Goal: Task Accomplishment & Management: Manage account settings

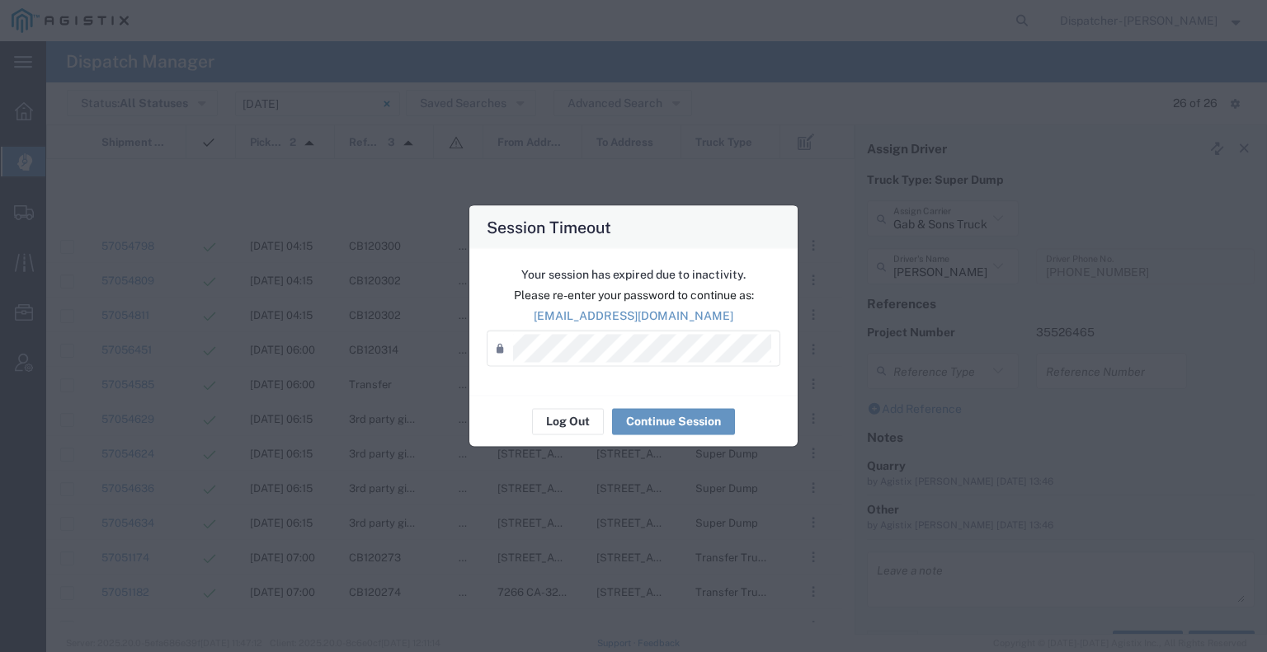
scroll to position [436, 0]
click at [686, 424] on button "Continue Session" at bounding box center [673, 421] width 123 height 26
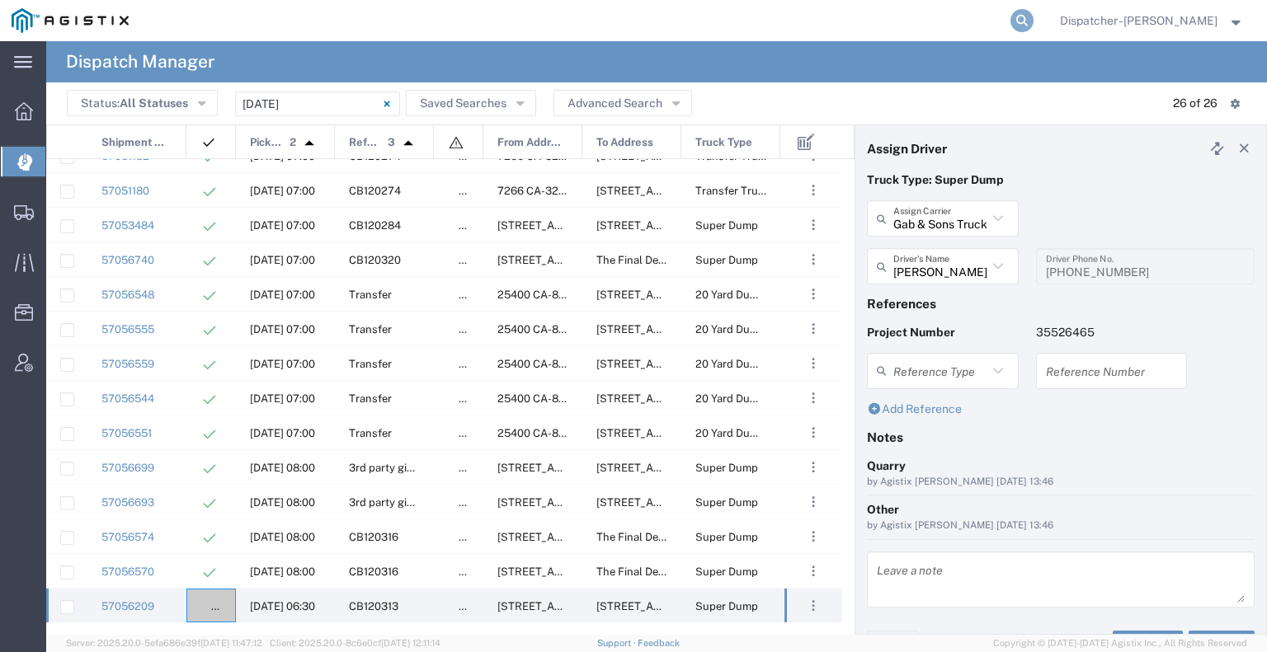
click at [1010, 16] on icon at bounding box center [1021, 20] width 23 height 23
type input "57027064"
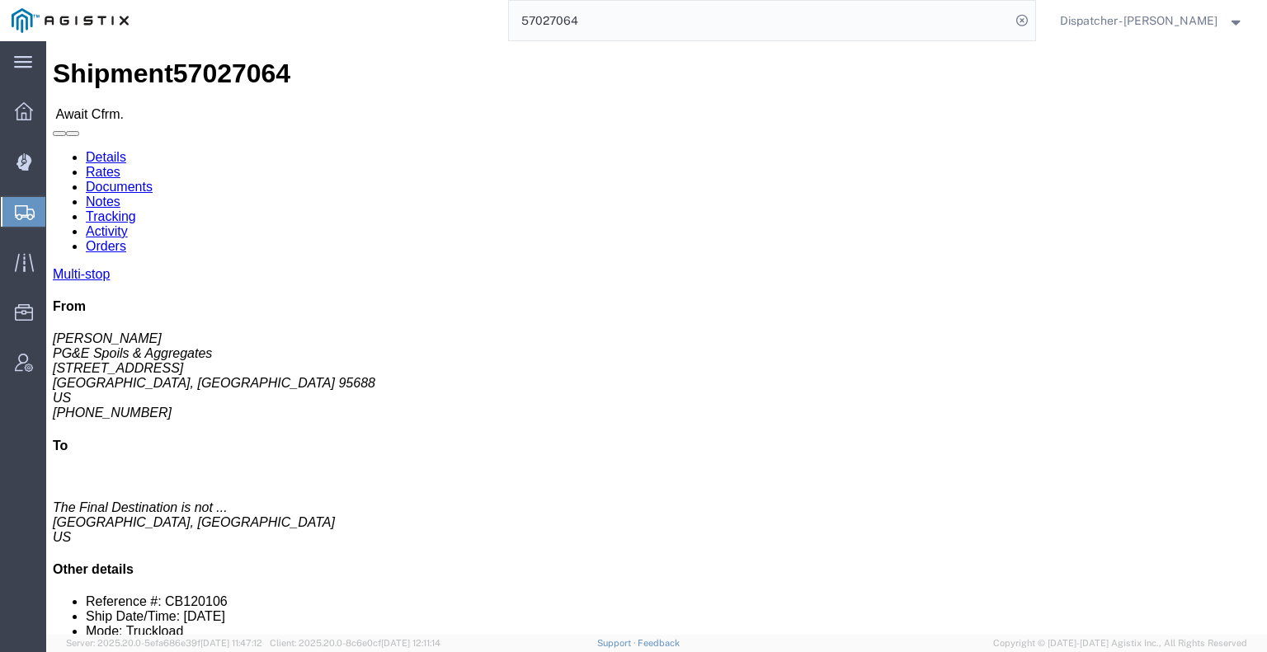
click link "Tracking"
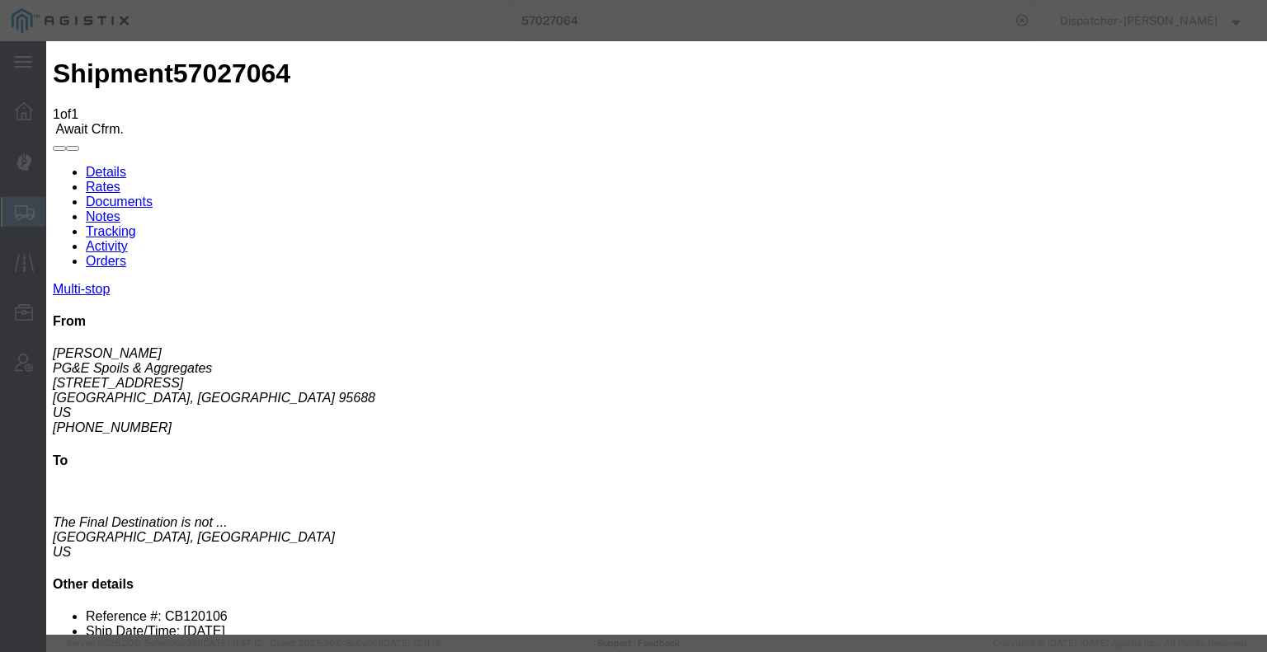
type input "[DATE]"
type input "6:00 AM"
type input "[DATE]"
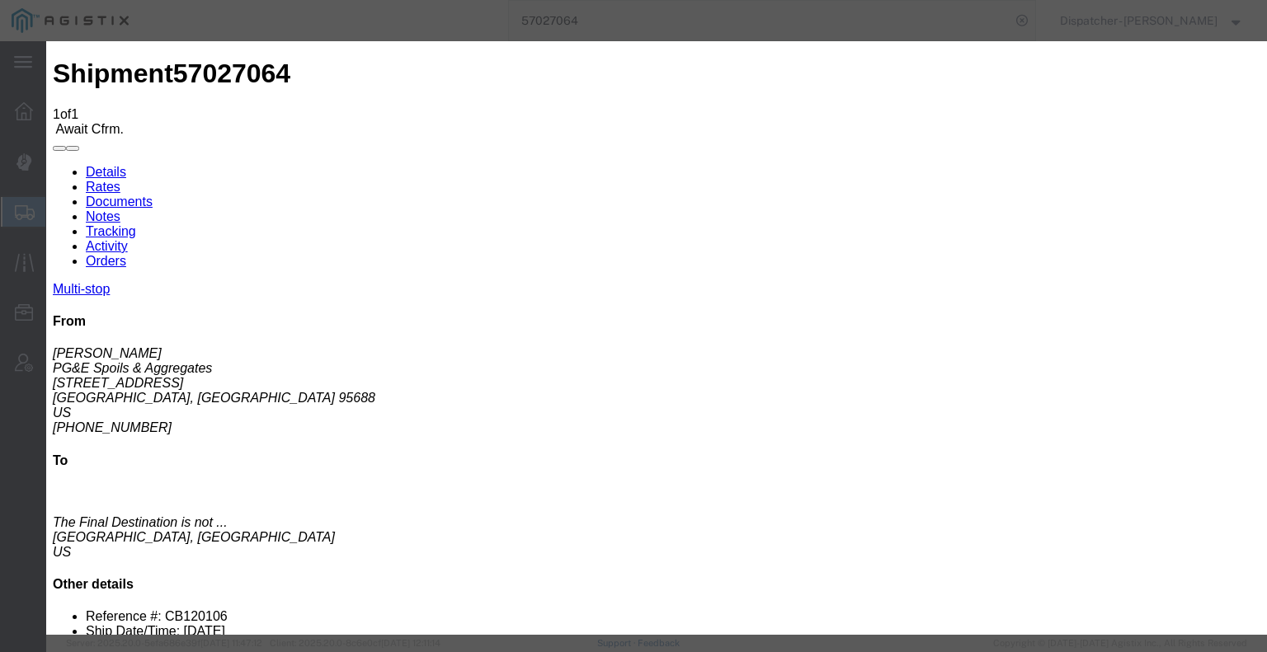
type input "6:30 AM"
select select "ARVPULOC"
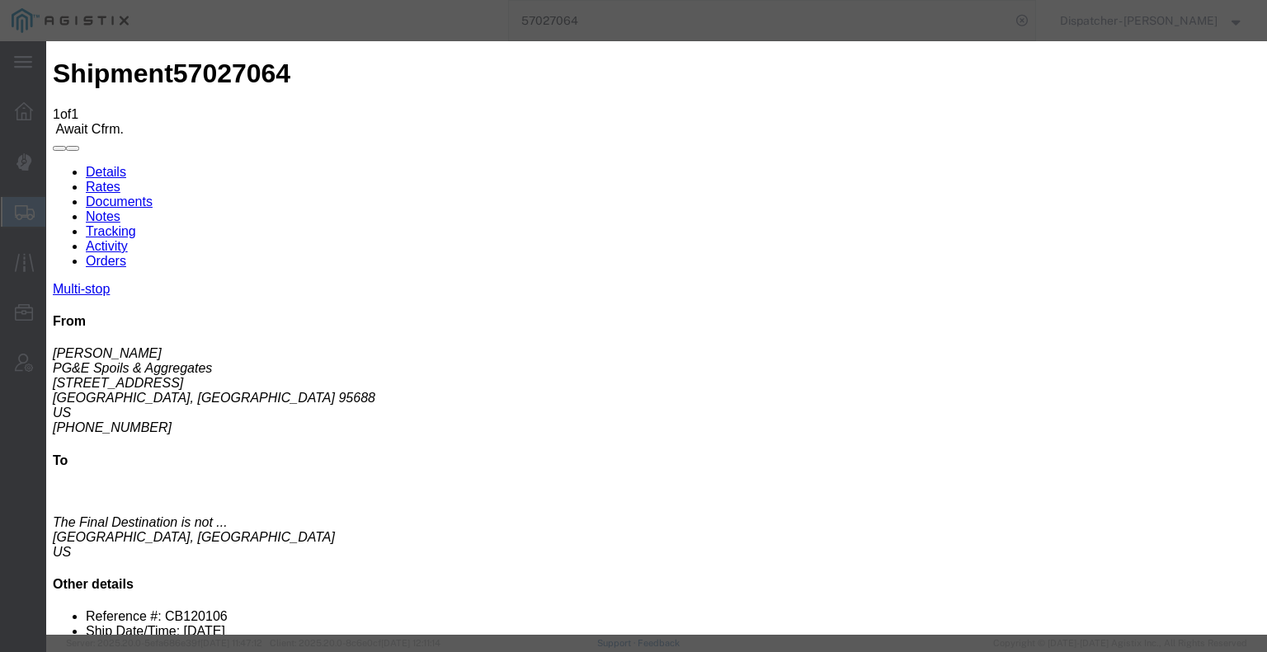
select select "{"pickupDeliveryInfoId": "123358473","pickupOrDelivery": "P","stopNum": "1","lo…"
select select "CA"
type input "[GEOGRAPHIC_DATA]"
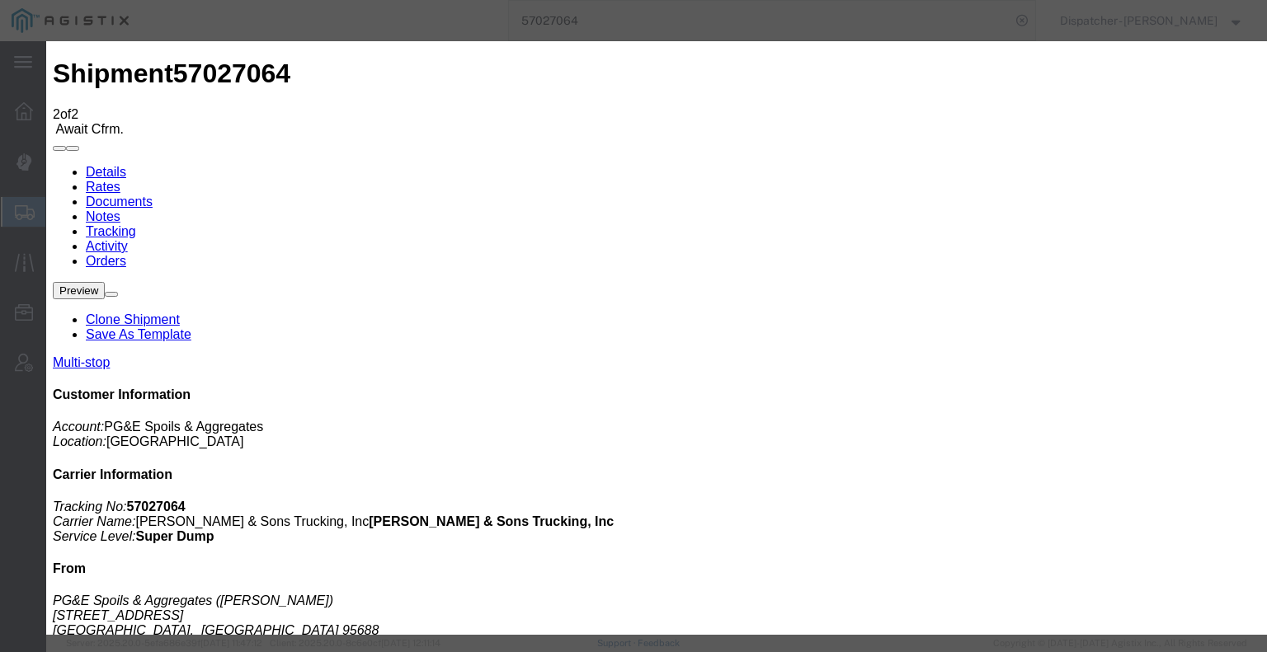
type input "[DATE]"
type input "6:00 AM"
type input "[DATE]"
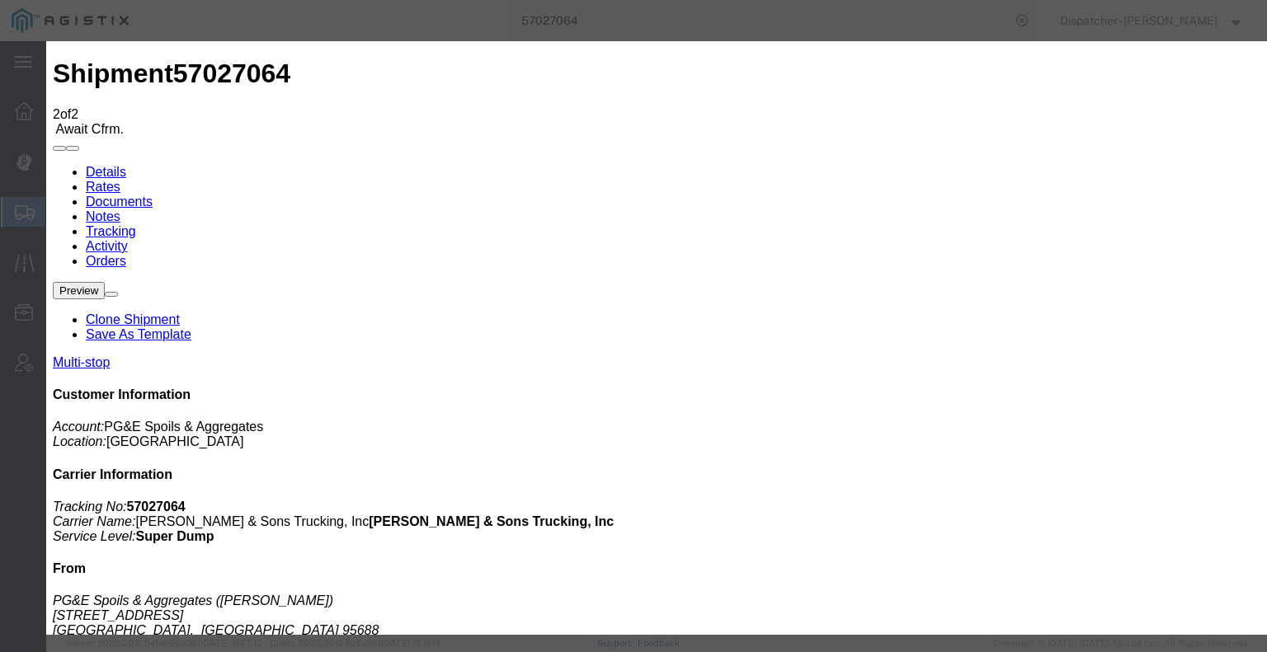
type input "4:55 PM"
drag, startPoint x: 564, startPoint y: 239, endPoint x: 570, endPoint y: 250, distance: 12.2
select select "DPTDLVLOC"
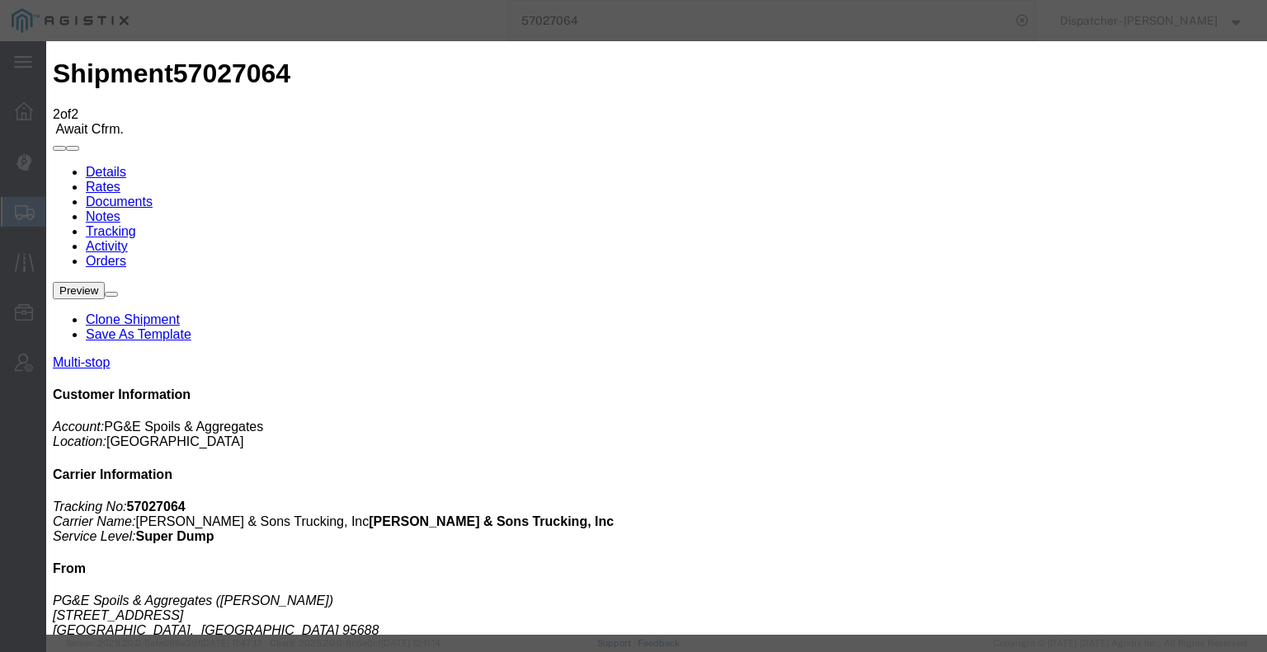
select select "{"pickupDeliveryInfoId": "123358474","pickupOrDelivery": "D","stopNum": "2","lo…"
select select "CA"
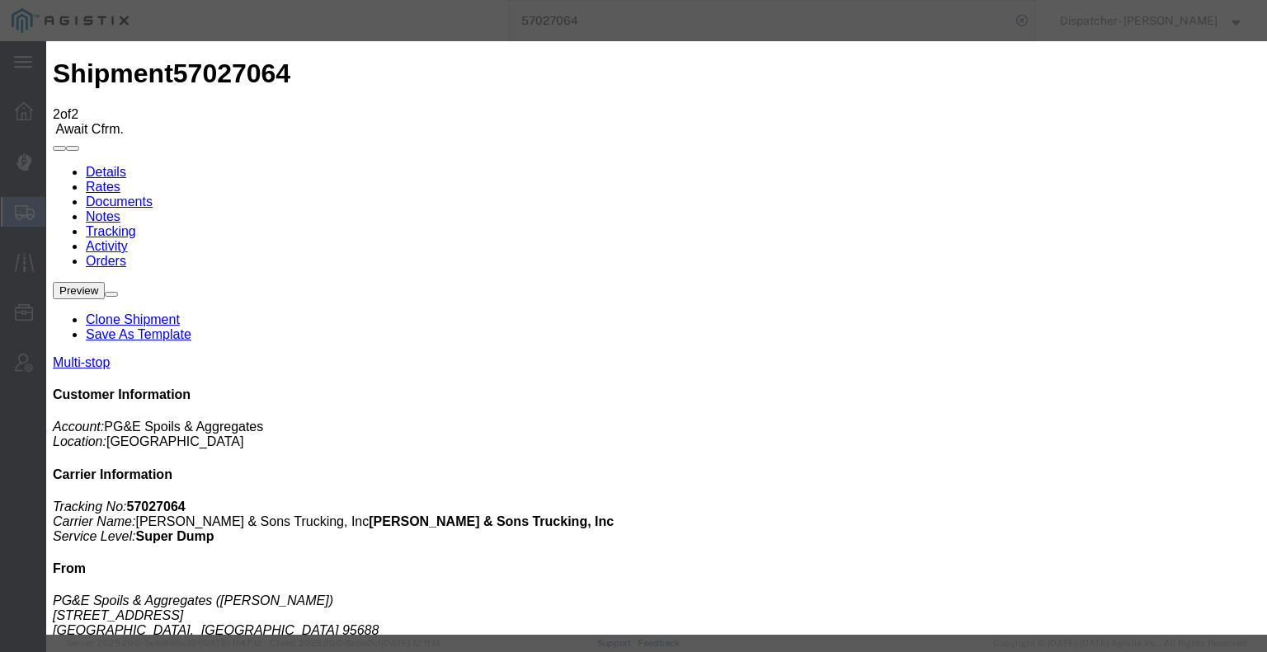
type input "Suisun City"
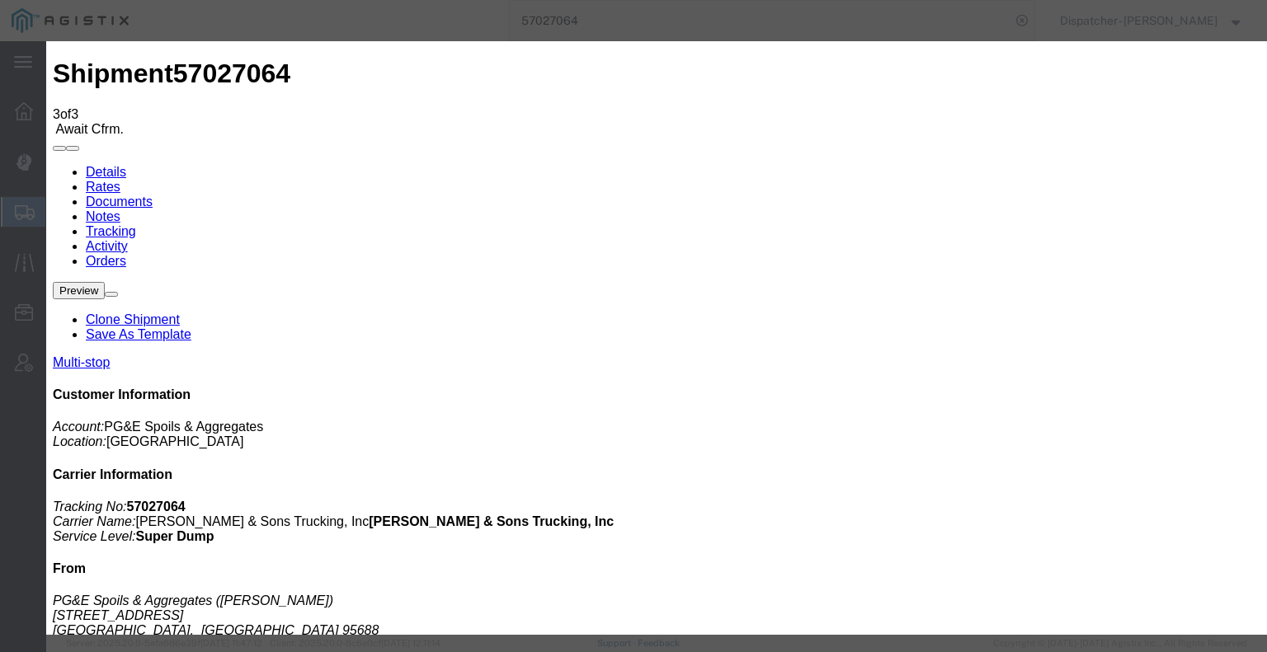
type input "[DATE]"
type input "6:00 AM"
type input "[DATE]"
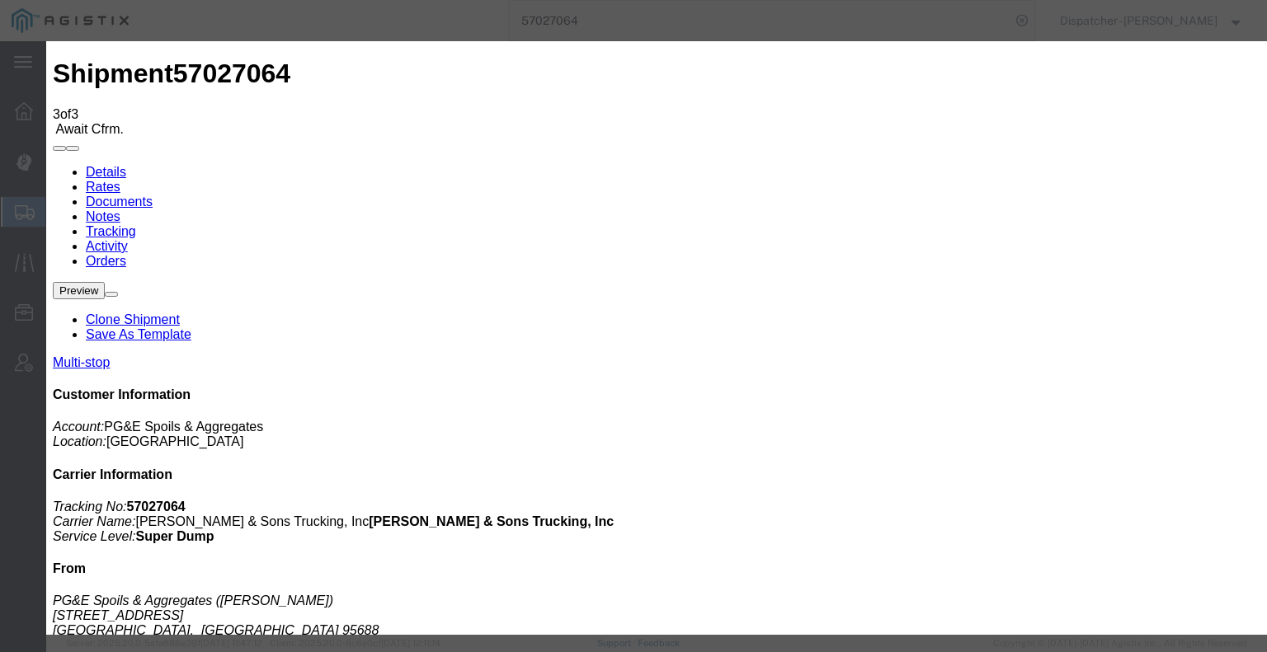
type input "11:00 AM"
drag, startPoint x: 586, startPoint y: 242, endPoint x: 581, endPoint y: 249, distance: 9.4
select select "BREAKSTART"
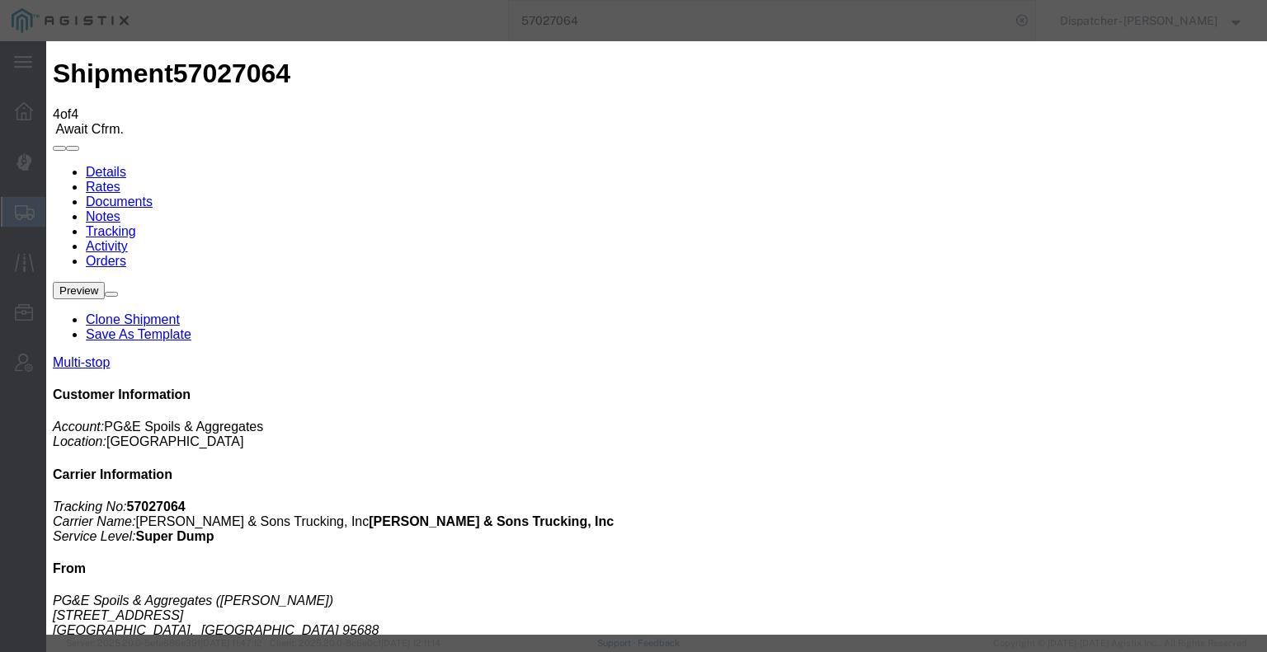
type input "[DATE]"
type input "6:00 AM"
type input "[DATE]"
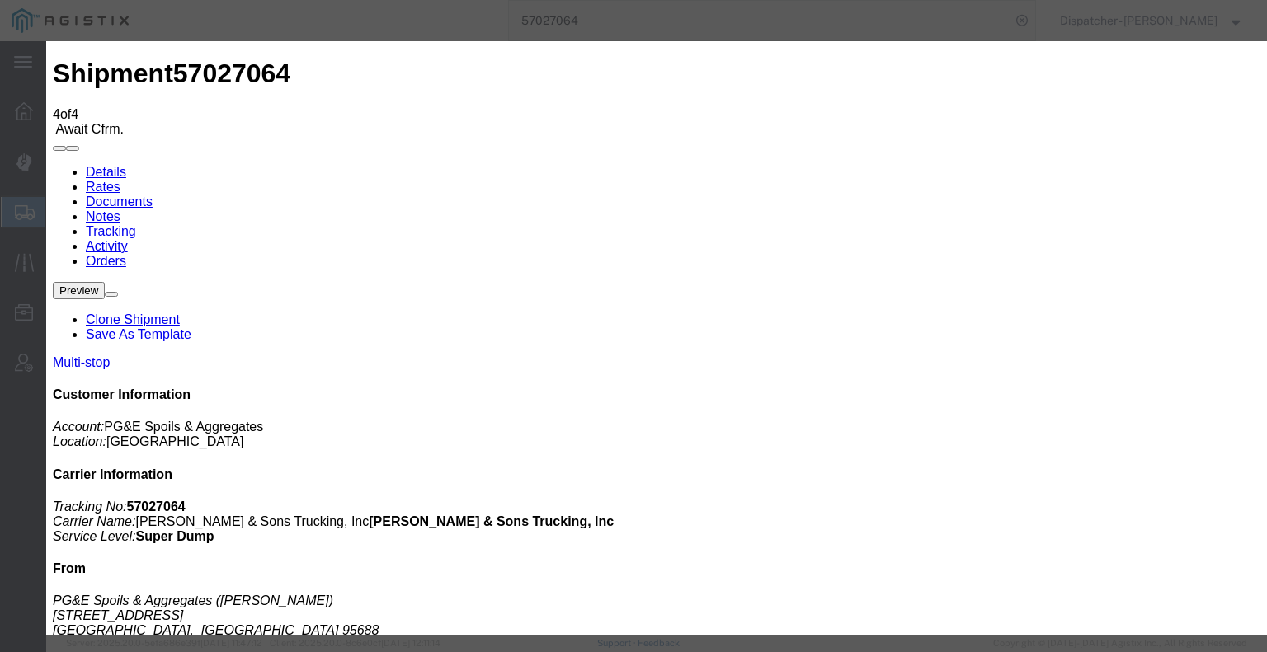
type input "11:30 AM"
select select "BREAKSTOP"
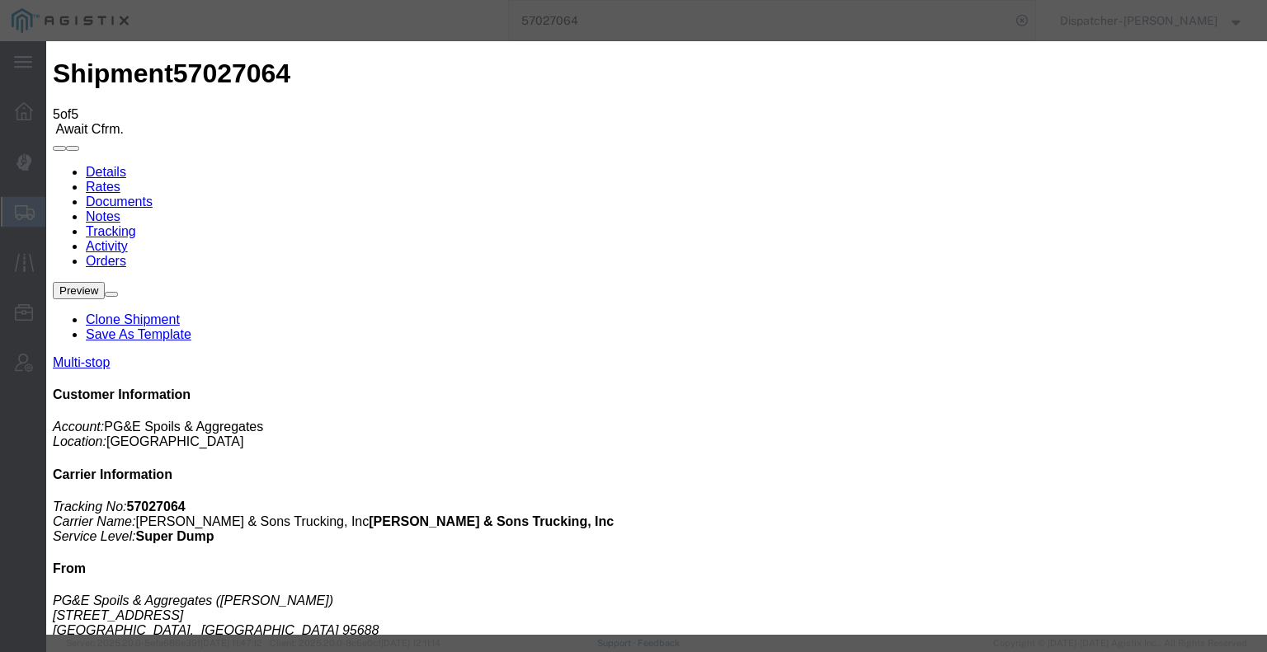
type input "[DATE]"
type input "6:00 AM"
type input "[DATE]"
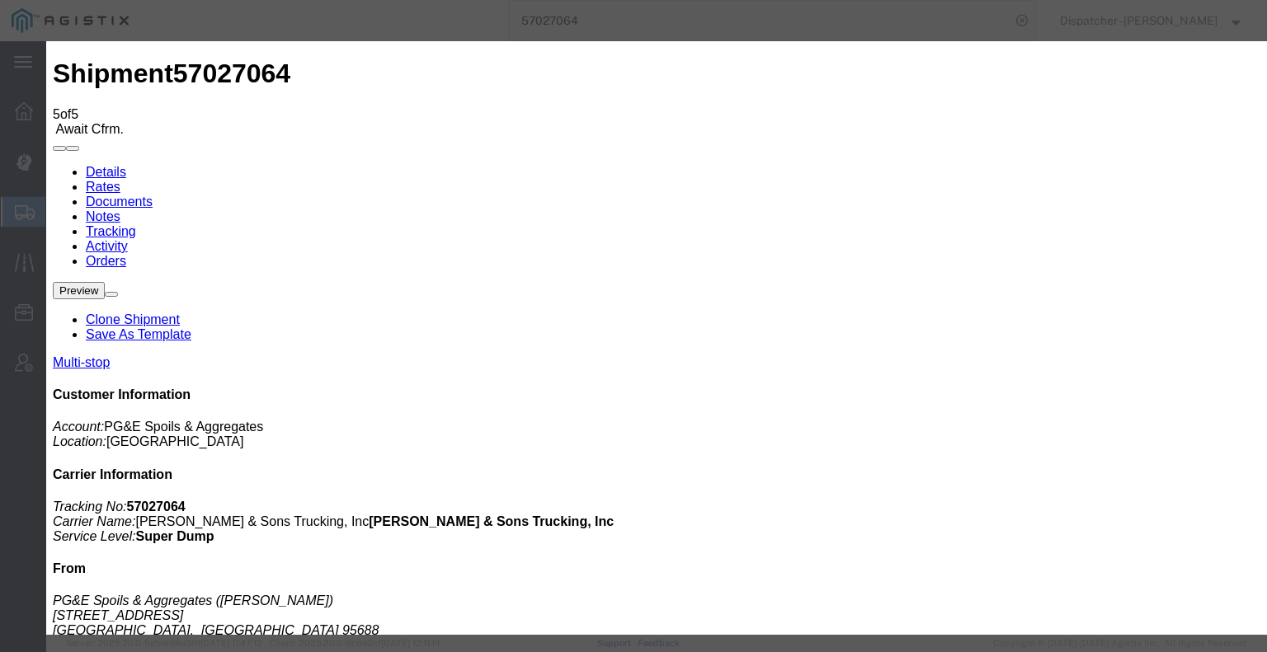
type input "6:00 PM"
select select "DELIVRED"
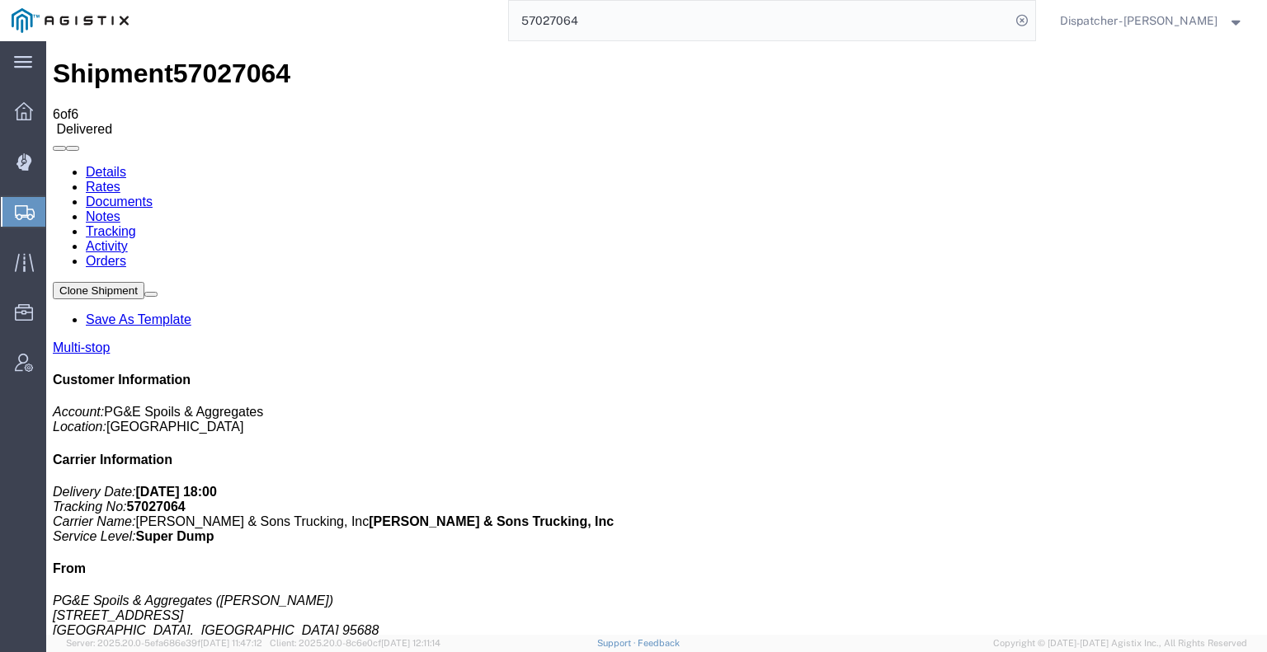
drag, startPoint x: 197, startPoint y: 564, endPoint x: 194, endPoint y: 496, distance: 68.5
click at [153, 195] on link "Documents" at bounding box center [119, 202] width 67 height 14
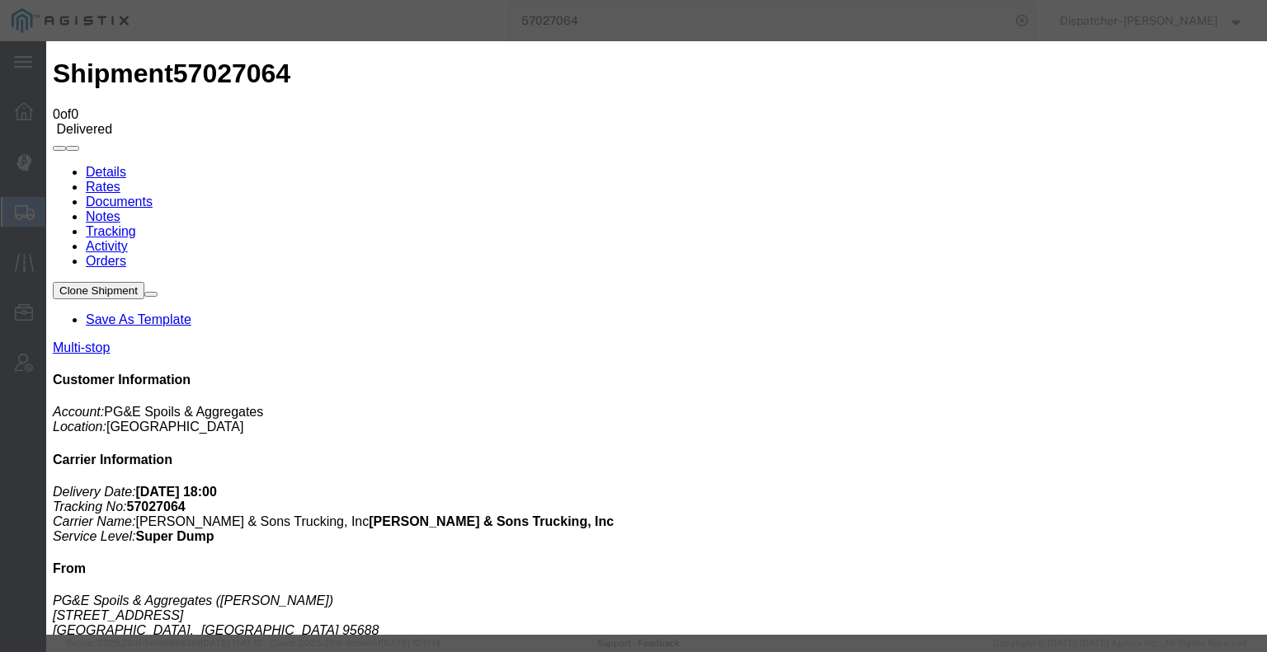
drag, startPoint x: 162, startPoint y: 567, endPoint x: 197, endPoint y: 485, distance: 89.0
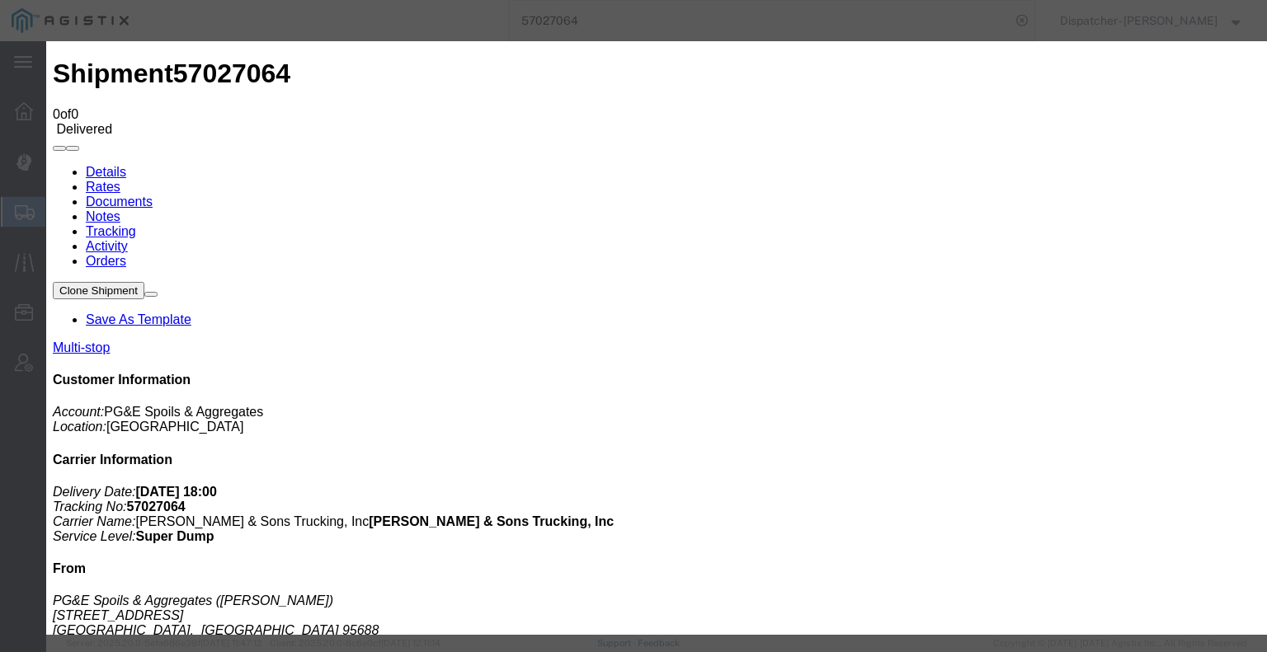
type input "C:\fakepath\57027064trktagss.pdf"
select select
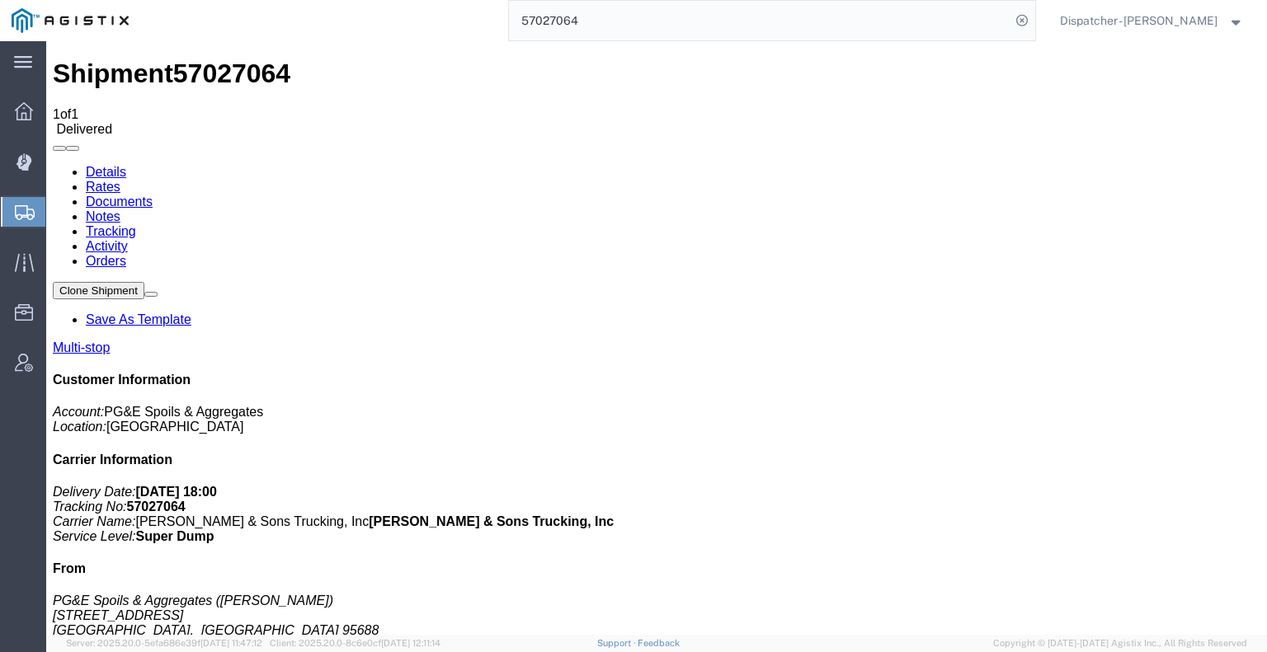
drag, startPoint x: 596, startPoint y: 16, endPoint x: 393, endPoint y: -31, distance: 208.2
click at [393, 0] on html "main_menu Created with Sketch. Collapse Menu Dashboard Dispatch Manager Shipmen…" at bounding box center [633, 326] width 1267 height 652
type input "57024929"
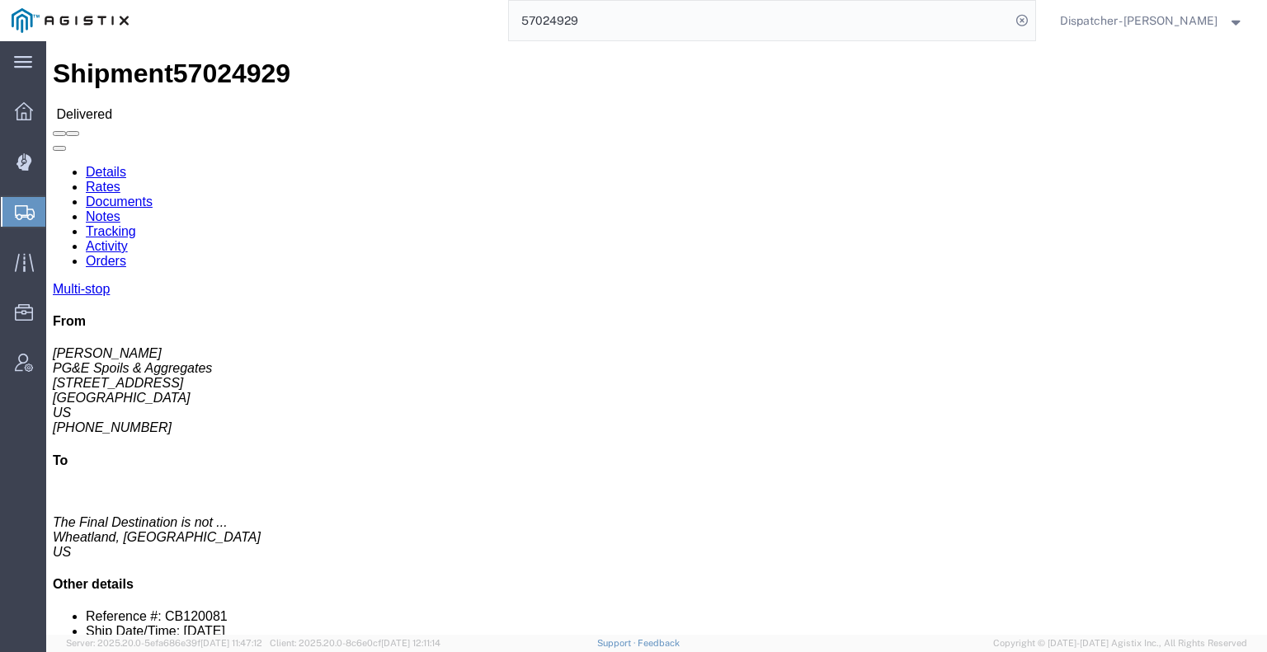
click link "Notes"
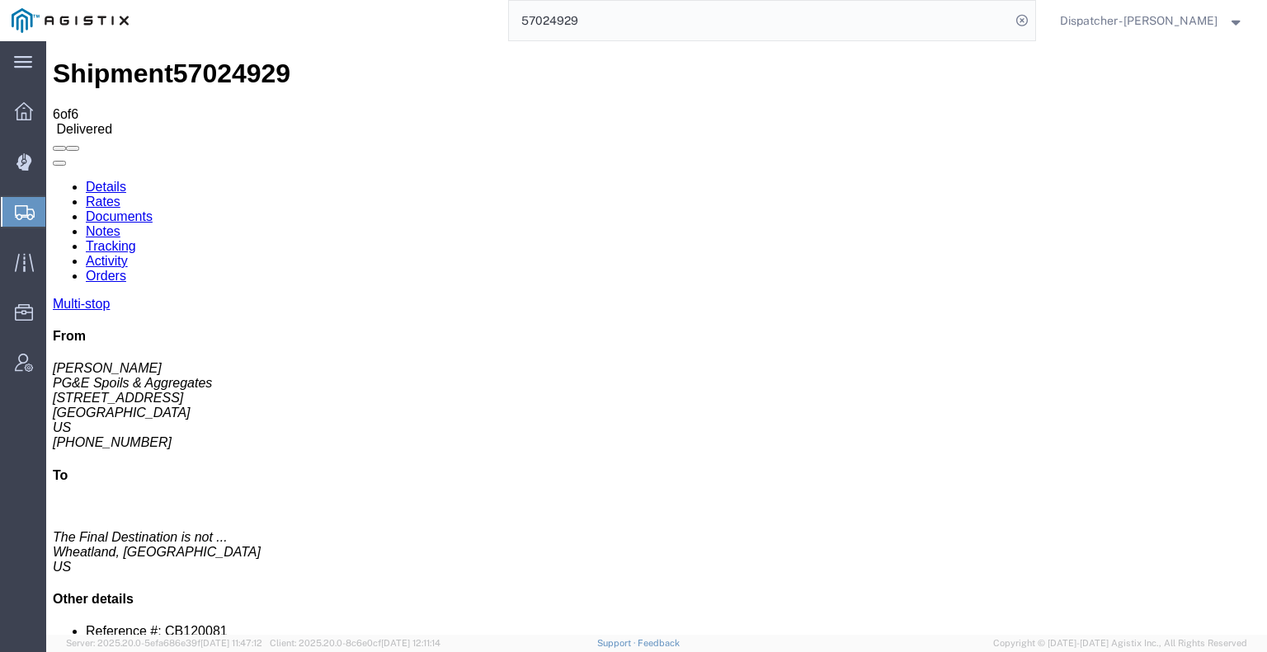
click at [153, 209] on link "Documents" at bounding box center [119, 216] width 67 height 14
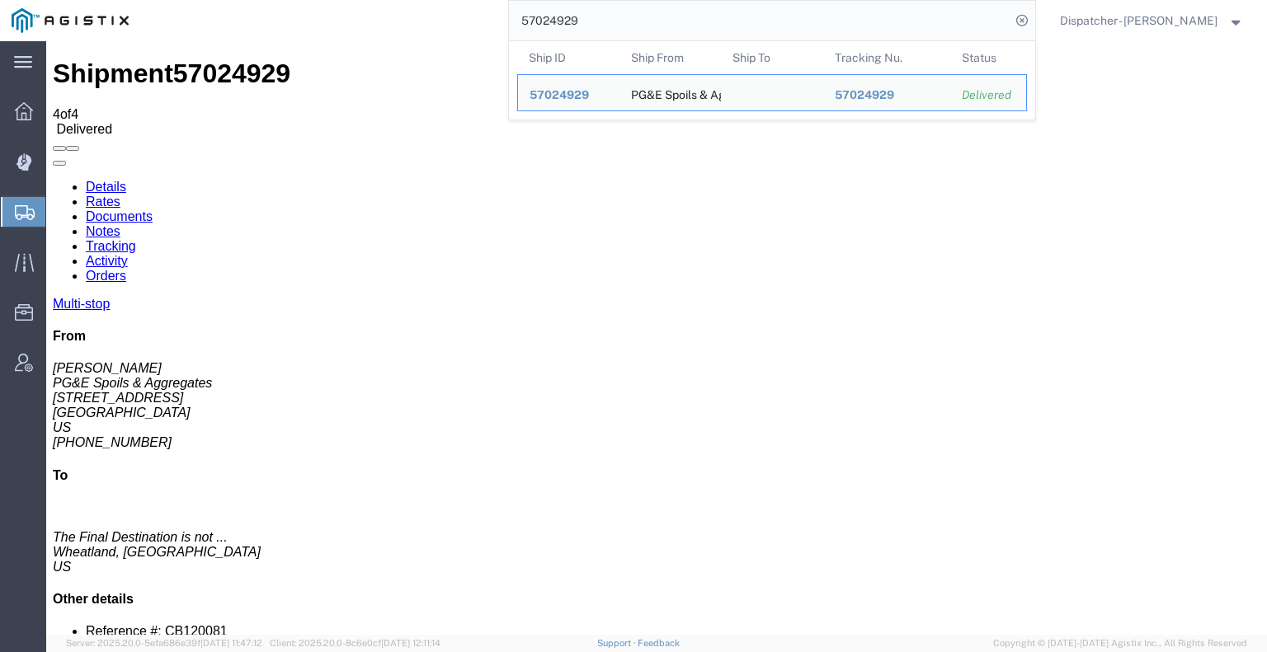
drag, startPoint x: 601, startPoint y: 21, endPoint x: 406, endPoint y: 3, distance: 196.3
click at [429, 15] on div "57024929 Ship ID Ship From Ship To Tracking Nu. Status Ship ID 57024929 Ship Fr…" at bounding box center [587, 20] width 895 height 41
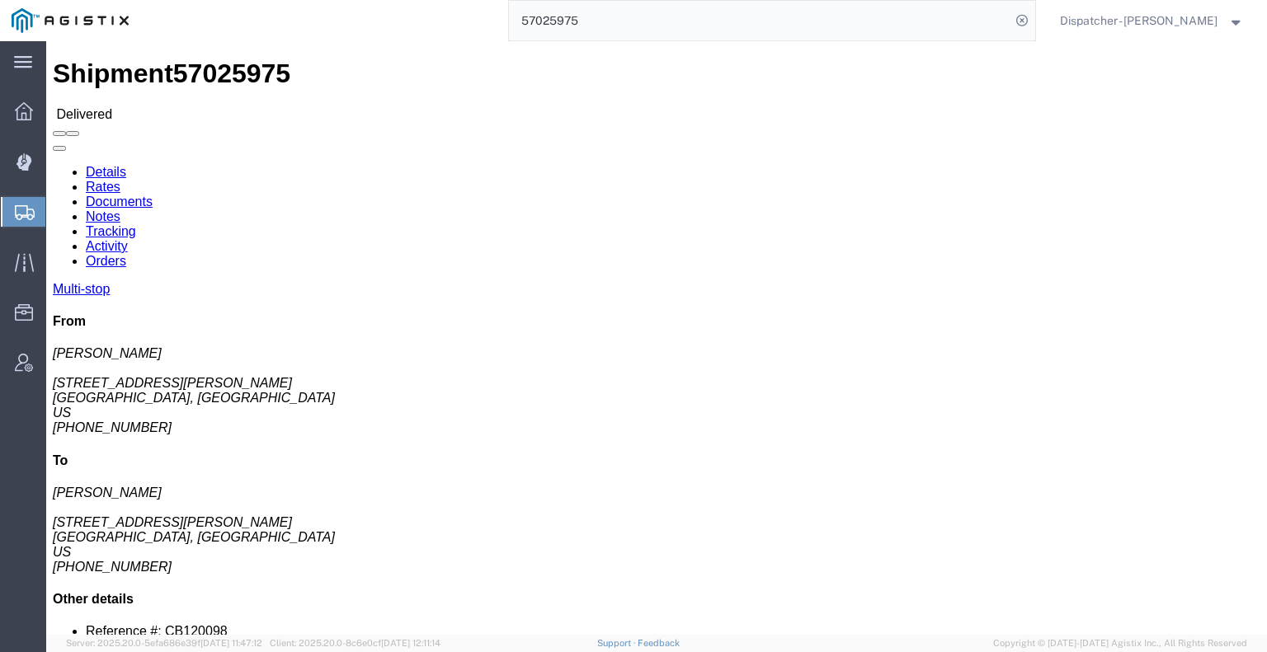
click link "Notes"
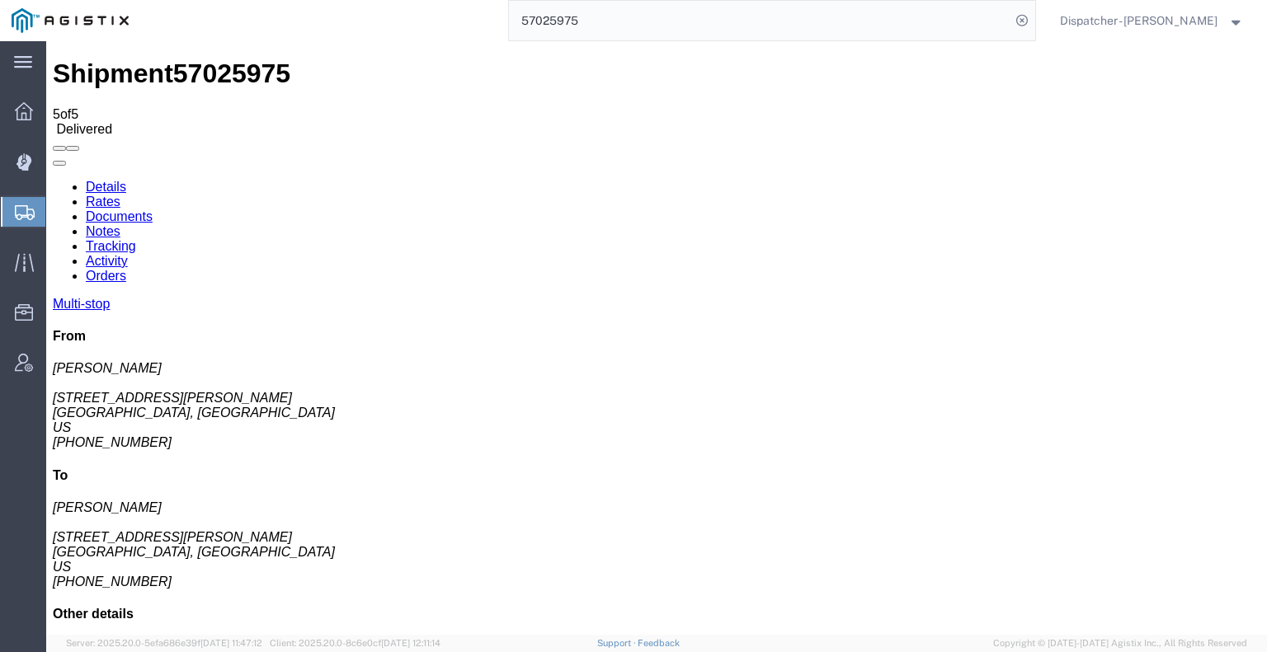
click at [153, 209] on link "Documents" at bounding box center [119, 216] width 67 height 14
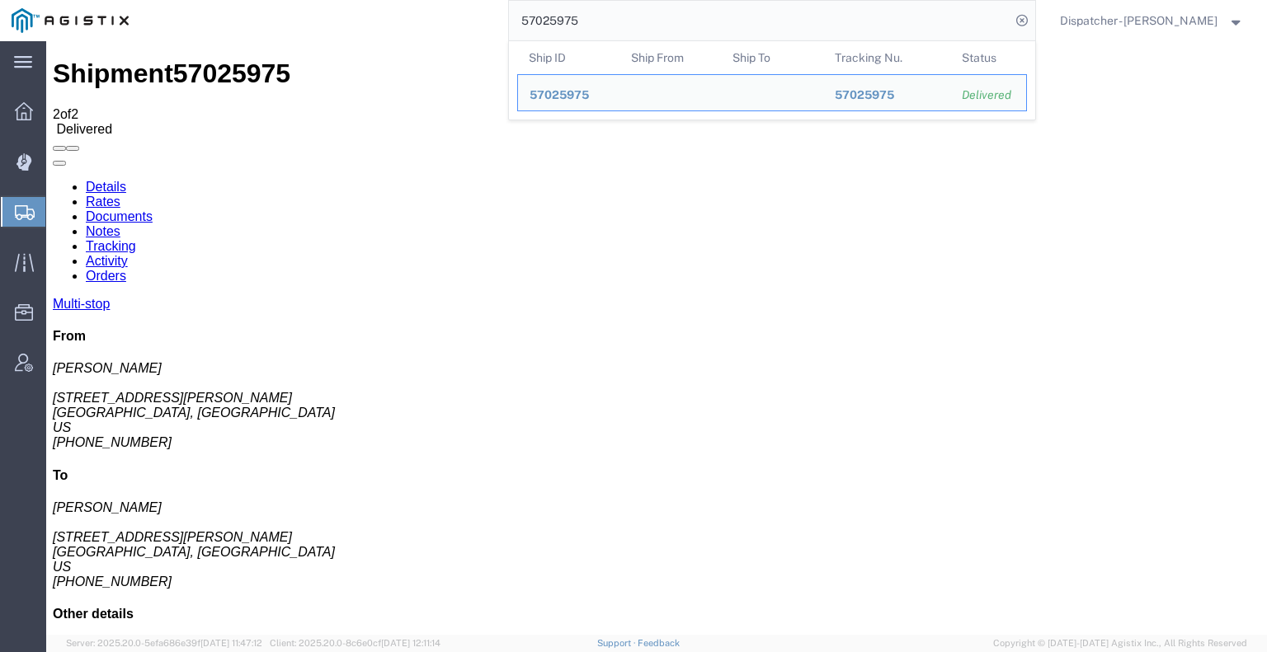
drag, startPoint x: 598, startPoint y: 27, endPoint x: 422, endPoint y: 2, distance: 177.4
click at [520, 20] on input "57025975" at bounding box center [759, 21] width 501 height 40
type input "5"
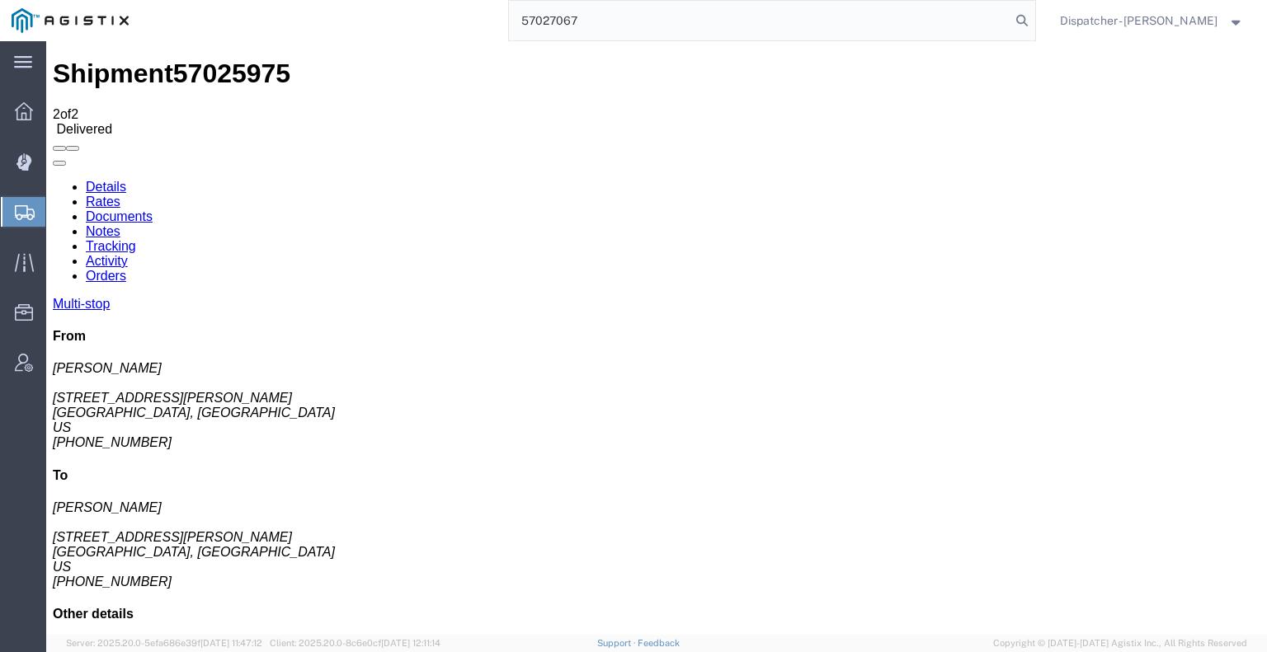
type input "57027067"
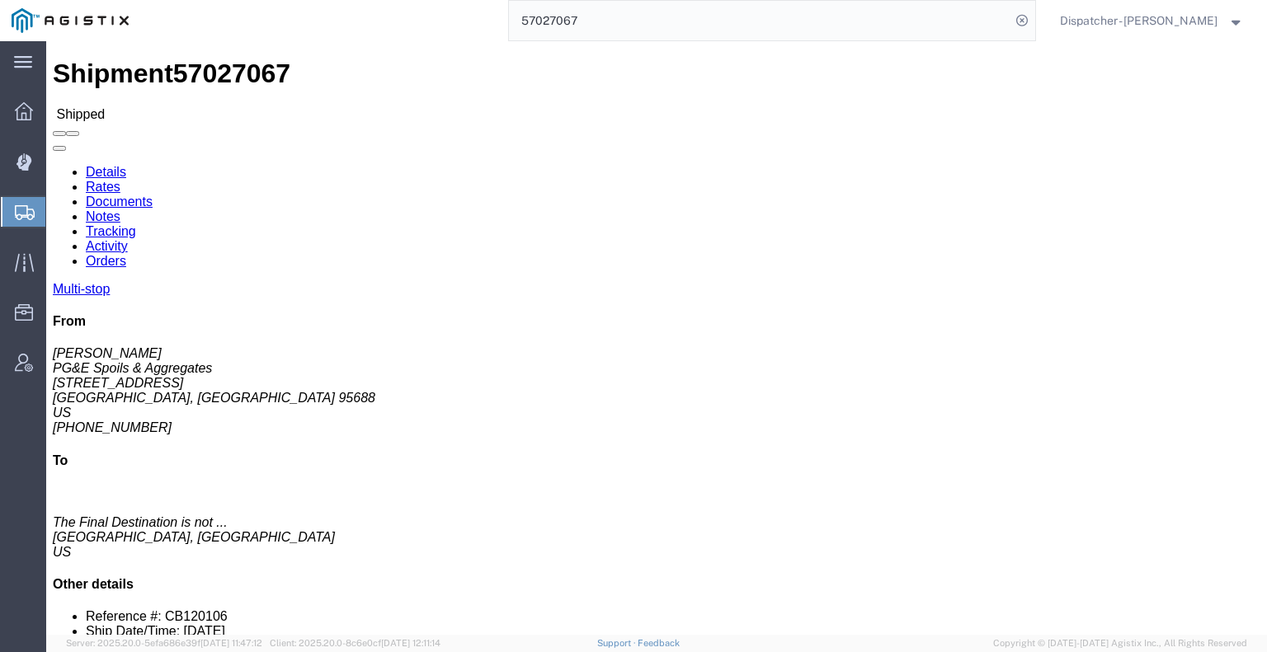
click link "Tracking"
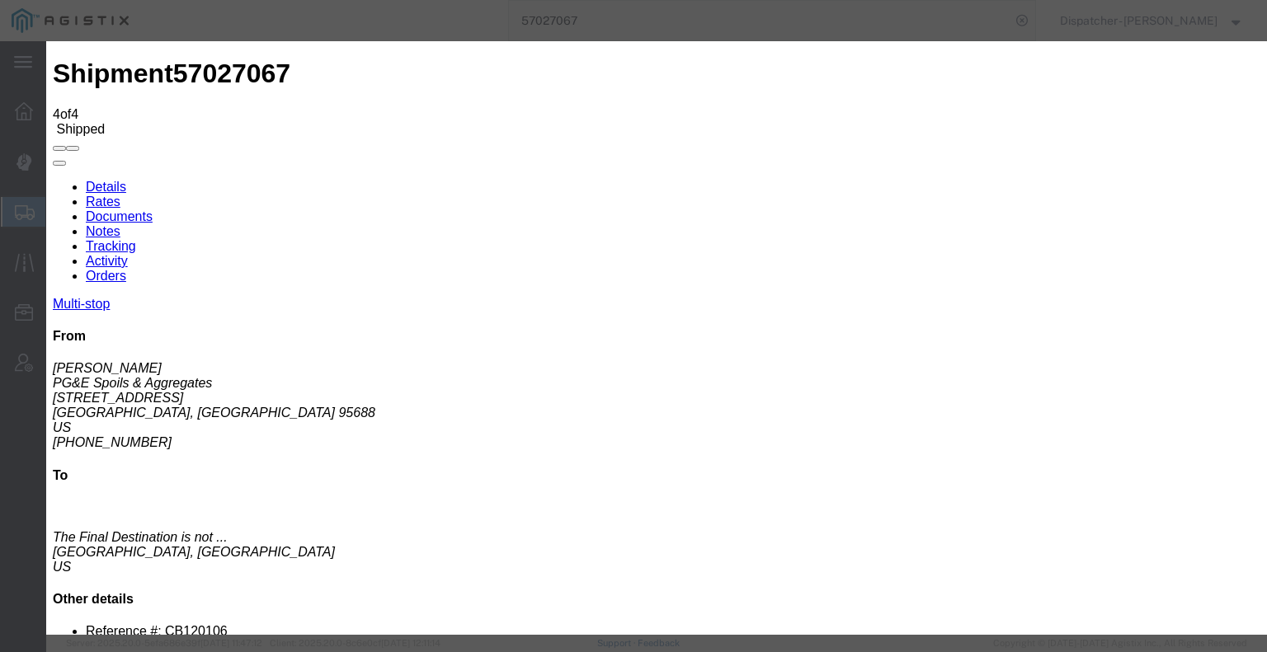
type input "[DATE]"
type input "6:00 AM"
type input "[DATE]"
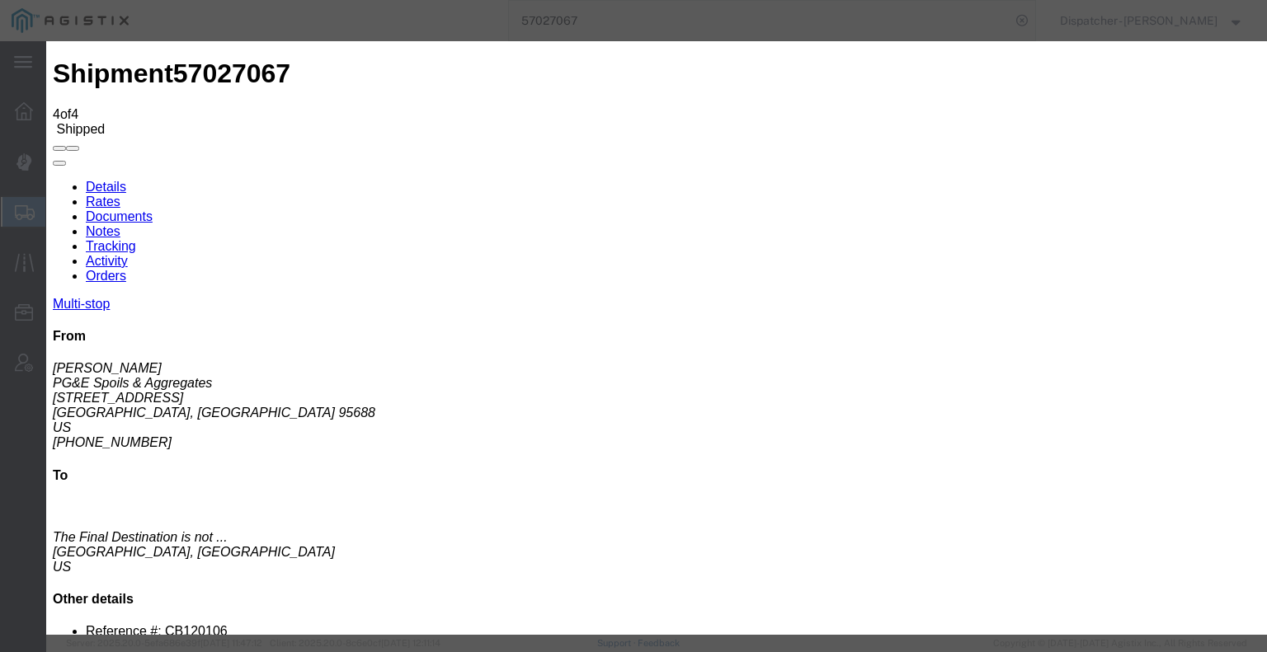
type input "3:00 PM"
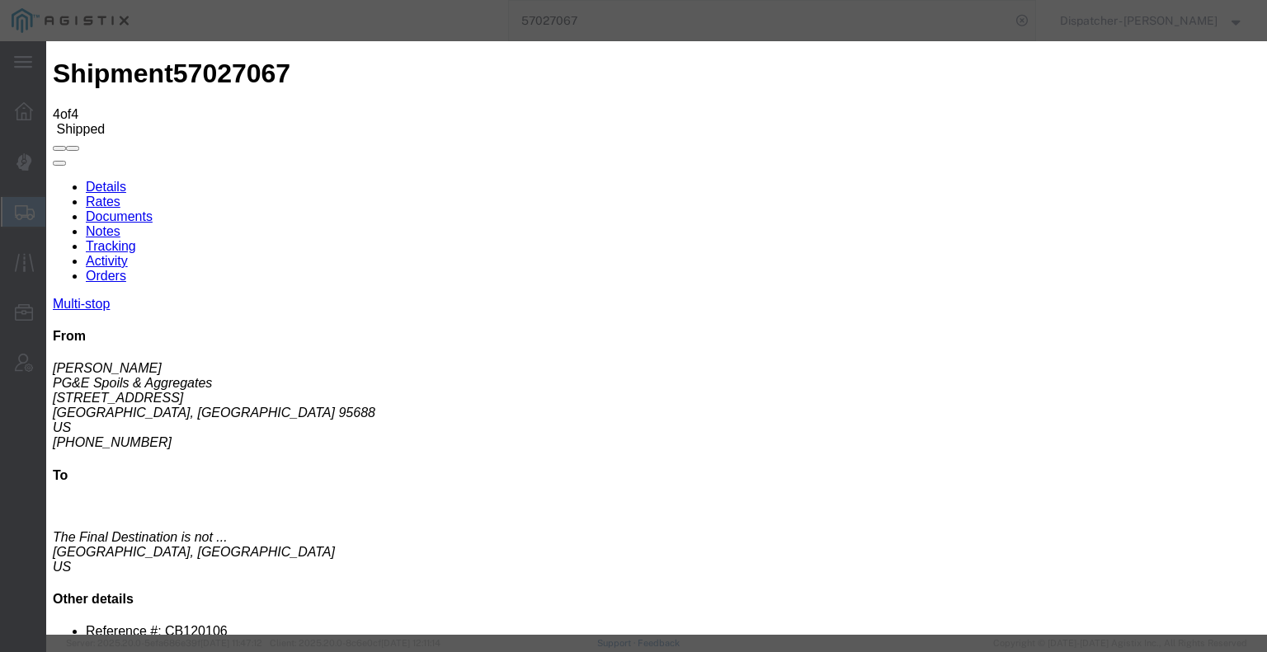
select select "DELIVRED"
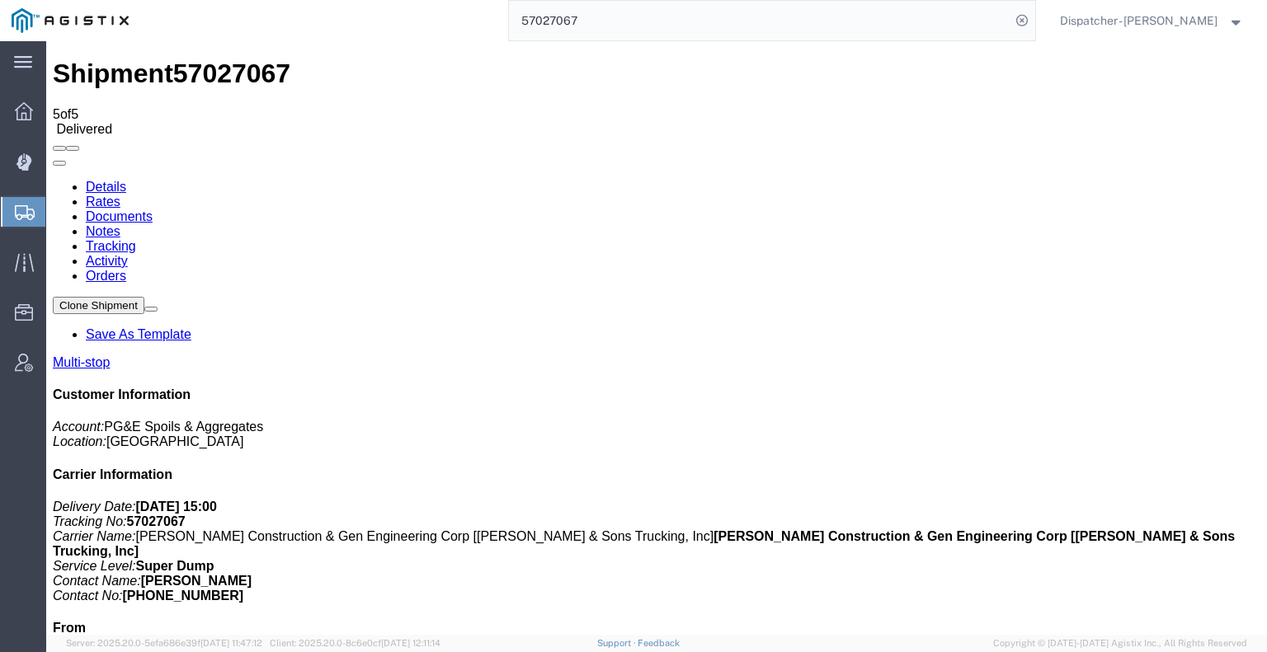
click at [53, 180] on icon at bounding box center [53, 180] width 0 height 0
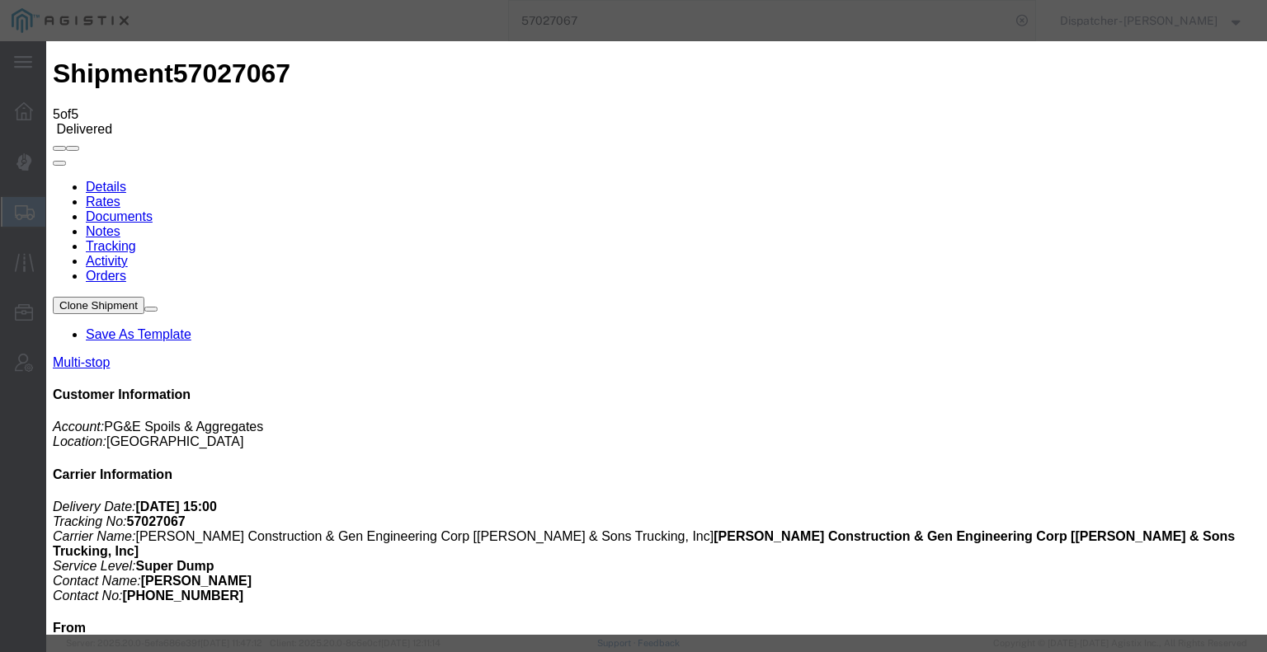
type input "[DATE]"
type input "6:00 AM"
type input "[DATE]"
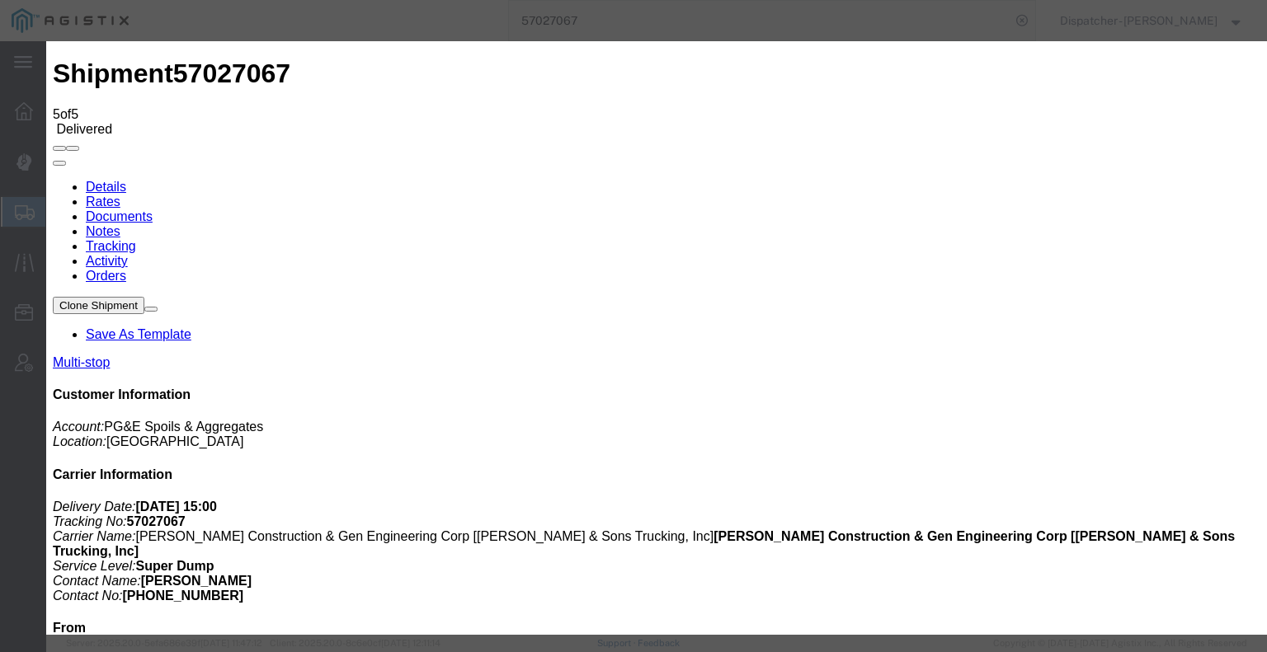
type input "2:00 PM"
select select "BREAKSTART"
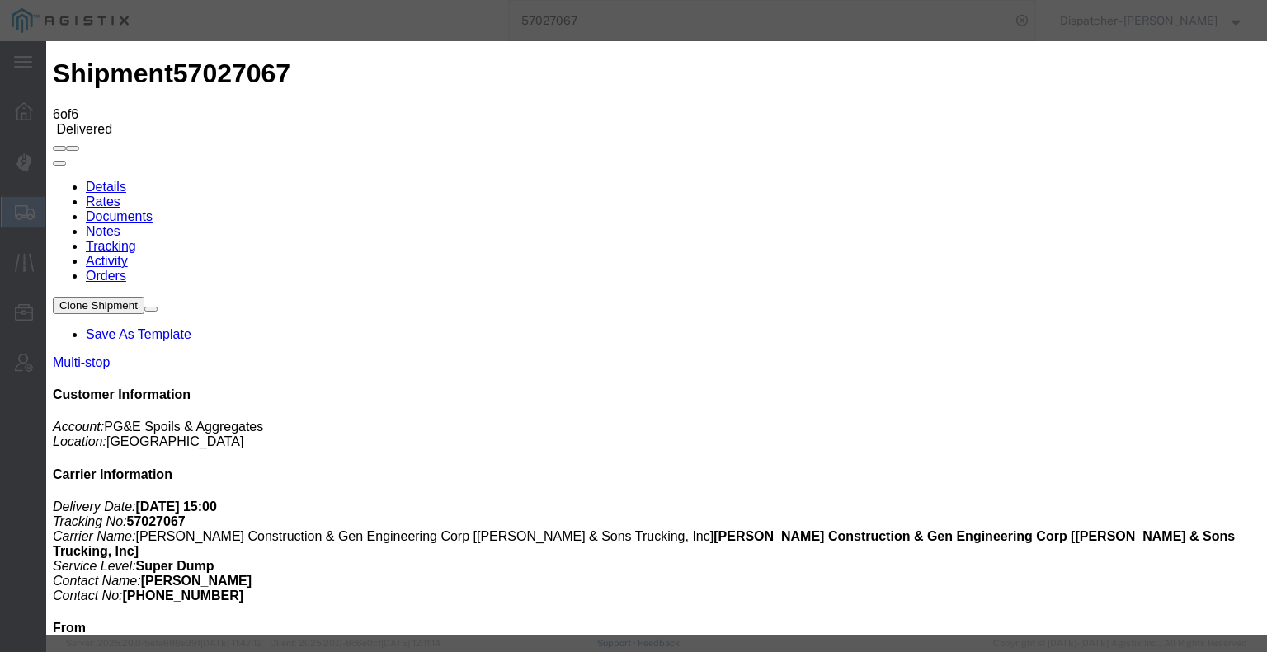
type input "[DATE]"
type input "6:00 AM"
type input "[DATE]"
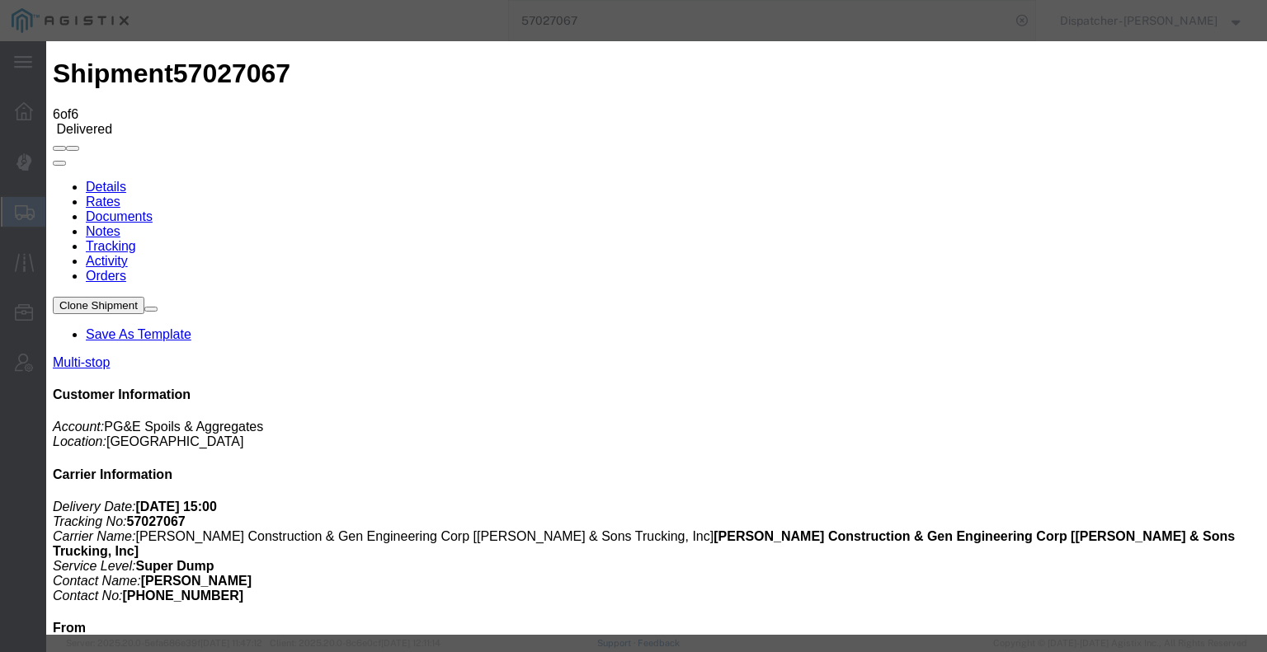
type input "2:30 PM"
select select "BREAKSTOP"
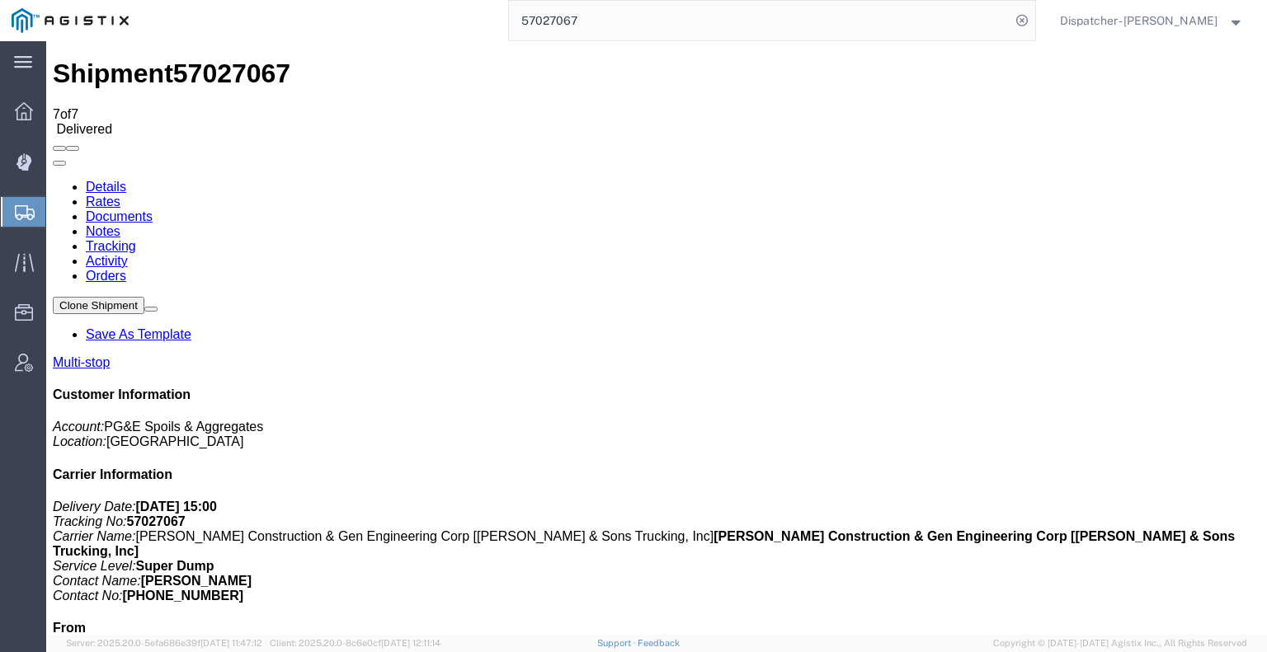
click at [120, 224] on link "Notes" at bounding box center [103, 231] width 35 height 14
click at [153, 209] on link "Documents" at bounding box center [119, 216] width 67 height 14
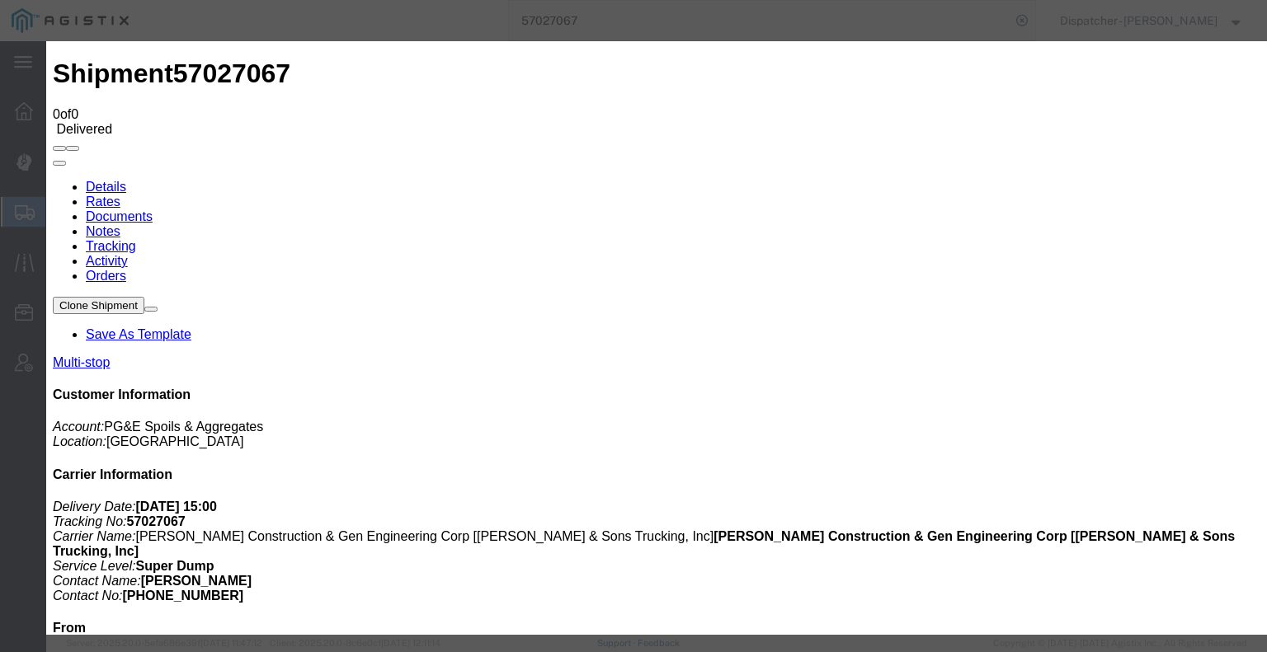
type input "C:\fakepath\57027067trktag.pdf"
select select
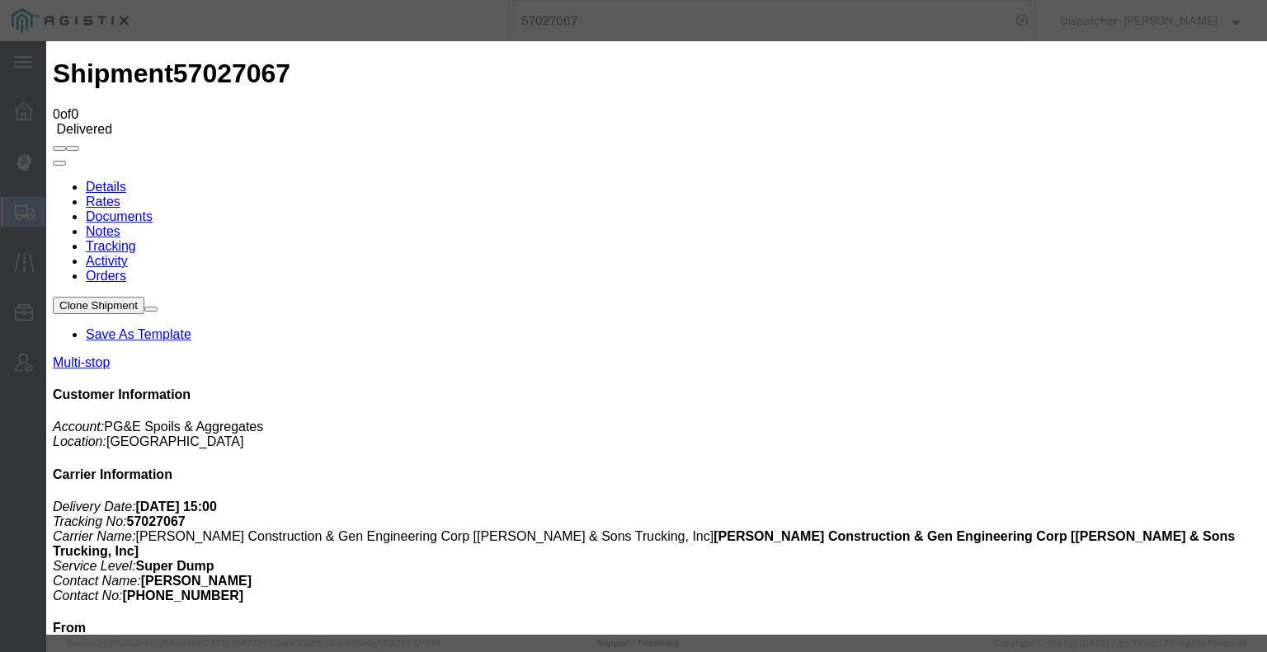
select select
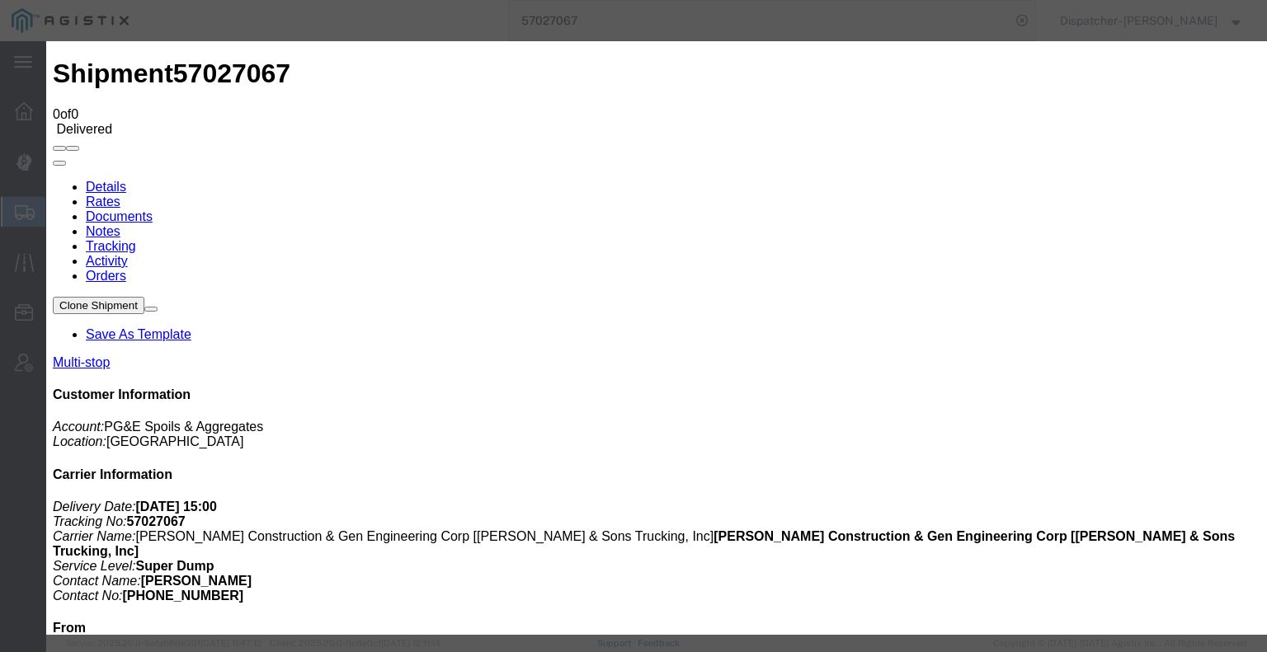
type input "C:\fakepath\57027067trktag.pdf"
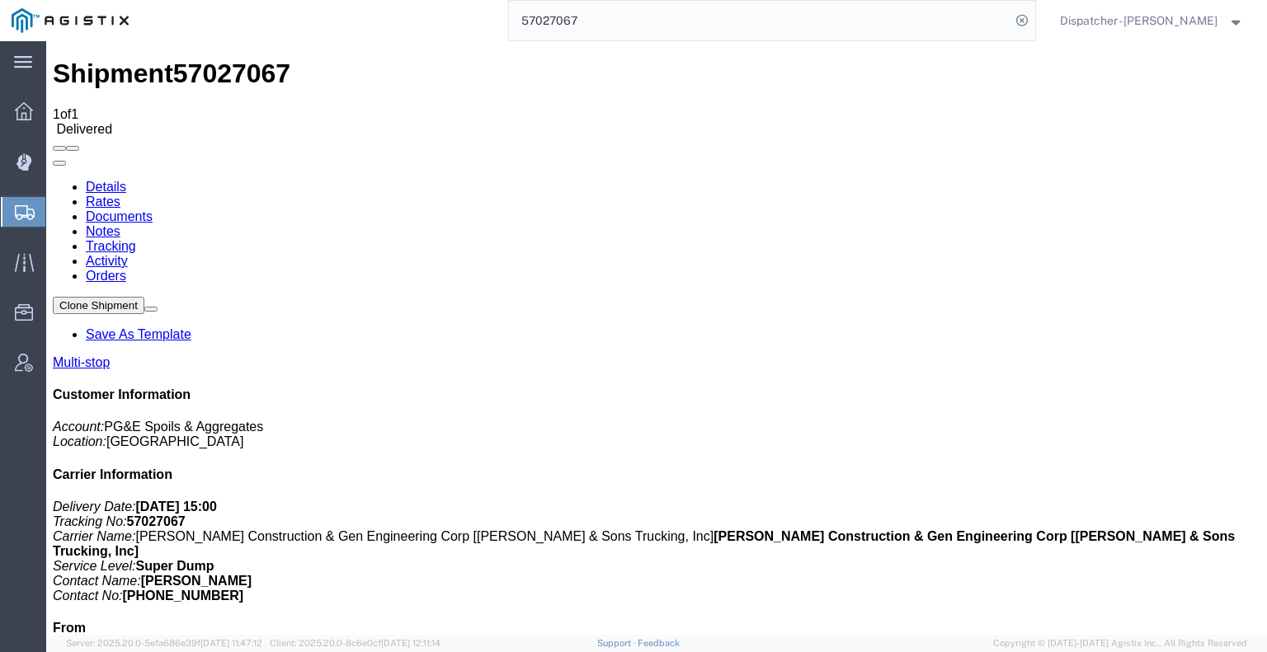
drag, startPoint x: 574, startPoint y: 26, endPoint x: 473, endPoint y: 10, distance: 101.8
click at [487, 18] on div "57027067" at bounding box center [587, 20] width 895 height 41
click at [21, 161] on icon at bounding box center [24, 161] width 16 height 17
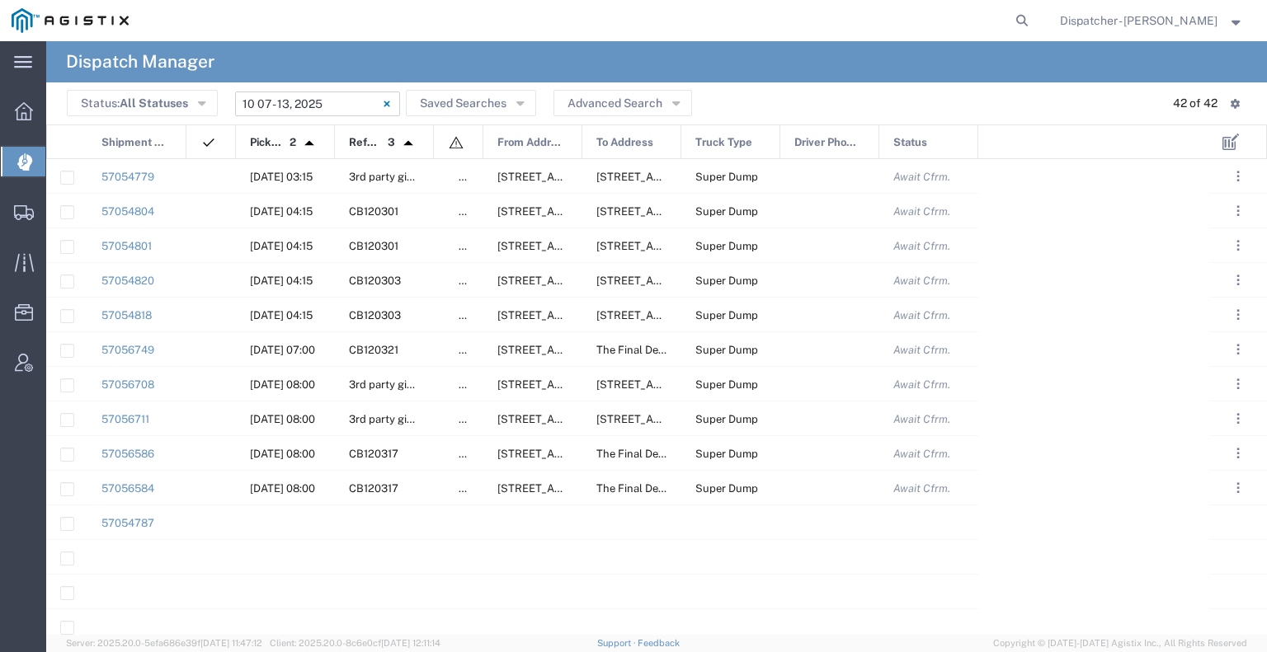
click at [307, 108] on input "[DATE] - [DATE]" at bounding box center [317, 104] width 165 height 25
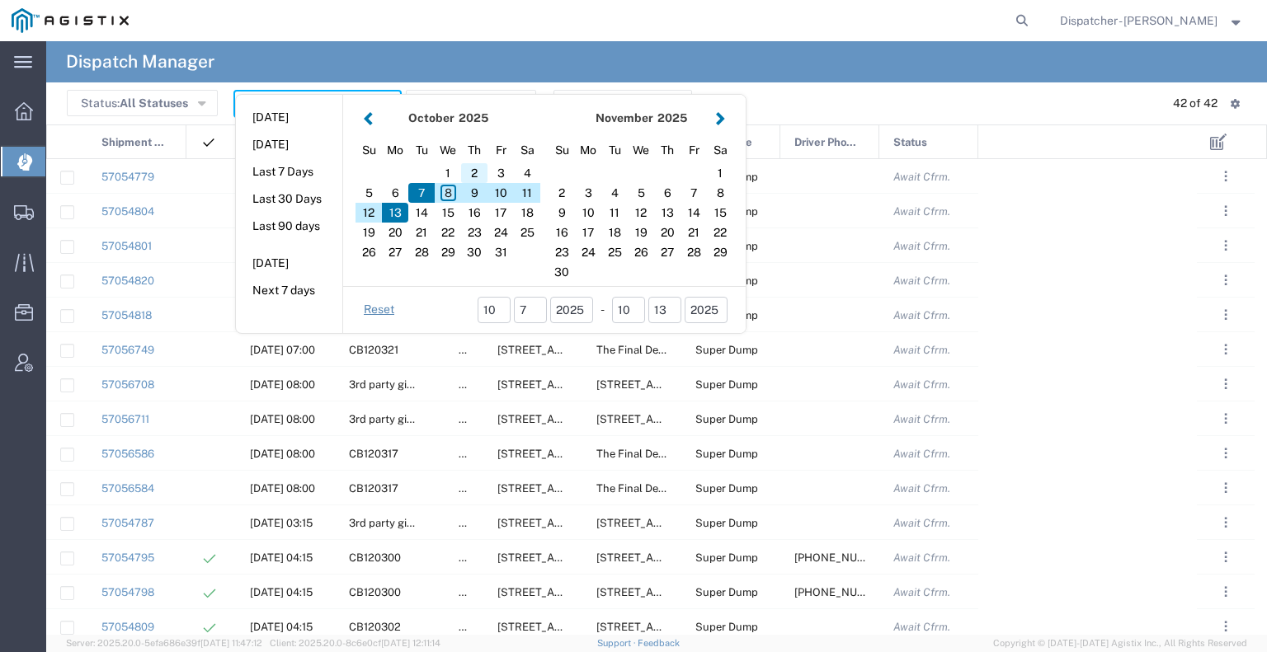
click at [473, 178] on div "2" at bounding box center [474, 173] width 26 height 20
type input "[DATE]"
type input "[DATE] - [DATE]"
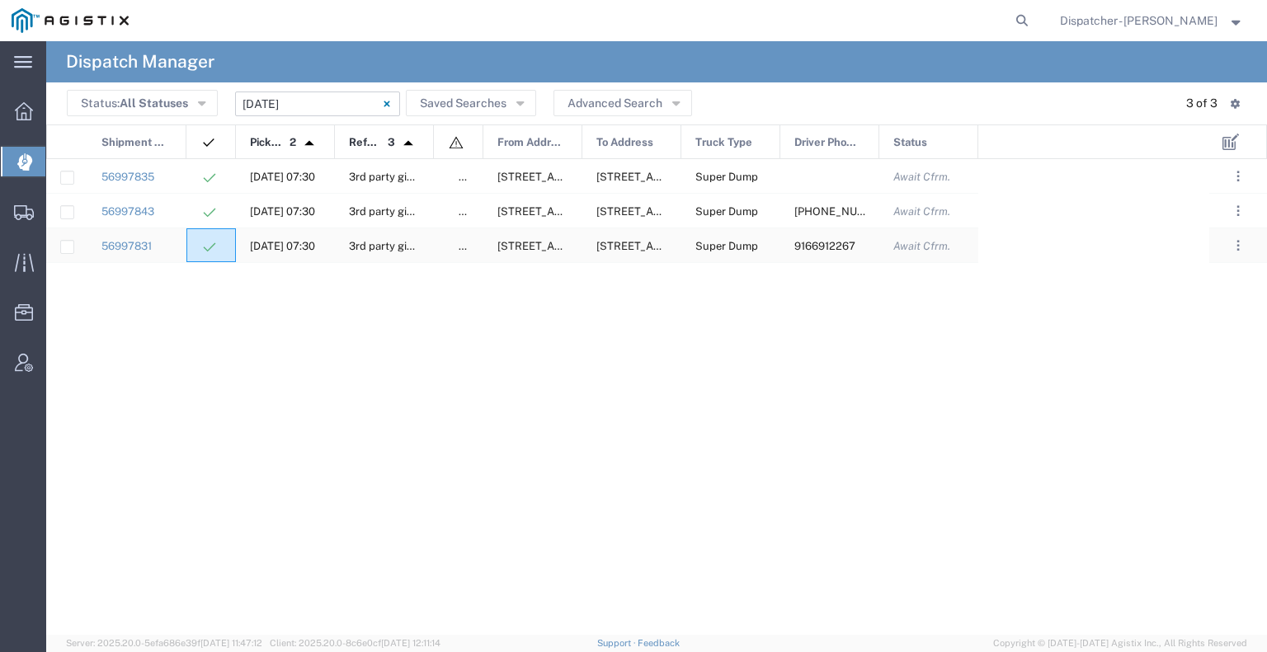
click at [188, 247] on div at bounding box center [210, 245] width 49 height 34
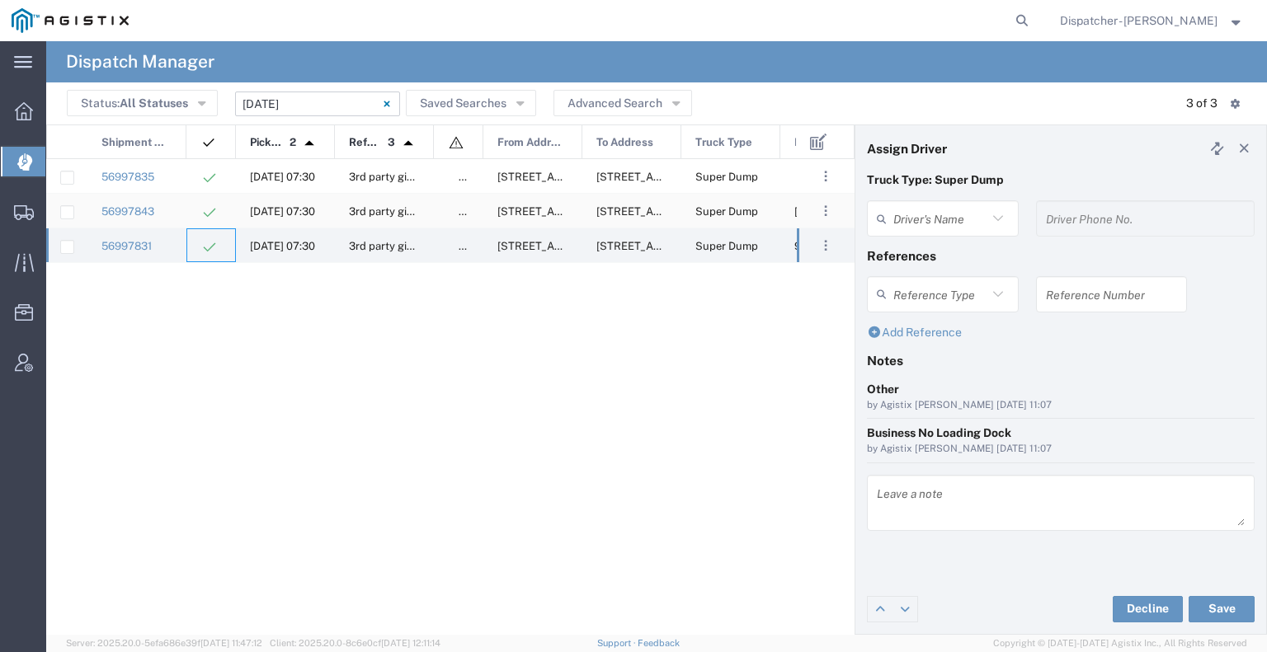
type input "[PERSON_NAME]"
type input "9166912267"
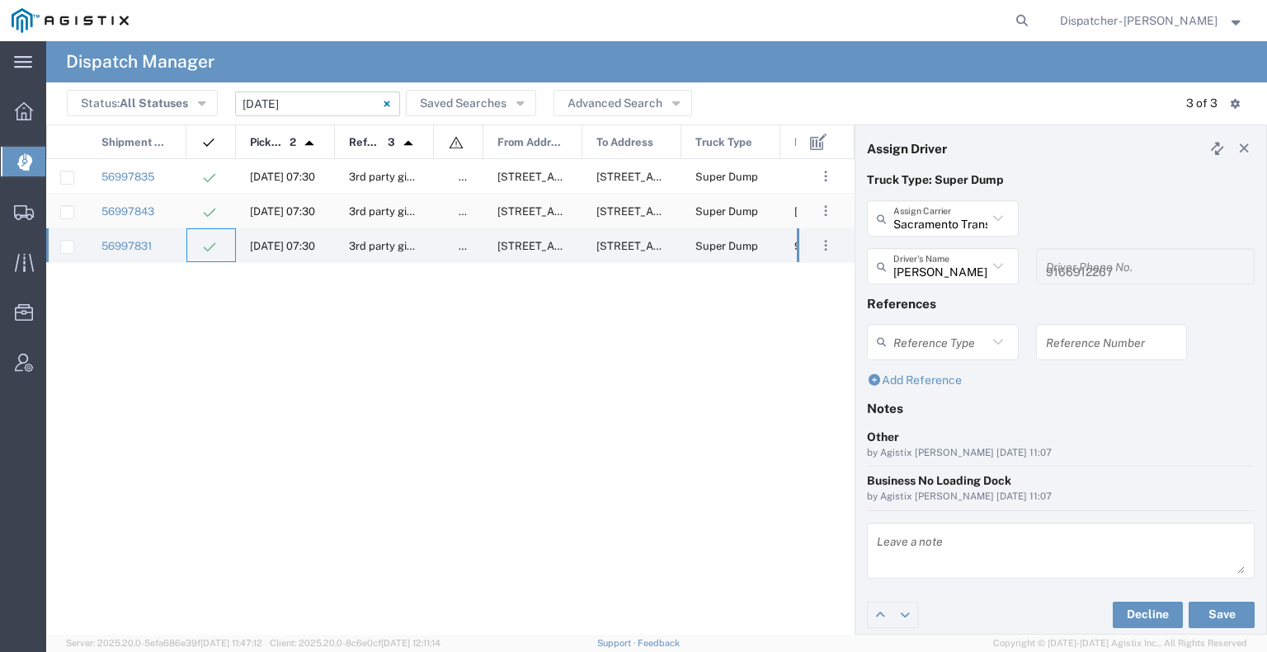
click at [181, 214] on div "56997843" at bounding box center [136, 211] width 99 height 34
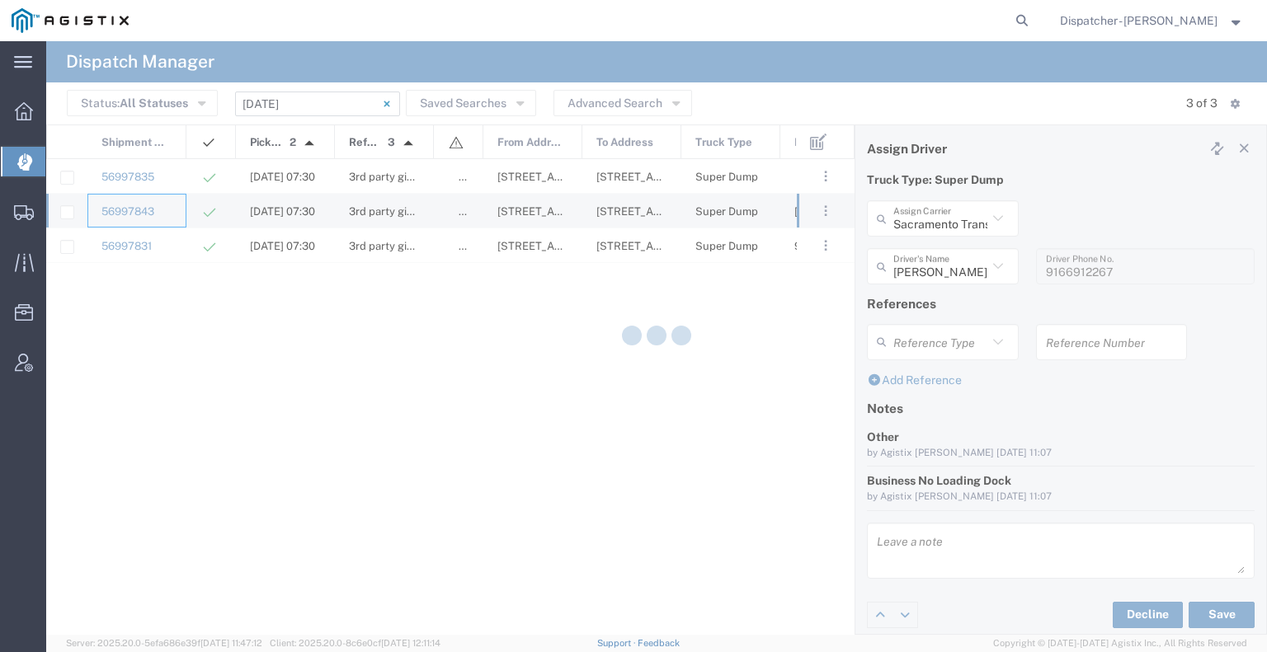
type input "[PERSON_NAME] Trucking"
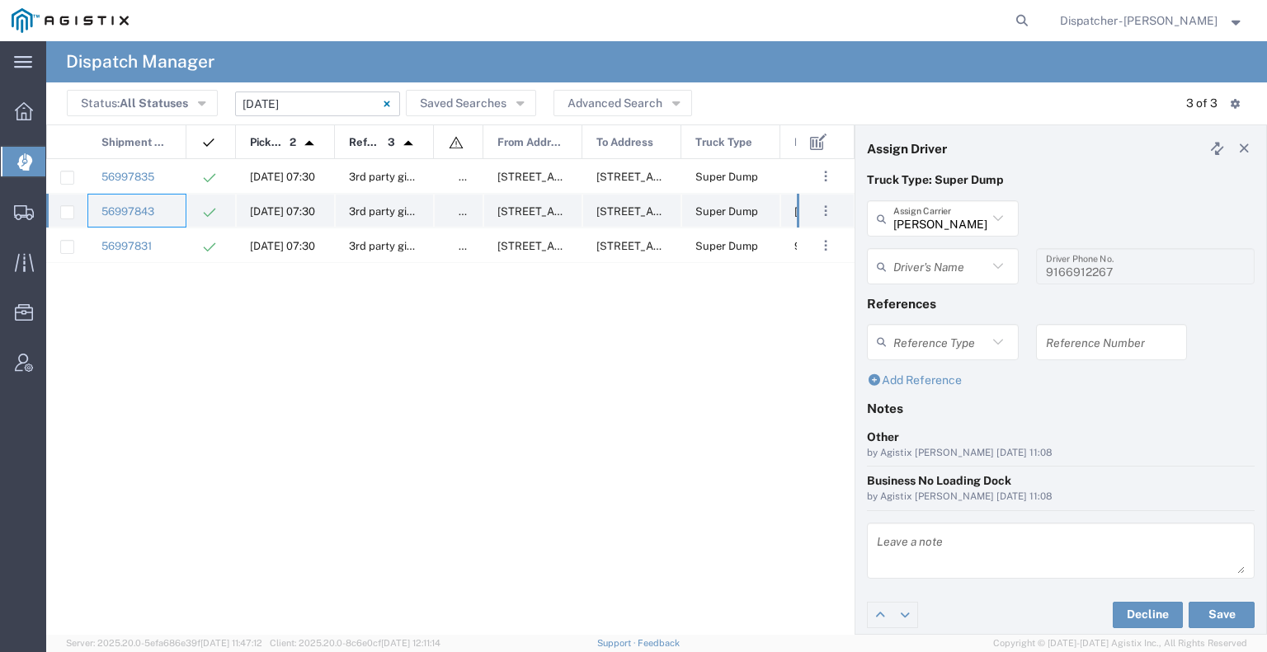
type input "[PERSON_NAME]"
type input "[PHONE_NUMBER]"
click at [185, 190] on div "56997835" at bounding box center [136, 176] width 99 height 34
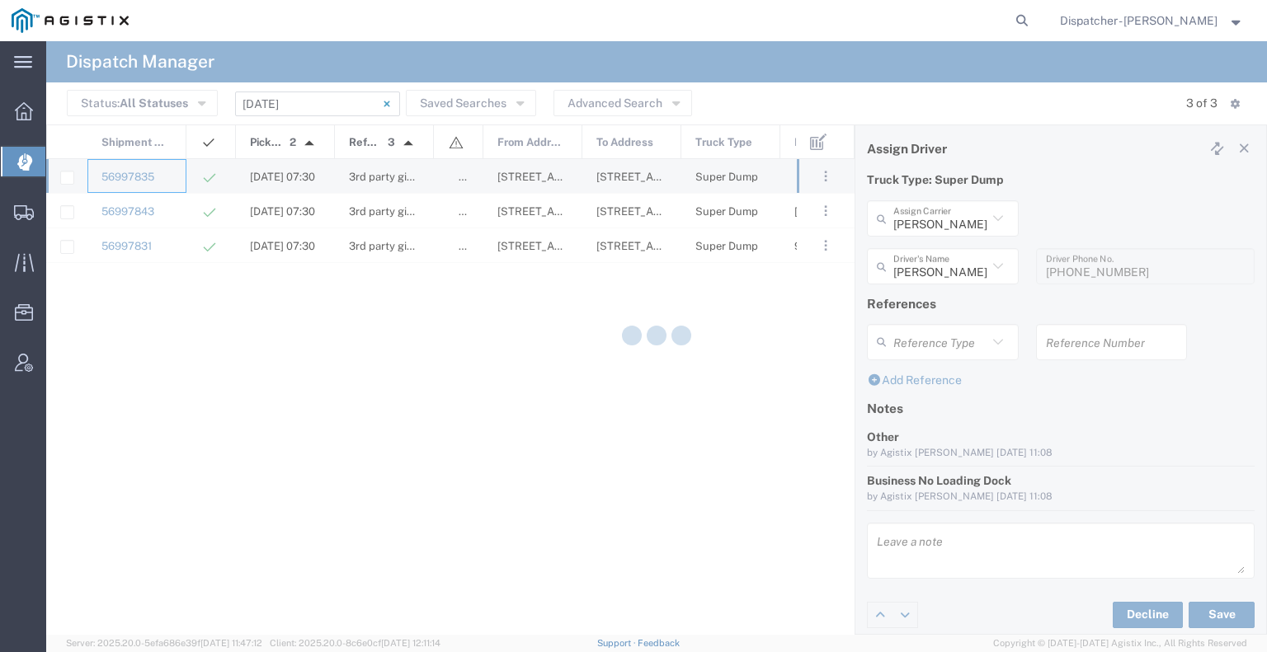
type input "Sacramento Transfer"
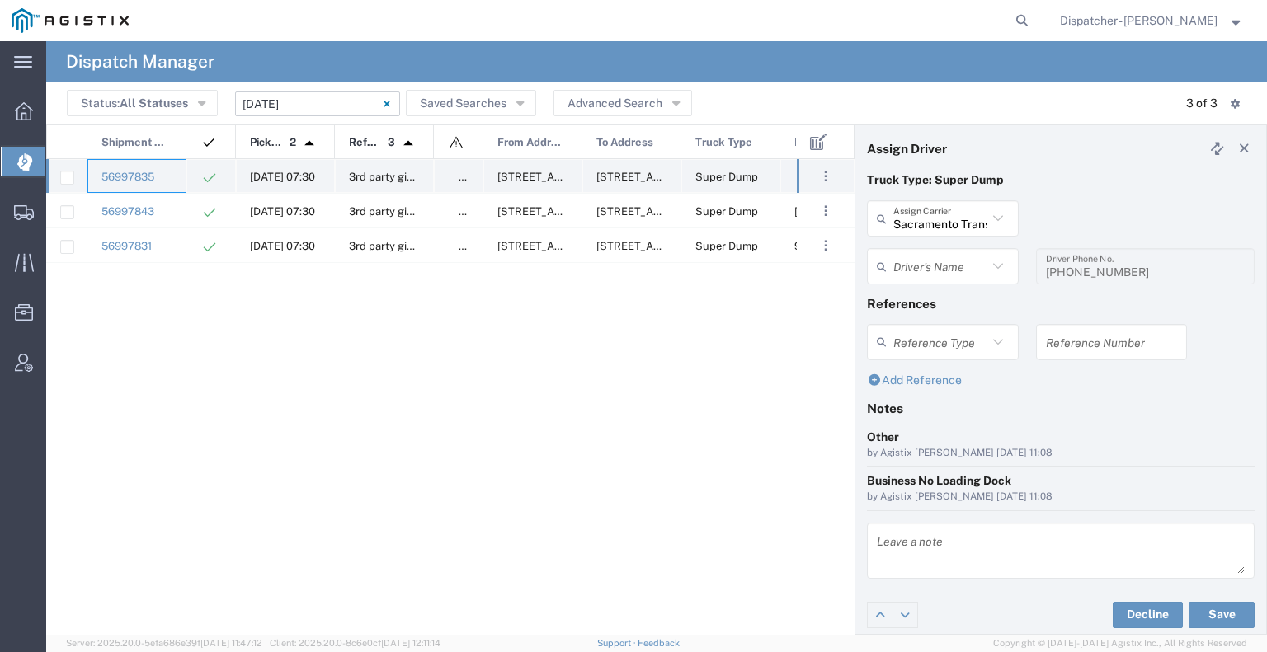
type input "TEMPLATE - NO ASSIGN"
click at [185, 212] on div "56997843" at bounding box center [136, 211] width 99 height 34
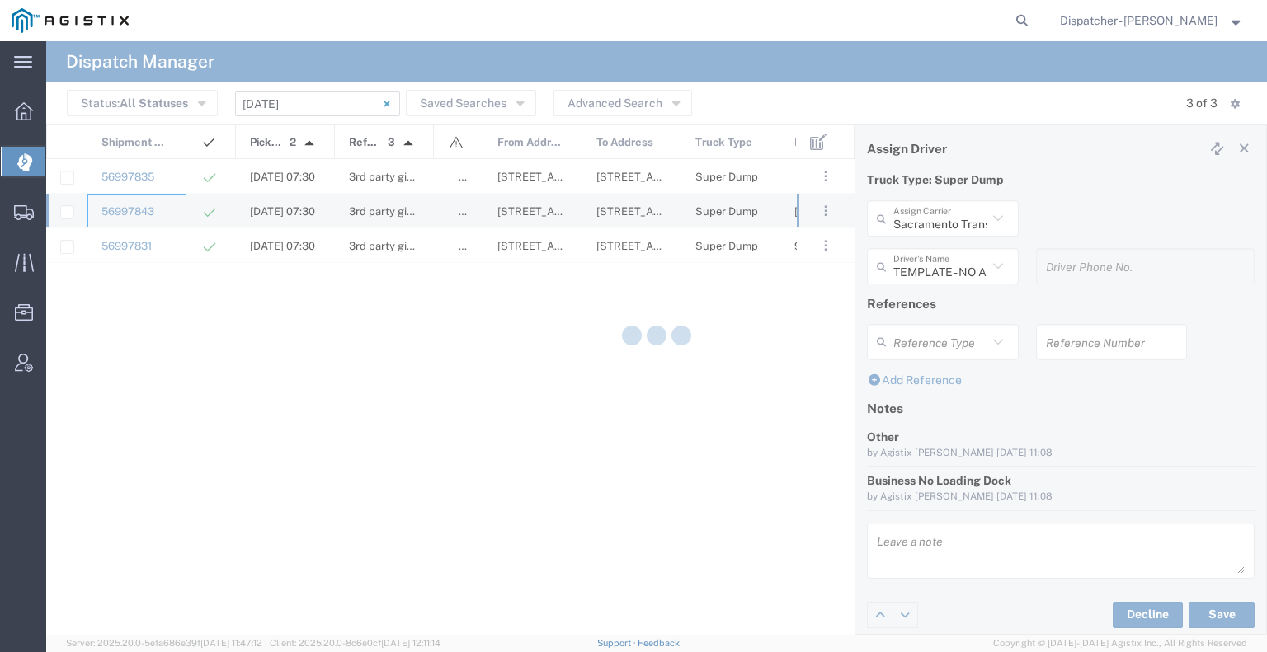
type input "[PERSON_NAME] Trucking"
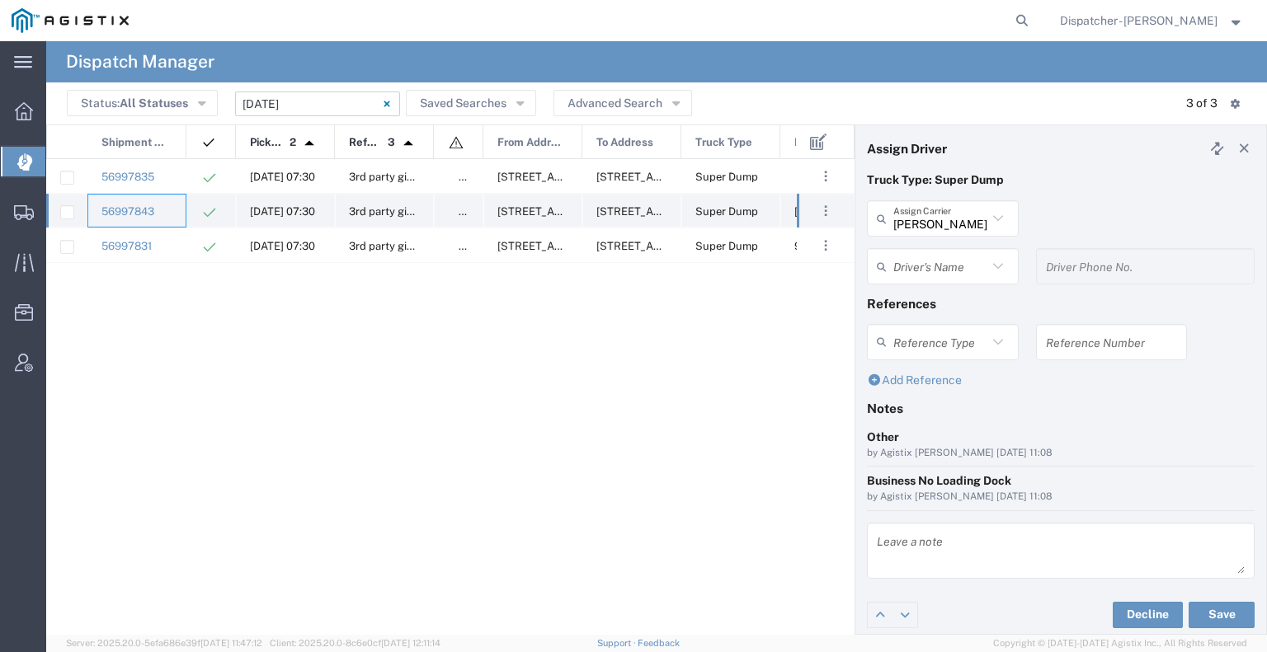
type input "[PERSON_NAME]"
type input "[PHONE_NUMBER]"
click at [108, 205] on link "56997843" at bounding box center [127, 211] width 53 height 12
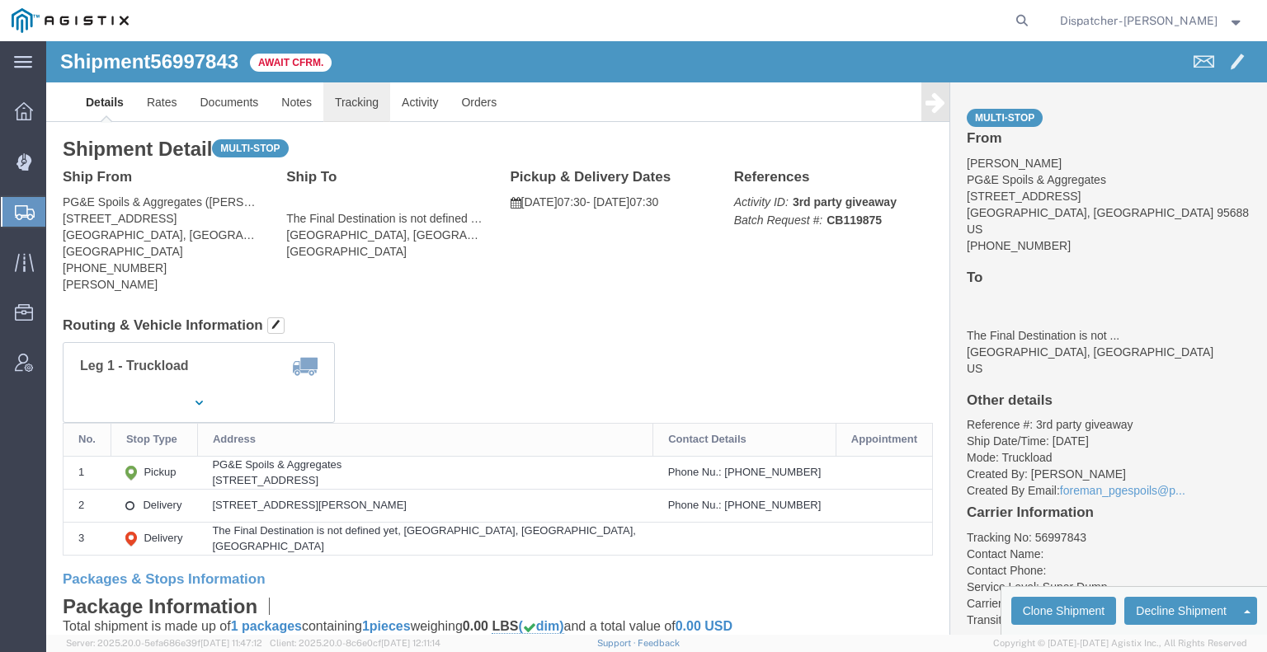
click link "Tracking"
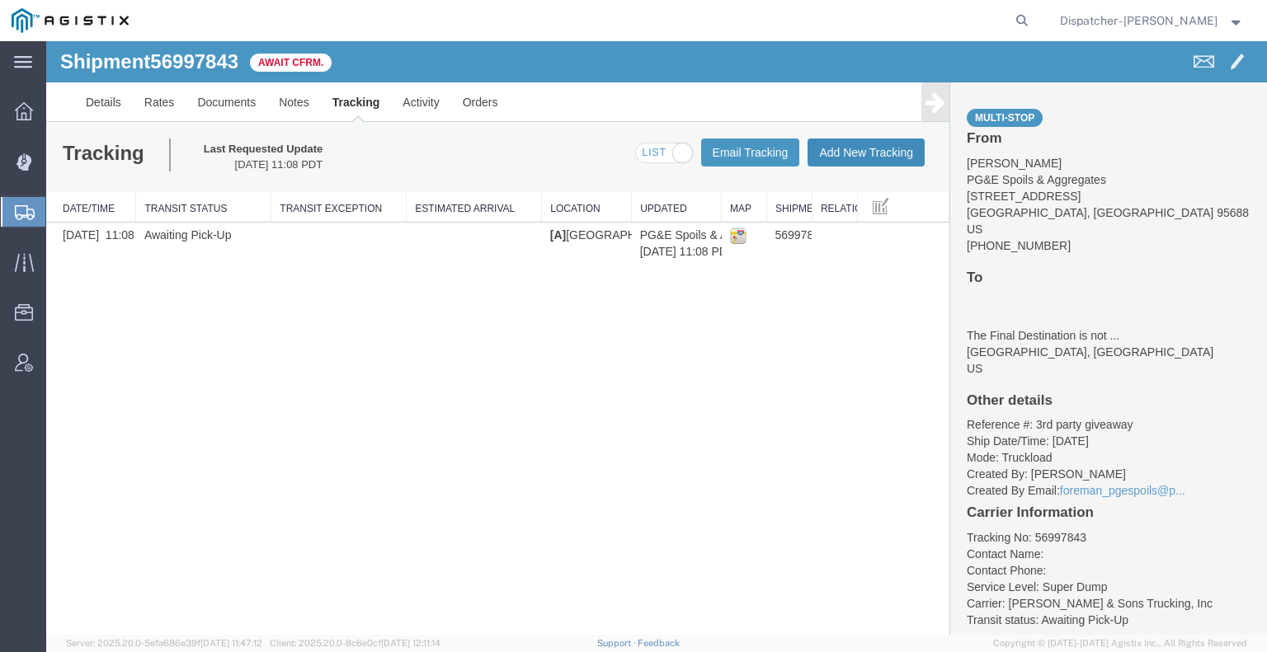
click at [861, 149] on button "Add New Tracking" at bounding box center [865, 153] width 117 height 28
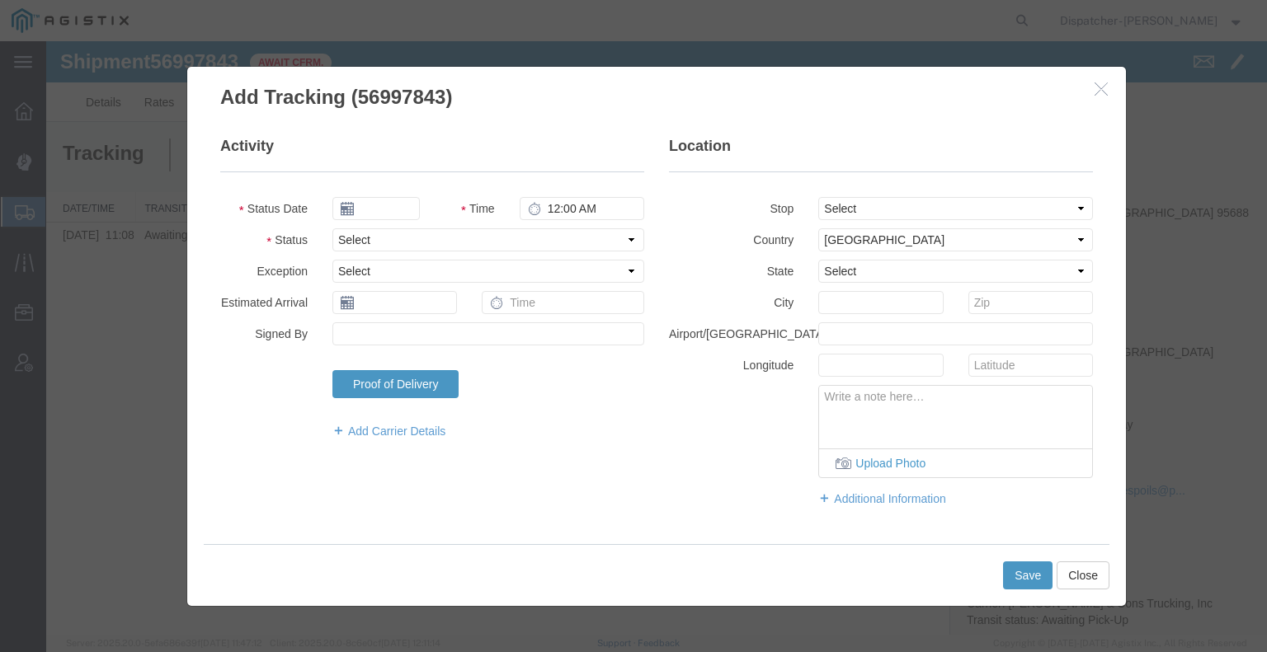
type input "[DATE]"
type input "6:00 AM"
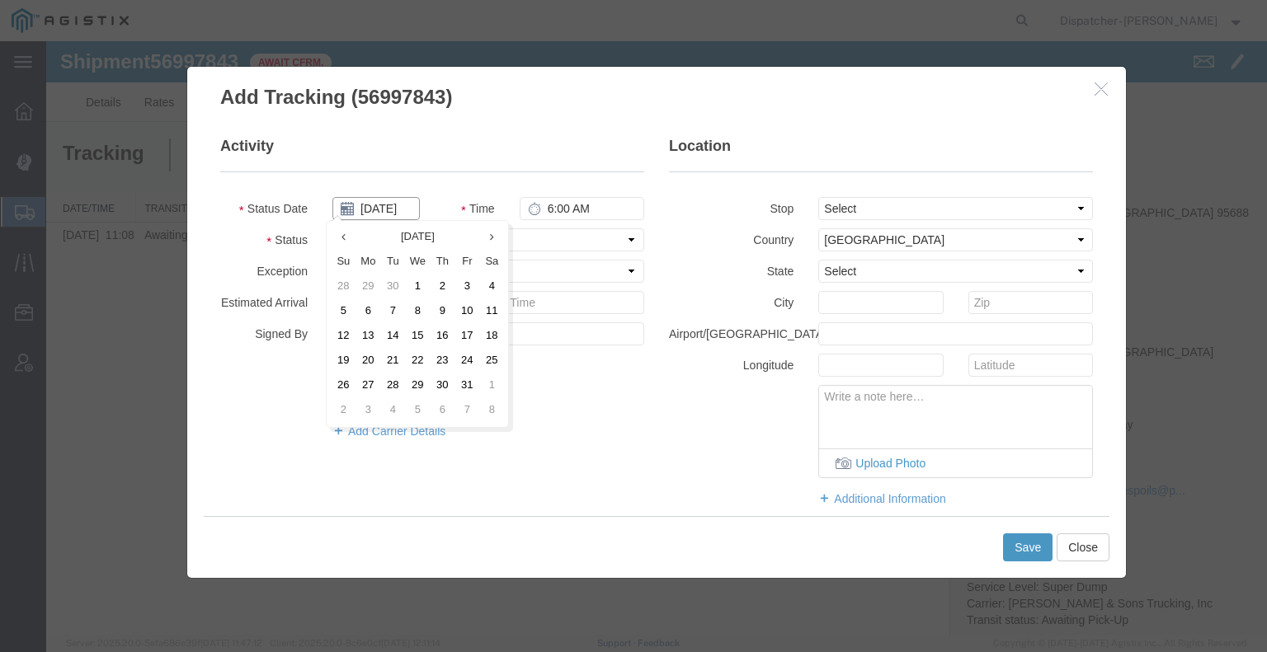
click at [389, 208] on input "[DATE]" at bounding box center [375, 208] width 87 height 23
click at [433, 292] on td "2" at bounding box center [442, 287] width 25 height 25
type input "[DATE]"
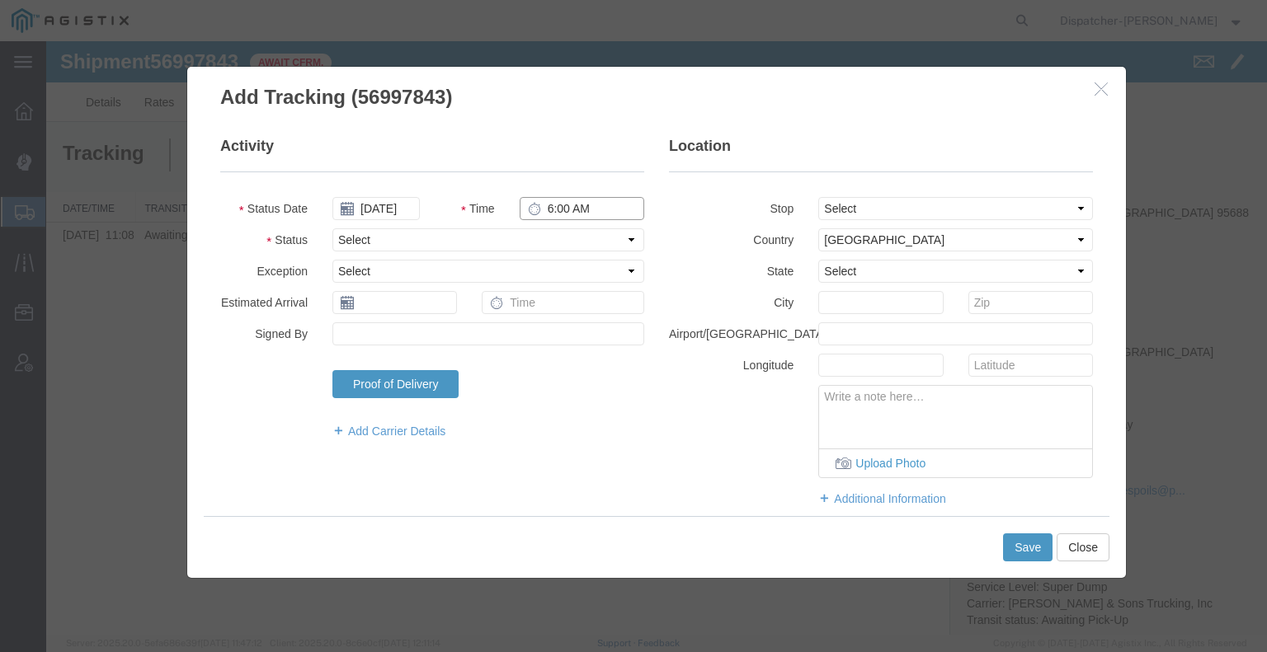
click at [551, 210] on input "6:00 AM" at bounding box center [582, 208] width 125 height 23
type input "7:30 AM"
click at [564, 240] on select "Select Arrival Notice Available Arrival Notice Imported Arrive at Delivery Loca…" at bounding box center [488, 239] width 312 height 23
select select "ARVPULOC"
click at [332, 228] on select "Select Arrival Notice Available Arrival Notice Imported Arrive at Delivery Loca…" at bounding box center [488, 239] width 312 height 23
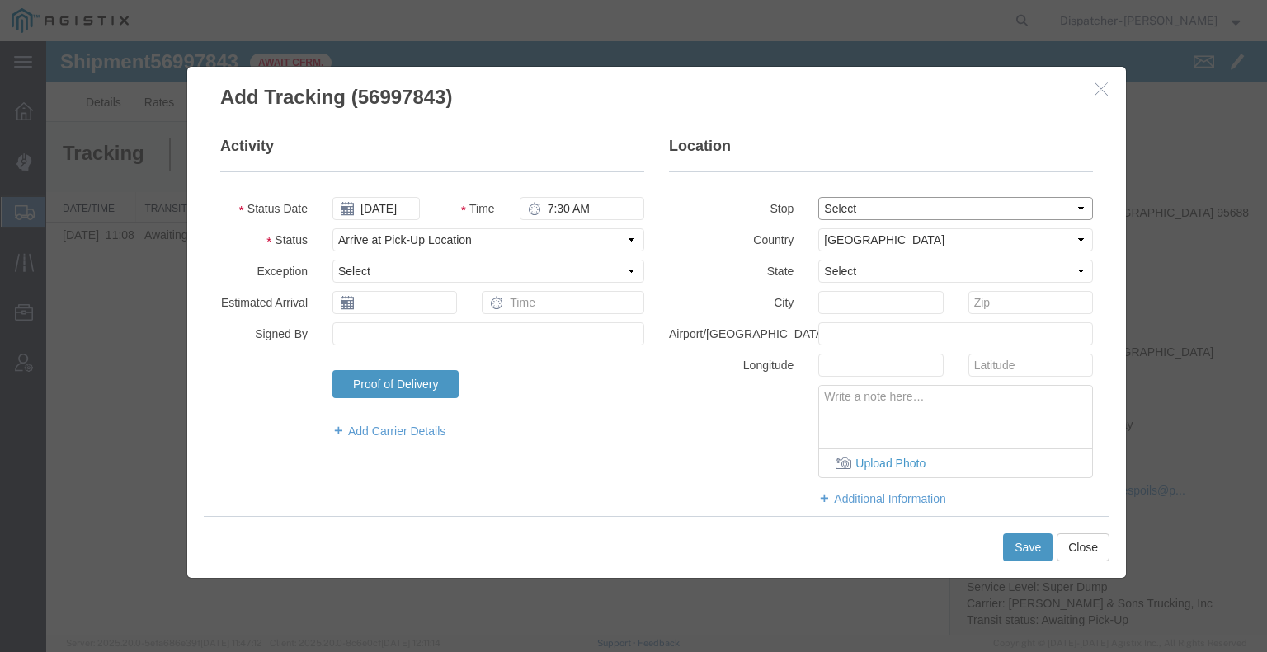
click at [871, 204] on select "Select From: [STREET_ADDRESS] Stop 2: [STREET_ADDRESS][PERSON_NAME] To: The Fin…" at bounding box center [955, 208] width 275 height 23
select select "{"pickupDeliveryInfoId": "123299103","pickupOrDelivery": "P","stopNum": "1","lo…"
click at [818, 197] on select "Select From: [STREET_ADDRESS] Stop 2: [STREET_ADDRESS][PERSON_NAME] To: The Fin…" at bounding box center [955, 208] width 275 height 23
select select "CA"
type input "[GEOGRAPHIC_DATA]"
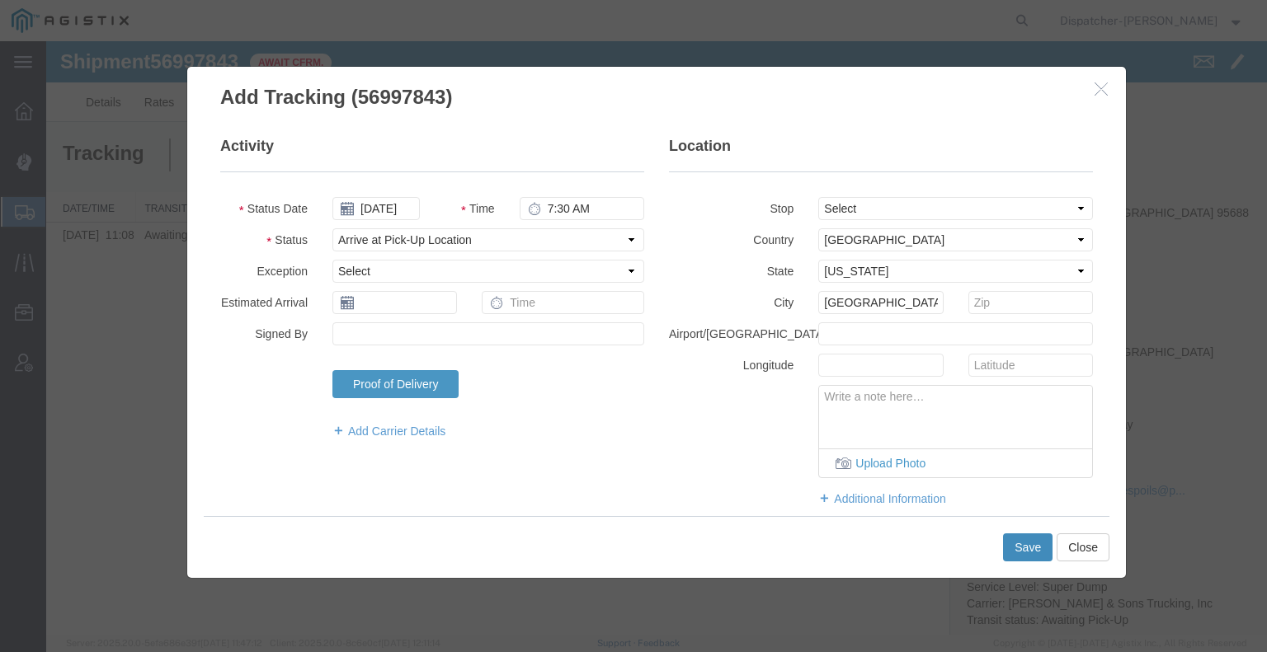
click at [1028, 548] on button "Save" at bounding box center [1027, 548] width 49 height 28
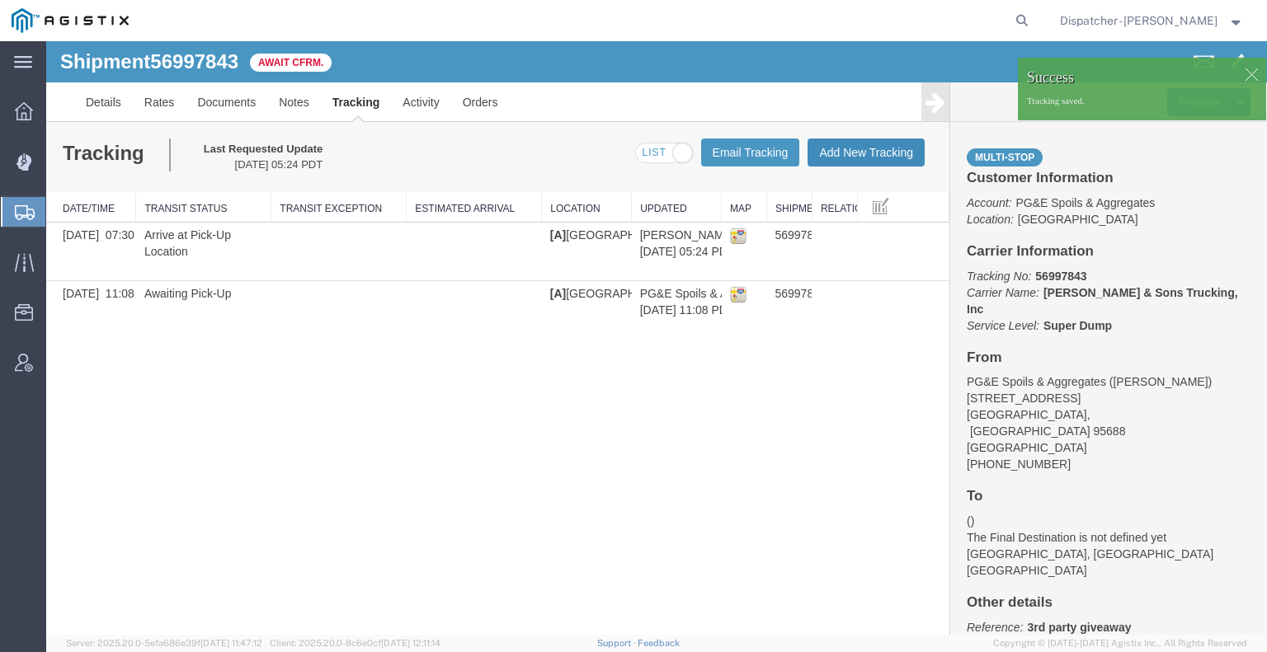
click at [829, 158] on button "Add New Tracking" at bounding box center [865, 153] width 117 height 28
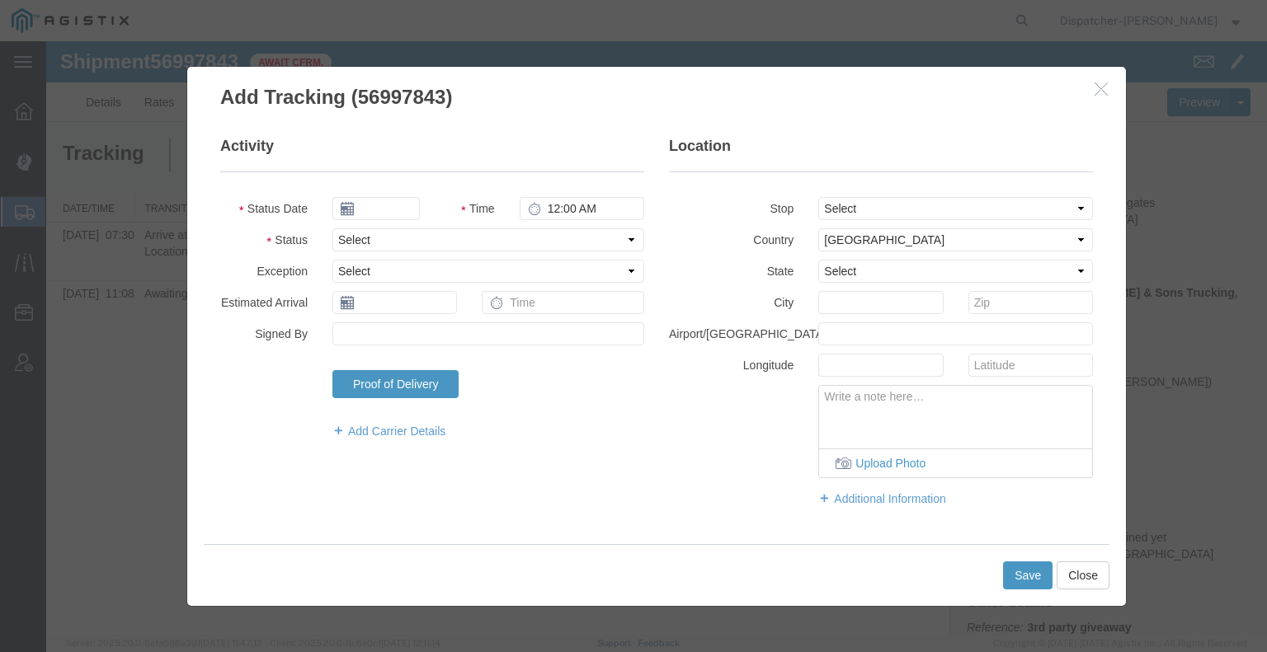
type input "[DATE]"
type input "6:00 AM"
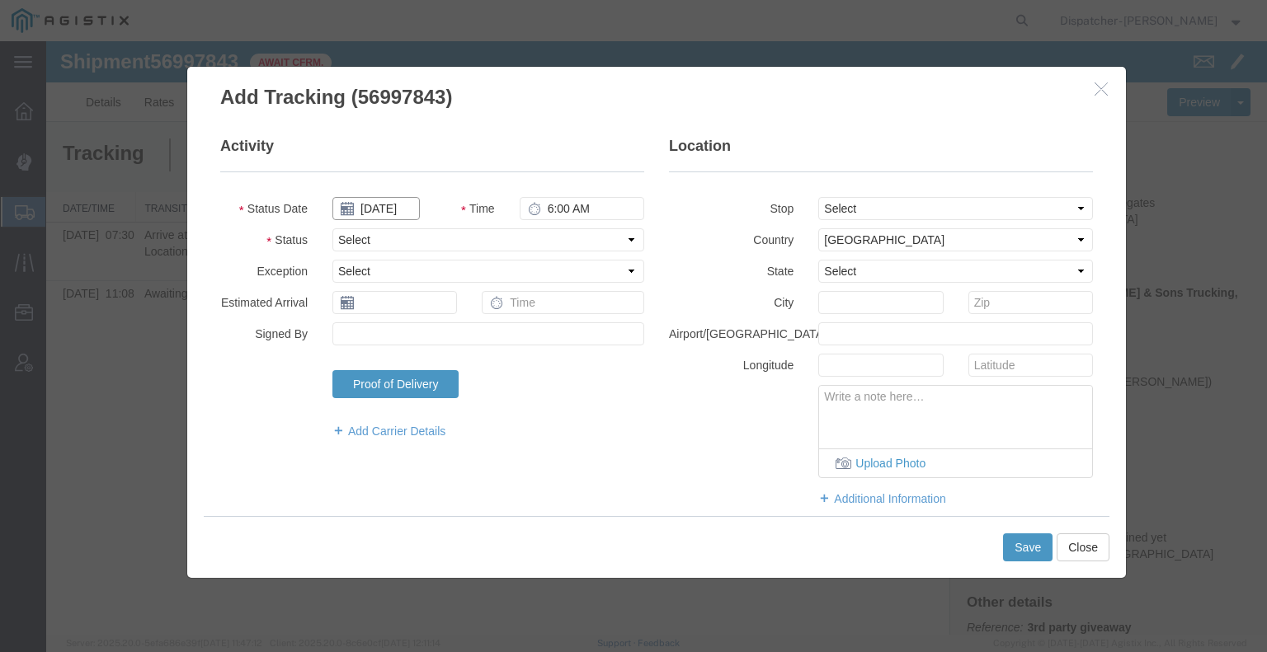
click at [387, 207] on input "[DATE]" at bounding box center [375, 208] width 87 height 23
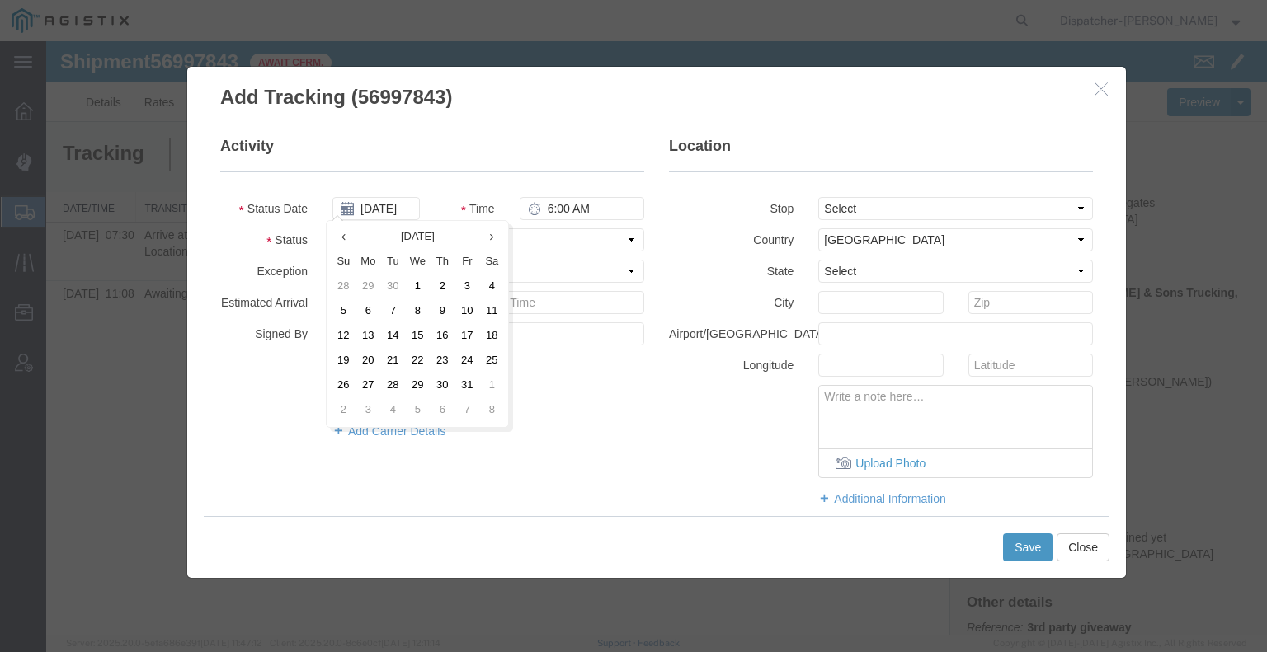
click at [435, 292] on td "2" at bounding box center [442, 287] width 25 height 25
type input "[DATE]"
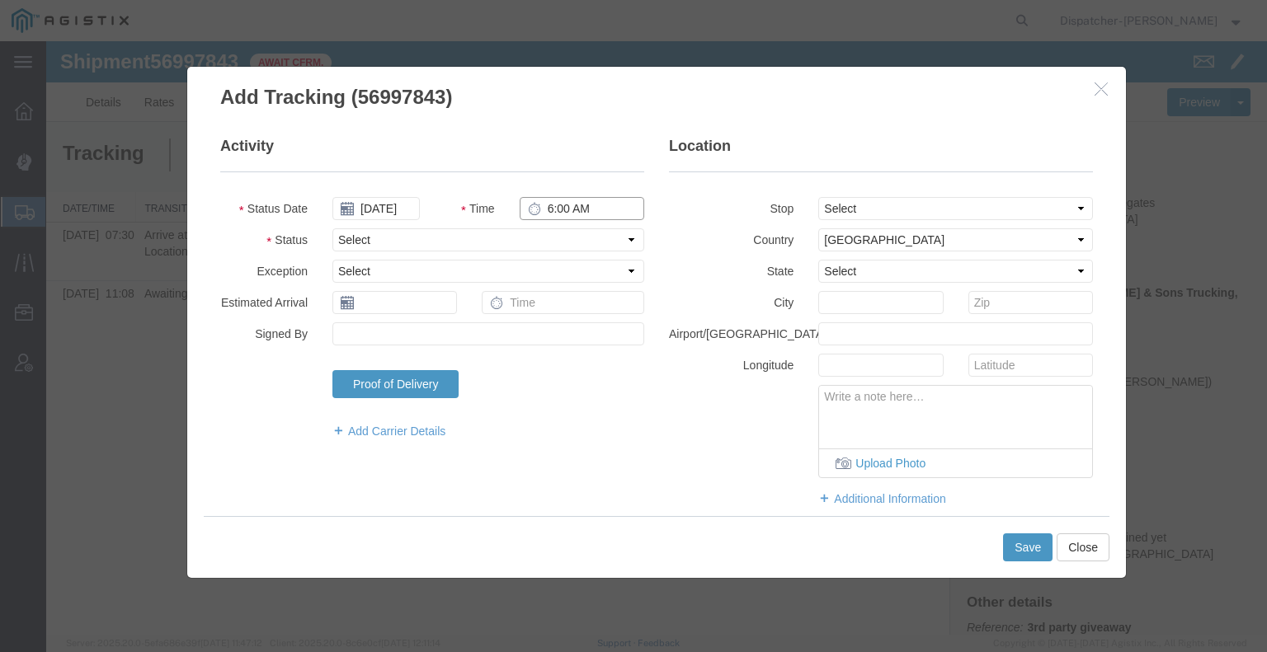
click at [557, 209] on input "6:00 AM" at bounding box center [582, 208] width 125 height 23
type input "12:00 PM"
click at [563, 242] on select "Select Arrival Notice Available Arrival Notice Imported Arrive at Delivery Loca…" at bounding box center [488, 239] width 312 height 23
select select "DPTDLVLOC"
click at [332, 228] on select "Select Arrival Notice Available Arrival Notice Imported Arrive at Delivery Loca…" at bounding box center [488, 239] width 312 height 23
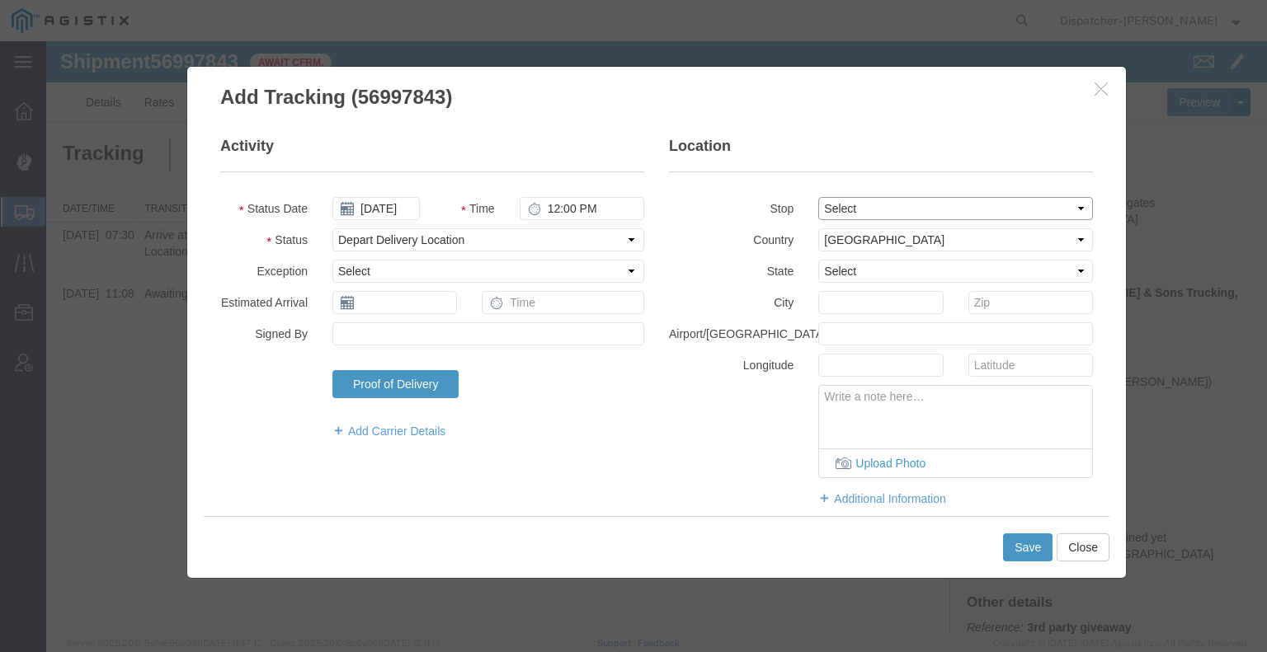
click at [864, 209] on select "Select From: [STREET_ADDRESS] Stop 2: [STREET_ADDRESS][PERSON_NAME] To: The Fin…" at bounding box center [955, 208] width 275 height 23
select select "{"pickupDeliveryInfoId": "123299104","pickupOrDelivery": "D","stopNum": "2","lo…"
click at [818, 197] on select "Select From: [STREET_ADDRESS] Stop 2: [STREET_ADDRESS][PERSON_NAME] To: The Fin…" at bounding box center [955, 208] width 275 height 23
select select "CA"
type input "[GEOGRAPHIC_DATA]"
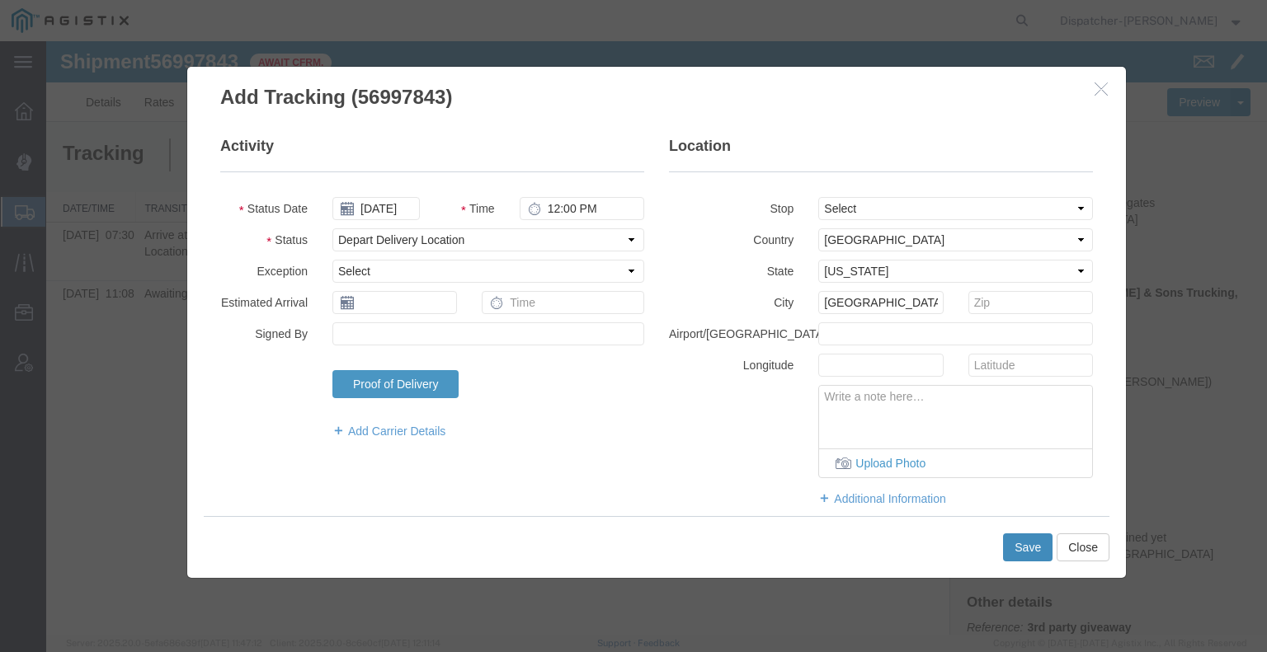
click at [1025, 557] on button "Save" at bounding box center [1027, 548] width 49 height 28
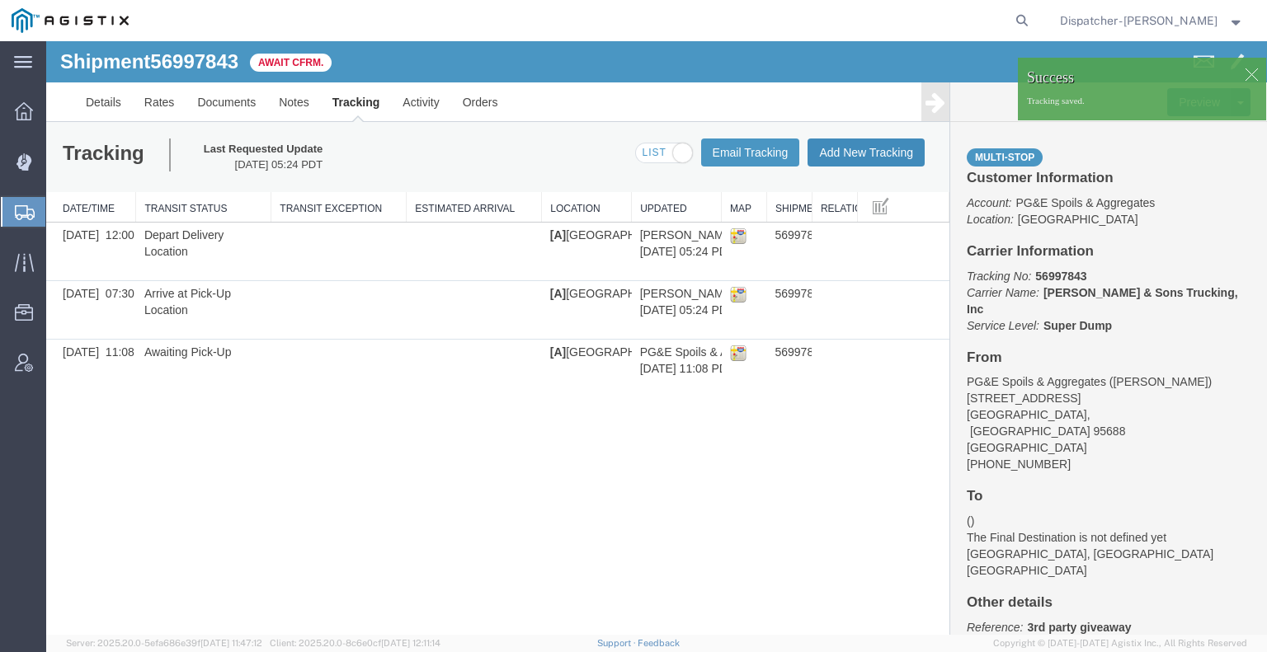
click at [890, 151] on button "Add New Tracking" at bounding box center [865, 153] width 117 height 28
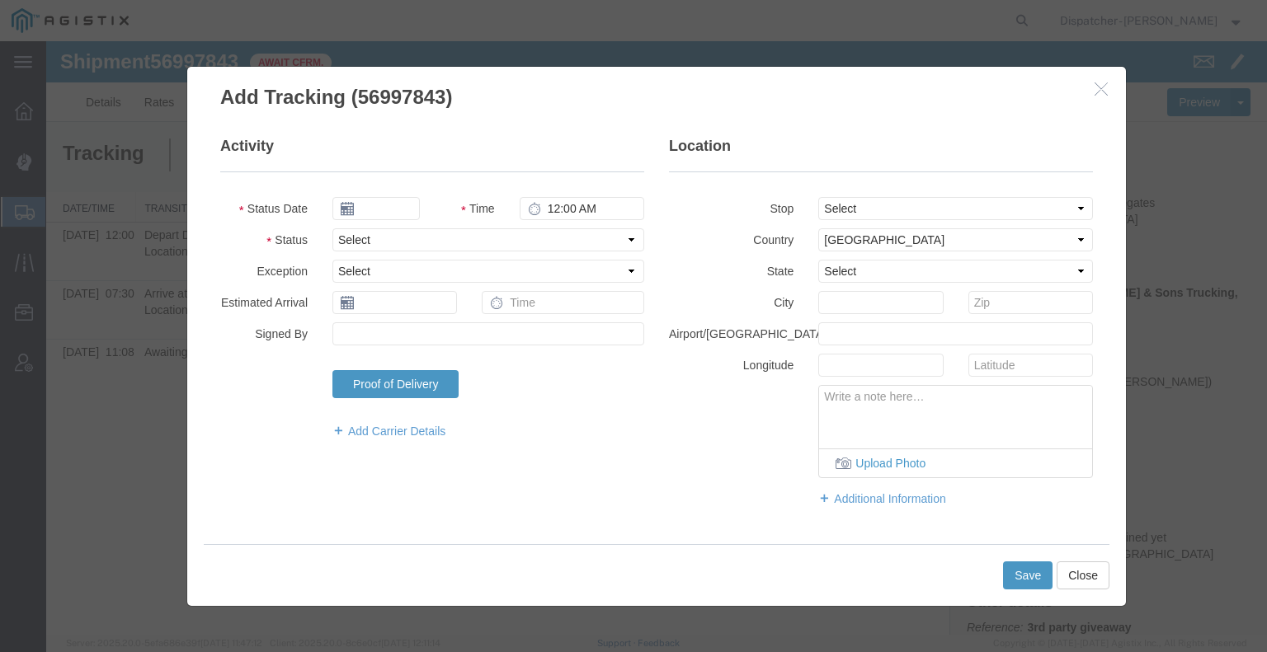
type input "[DATE]"
type input "6:00 AM"
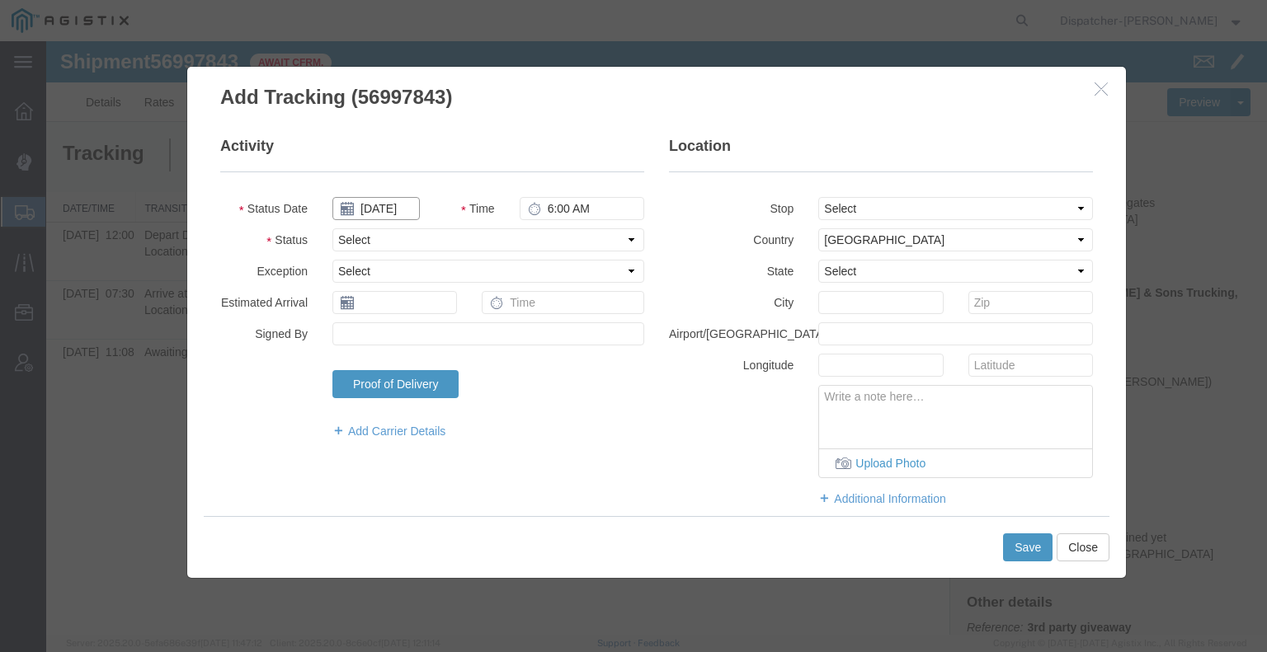
click at [392, 209] on input "[DATE]" at bounding box center [375, 208] width 87 height 23
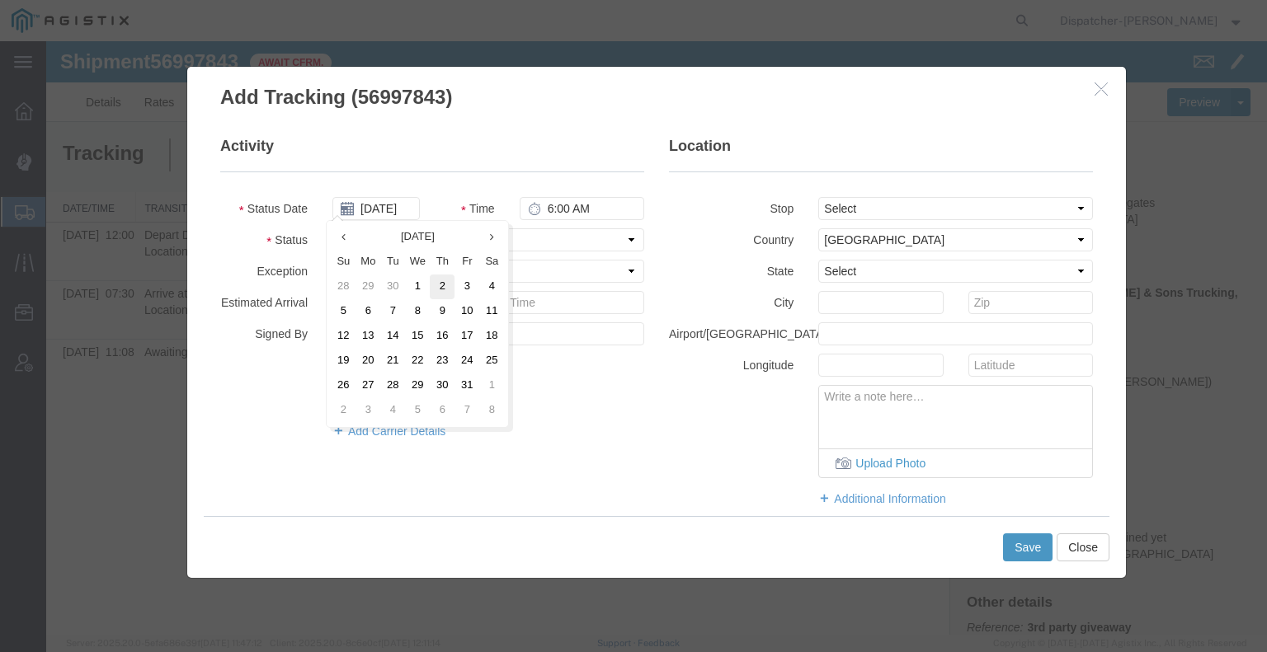
click at [434, 286] on td "2" at bounding box center [442, 287] width 25 height 25
type input "[DATE]"
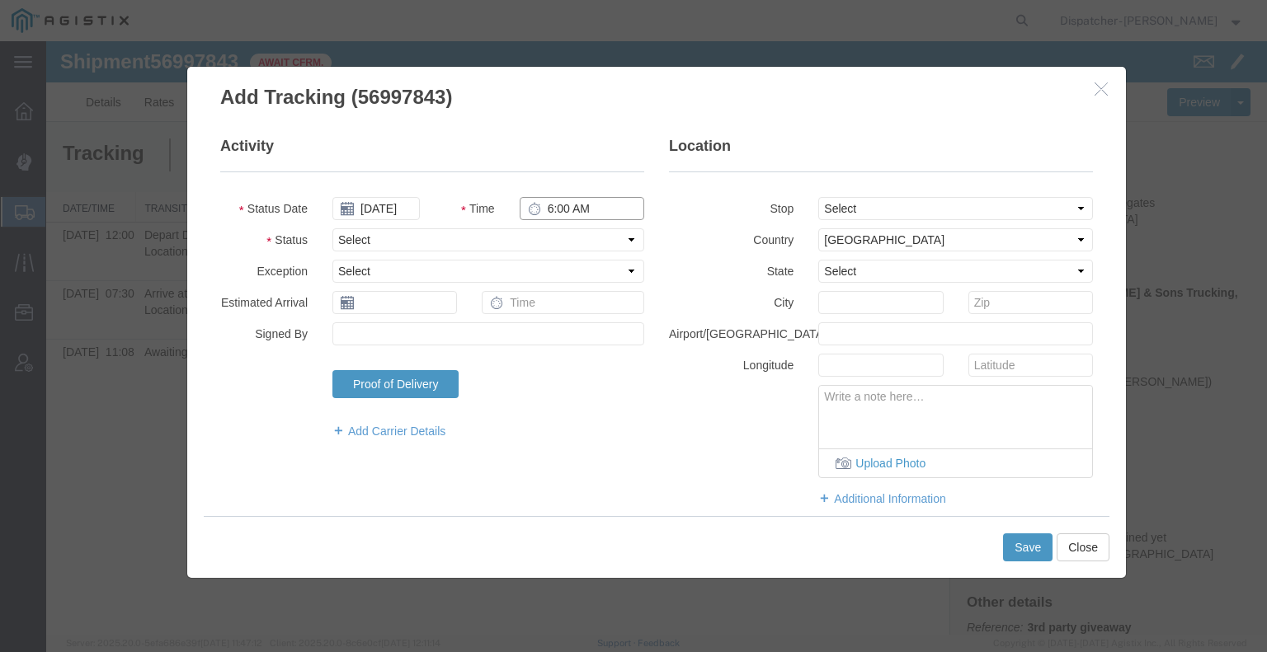
click at [581, 206] on input "6:00 AM" at bounding box center [582, 208] width 125 height 23
type input "12:00 PM"
click at [545, 242] on select "Select Arrival Notice Available Arrival Notice Imported Arrive at Delivery Loca…" at bounding box center [488, 239] width 312 height 23
select select "BREAKSTART"
click at [332, 228] on select "Select Arrival Notice Available Arrival Notice Imported Arrive at Delivery Loca…" at bounding box center [488, 239] width 312 height 23
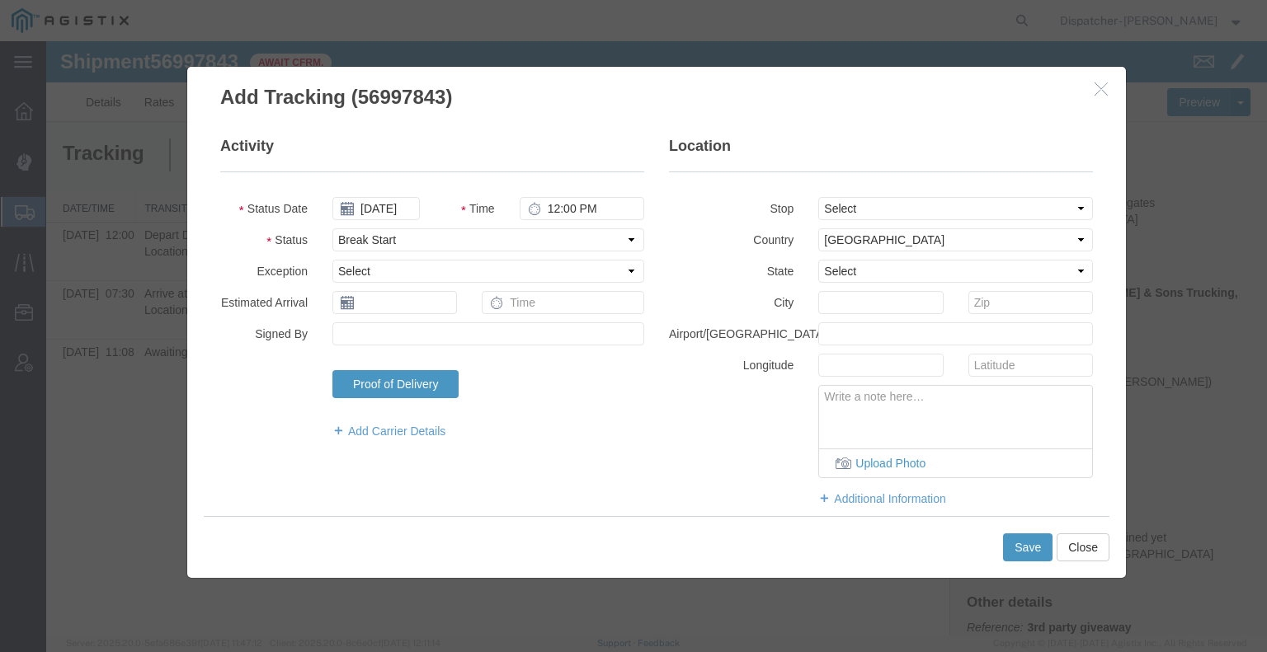
click at [1002, 540] on div "Save Close" at bounding box center [656, 547] width 905 height 62
click at [1013, 543] on button "Save" at bounding box center [1027, 548] width 49 height 28
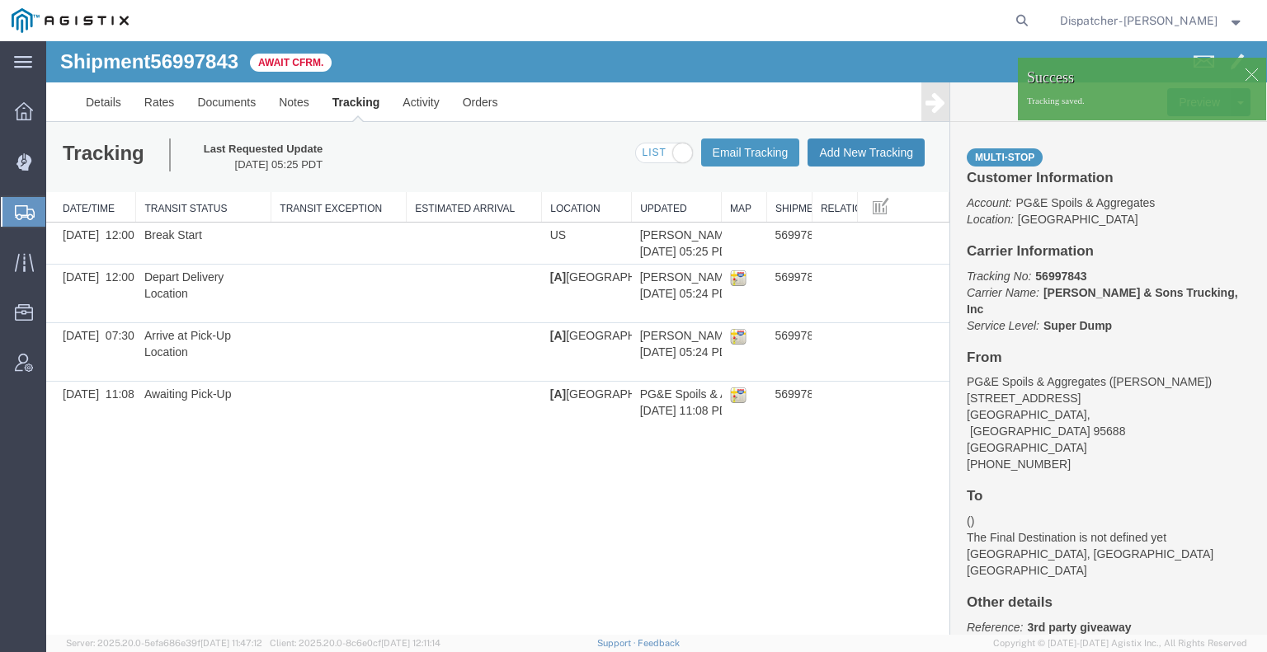
click at [887, 158] on button "Add New Tracking" at bounding box center [865, 153] width 117 height 28
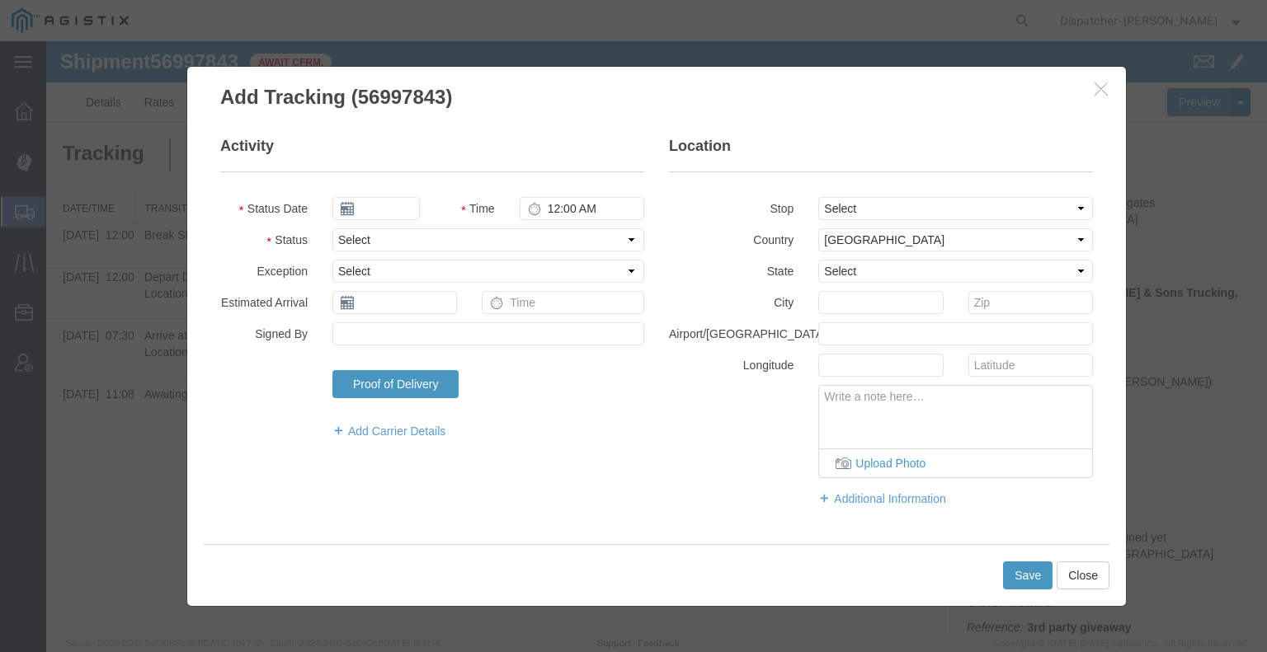
type input "[DATE]"
type input "6:00 AM"
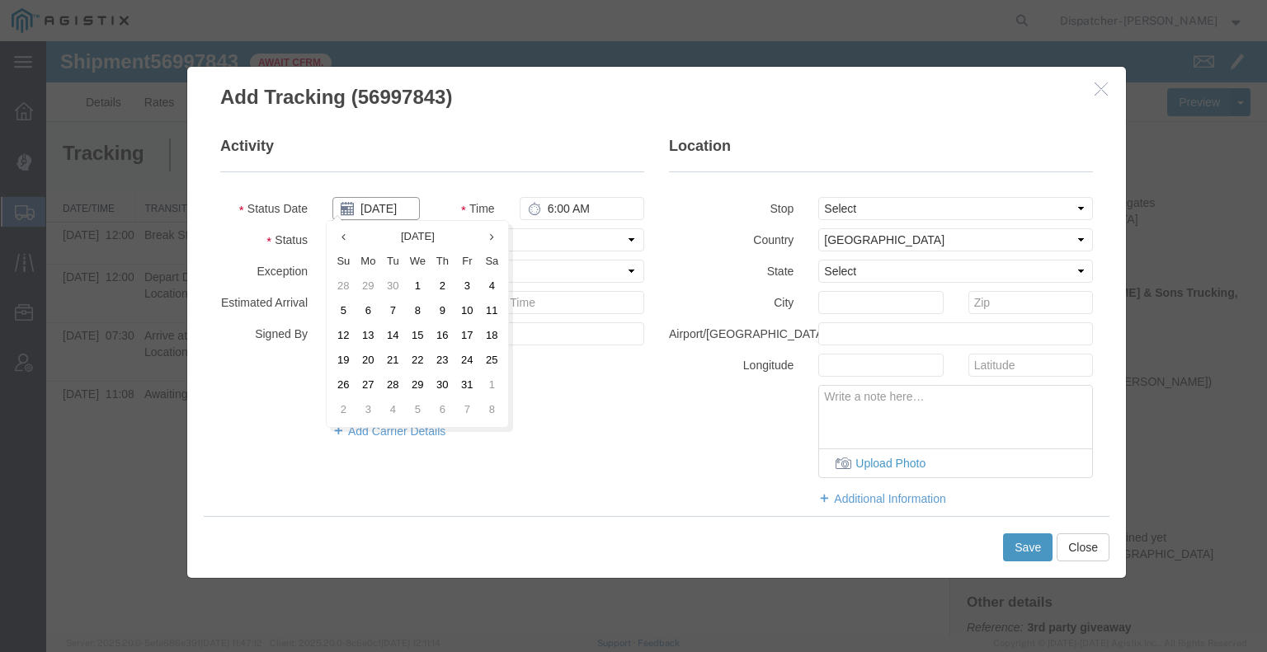
click at [389, 205] on input "[DATE]" at bounding box center [375, 208] width 87 height 23
click at [436, 286] on td "2" at bounding box center [442, 287] width 25 height 25
type input "[DATE]"
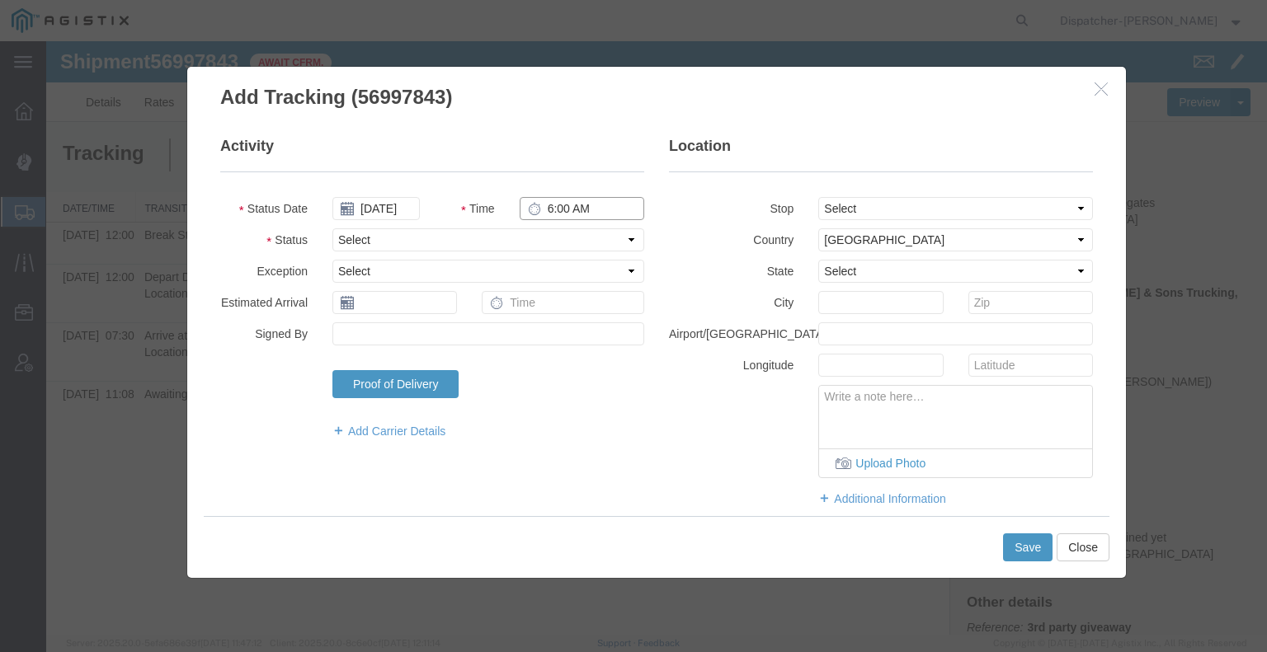
click at [561, 211] on input "6:00 AM" at bounding box center [582, 208] width 125 height 23
type input "12:30 PM"
click at [573, 247] on select "Select Arrival Notice Available Arrival Notice Imported Arrive at Delivery Loca…" at bounding box center [488, 239] width 312 height 23
select select "BREAKSTOP"
click at [332, 228] on select "Select Arrival Notice Available Arrival Notice Imported Arrive at Delivery Loca…" at bounding box center [488, 239] width 312 height 23
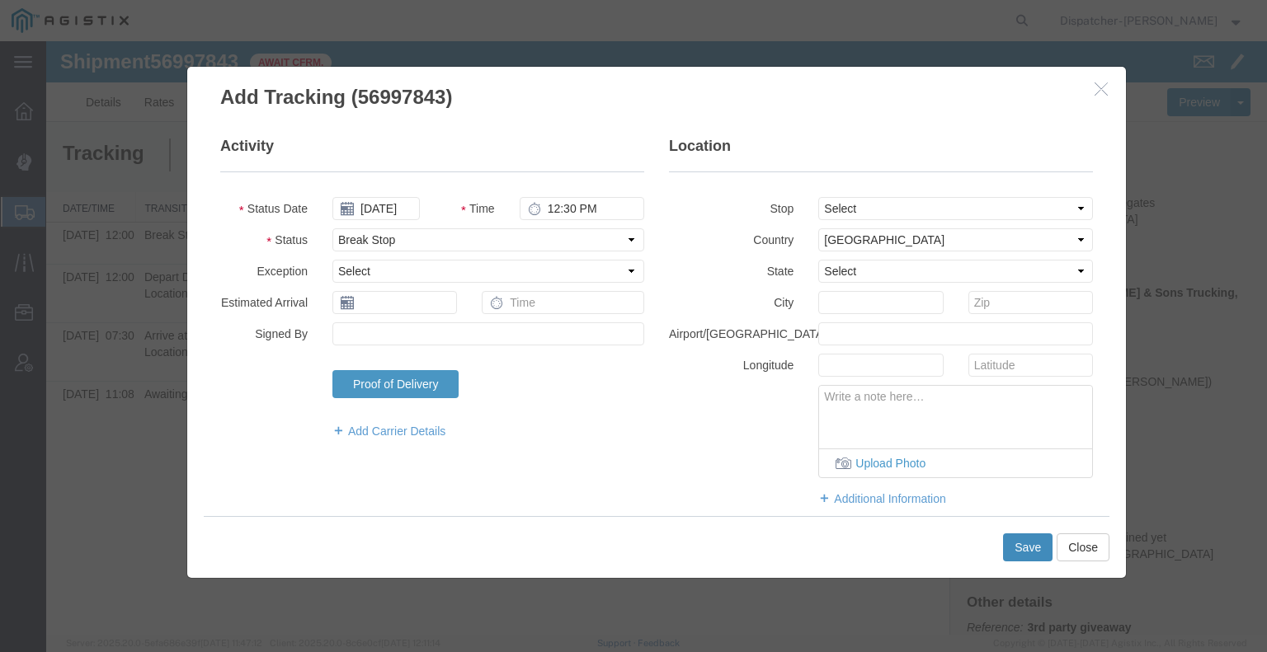
click at [1008, 547] on button "Save" at bounding box center [1027, 548] width 49 height 28
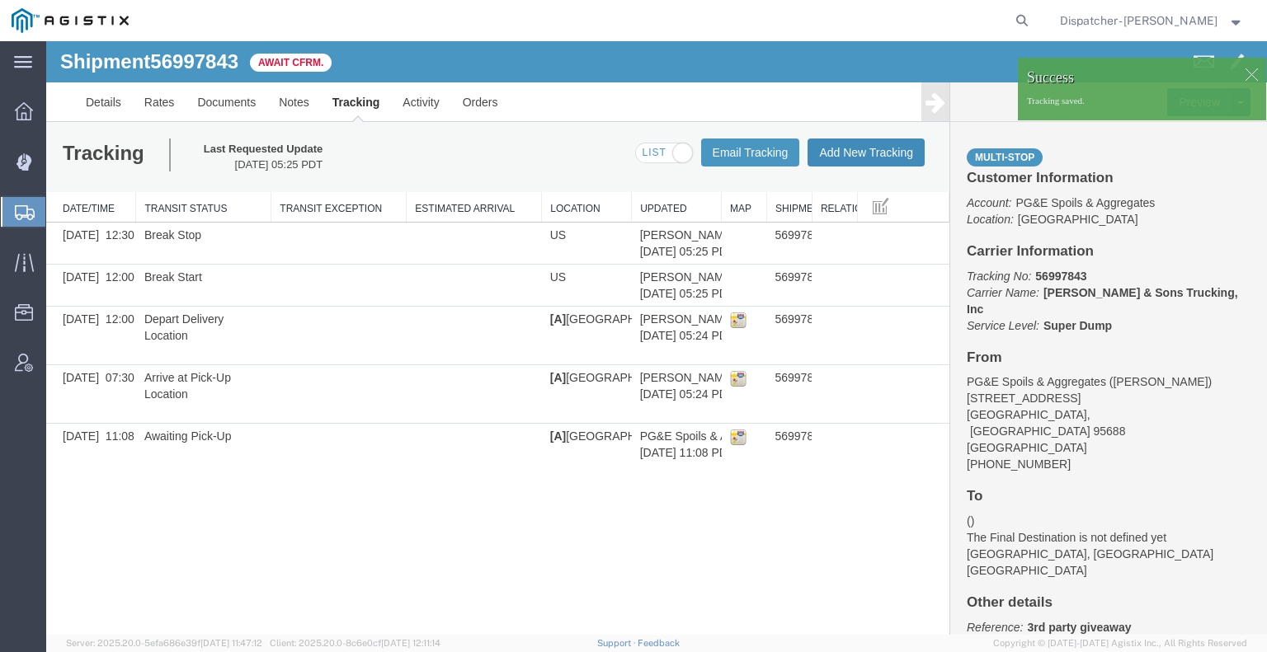
click at [848, 152] on button "Add New Tracking" at bounding box center [865, 153] width 117 height 28
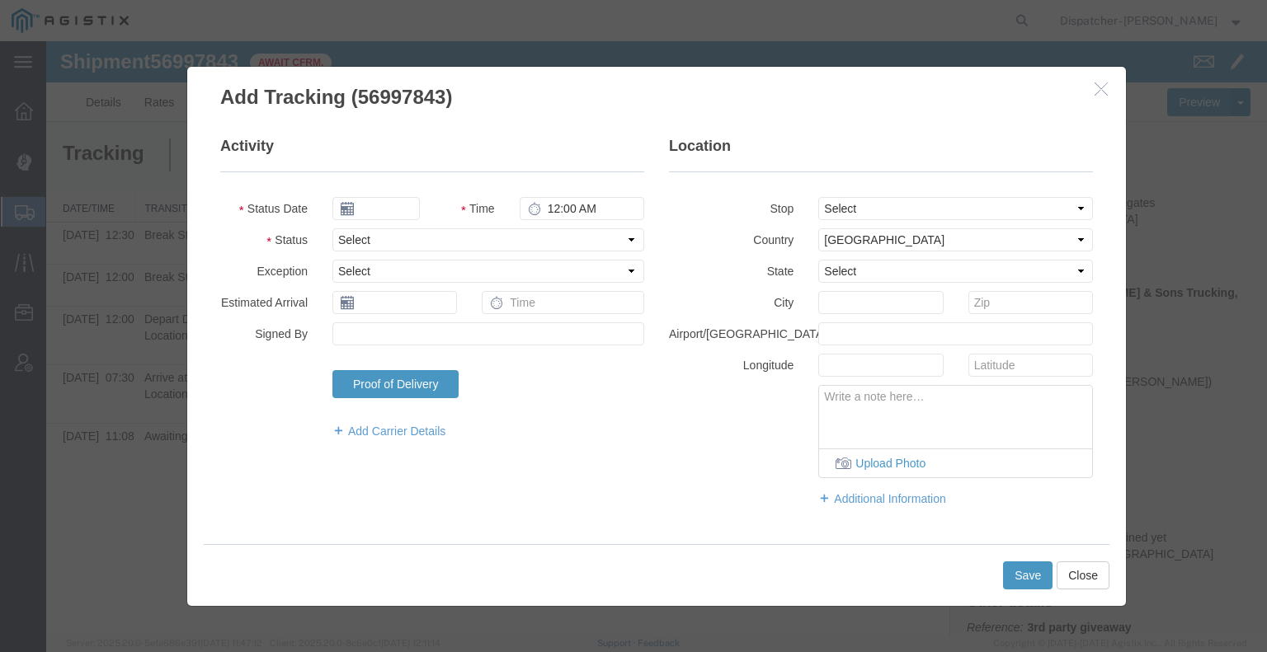
type input "[DATE]"
type input "6:00 AM"
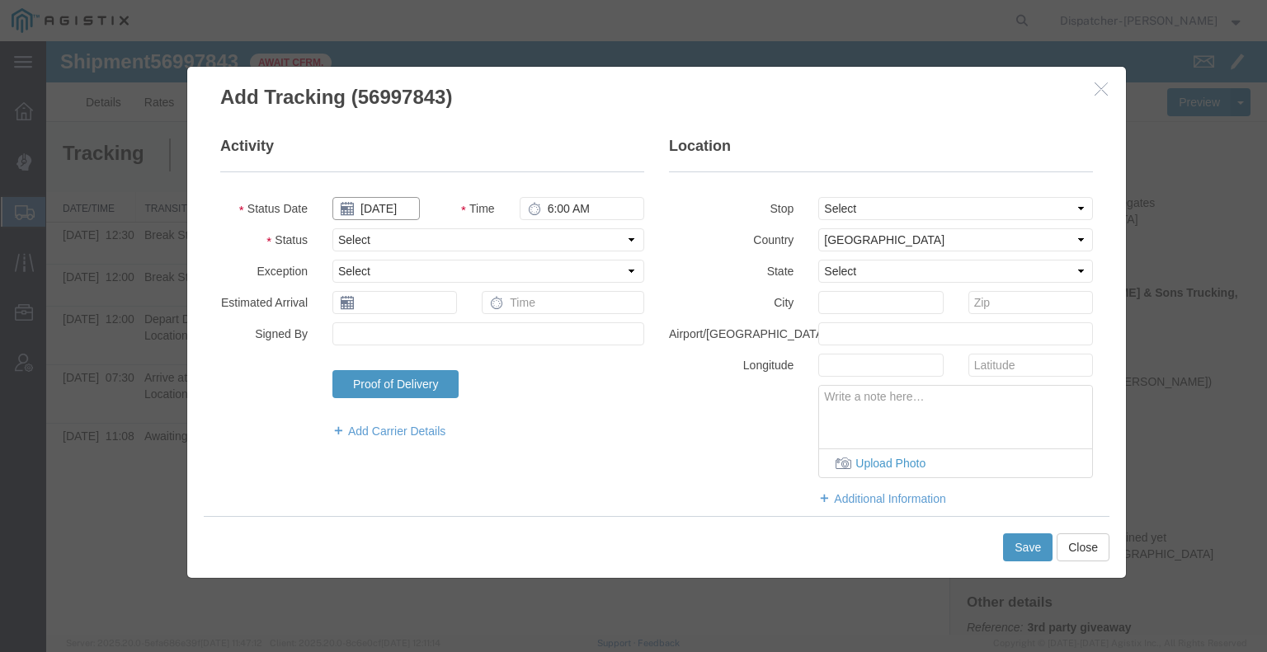
click at [391, 213] on input "[DATE]" at bounding box center [375, 208] width 87 height 23
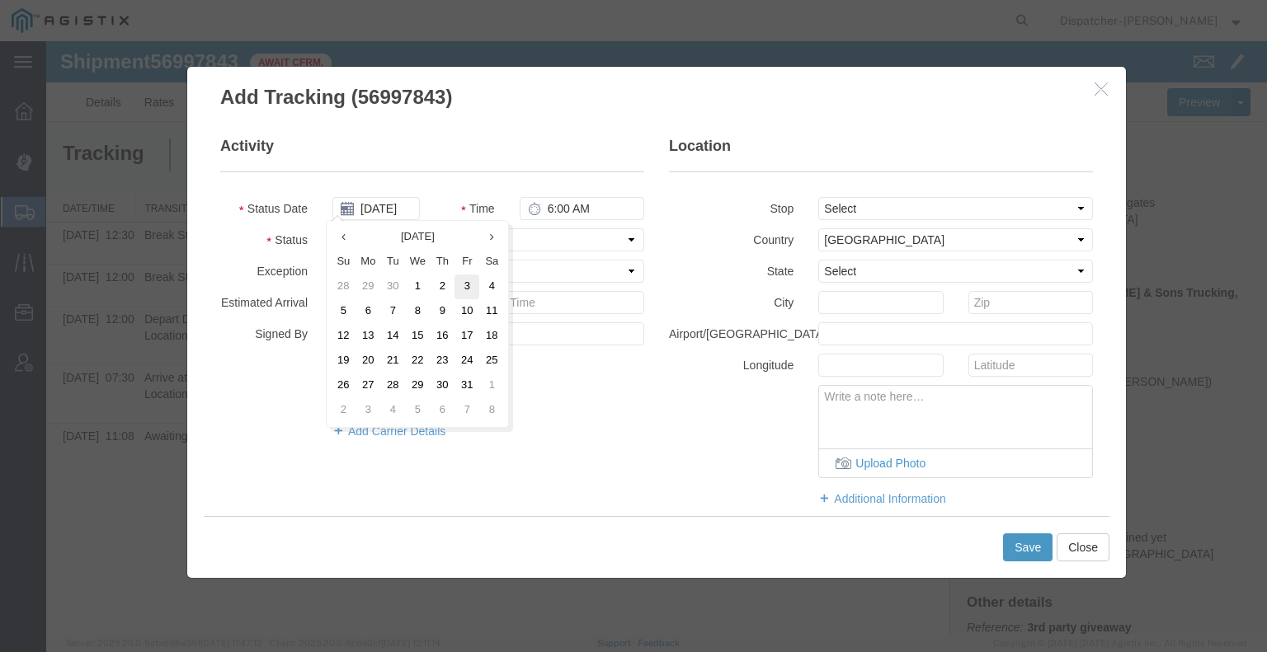
click at [454, 293] on td "3" at bounding box center [466, 287] width 25 height 25
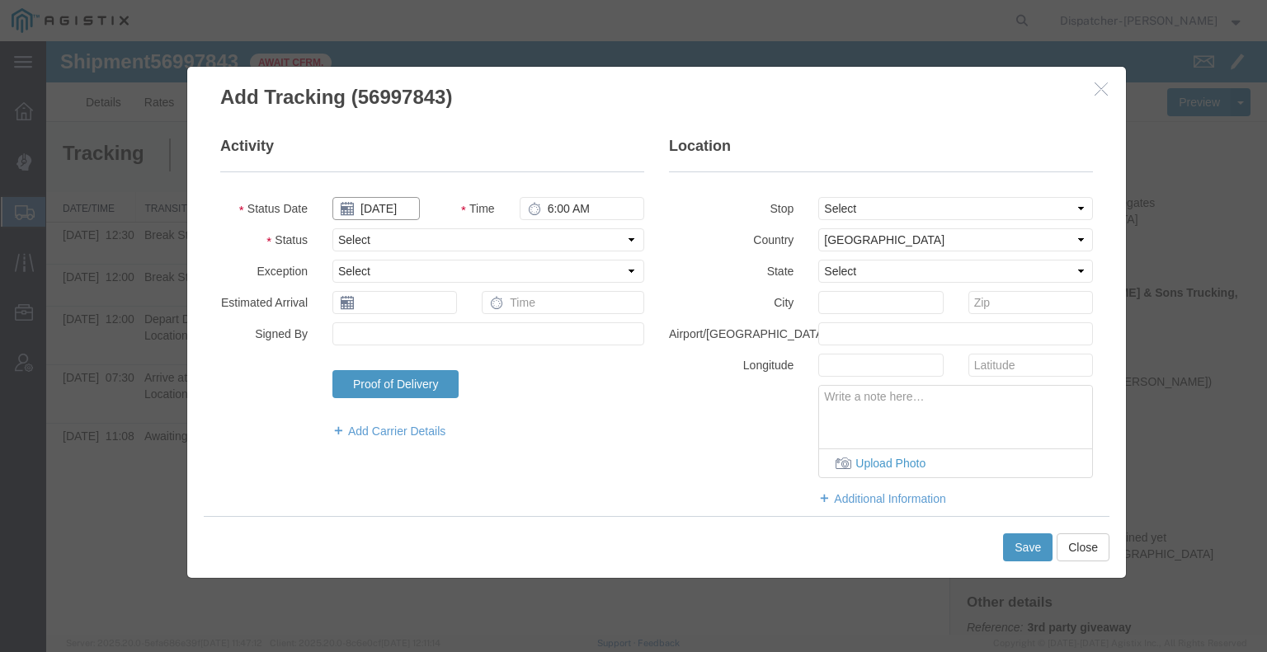
click at [386, 216] on input "[DATE]" at bounding box center [375, 208] width 87 height 23
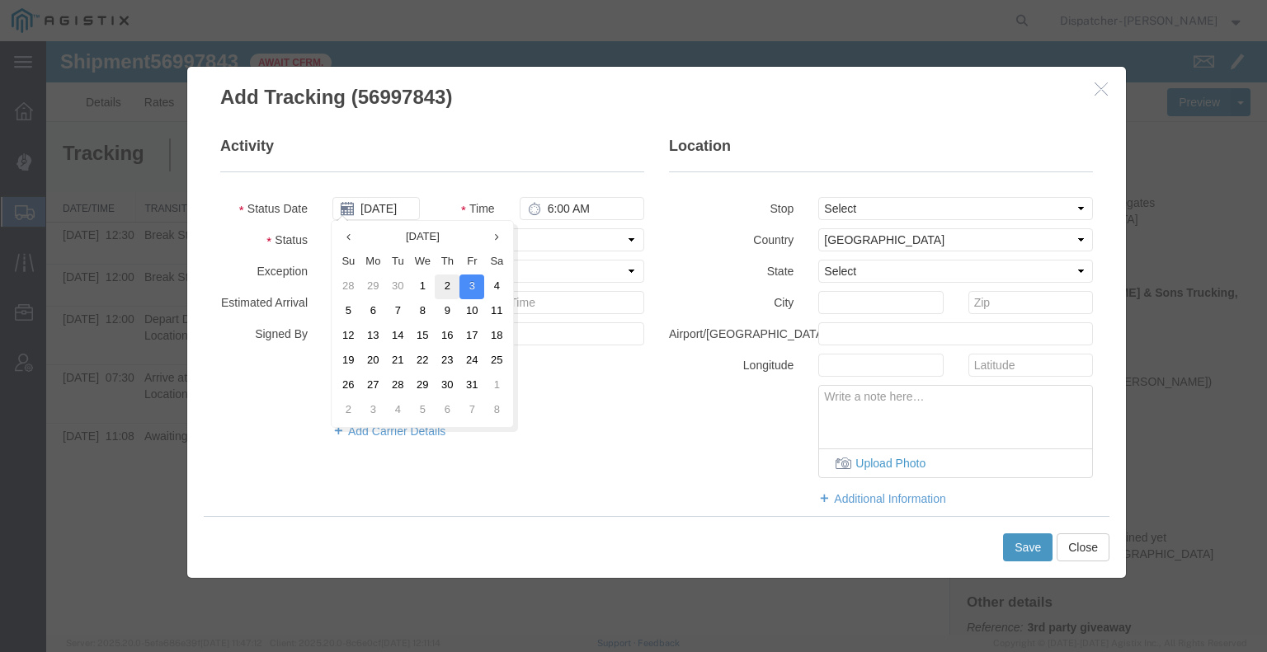
click at [444, 286] on td "2" at bounding box center [447, 287] width 25 height 25
type input "[DATE]"
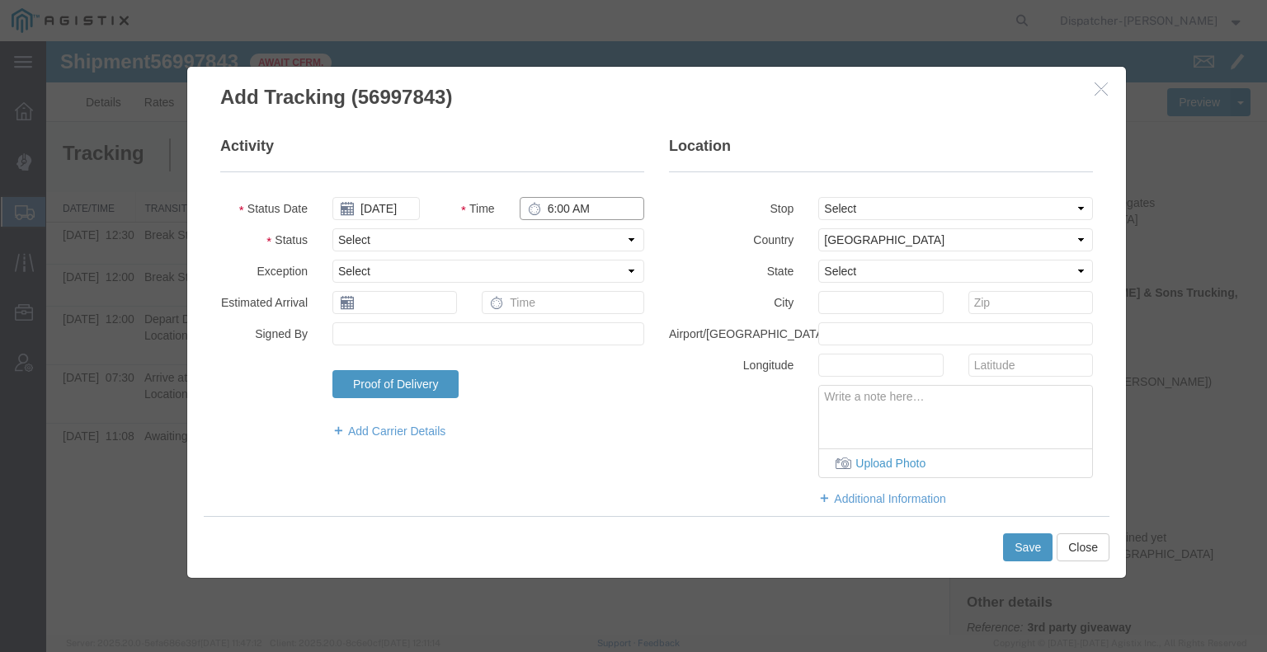
click at [567, 211] on input "6:00 AM" at bounding box center [582, 208] width 125 height 23
type input "12:40 PM"
click at [580, 240] on select "Select Arrival Notice Available Arrival Notice Imported Arrive at Delivery Loca…" at bounding box center [488, 239] width 312 height 23
select select "DELIVRED"
click at [332, 228] on select "Select Arrival Notice Available Arrival Notice Imported Arrive at Delivery Loca…" at bounding box center [488, 239] width 312 height 23
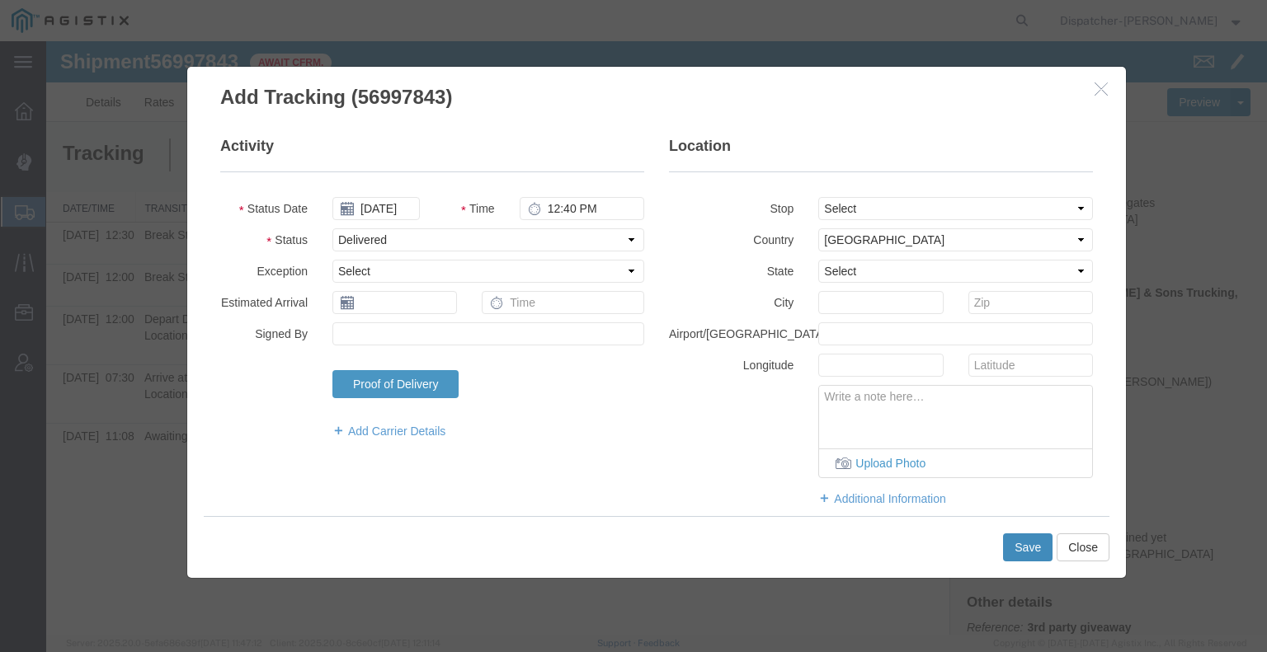
click at [1031, 547] on button "Save" at bounding box center [1027, 548] width 49 height 28
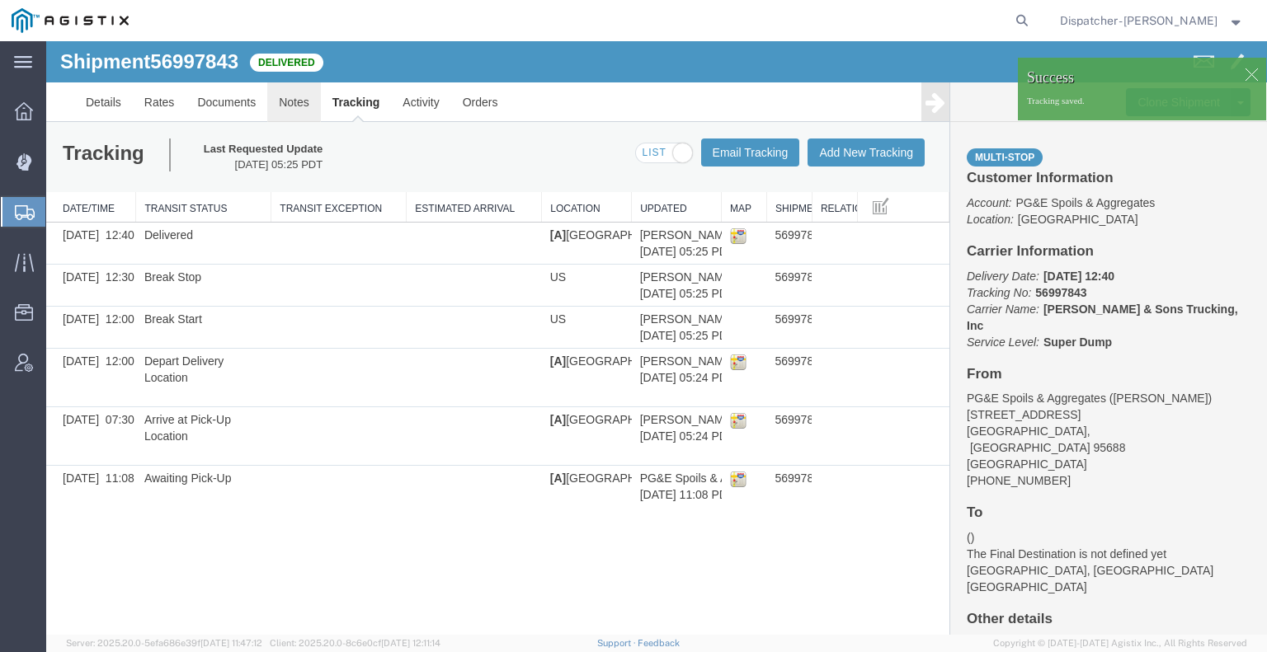
click at [294, 104] on link "Notes" at bounding box center [294, 102] width 54 height 40
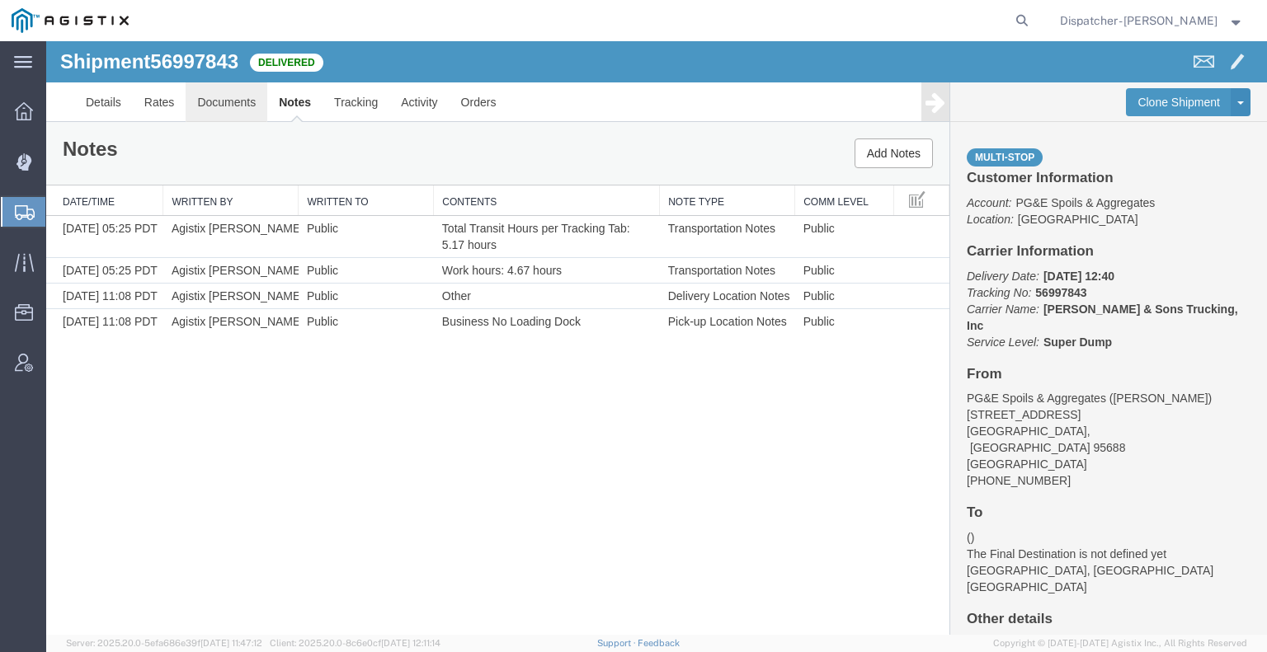
click at [212, 102] on link "Documents" at bounding box center [227, 102] width 82 height 40
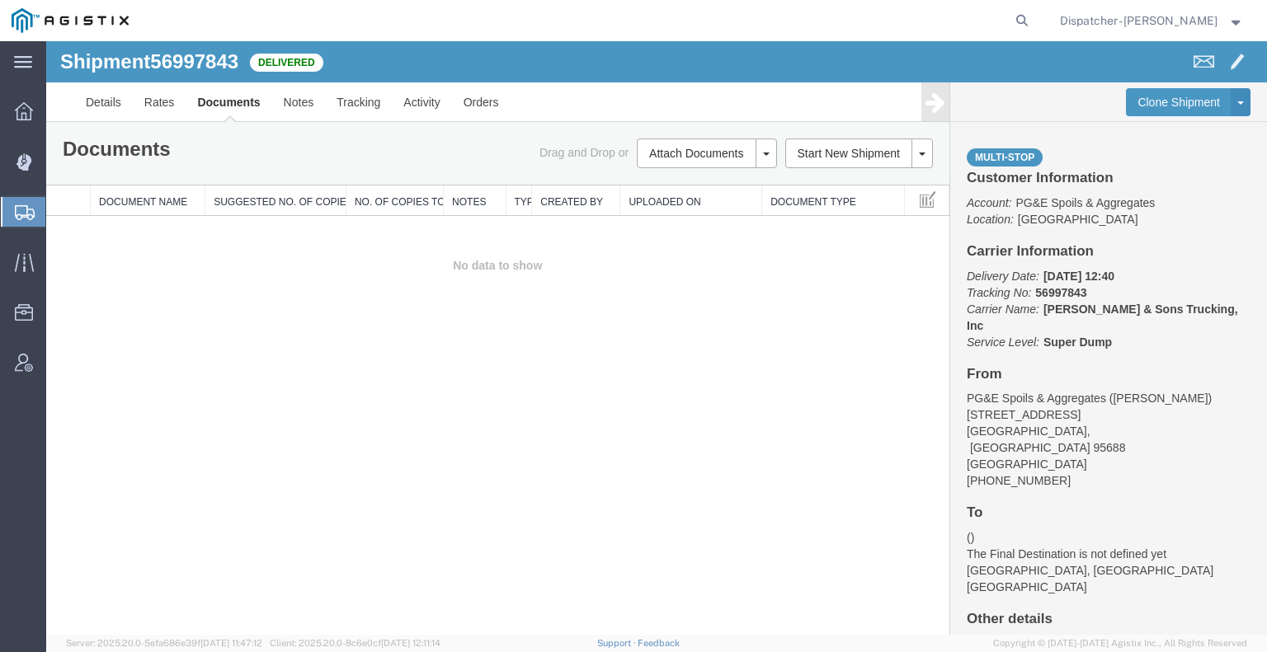
click at [191, 412] on div "Shipment 56997843 0 of 0 Delivered Details Rates Documents Notes Tracking Activ…" at bounding box center [656, 338] width 1221 height 594
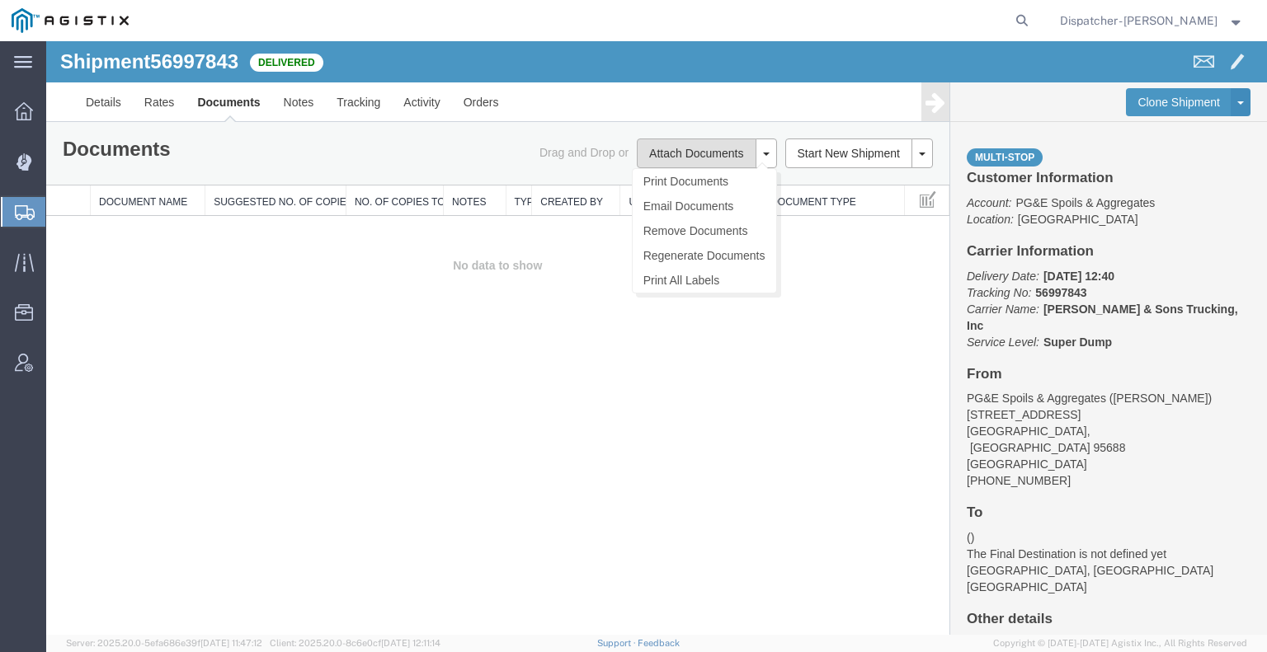
click at [663, 157] on button "Attach Documents" at bounding box center [696, 154] width 119 height 30
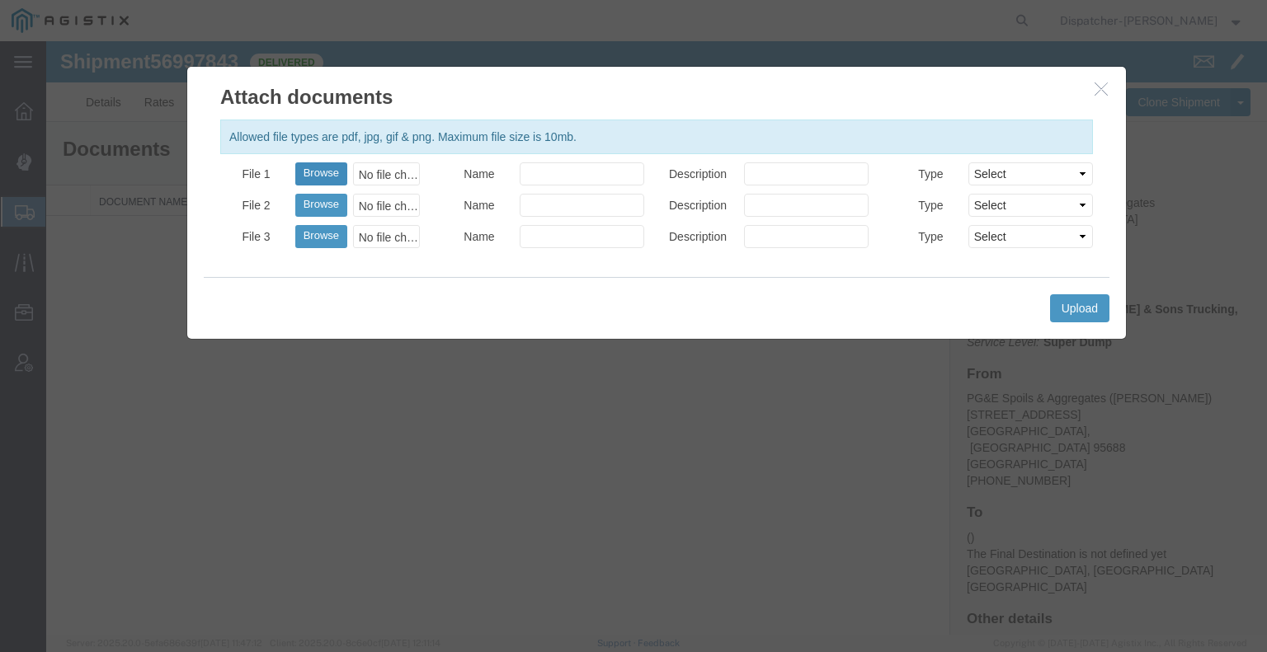
click at [339, 180] on button "Browse" at bounding box center [321, 173] width 52 height 23
type input "C:\fakepath\56997843trktag.pdf"
click at [1074, 309] on button "Upload" at bounding box center [1079, 308] width 59 height 28
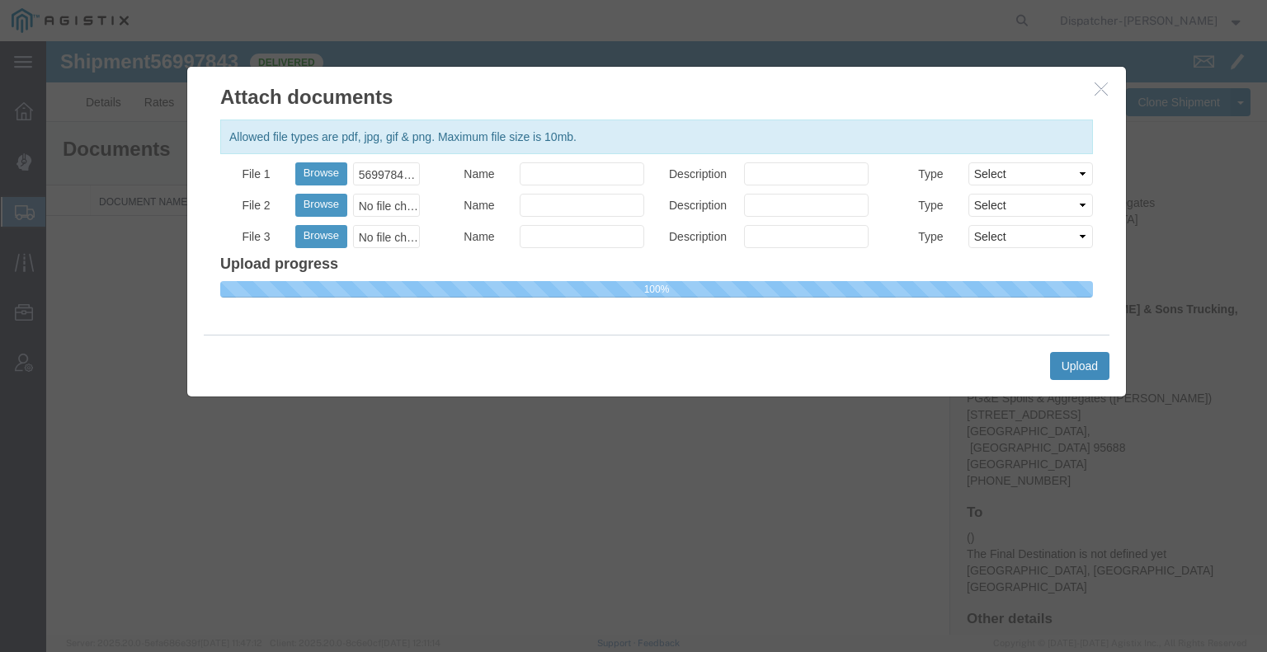
select select
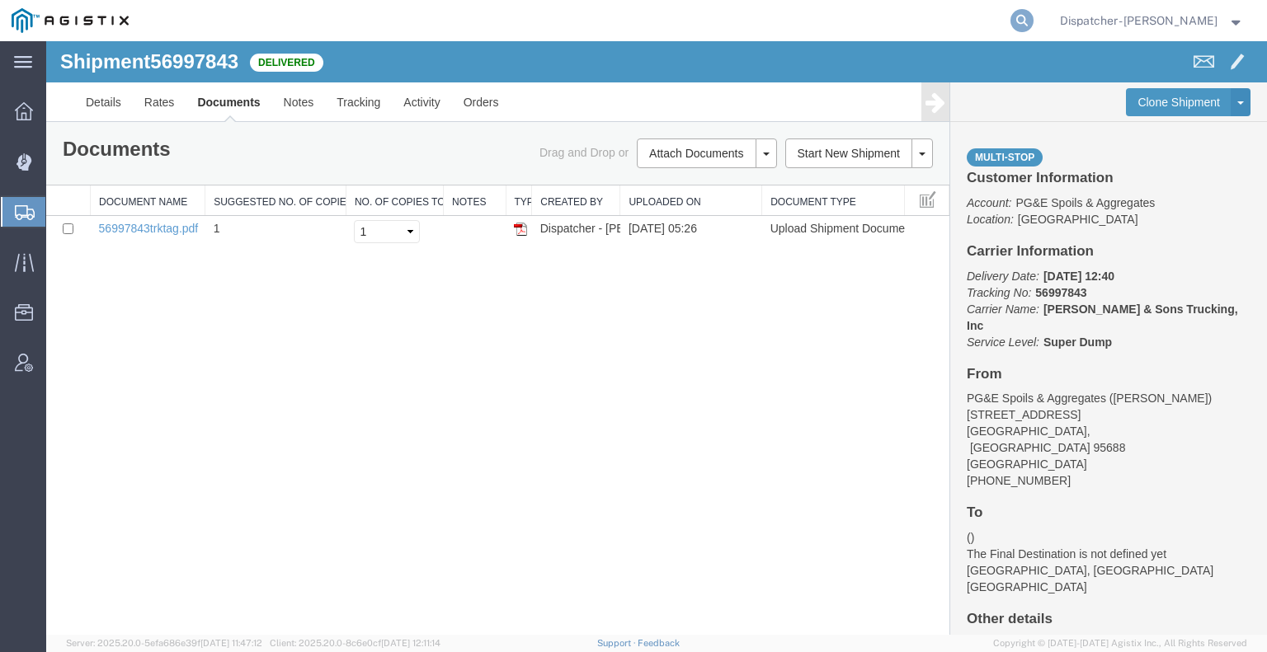
click at [1010, 19] on icon at bounding box center [1021, 20] width 23 height 23
type input "57002727"
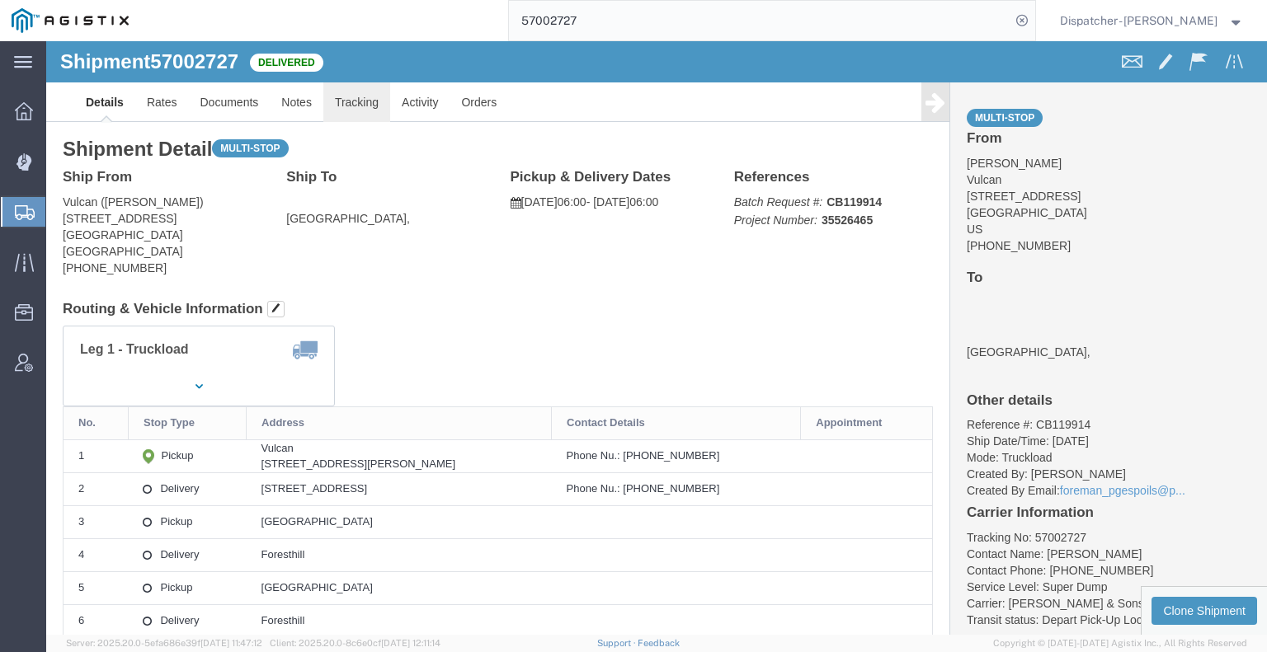
click link "Tracking"
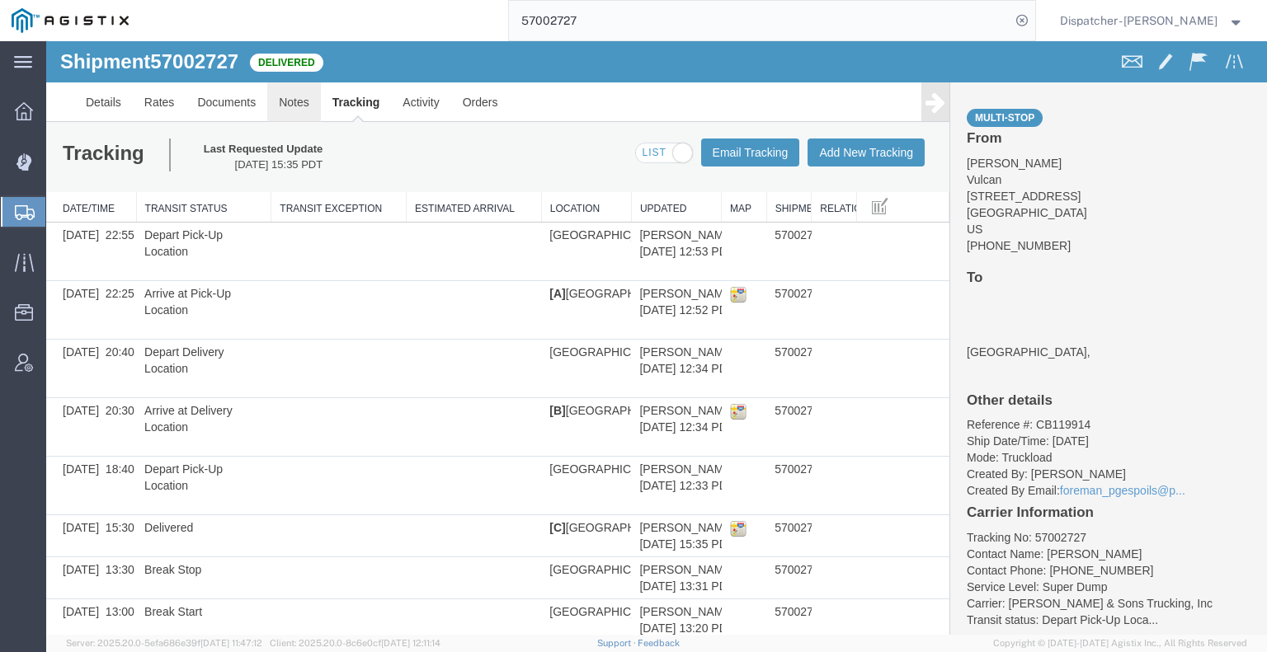
click at [289, 104] on link "Notes" at bounding box center [294, 102] width 54 height 40
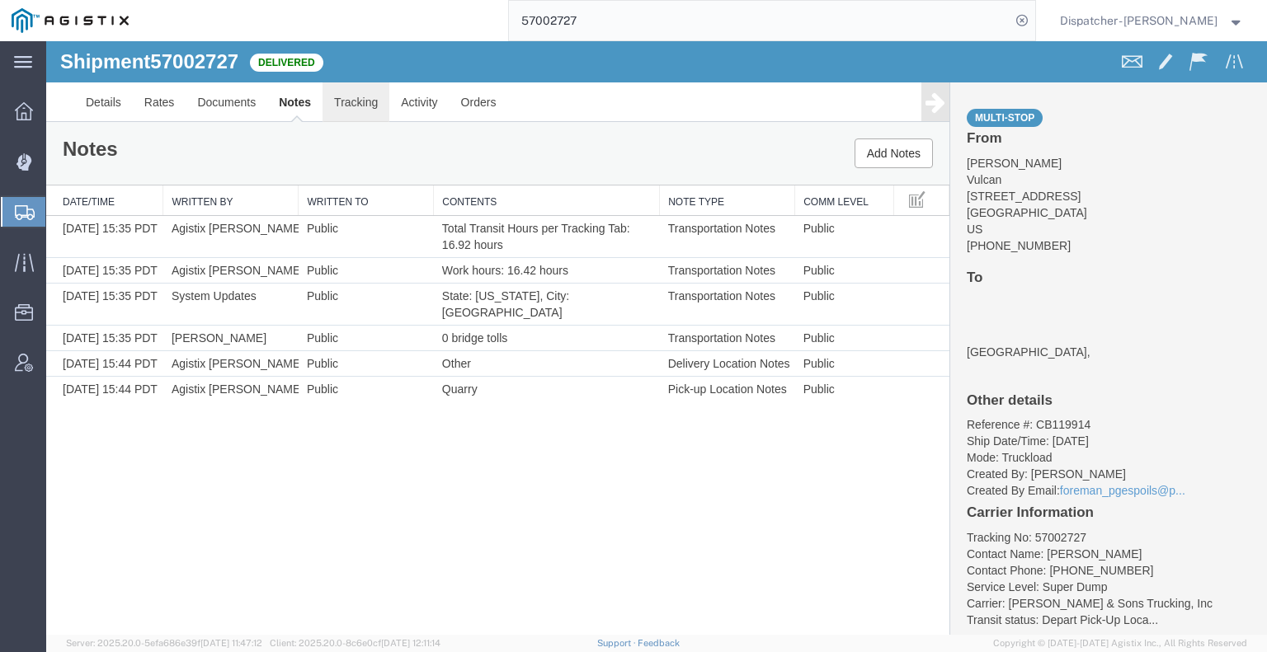
click at [353, 106] on link "Tracking" at bounding box center [355, 102] width 67 height 40
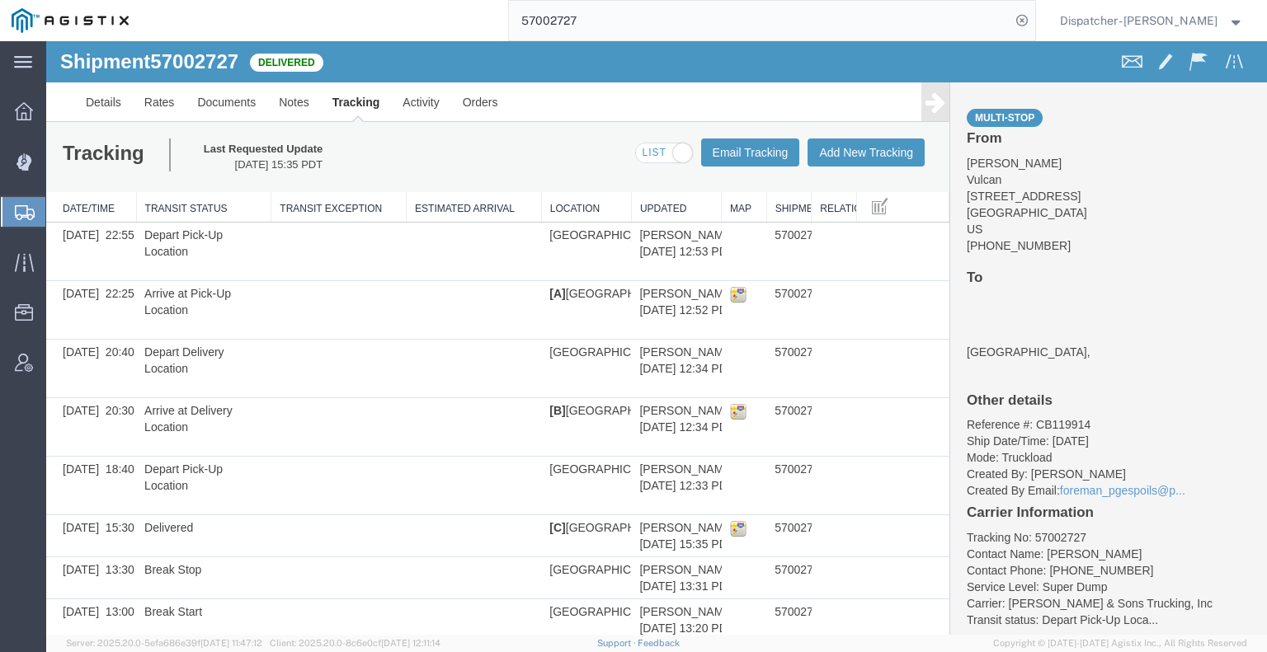
click at [927, 103] on icon at bounding box center [935, 102] width 20 height 23
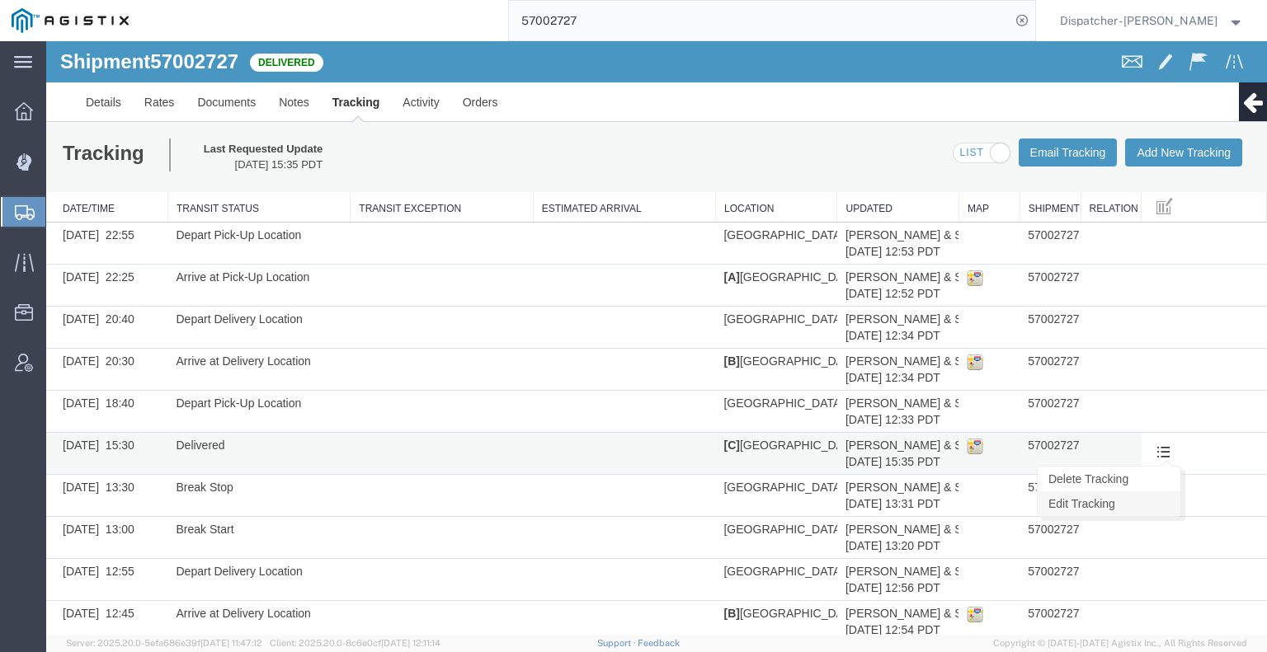
click at [1144, 504] on link "Edit Tracking" at bounding box center [1108, 504] width 143 height 25
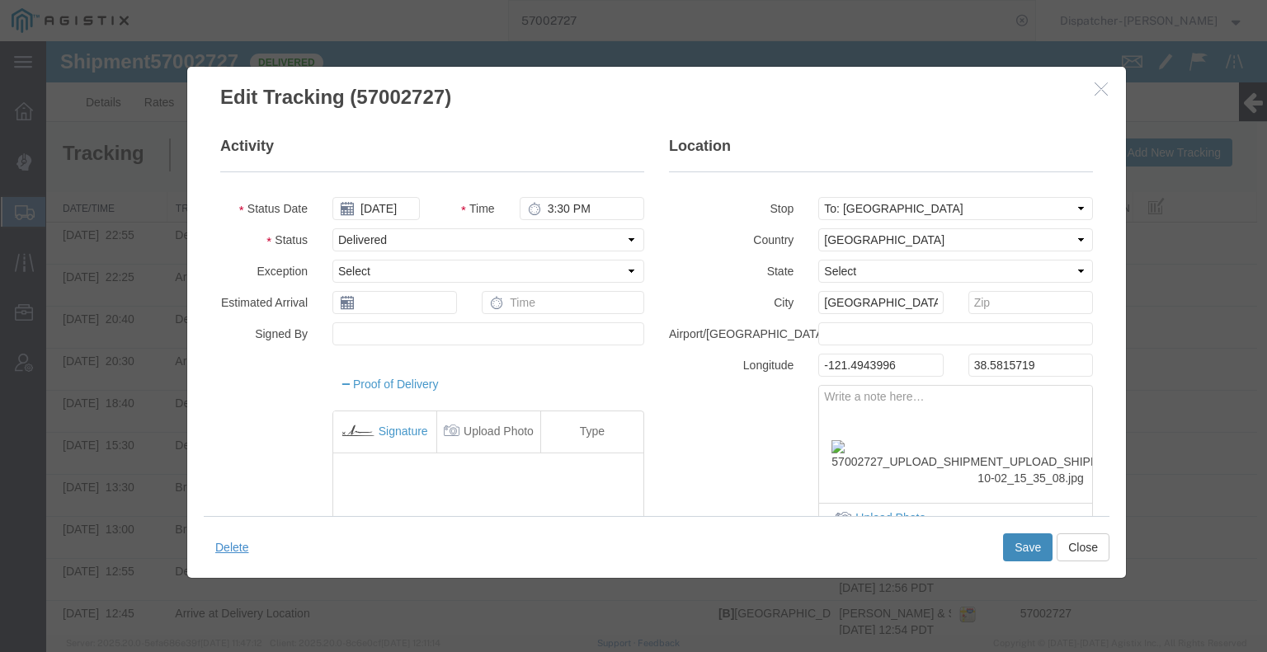
click at [1035, 556] on button "Save" at bounding box center [1027, 548] width 49 height 28
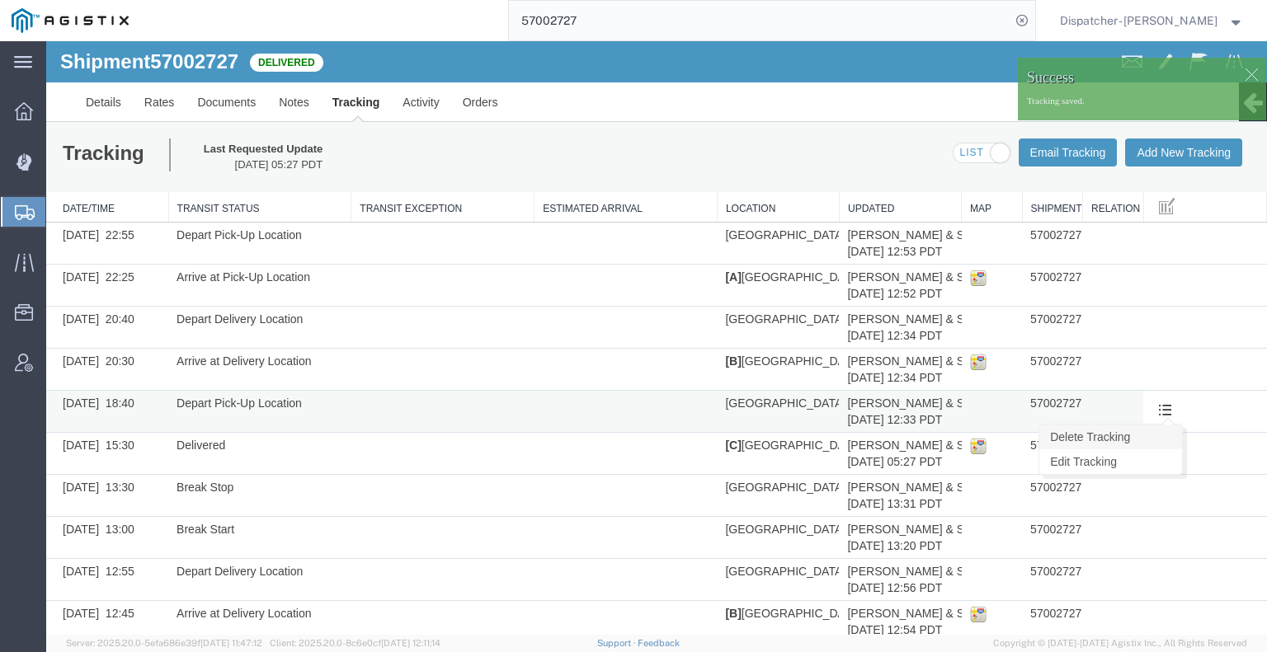
click at [1142, 444] on link "Delete Tracking" at bounding box center [1110, 437] width 143 height 25
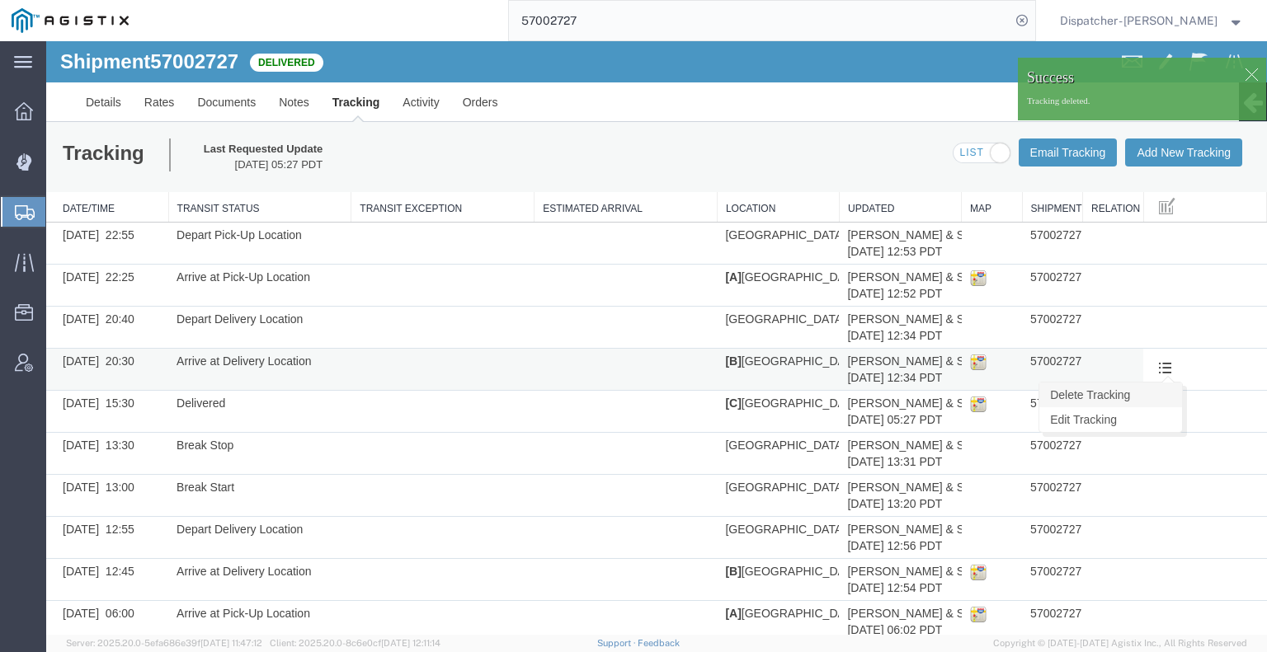
click at [1157, 389] on link "Delete Tracking" at bounding box center [1110, 395] width 143 height 25
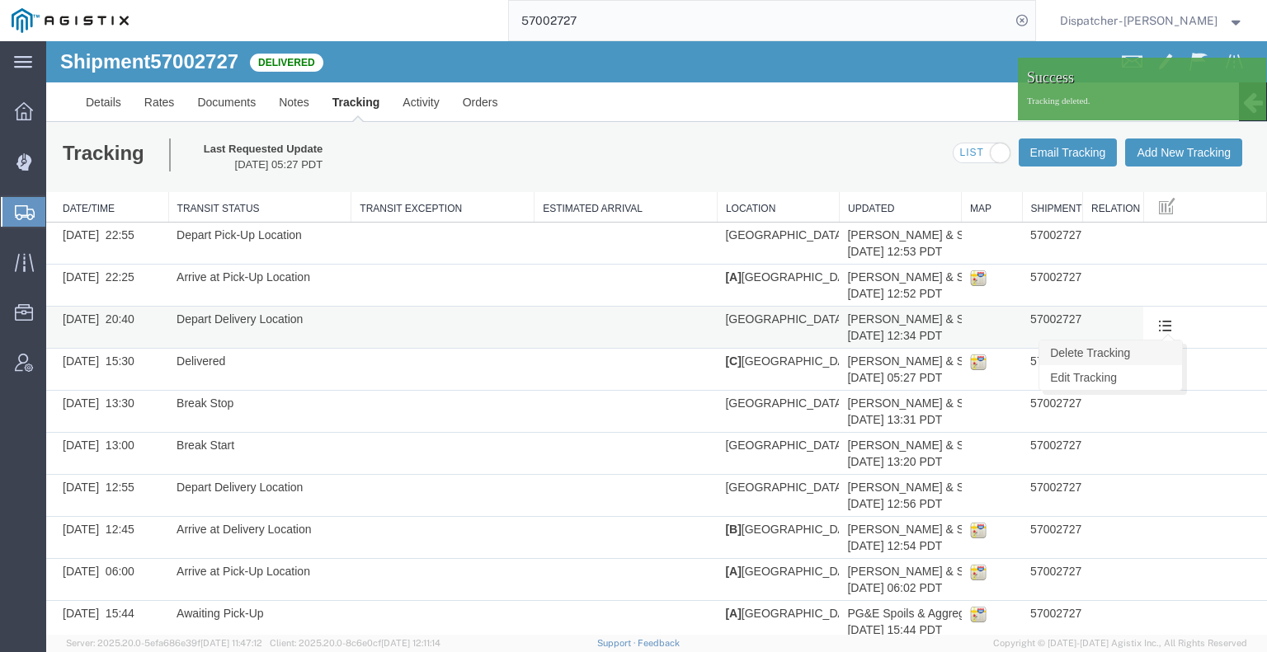
click at [1151, 356] on link "Delete Tracking" at bounding box center [1110, 353] width 143 height 25
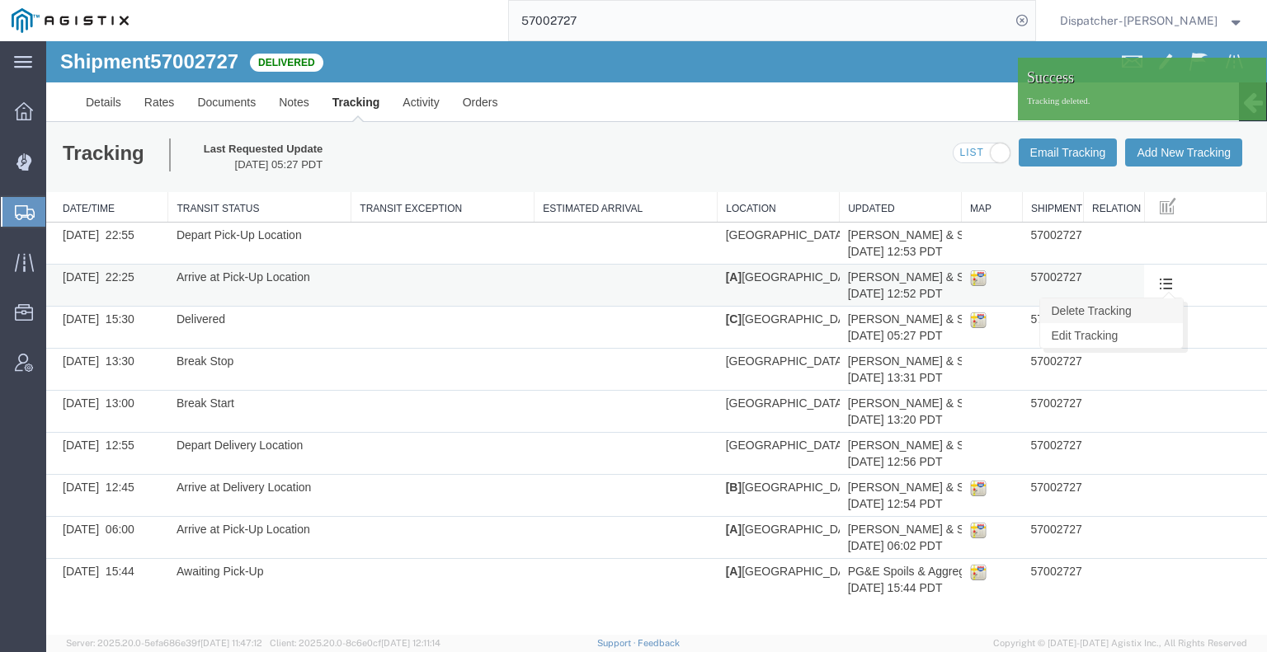
click at [1159, 315] on link "Delete Tracking" at bounding box center [1111, 311] width 143 height 25
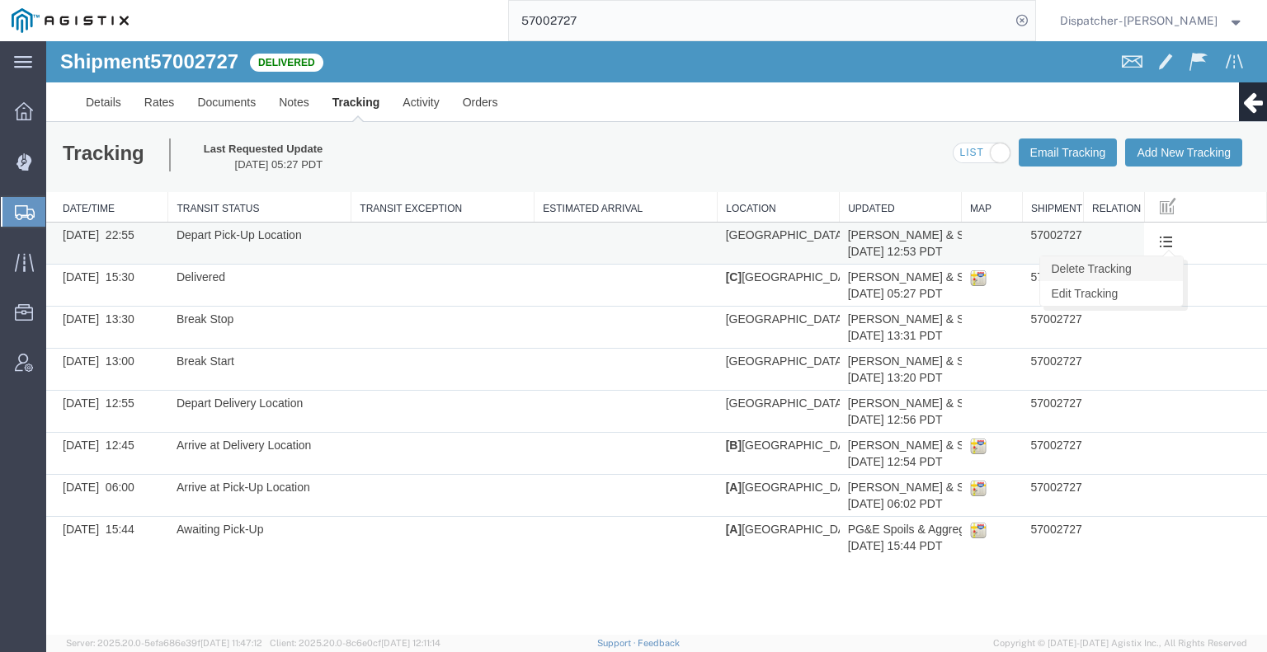
click at [1167, 259] on link "Delete Tracking" at bounding box center [1111, 268] width 143 height 25
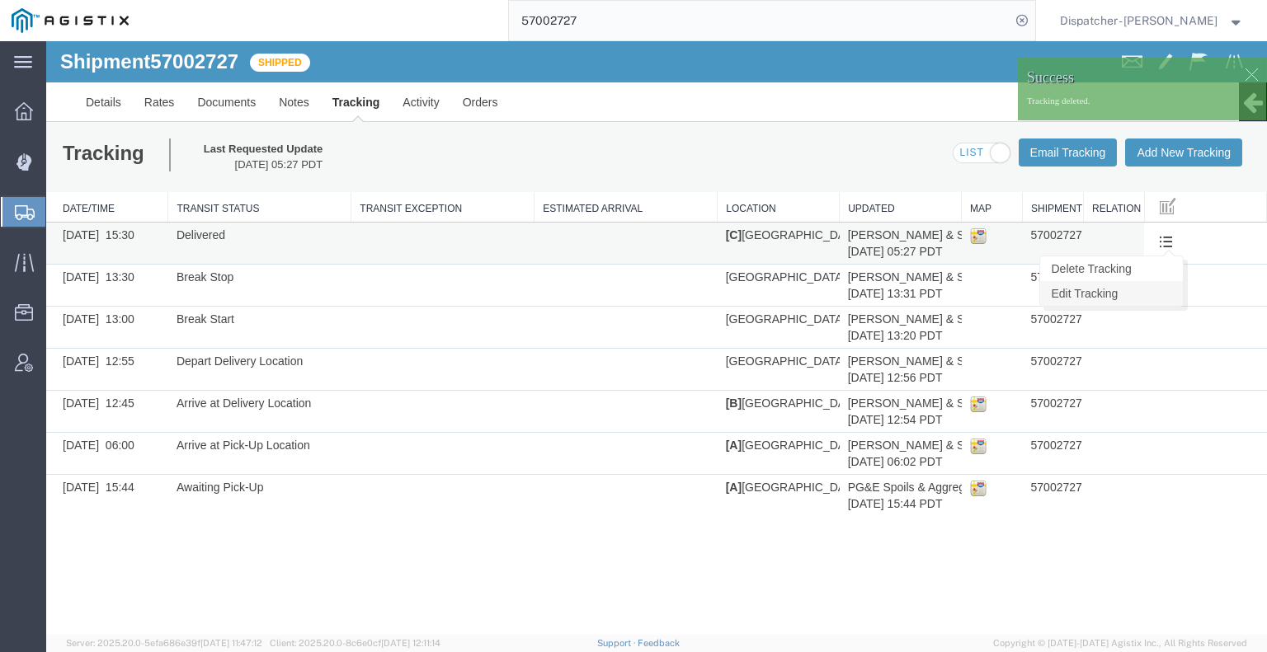
click at [1162, 285] on link "Edit Tracking" at bounding box center [1111, 293] width 143 height 25
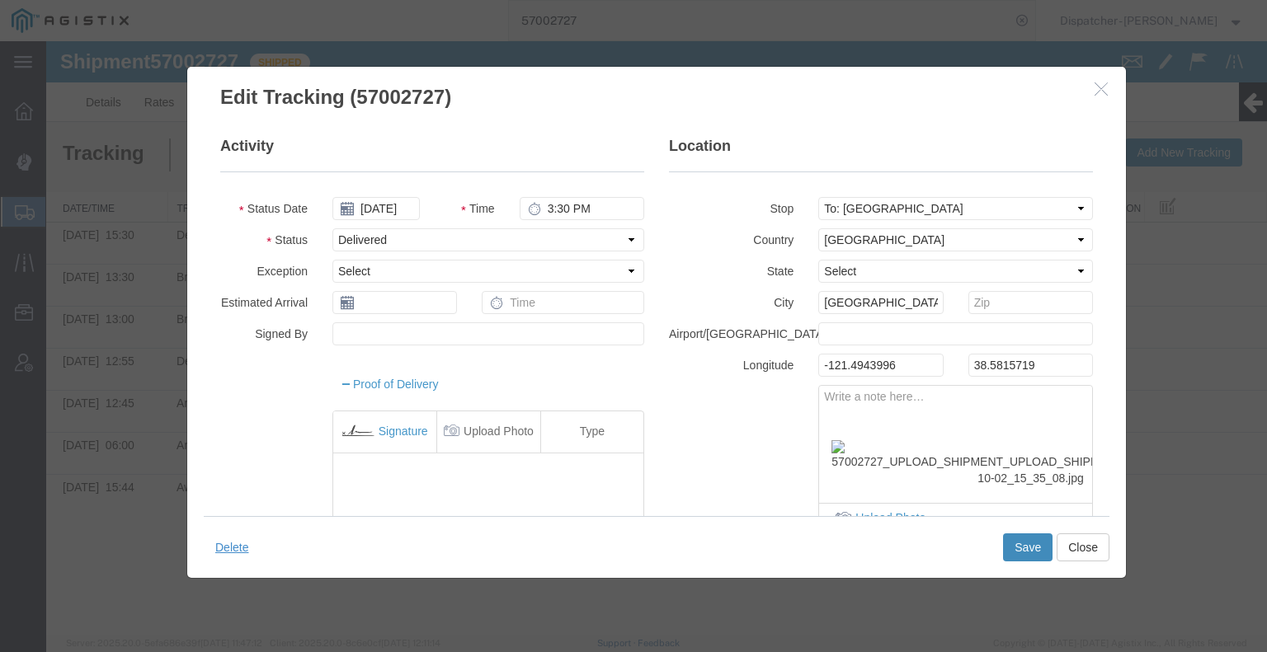
click at [1037, 543] on button "Save" at bounding box center [1027, 548] width 49 height 28
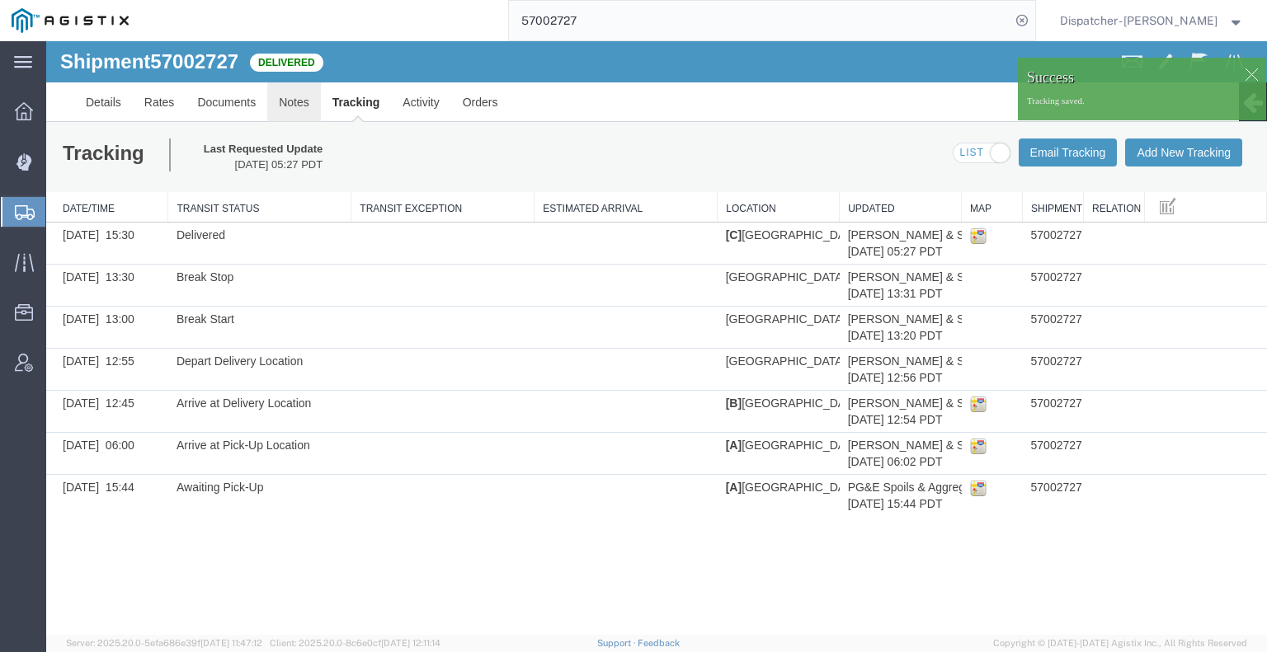
click at [299, 116] on link "Notes" at bounding box center [294, 102] width 54 height 40
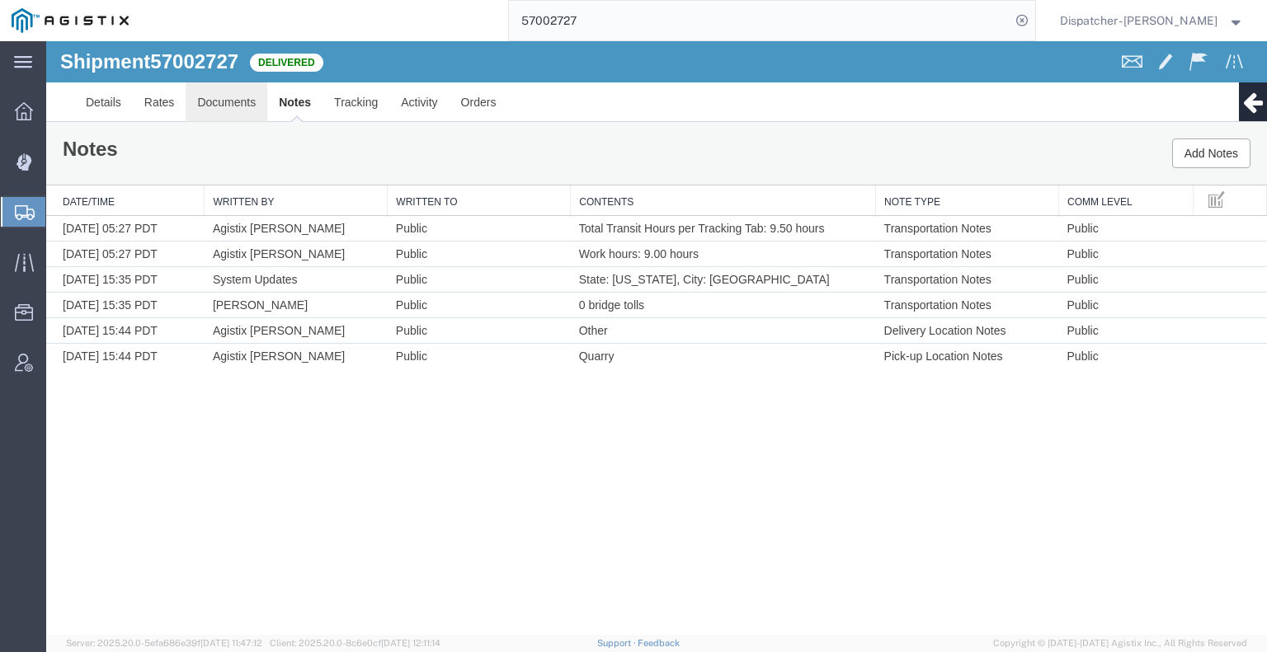
click at [213, 103] on link "Documents" at bounding box center [227, 102] width 82 height 40
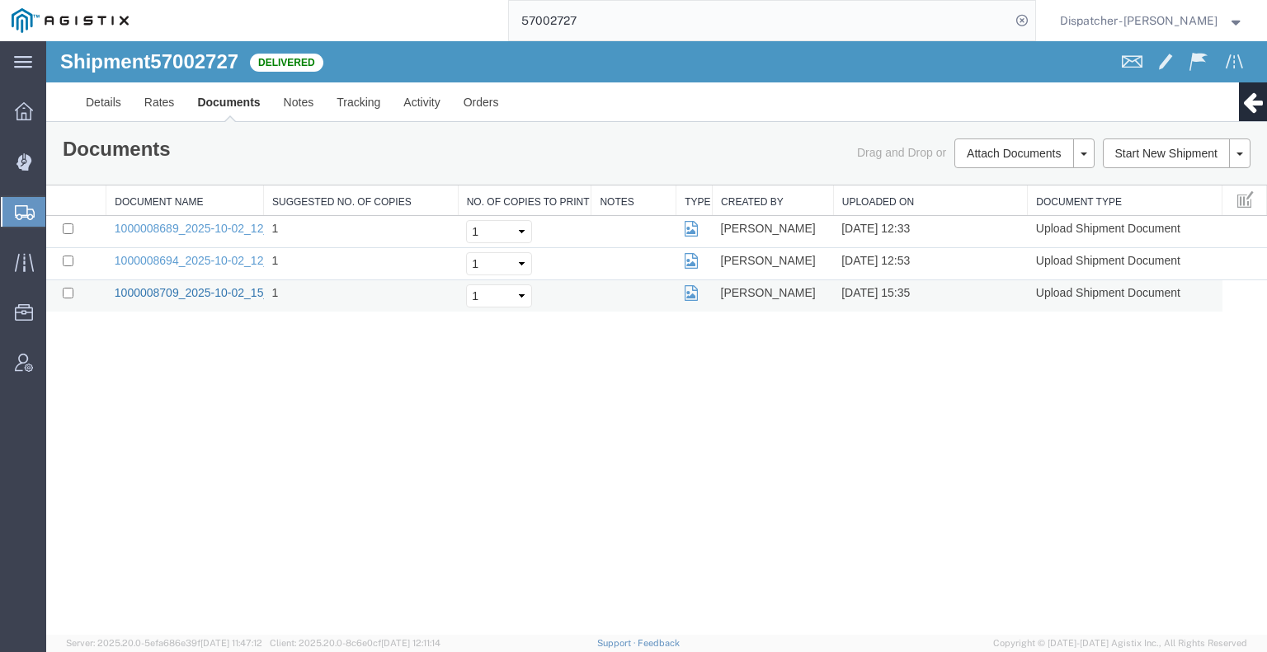
click at [198, 286] on link "1000008709_2025-10-02_15_35_08.jpg" at bounding box center [218, 292] width 206 height 13
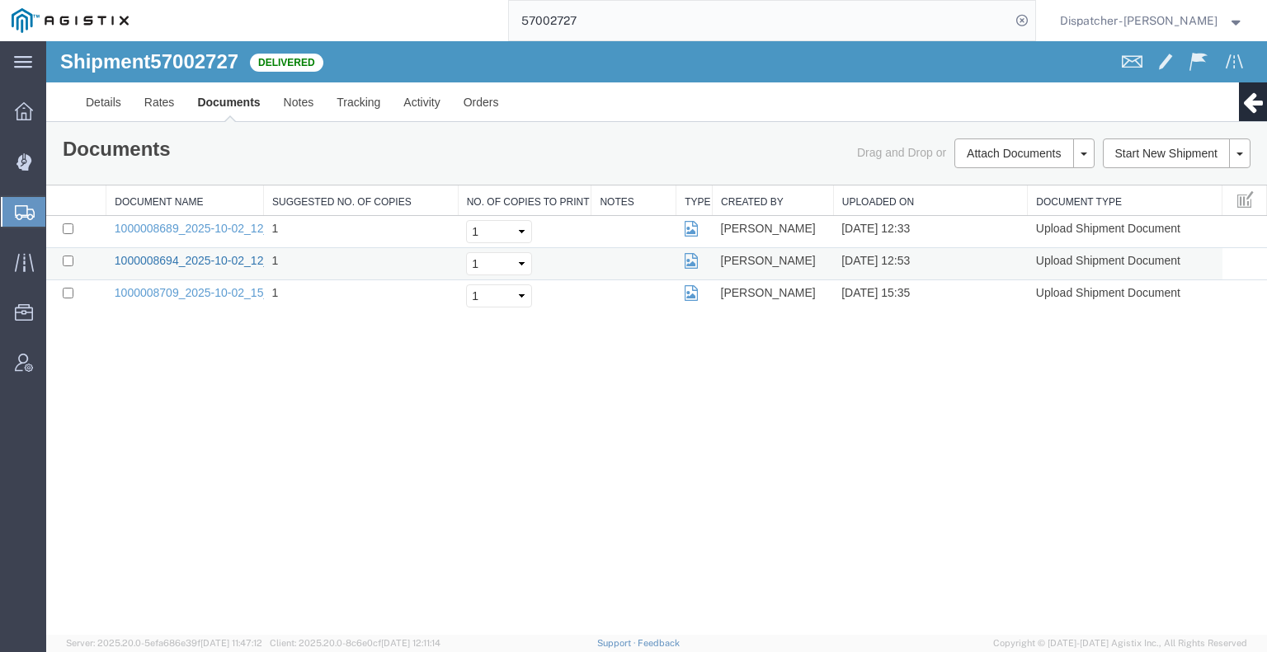
click at [179, 260] on link "1000008694_2025-10-02_12_53_30.jpg" at bounding box center [218, 260] width 206 height 13
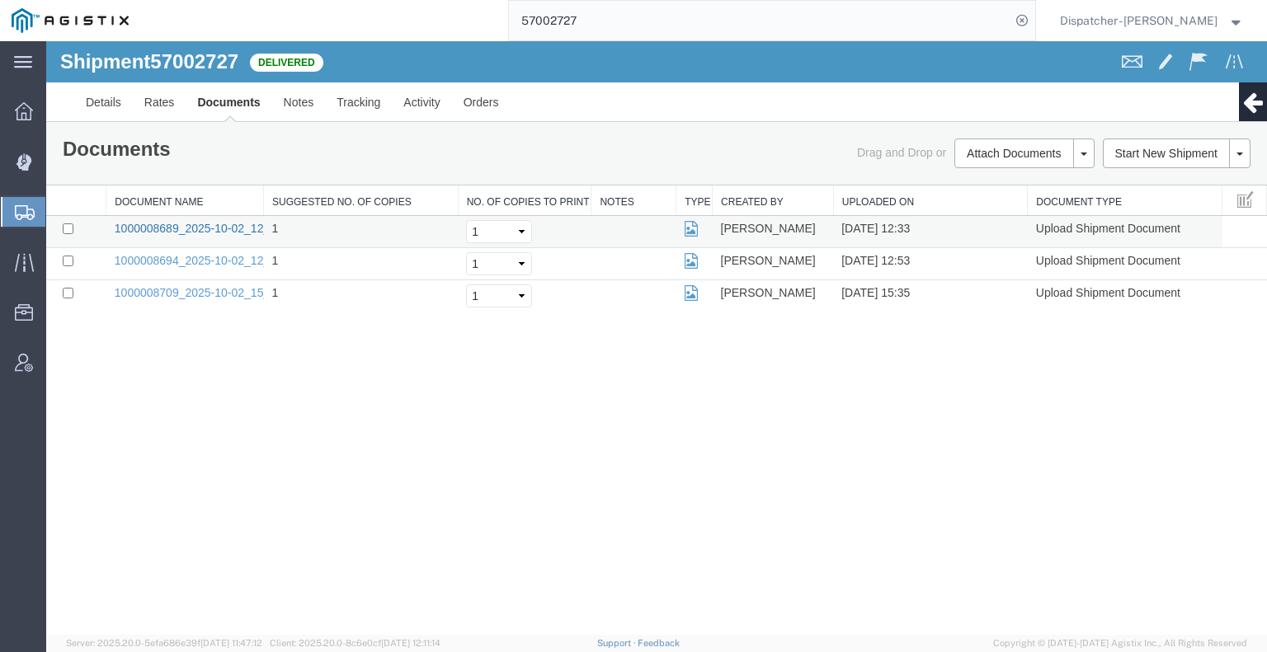
click at [231, 228] on link "1000008689_2025-10-02_12_33_51.jpg" at bounding box center [218, 228] width 206 height 13
drag, startPoint x: 502, startPoint y: 29, endPoint x: 387, endPoint y: 19, distance: 115.9
click at [468, 26] on div "57002727" at bounding box center [587, 20] width 895 height 41
type input "57012660"
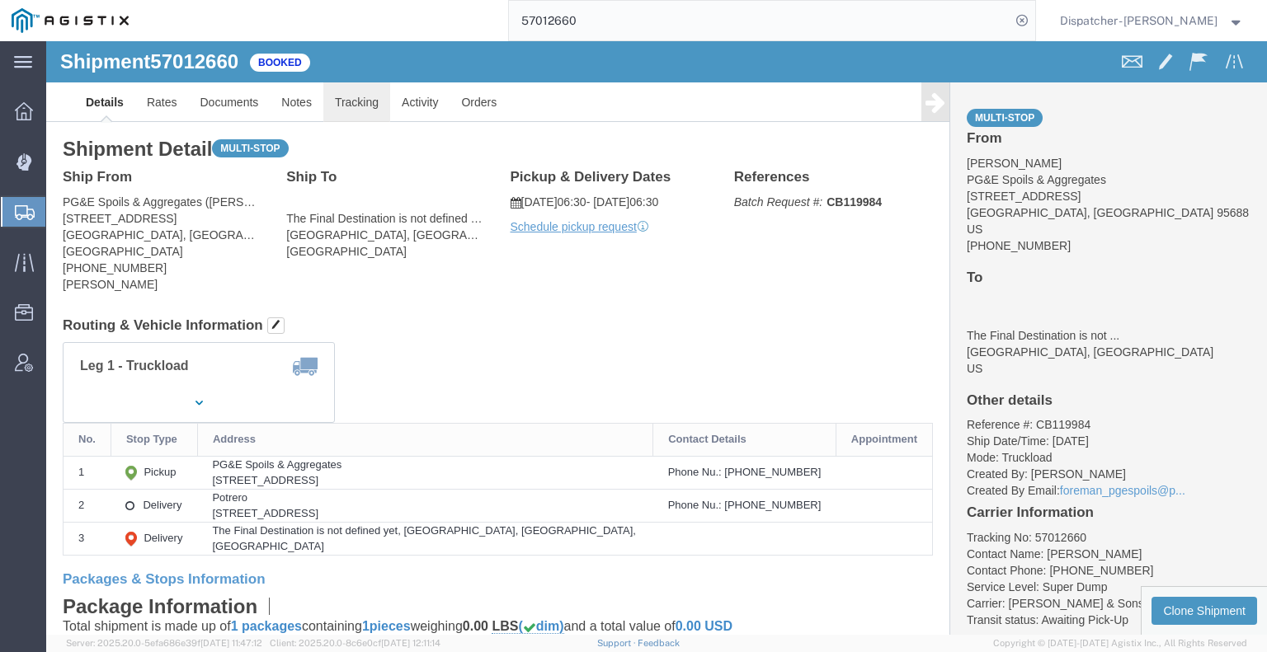
click link "Tracking"
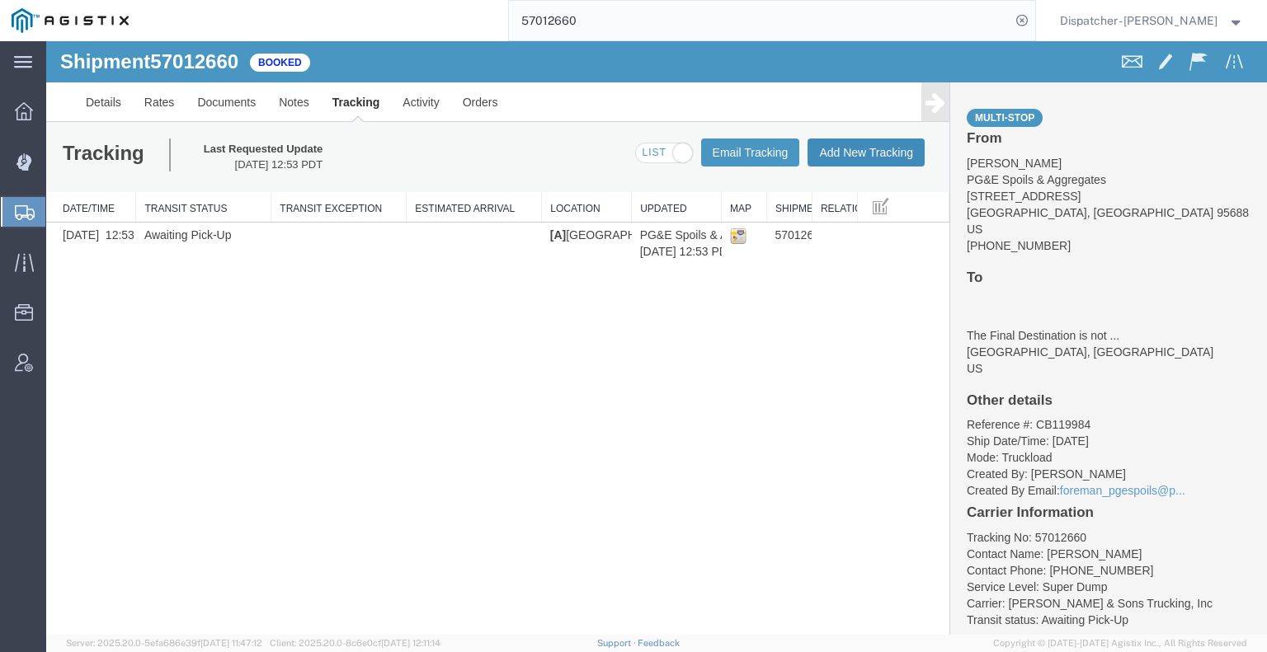
click at [877, 151] on button "Add New Tracking" at bounding box center [865, 153] width 117 height 28
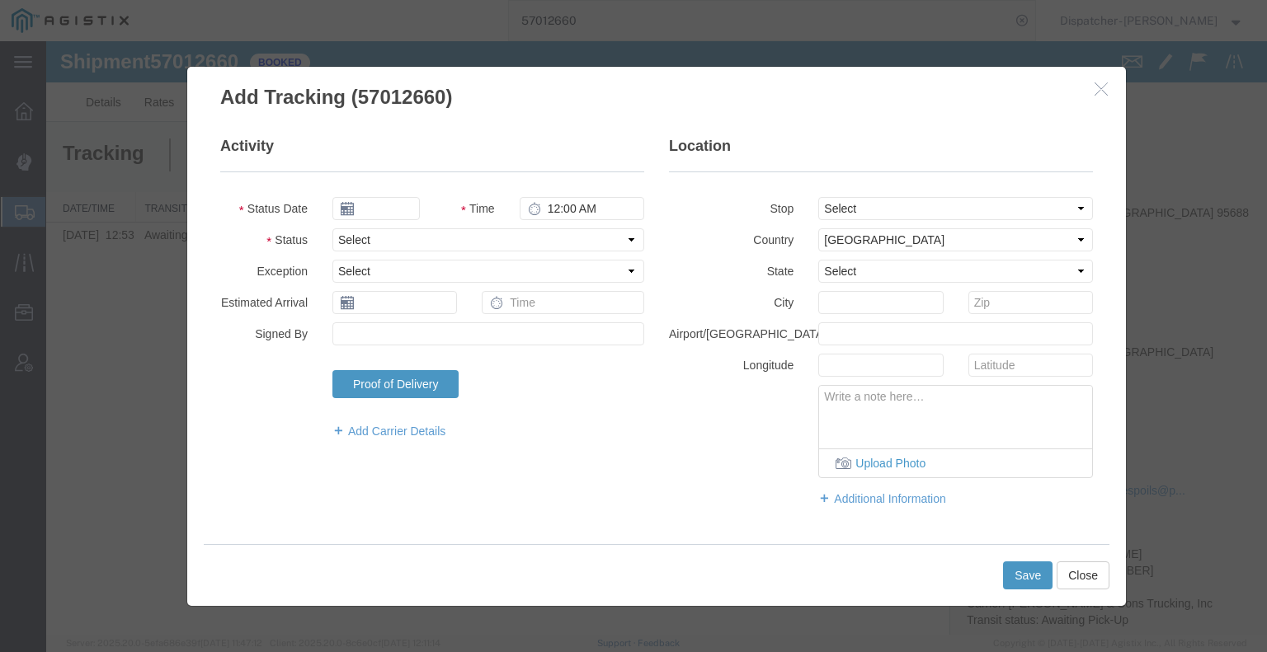
type input "[DATE]"
type input "6:00 AM"
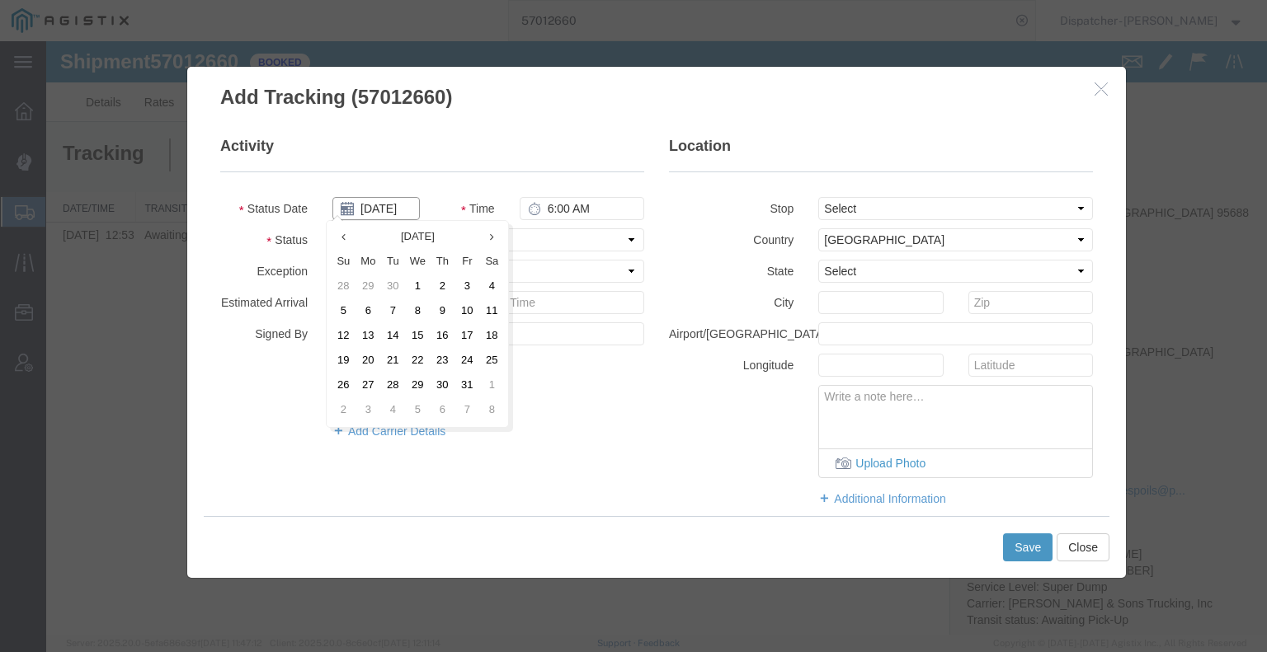
click at [365, 197] on input "[DATE]" at bounding box center [375, 208] width 87 height 23
click at [457, 278] on td "3" at bounding box center [466, 287] width 25 height 25
type input "[DATE]"
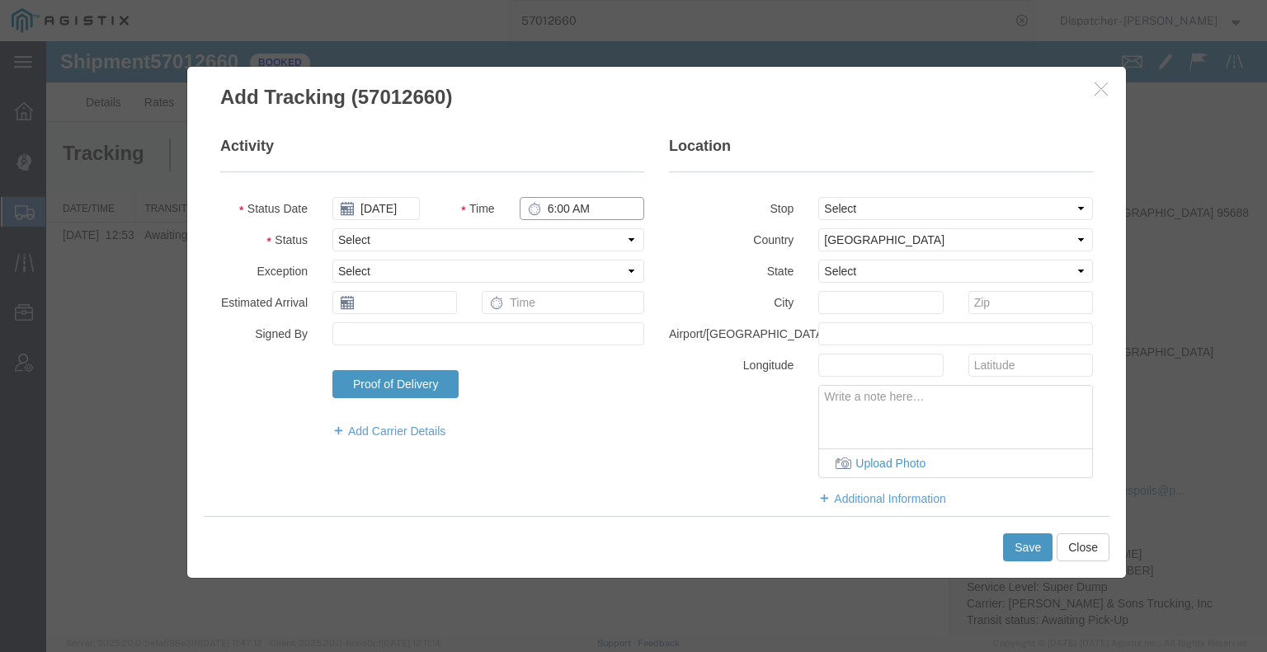
click at [577, 222] on fieldset "Activity Status Date [DATE] Time 6:00 AM Status Select Arrival Notice Available…" at bounding box center [432, 296] width 424 height 320
type input "8:30 AM"
drag, startPoint x: 581, startPoint y: 238, endPoint x: 571, endPoint y: 247, distance: 13.4
click at [581, 238] on select "Select Arrival Notice Available Arrival Notice Imported Arrive at Delivery Loca…" at bounding box center [488, 239] width 312 height 23
select select "ARVPULOC"
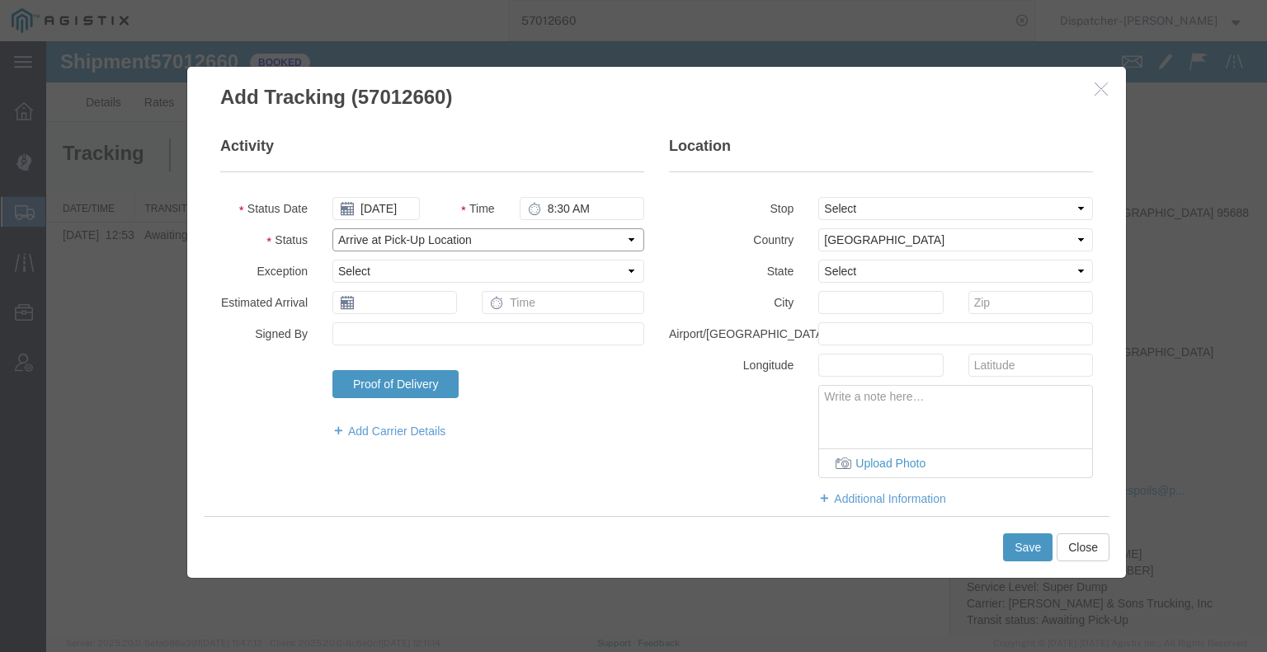
click at [332, 228] on select "Select Arrival Notice Available Arrival Notice Imported Arrive at Delivery Loca…" at bounding box center [488, 239] width 312 height 23
click at [854, 204] on select "Select From: [STREET_ADDRESS] Stop 2: [STREET_ADDRESS] To: The Final Destinatio…" at bounding box center [955, 208] width 275 height 23
select select "{"pickupDeliveryInfoId": "123329240","pickupOrDelivery": "P","stopNum": "1","lo…"
click at [818, 197] on select "Select From: [STREET_ADDRESS] Stop 2: [STREET_ADDRESS] To: The Final Destinatio…" at bounding box center [955, 208] width 275 height 23
select select "CA"
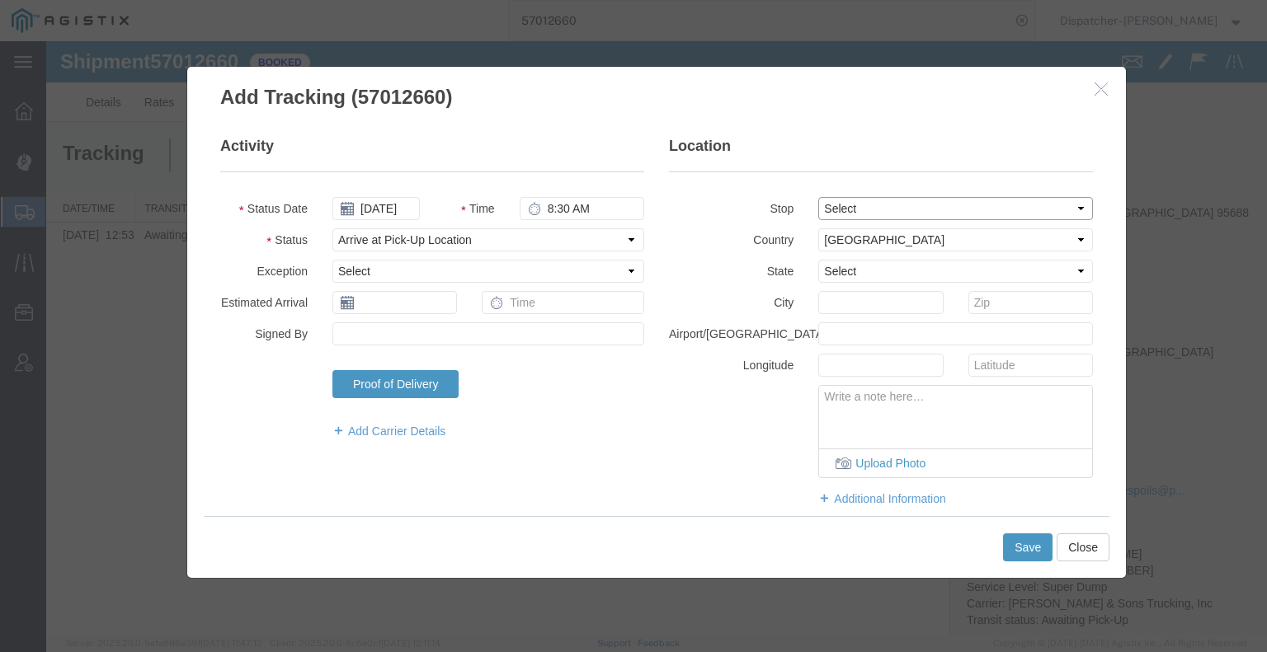
type input "[GEOGRAPHIC_DATA]"
click at [1023, 545] on button "Save" at bounding box center [1027, 548] width 49 height 28
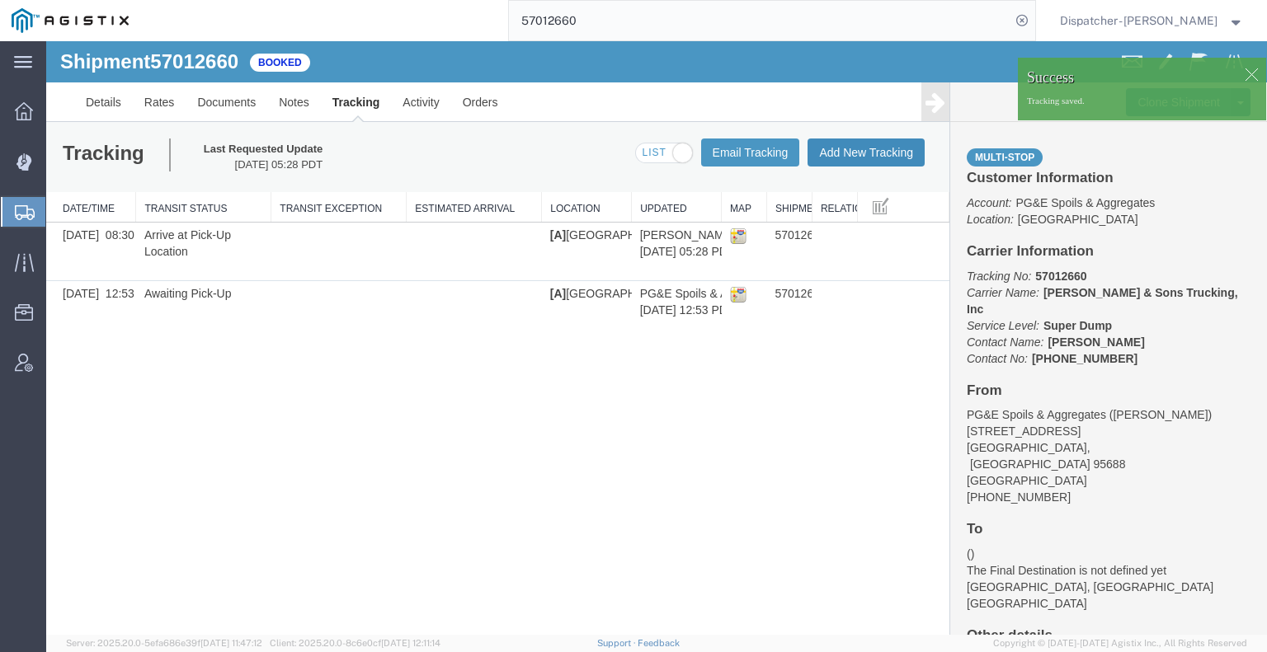
click at [874, 154] on button "Add New Tracking" at bounding box center [865, 153] width 117 height 28
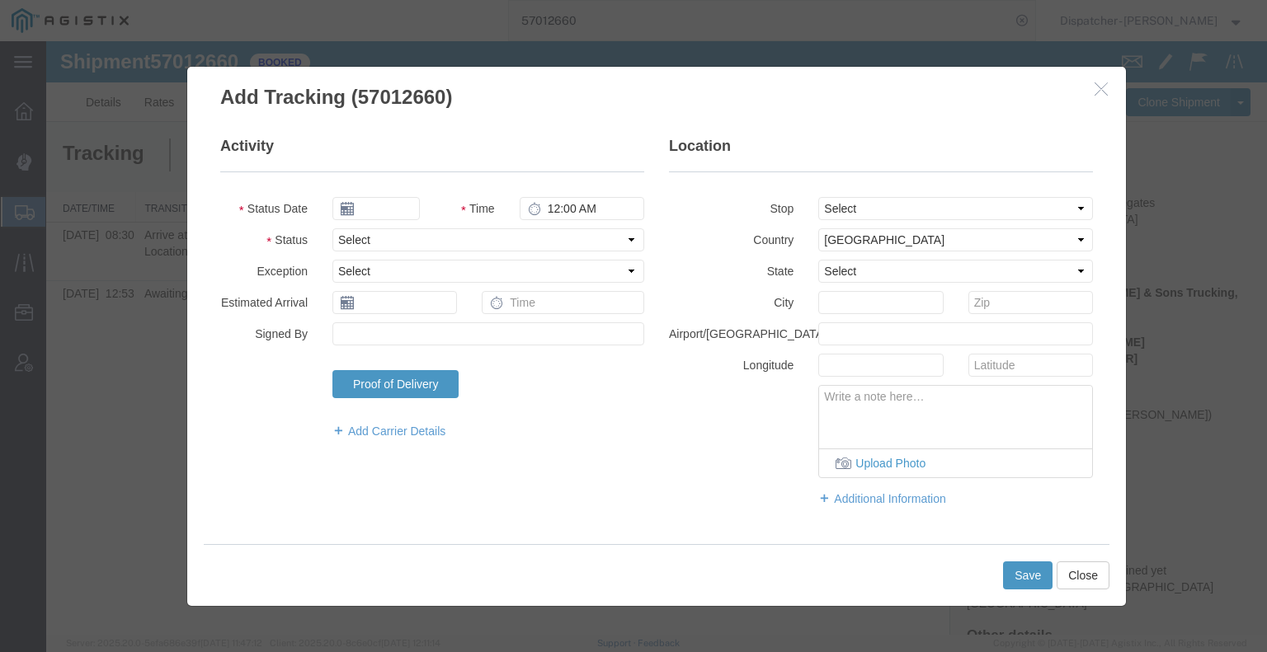
type input "[DATE]"
type input "6:00 AM"
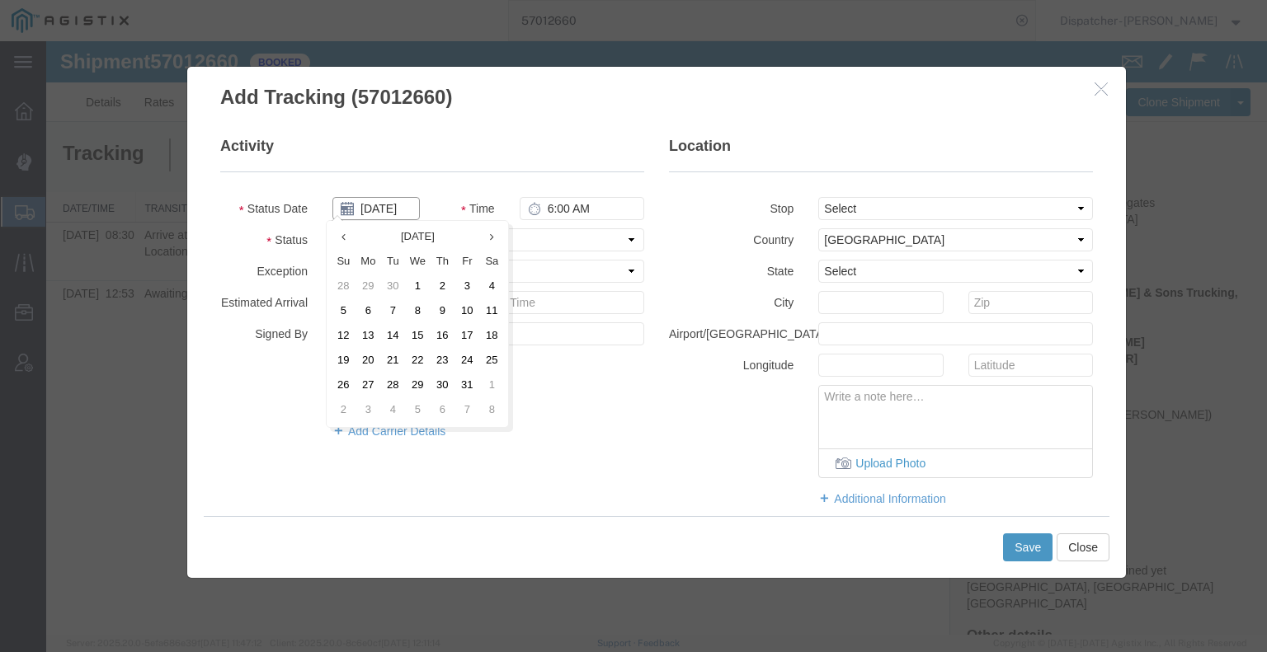
click at [387, 210] on input "[DATE]" at bounding box center [375, 208] width 87 height 23
click at [463, 290] on td "3" at bounding box center [466, 287] width 25 height 25
type input "[DATE]"
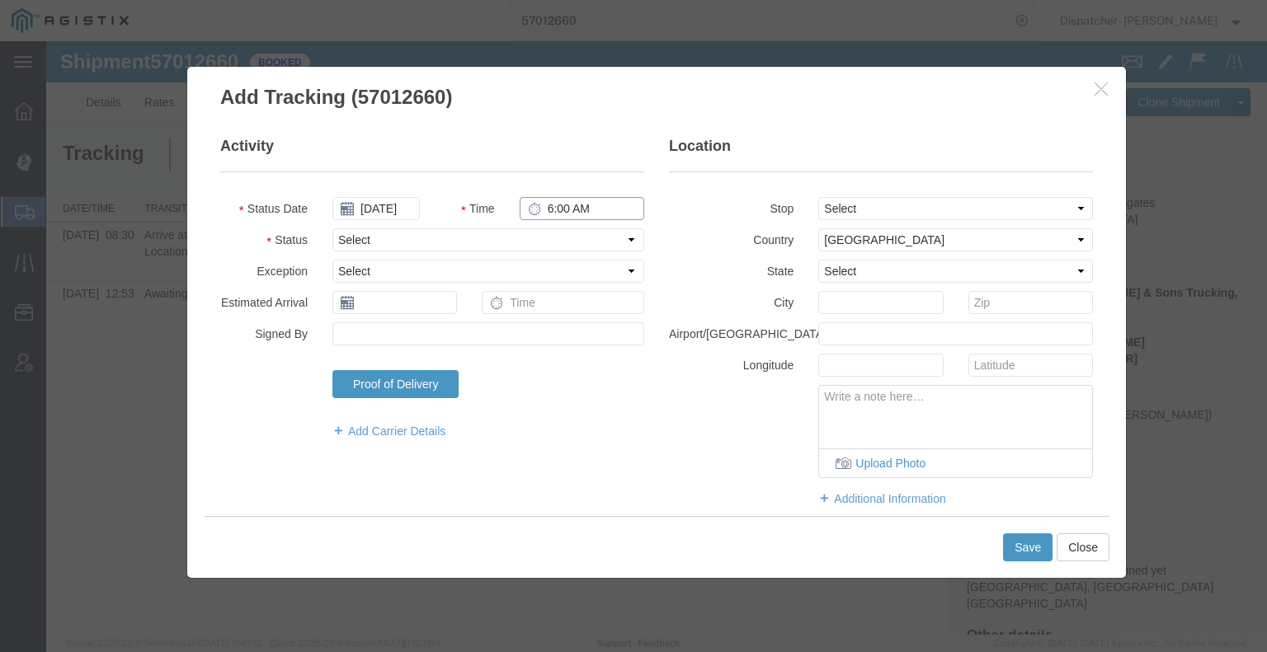
click at [567, 207] on input "6:00 AM" at bounding box center [582, 208] width 125 height 23
type input "2:20 PM"
click at [573, 234] on select "Select Arrival Notice Available Arrival Notice Imported Arrive at Delivery Loca…" at bounding box center [488, 239] width 312 height 23
select select "DPTDLVLOC"
click at [332, 228] on select "Select Arrival Notice Available Arrival Notice Imported Arrive at Delivery Loca…" at bounding box center [488, 239] width 312 height 23
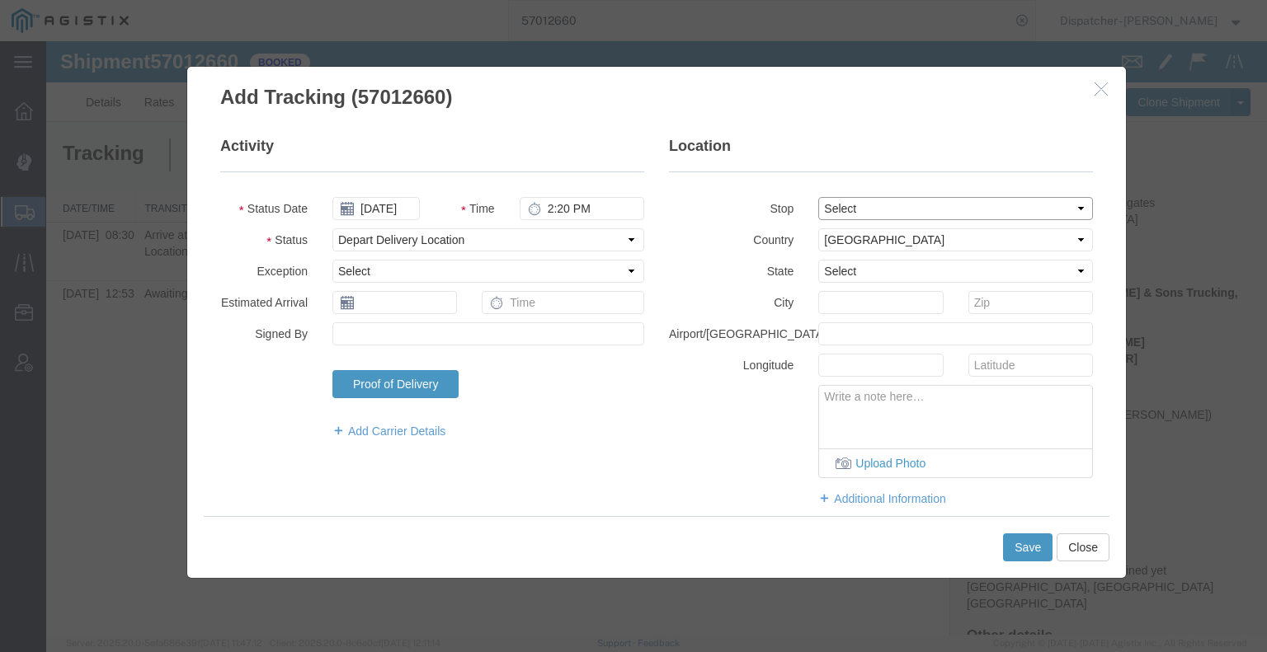
drag, startPoint x: 890, startPoint y: 207, endPoint x: 887, endPoint y: 219, distance: 12.8
click at [890, 207] on select "Select From: [STREET_ADDRESS] Stop 2: [STREET_ADDRESS] To: The Final Destinatio…" at bounding box center [955, 208] width 275 height 23
select select "{"pickupDeliveryInfoId": "123329241","pickupOrDelivery": "D","stopNum": "2","lo…"
click at [818, 197] on select "Select From: [STREET_ADDRESS] Stop 2: [STREET_ADDRESS] To: The Final Destinatio…" at bounding box center [955, 208] width 275 height 23
select select "CA"
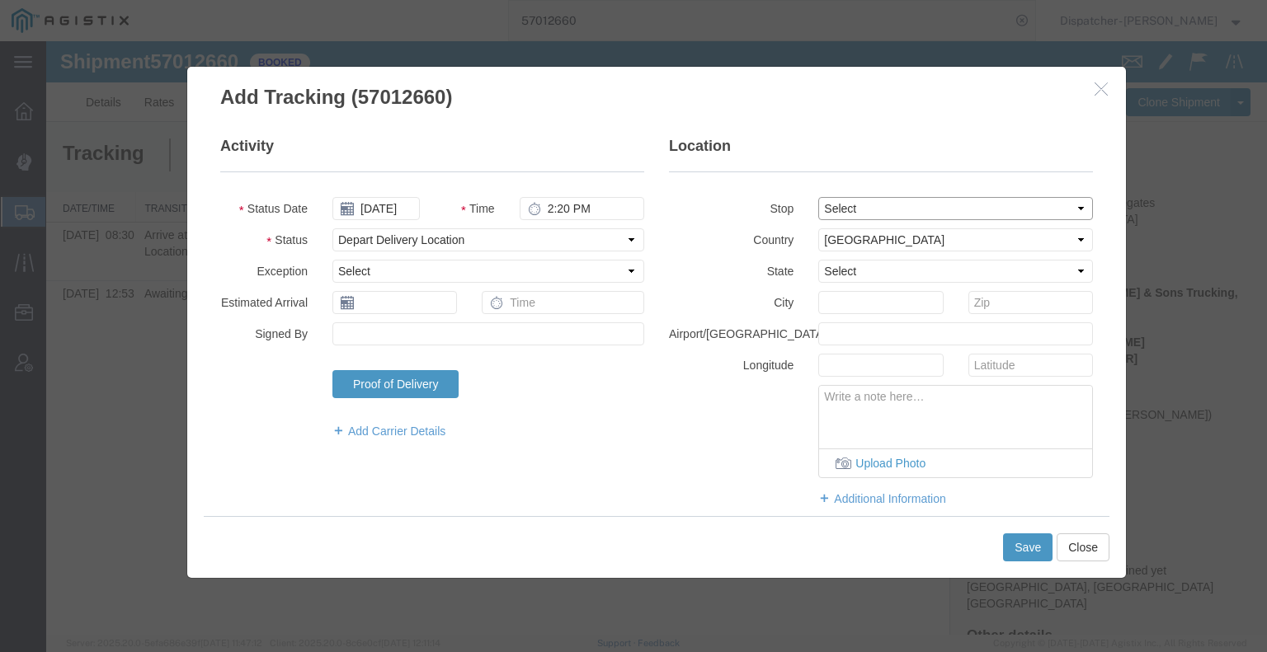
type input "Suisun City"
click at [1036, 553] on button "Save" at bounding box center [1027, 548] width 49 height 28
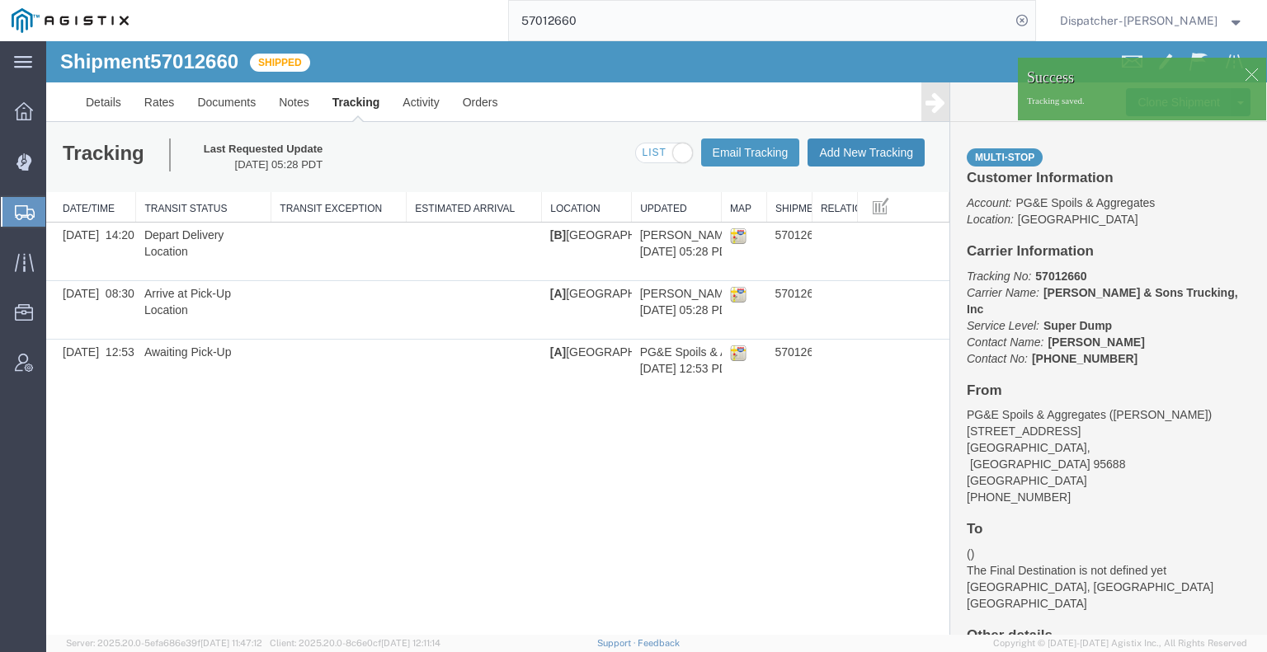
click at [872, 158] on button "Add New Tracking" at bounding box center [865, 153] width 117 height 28
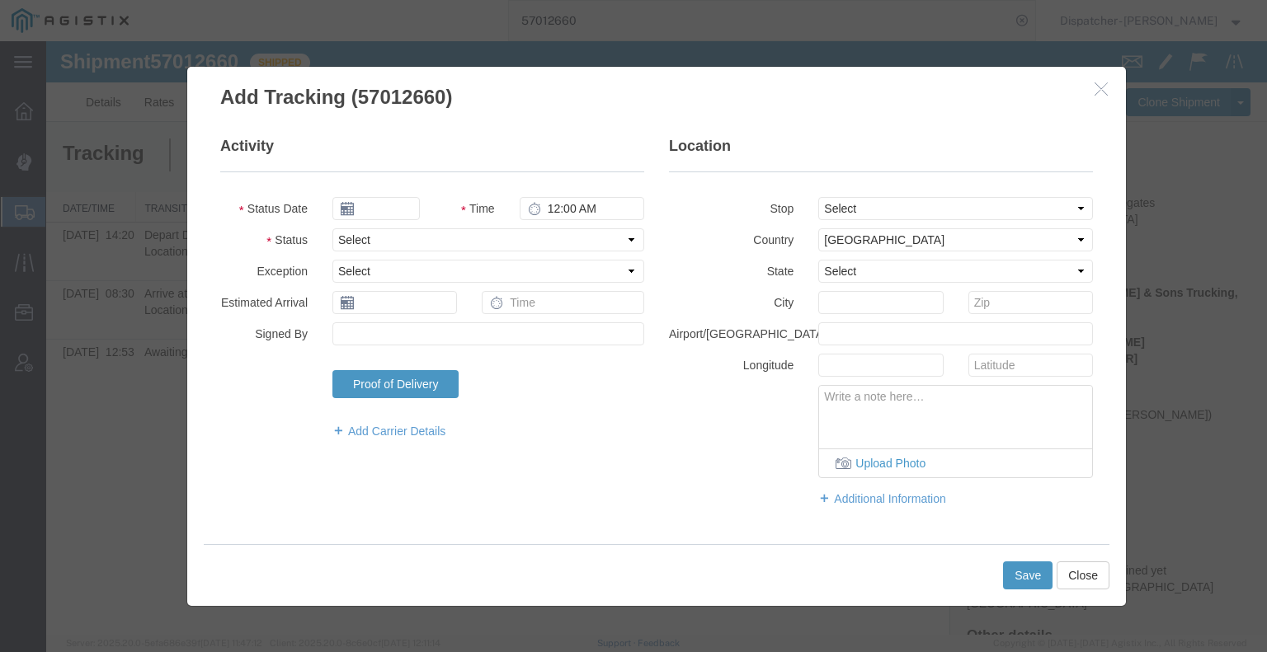
type input "[DATE]"
type input "6:00 AM"
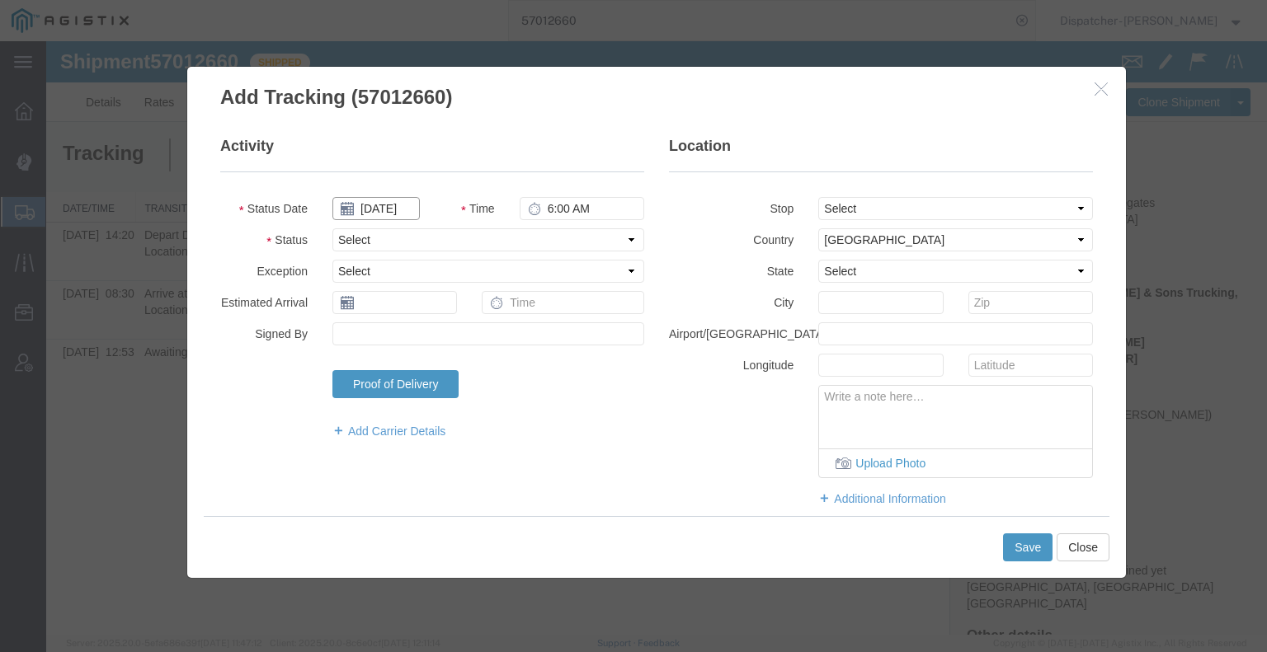
click at [388, 209] on input "[DATE]" at bounding box center [375, 208] width 87 height 23
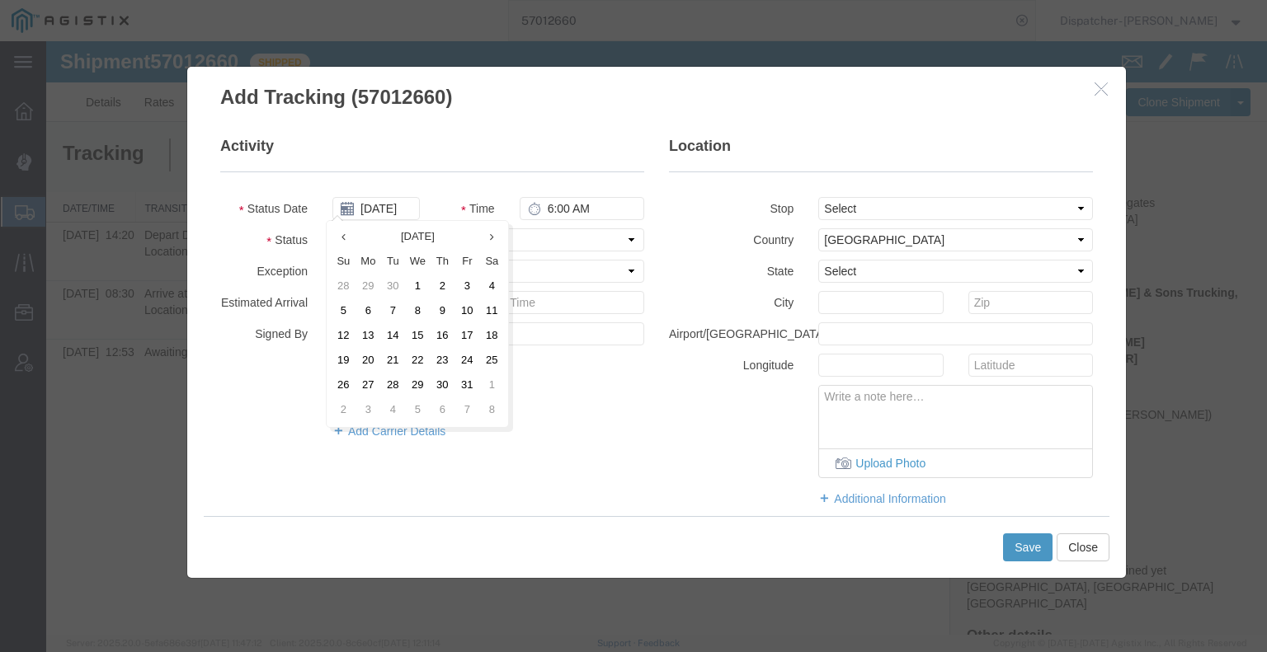
click at [468, 285] on td "3" at bounding box center [466, 287] width 25 height 25
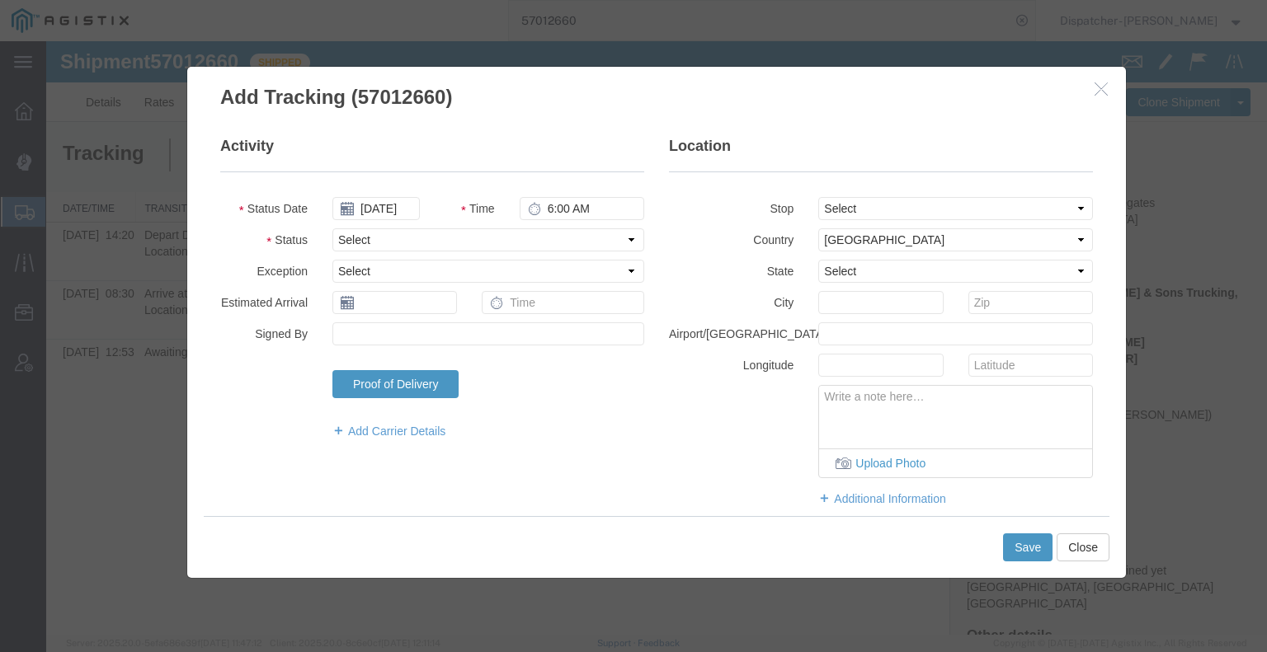
type input "[DATE]"
click at [582, 213] on input "6:00 AM" at bounding box center [582, 208] width 125 height 23
type input "1:20 PM"
click at [564, 242] on select "Select Arrival Notice Available Arrival Notice Imported Arrive at Delivery Loca…" at bounding box center [488, 239] width 312 height 23
select select "BREAKSTART"
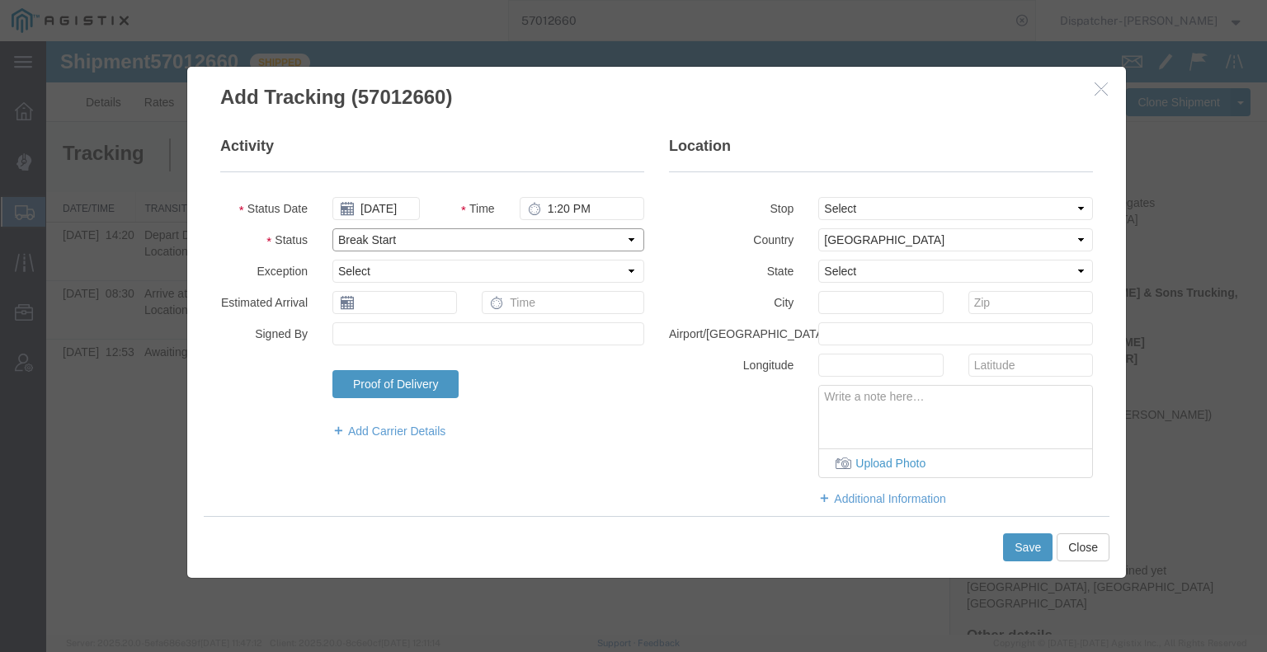
click at [332, 228] on select "Select Arrival Notice Available Arrival Notice Imported Arrive at Delivery Loca…" at bounding box center [488, 239] width 312 height 23
click at [1032, 547] on button "Save" at bounding box center [1027, 548] width 49 height 28
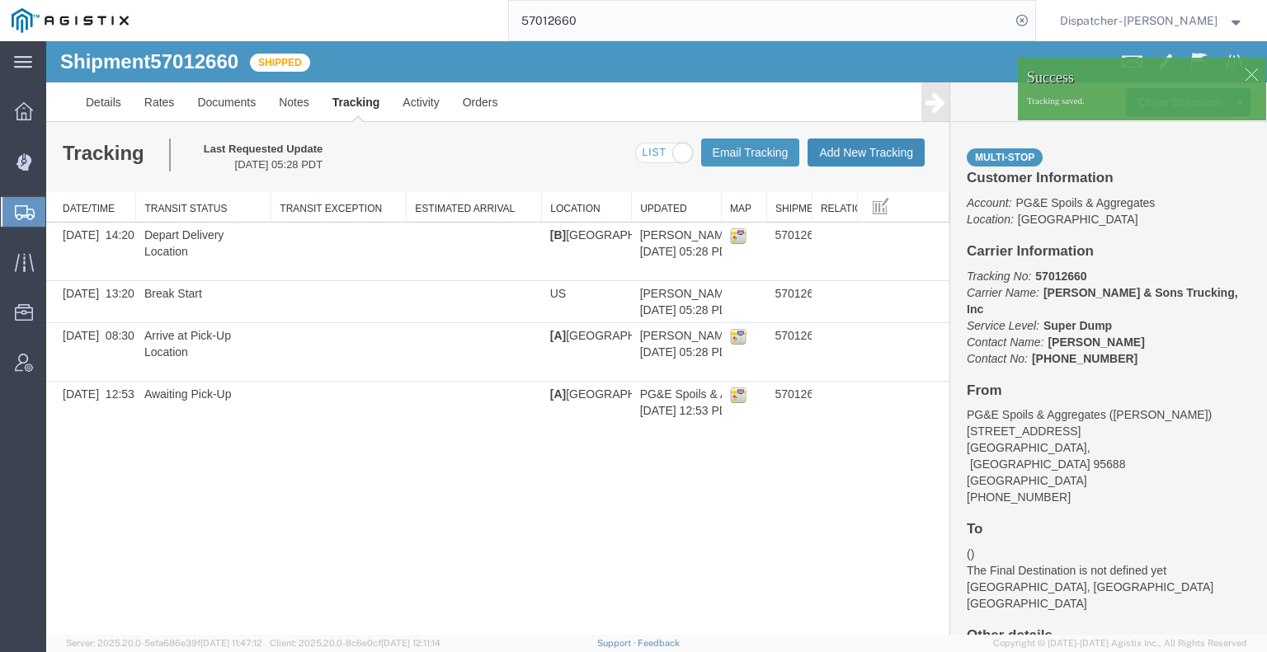
click at [872, 156] on button "Add New Tracking" at bounding box center [865, 153] width 117 height 28
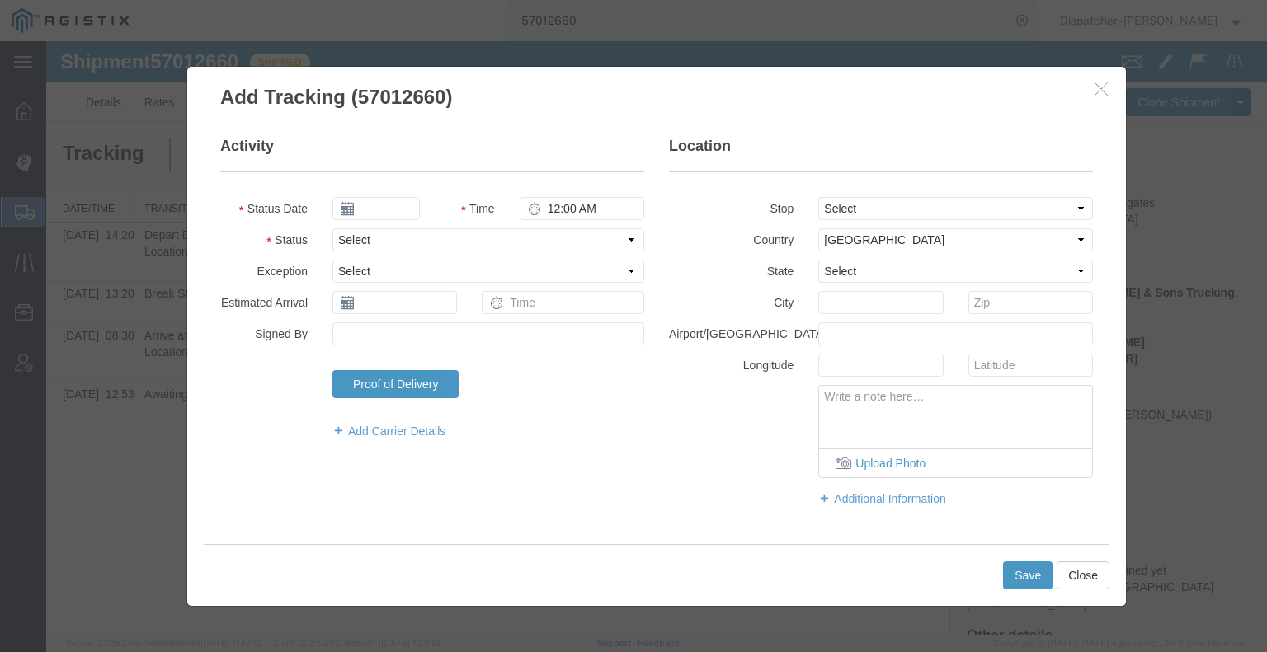
type input "[DATE]"
type input "6:00 AM"
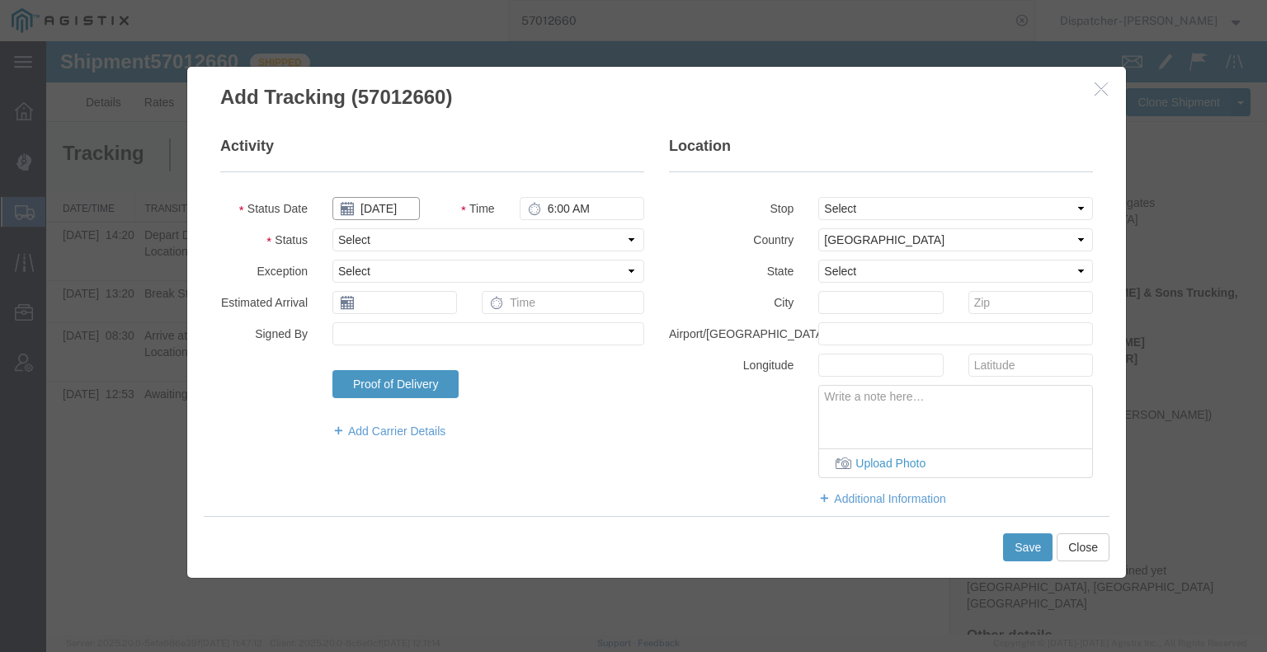
click at [391, 210] on input "[DATE]" at bounding box center [375, 208] width 87 height 23
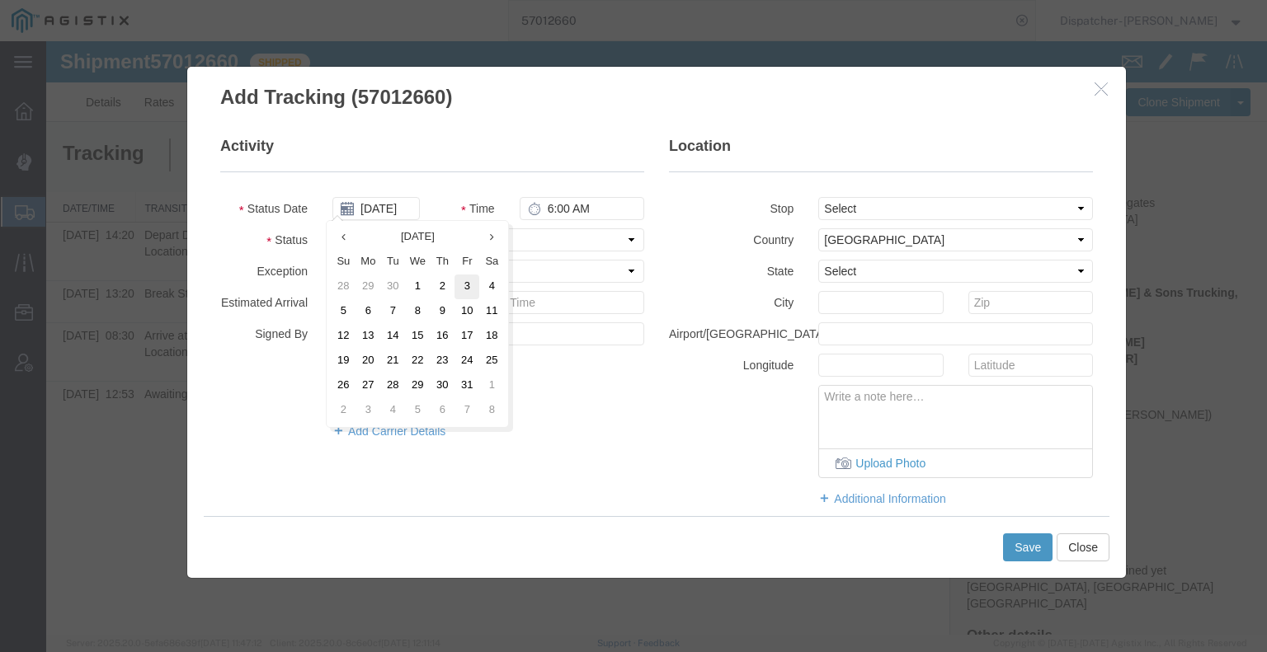
click at [464, 292] on td "3" at bounding box center [466, 287] width 25 height 25
type input "[DATE]"
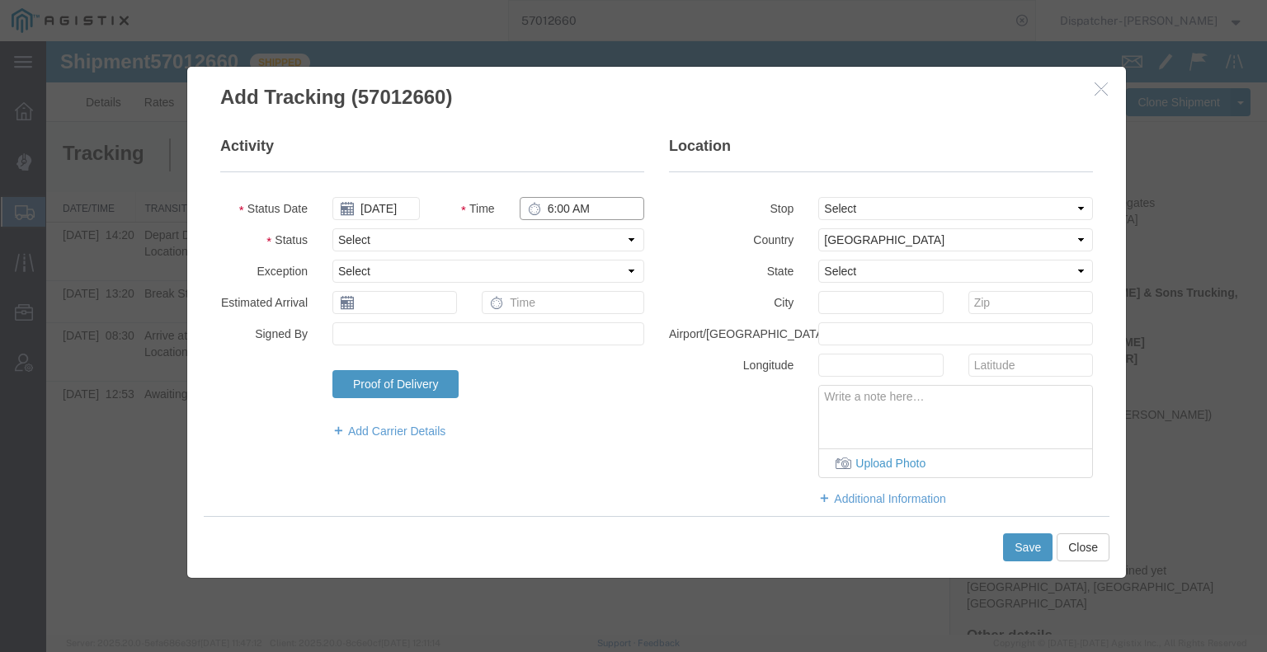
click at [574, 210] on input "6:00 AM" at bounding box center [582, 208] width 125 height 23
type input "1:50 PM"
click at [583, 246] on select "Select Arrival Notice Available Arrival Notice Imported Arrive at Delivery Loca…" at bounding box center [488, 239] width 312 height 23
select select "BREAKSTOP"
click at [332, 228] on select "Select Arrival Notice Available Arrival Notice Imported Arrive at Delivery Loca…" at bounding box center [488, 239] width 312 height 23
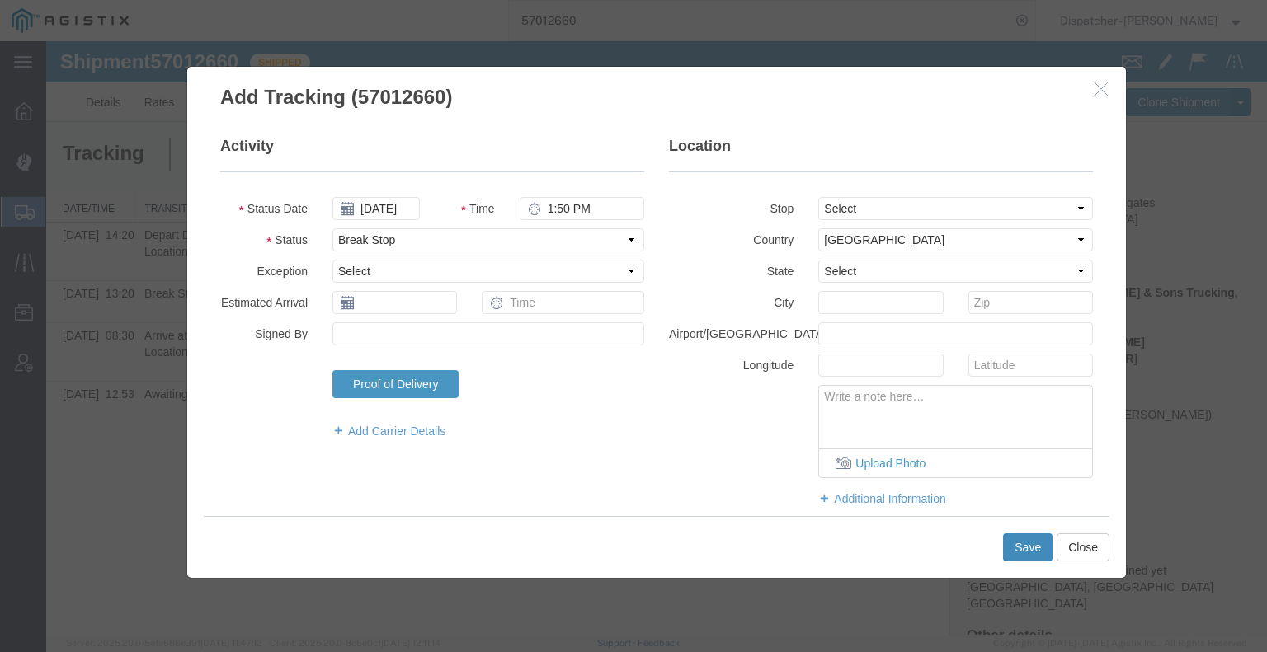
click at [1033, 553] on button "Save" at bounding box center [1027, 548] width 49 height 28
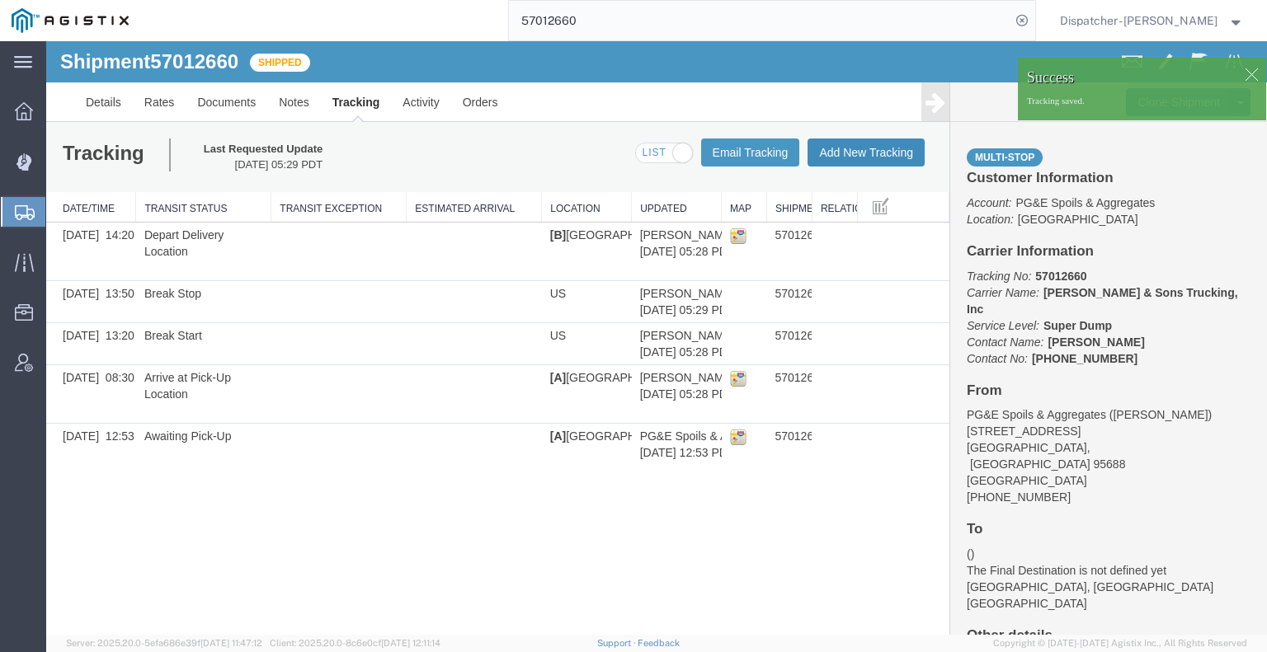
click at [881, 158] on button "Add New Tracking" at bounding box center [865, 153] width 117 height 28
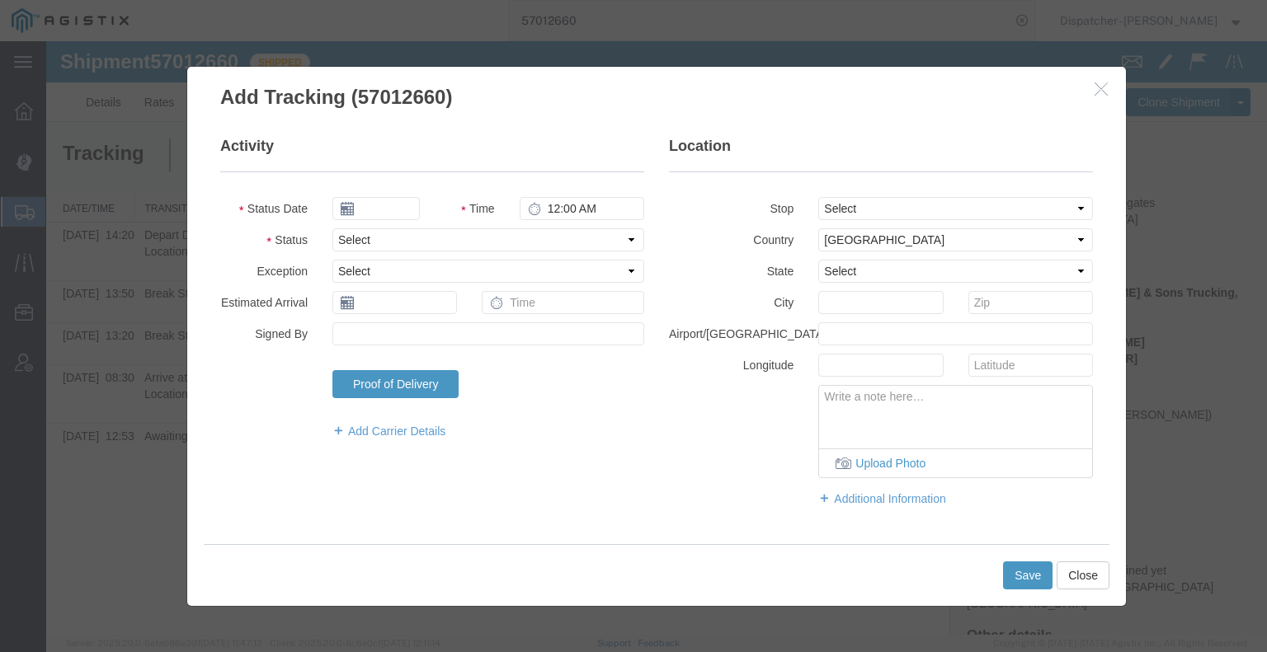
type input "[DATE]"
type input "6:00 AM"
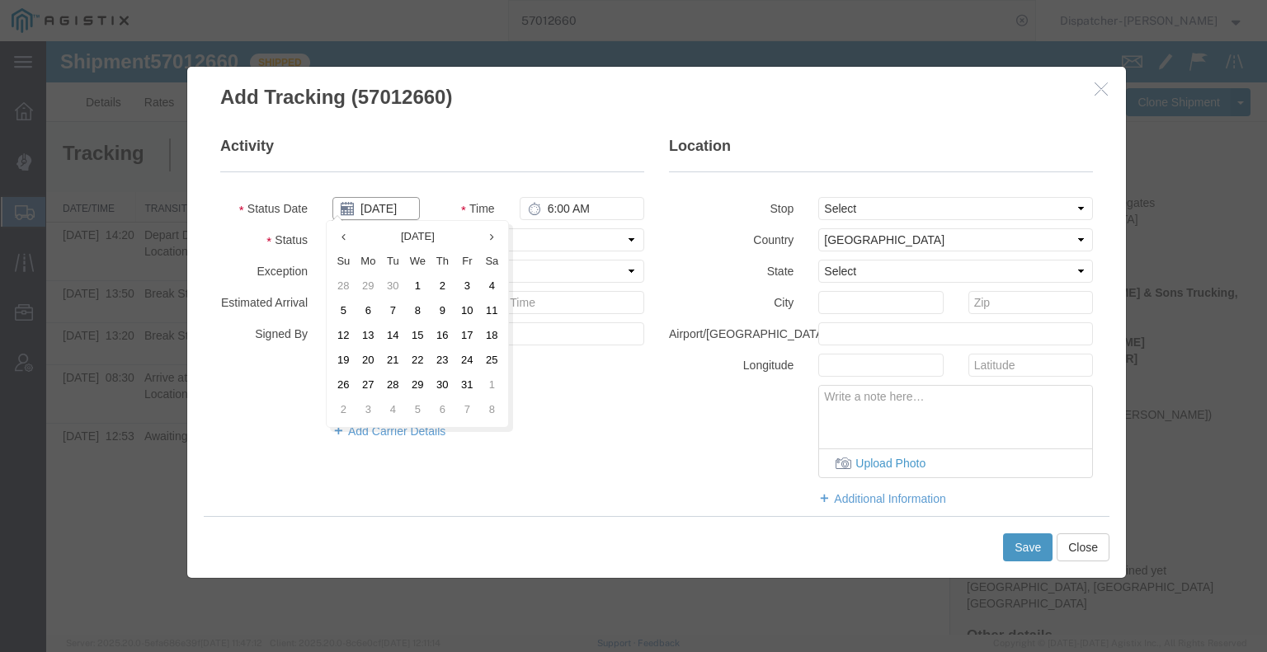
click at [374, 213] on input "[DATE]" at bounding box center [375, 208] width 87 height 23
drag, startPoint x: 464, startPoint y: 288, endPoint x: 486, endPoint y: 277, distance: 24.0
click at [465, 288] on td "3" at bounding box center [466, 287] width 25 height 25
type input "[DATE]"
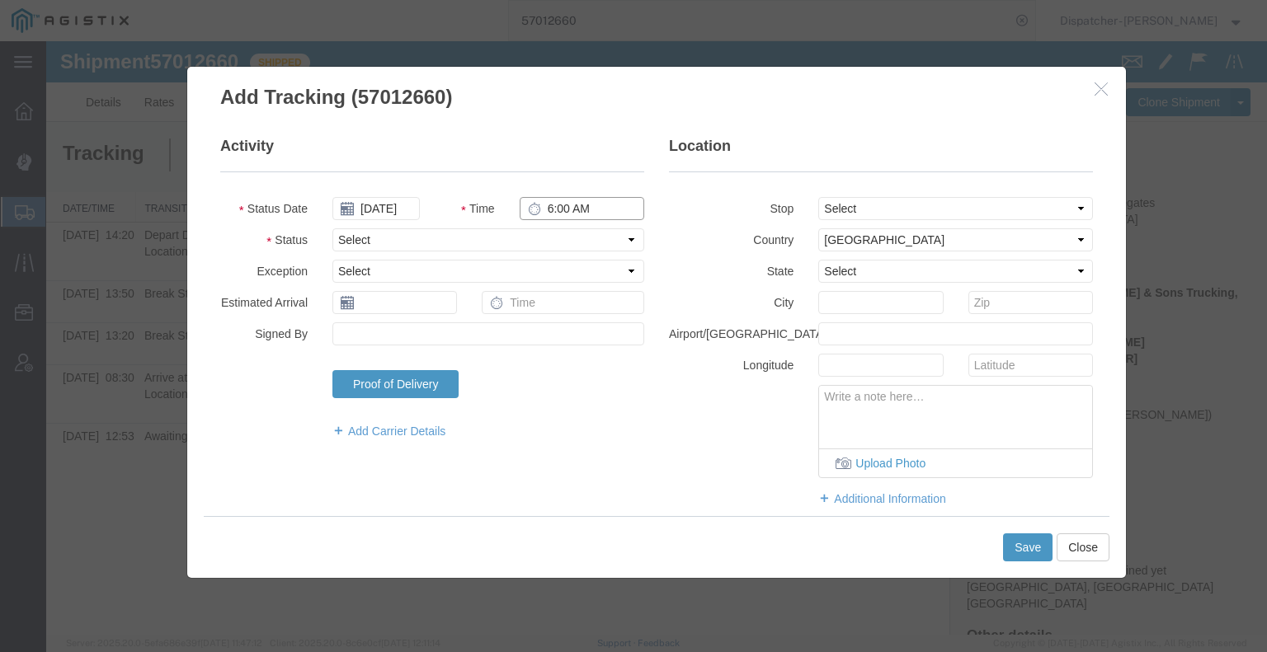
click at [559, 203] on input "6:00 AM" at bounding box center [582, 208] width 125 height 23
type input "3:05 PM"
click at [562, 239] on select "Select Arrival Notice Available Arrival Notice Imported Arrive at Delivery Loca…" at bounding box center [488, 239] width 312 height 23
select select "DELIVRED"
click at [332, 228] on select "Select Arrival Notice Available Arrival Notice Imported Arrive at Delivery Loca…" at bounding box center [488, 239] width 312 height 23
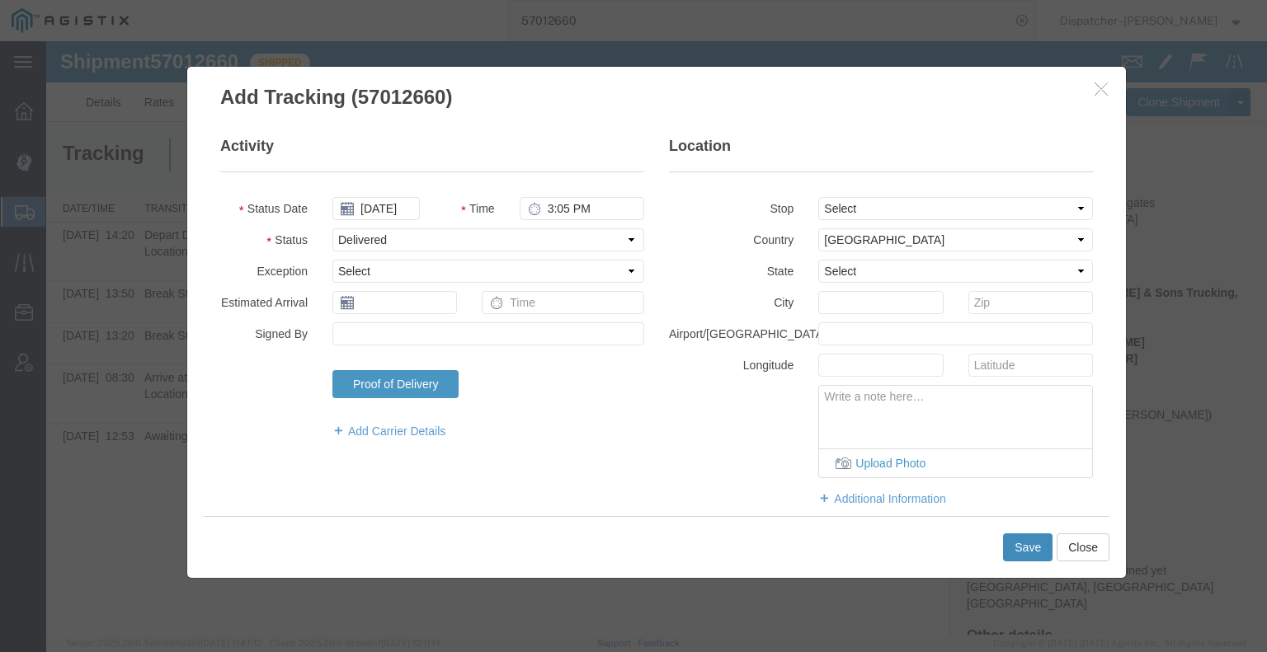
click at [1027, 547] on button "Save" at bounding box center [1027, 548] width 49 height 28
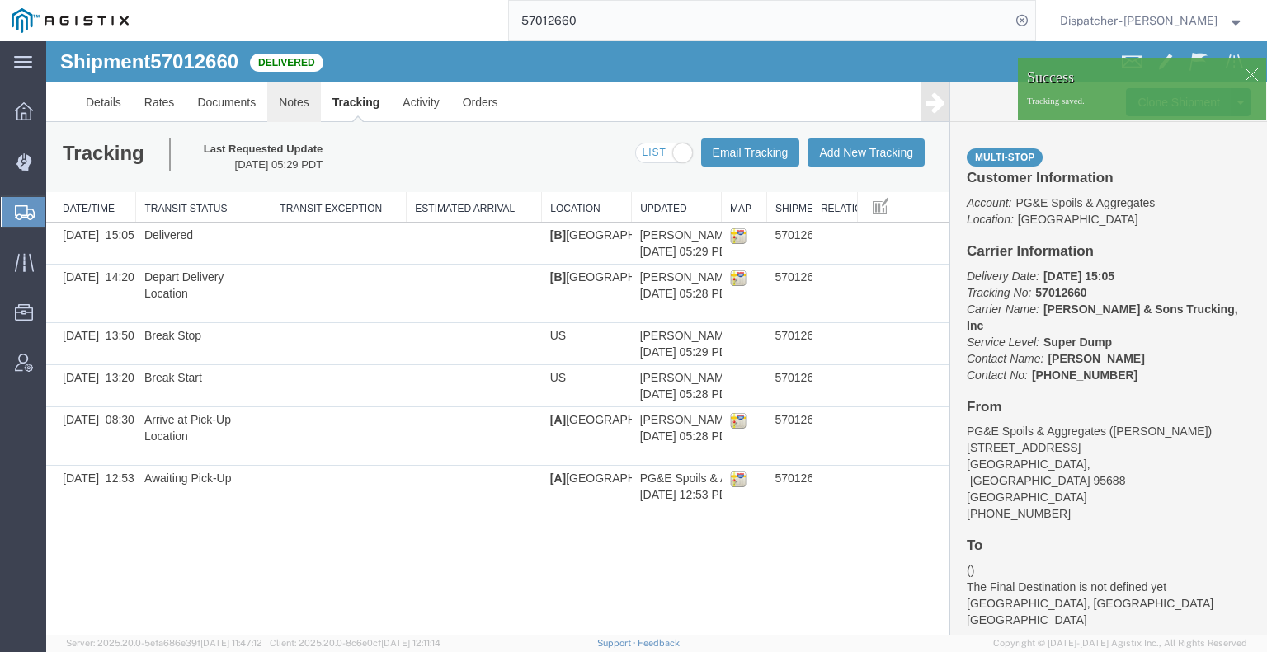
click at [285, 107] on link "Notes" at bounding box center [294, 102] width 54 height 40
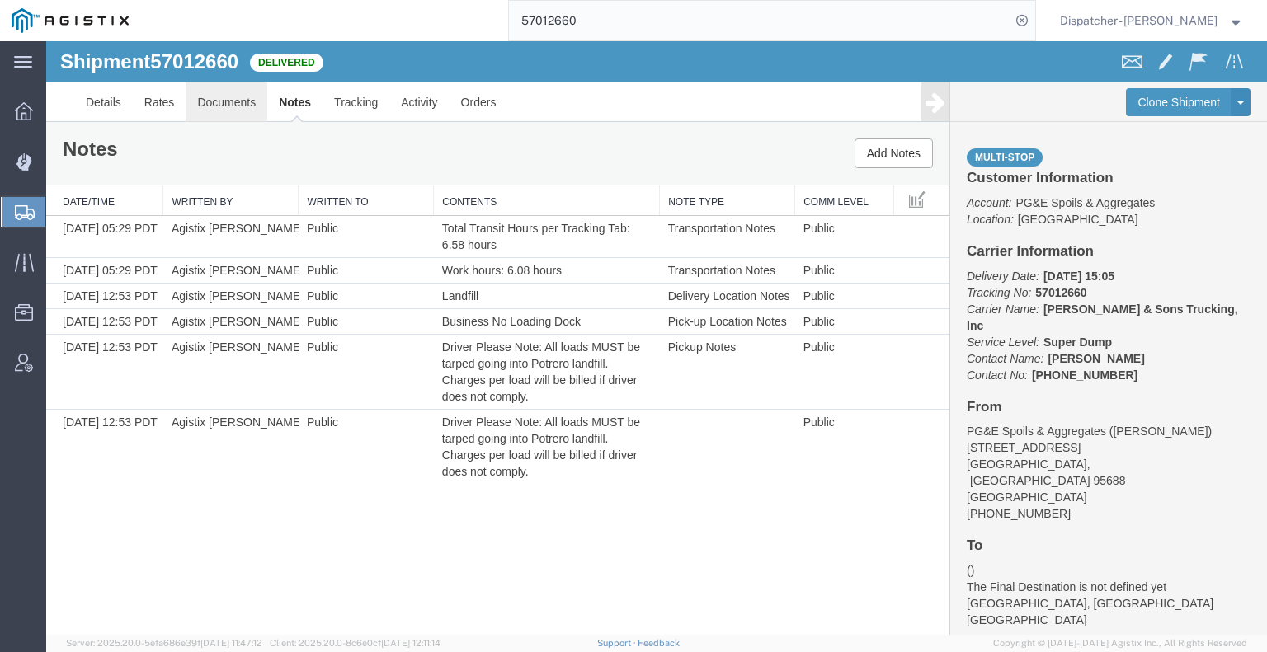
click at [232, 108] on link "Documents" at bounding box center [227, 102] width 82 height 40
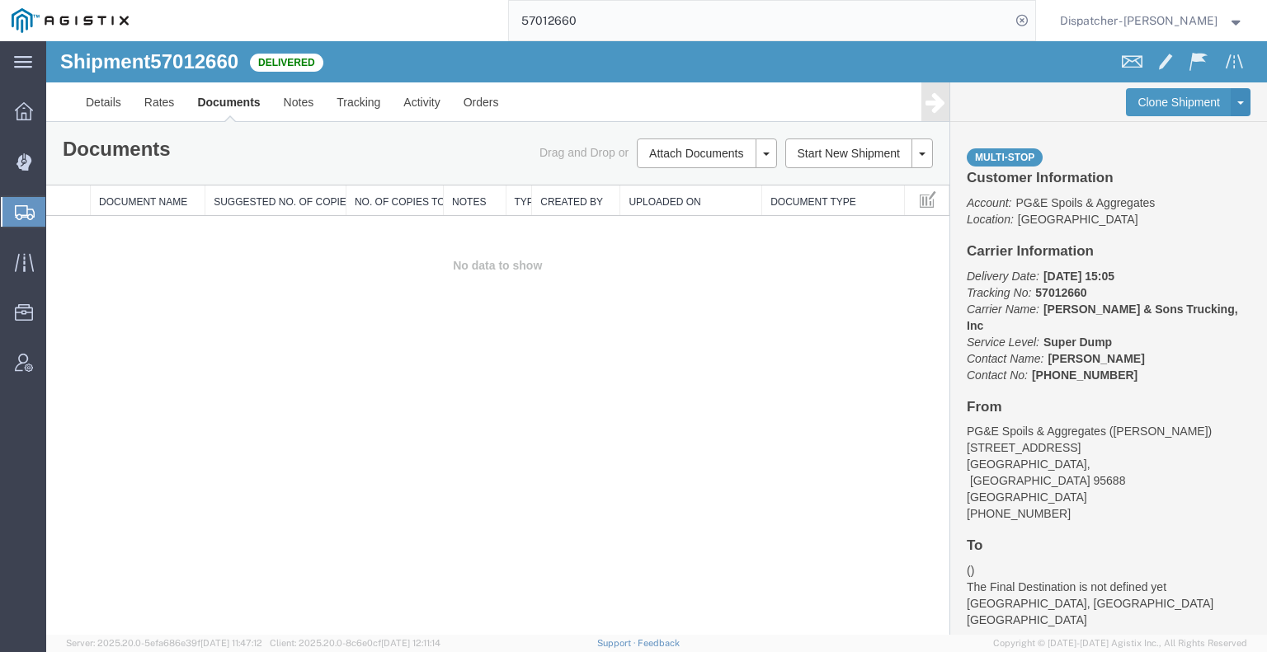
click at [155, 459] on div "Shipment 57012660 0 of 0 Delivered Details Rates Documents Notes Tracking Activ…" at bounding box center [656, 338] width 1221 height 594
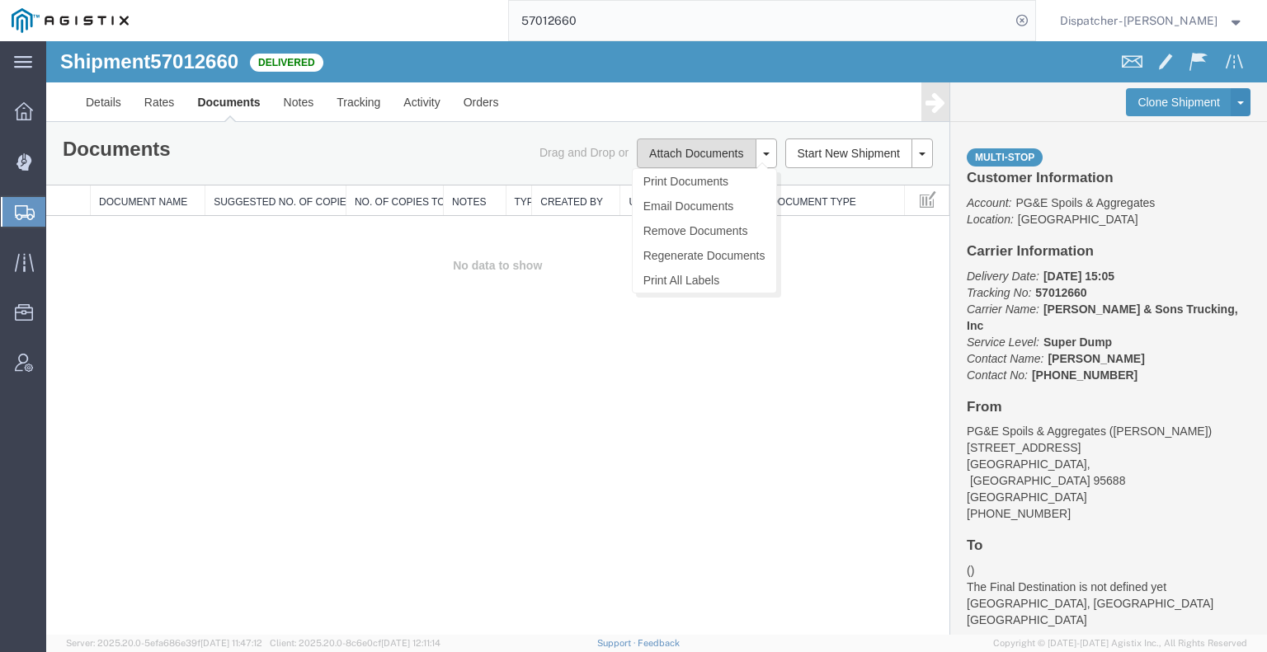
click at [663, 148] on button "Attach Documents" at bounding box center [696, 154] width 119 height 30
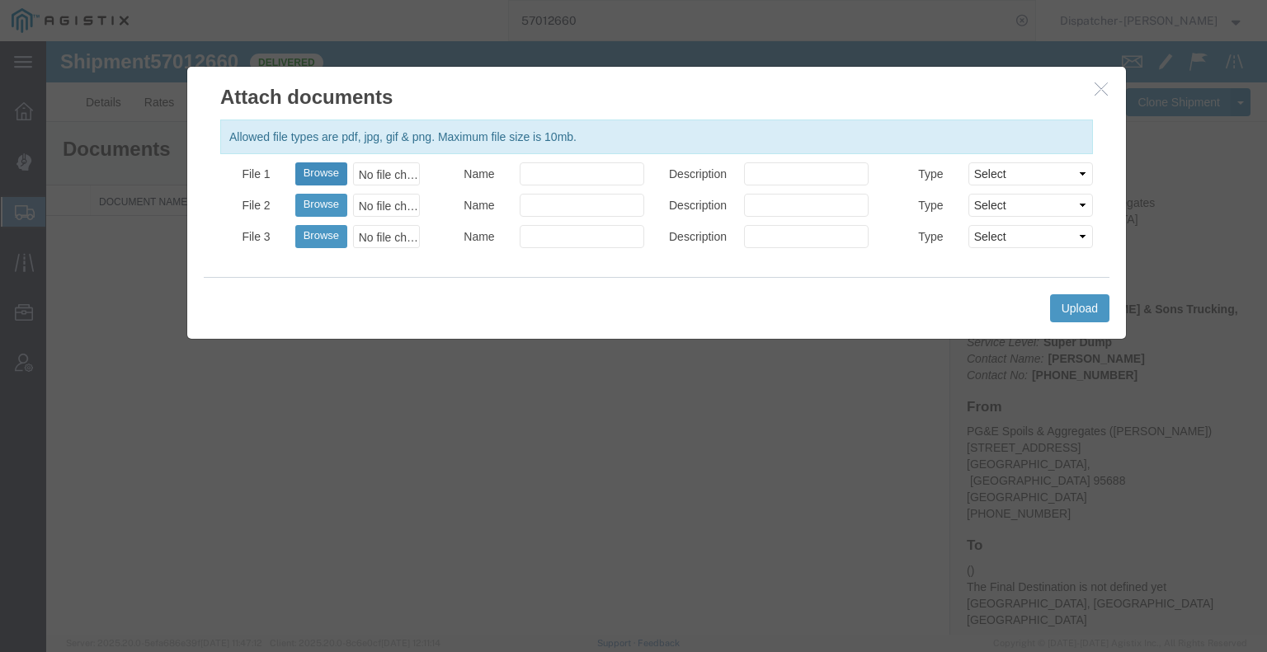
click at [309, 176] on button "Browse" at bounding box center [321, 173] width 52 height 23
type input "C:\fakepath\57012660trktag.pdf"
click at [1098, 309] on button "Upload" at bounding box center [1079, 308] width 59 height 28
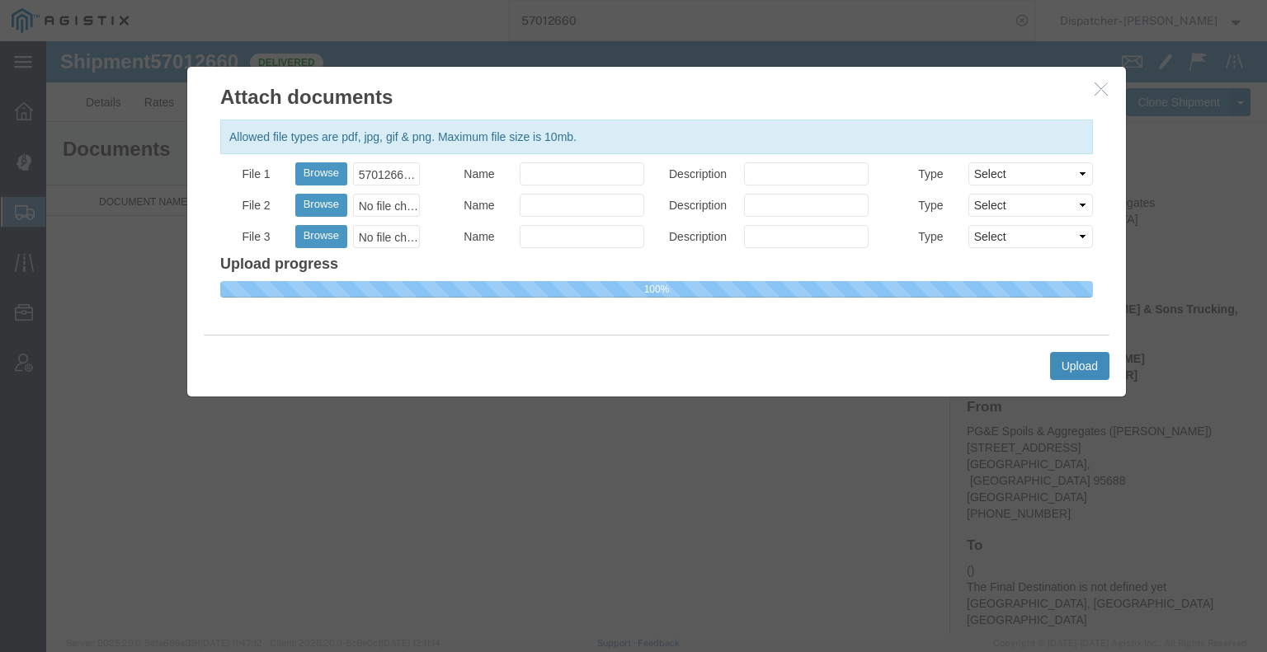
select select
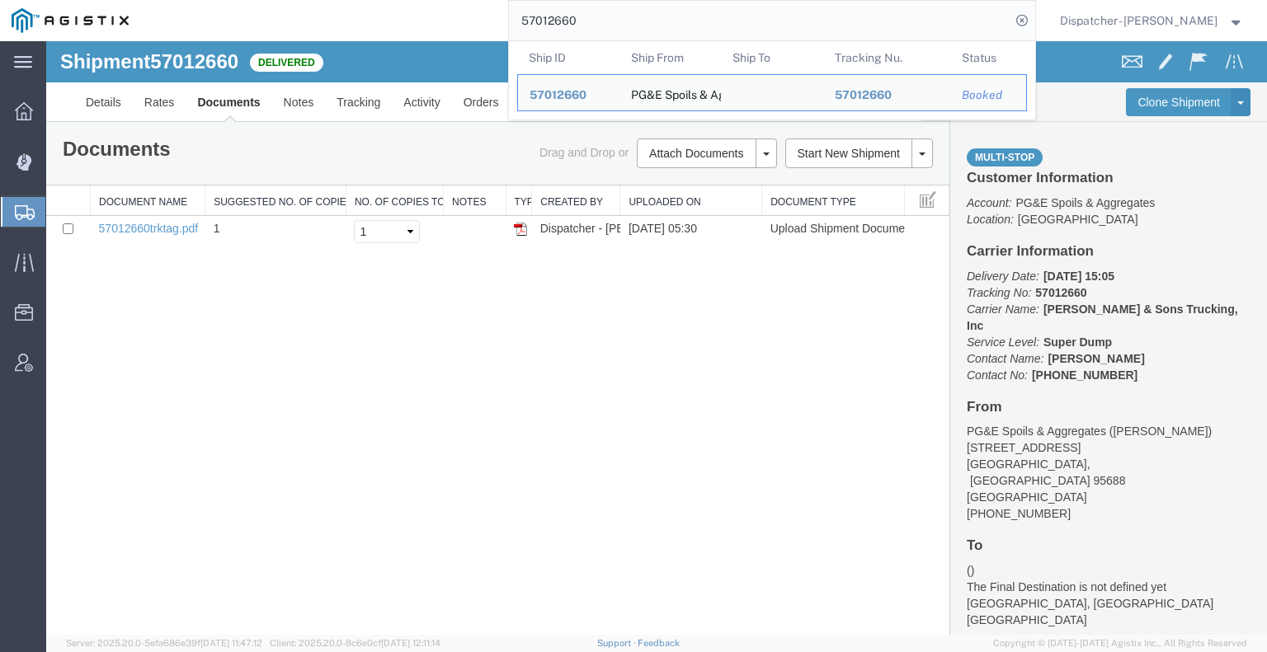
drag, startPoint x: 593, startPoint y: 13, endPoint x: 420, endPoint y: 35, distance: 174.6
click at [495, 32] on div "57012660 Ship ID Ship From Ship To Tracking Nu. Status Ship ID 57012660 Ship Fr…" at bounding box center [587, 20] width 895 height 41
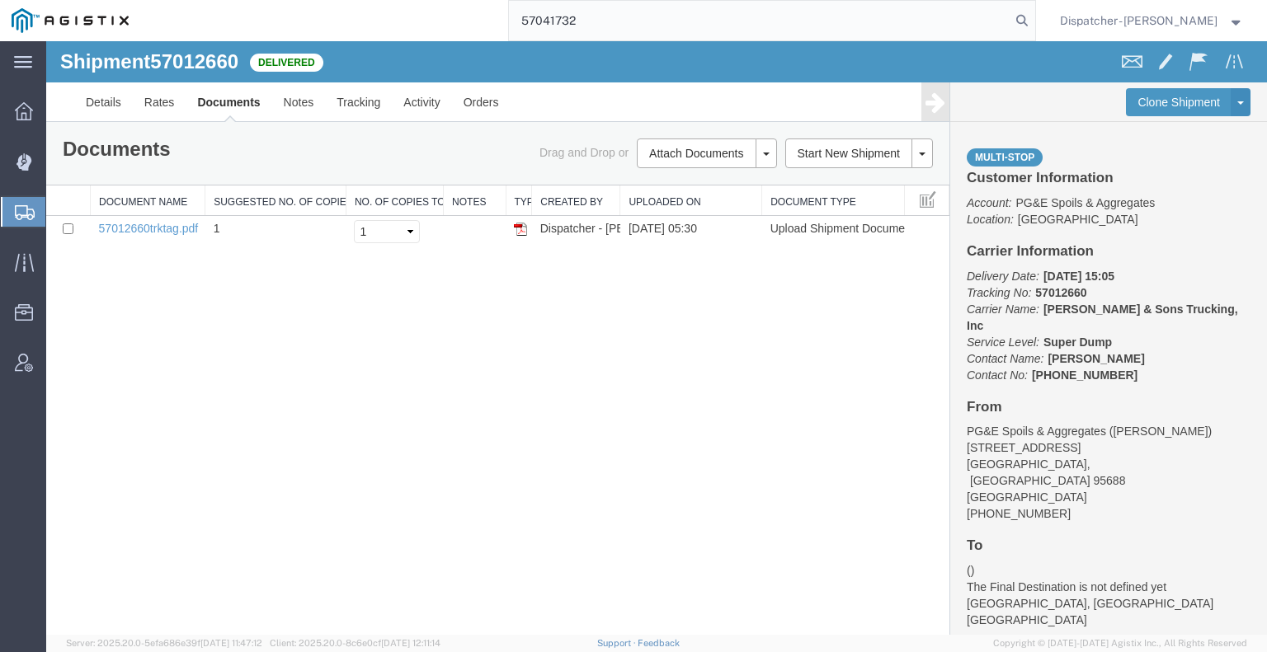
type input "57041732"
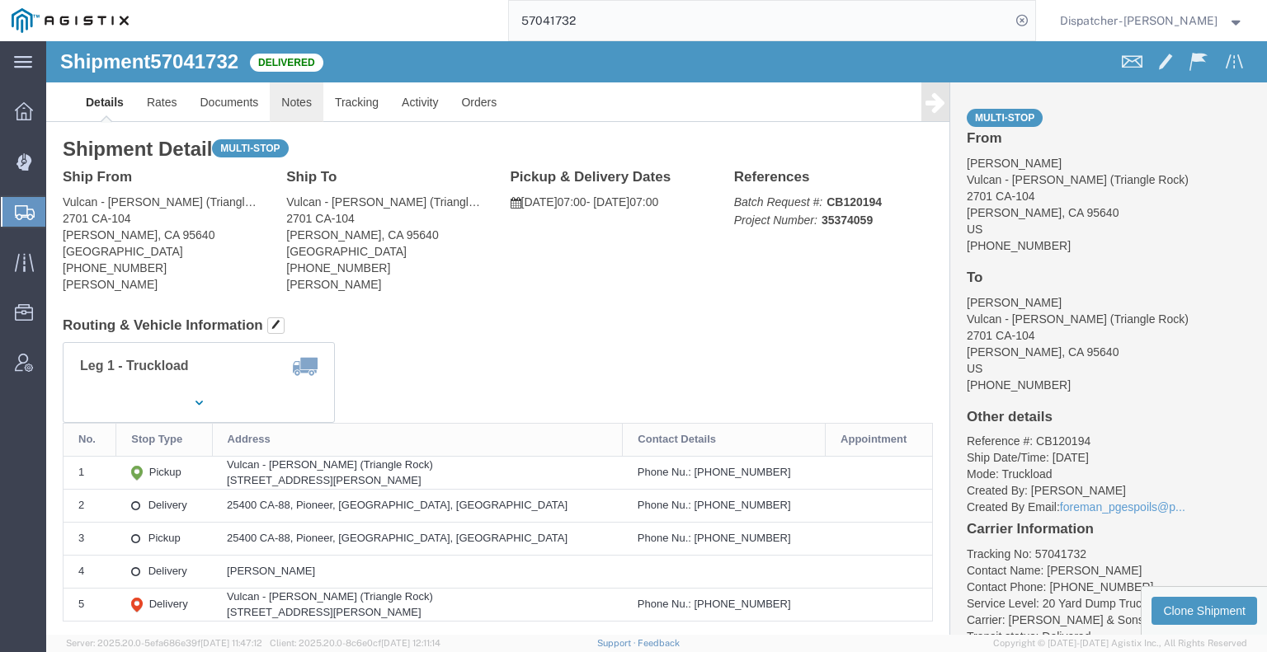
click link "Notes"
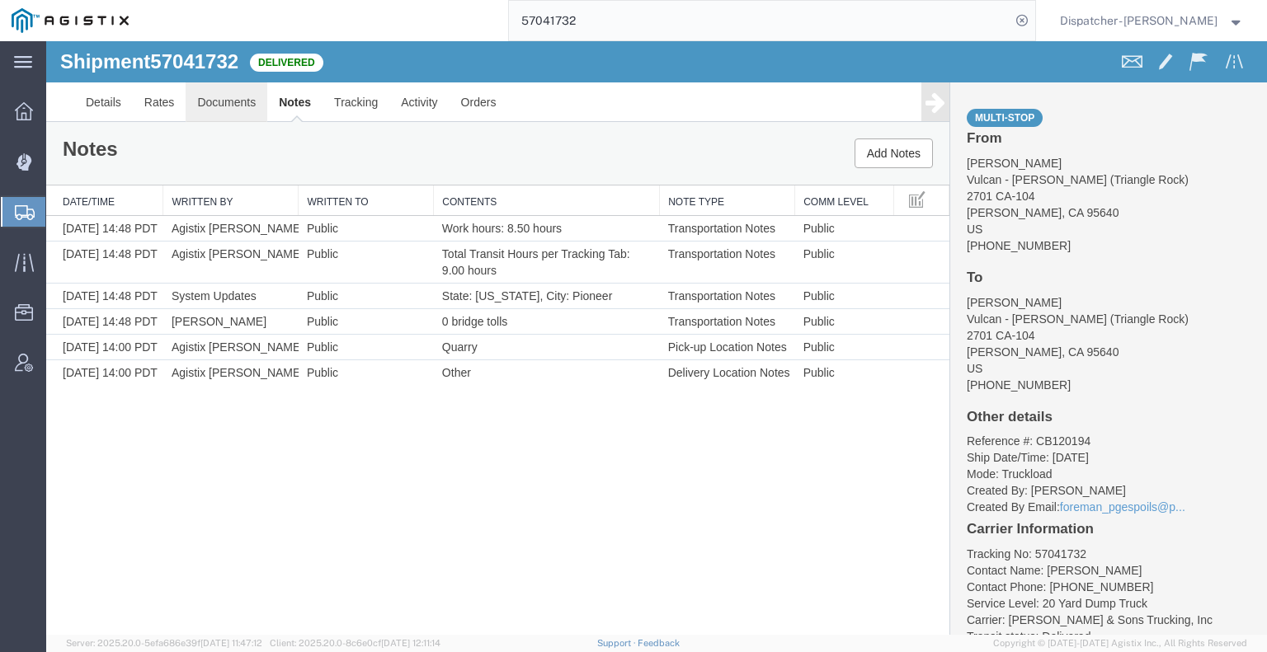
click at [247, 101] on link "Documents" at bounding box center [227, 102] width 82 height 40
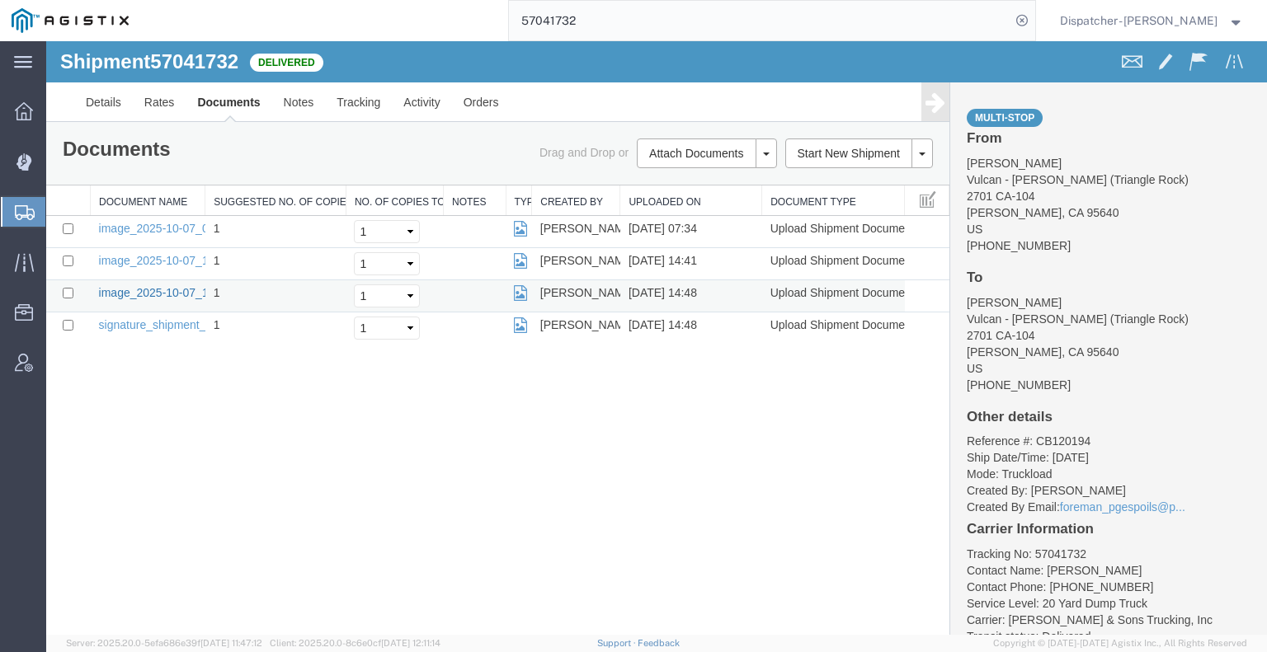
click at [143, 292] on link "image_2025-10-07_14_48_23.jpg" at bounding box center [185, 292] width 173 height 13
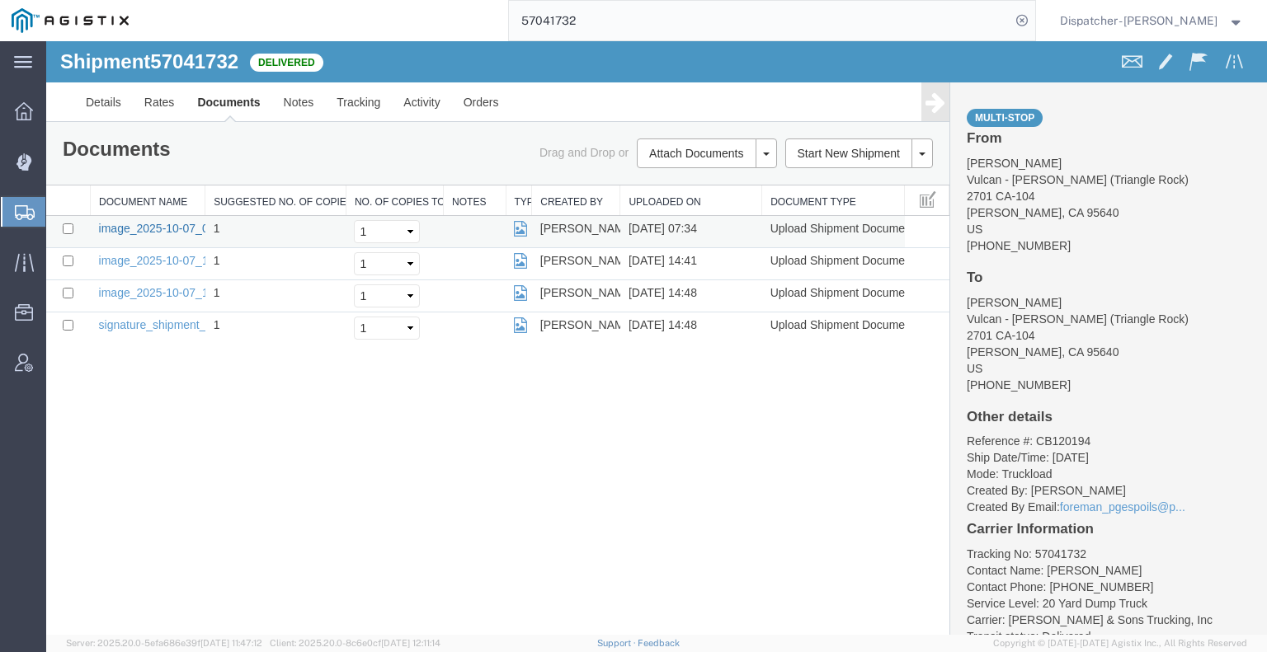
click at [137, 227] on link "image_2025-10-07_07_32_41.jpg" at bounding box center [185, 228] width 173 height 13
drag, startPoint x: 540, startPoint y: 81, endPoint x: 447, endPoint y: 43, distance: 100.6
type input "57025987"
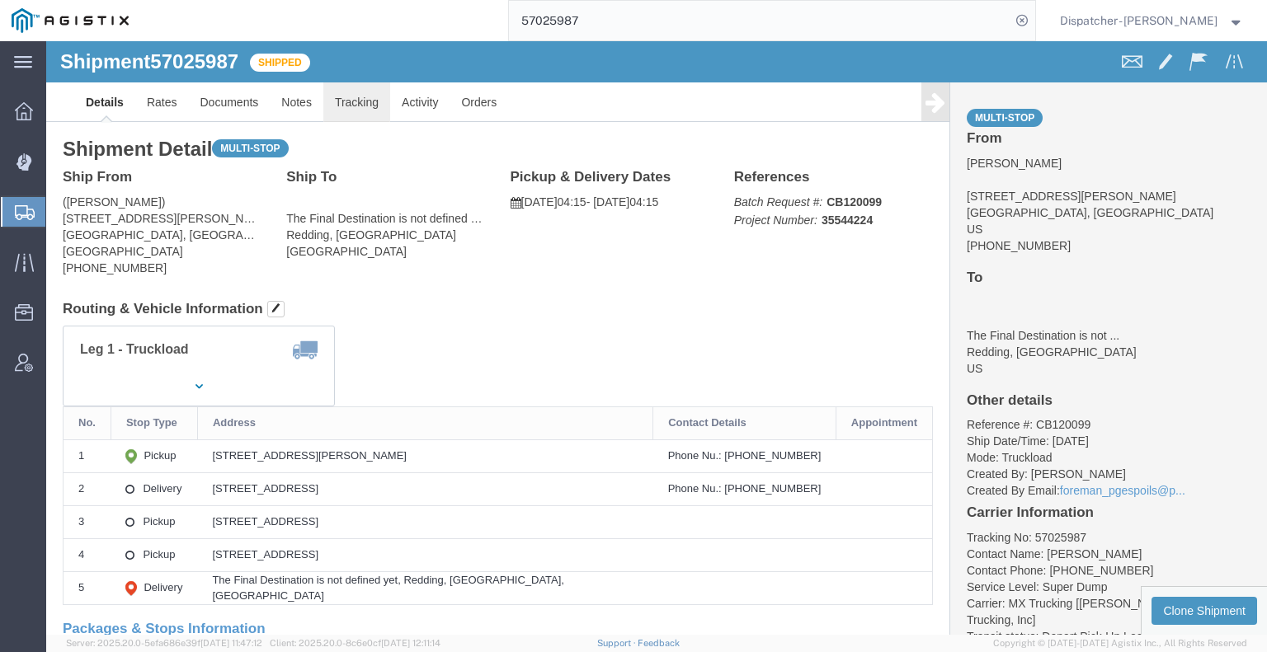
click link "Tracking"
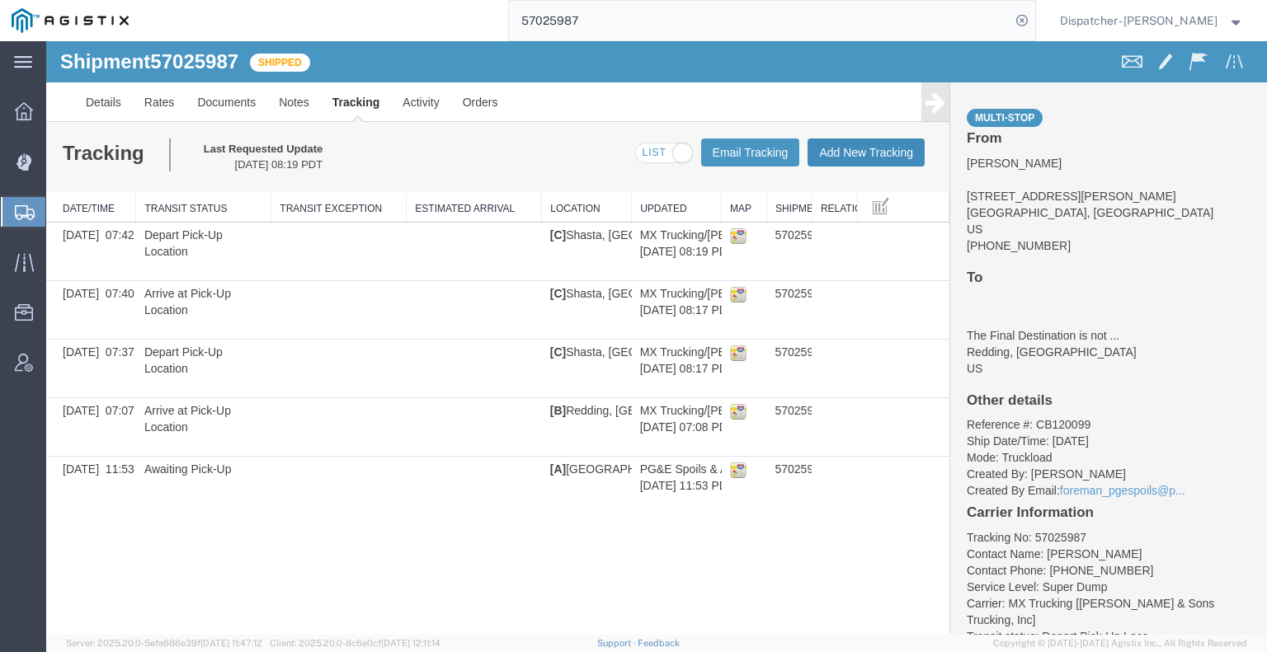
click at [882, 151] on button "Add New Tracking" at bounding box center [865, 153] width 117 height 28
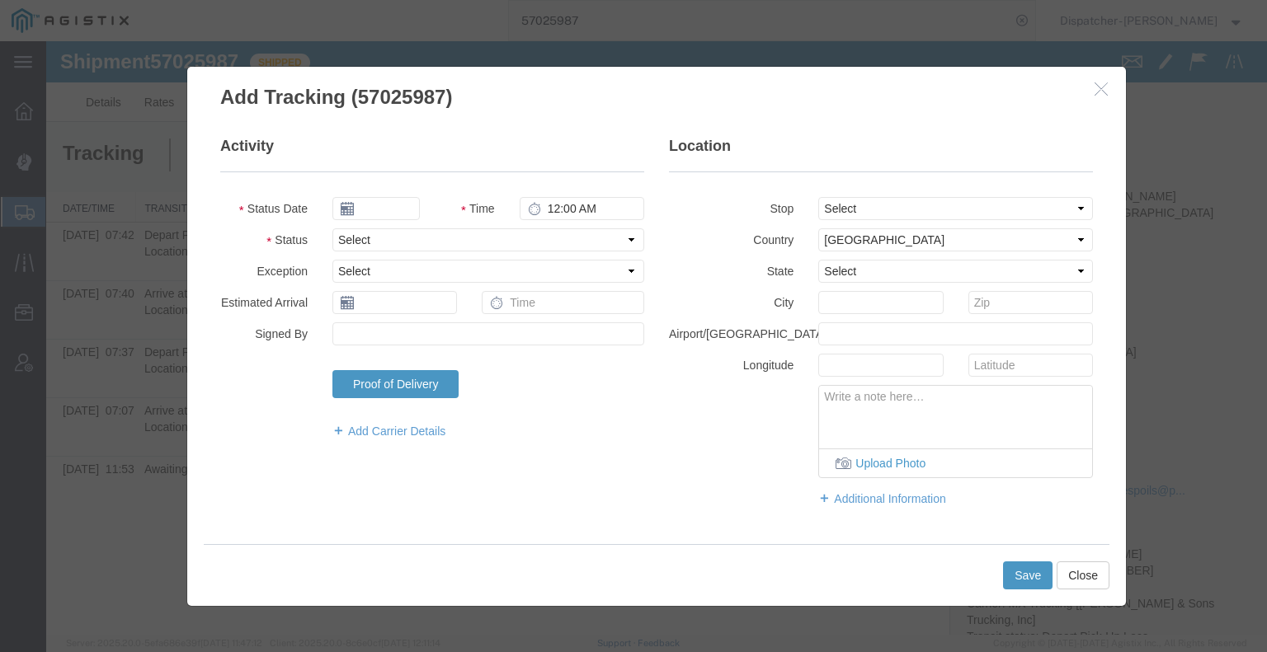
type input "[DATE]"
type input "6:00 AM"
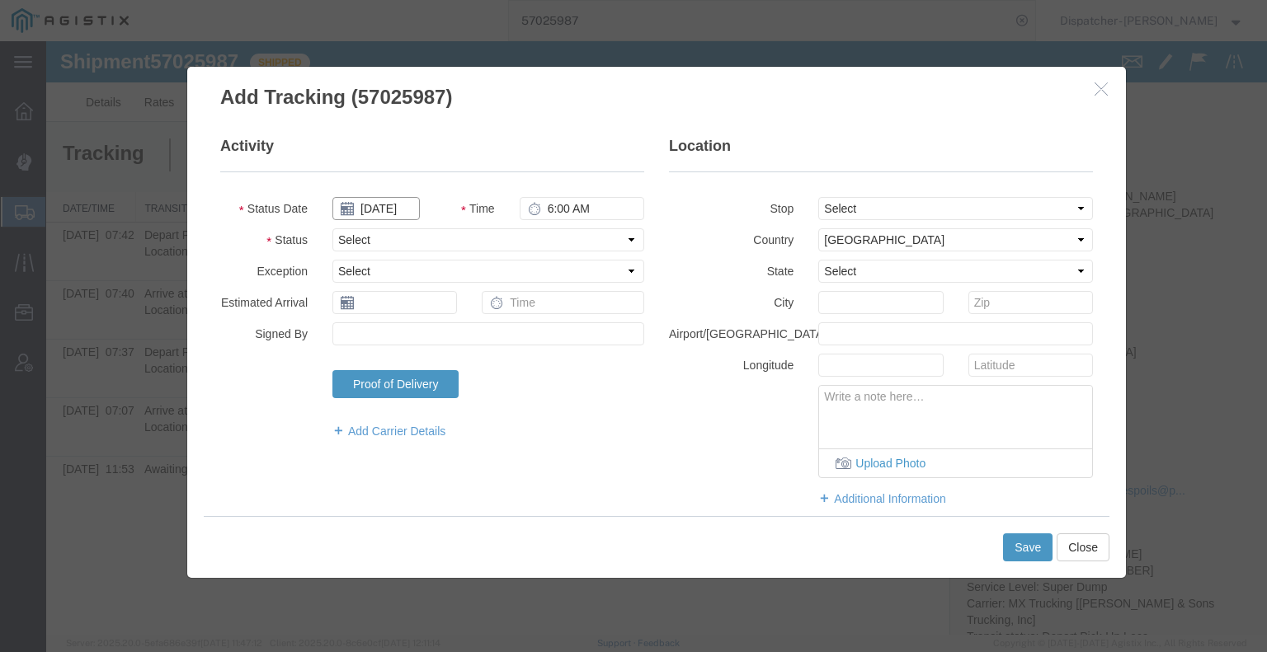
click at [371, 205] on input "[DATE]" at bounding box center [375, 208] width 87 height 23
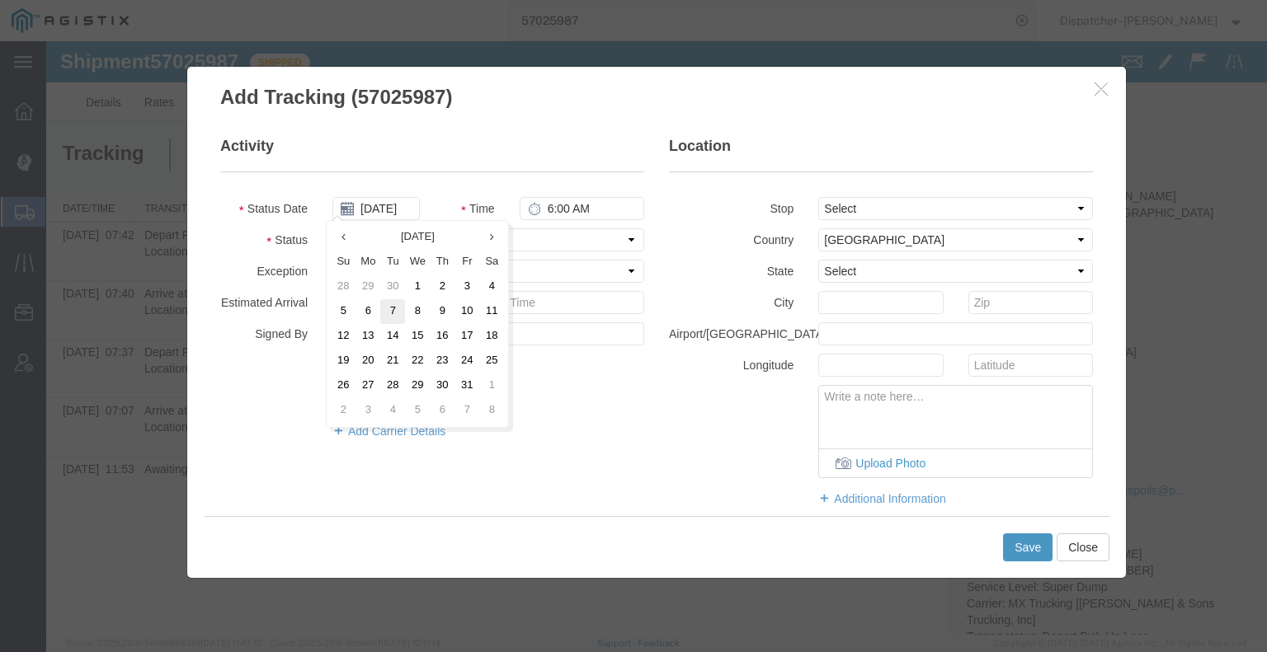
click at [388, 320] on td "7" at bounding box center [392, 311] width 25 height 25
type input "[DATE]"
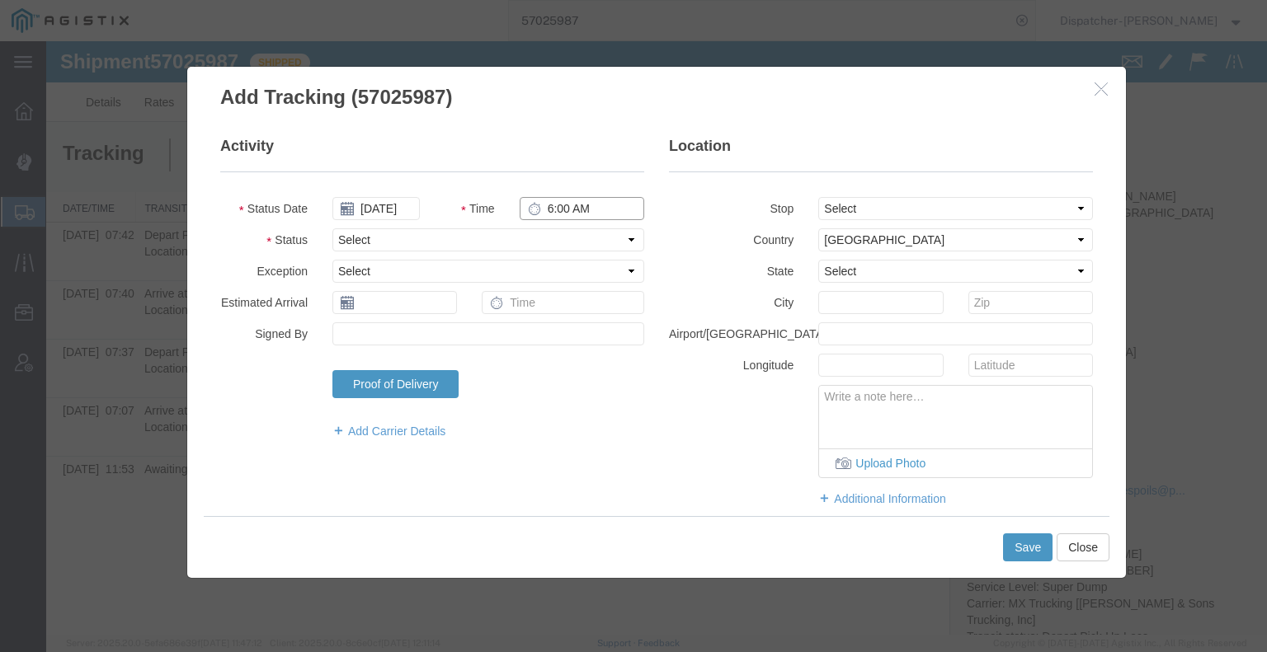
click at [555, 211] on input "6:00 AM" at bounding box center [582, 208] width 125 height 23
type input "3:15 PM"
click at [548, 241] on select "Select Arrival Notice Available Arrival Notice Imported Arrive at Delivery Loca…" at bounding box center [488, 239] width 312 height 23
select select "BREAKSTART"
click at [332, 228] on select "Select Arrival Notice Available Arrival Notice Imported Arrive at Delivery Loca…" at bounding box center [488, 239] width 312 height 23
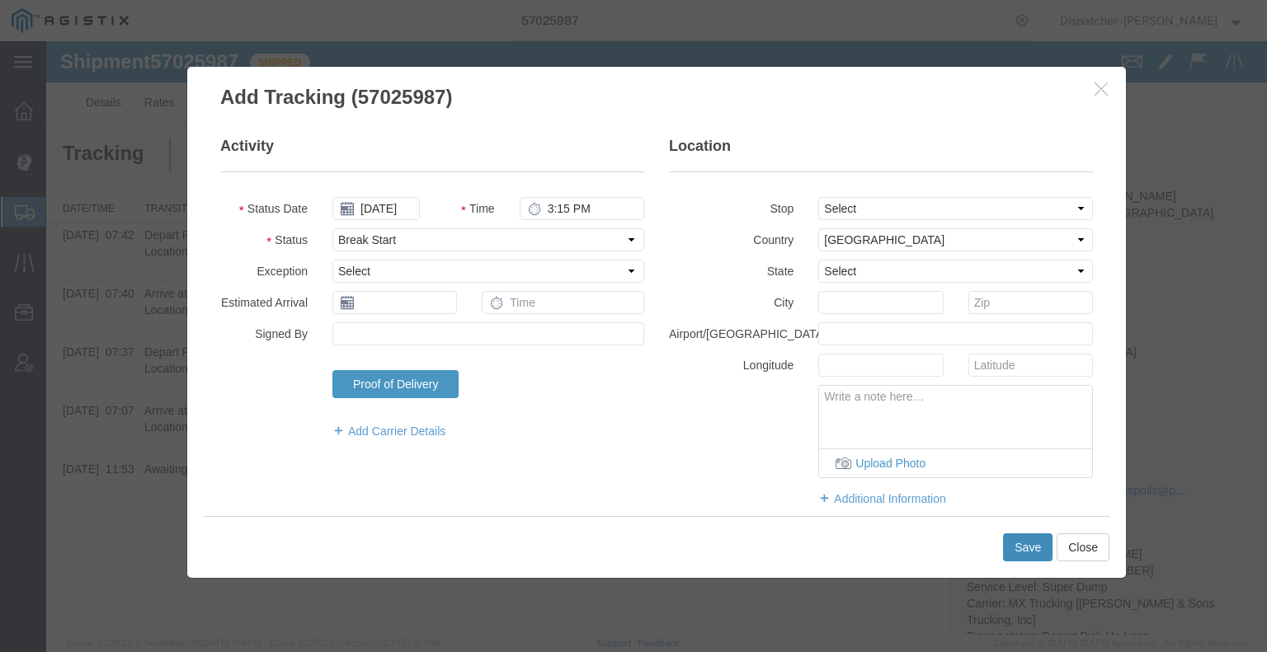
click at [1016, 546] on button "Save" at bounding box center [1027, 548] width 49 height 28
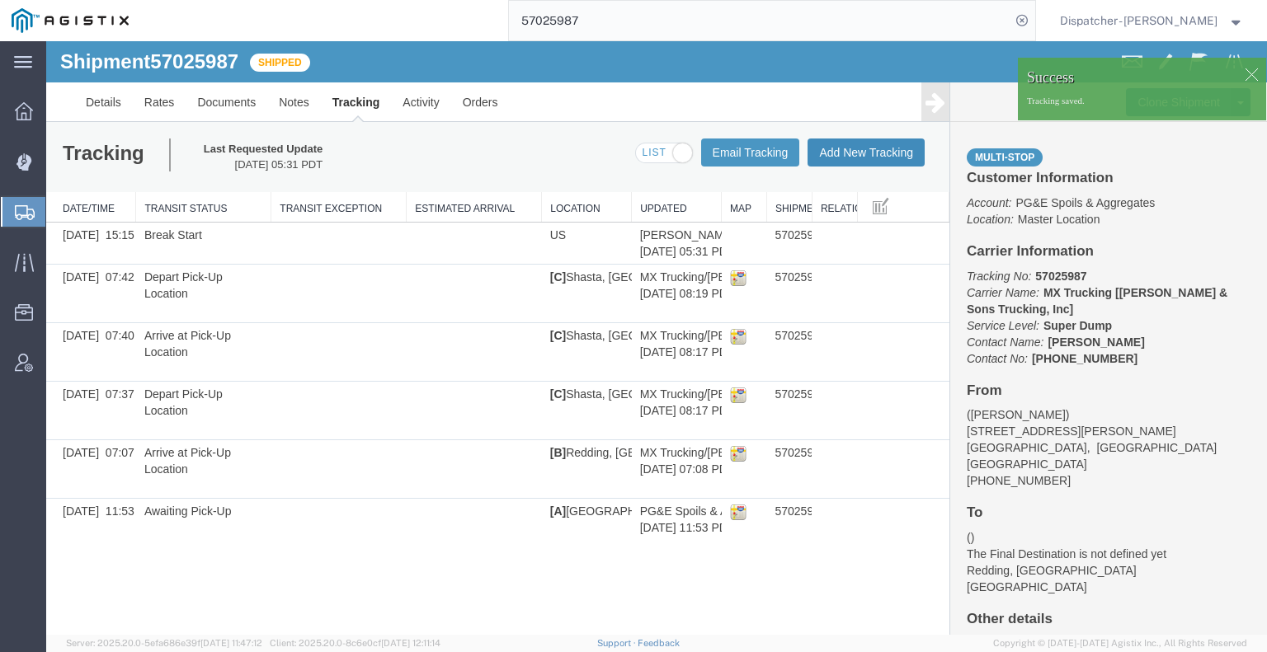
click at [877, 158] on button "Add New Tracking" at bounding box center [865, 153] width 117 height 28
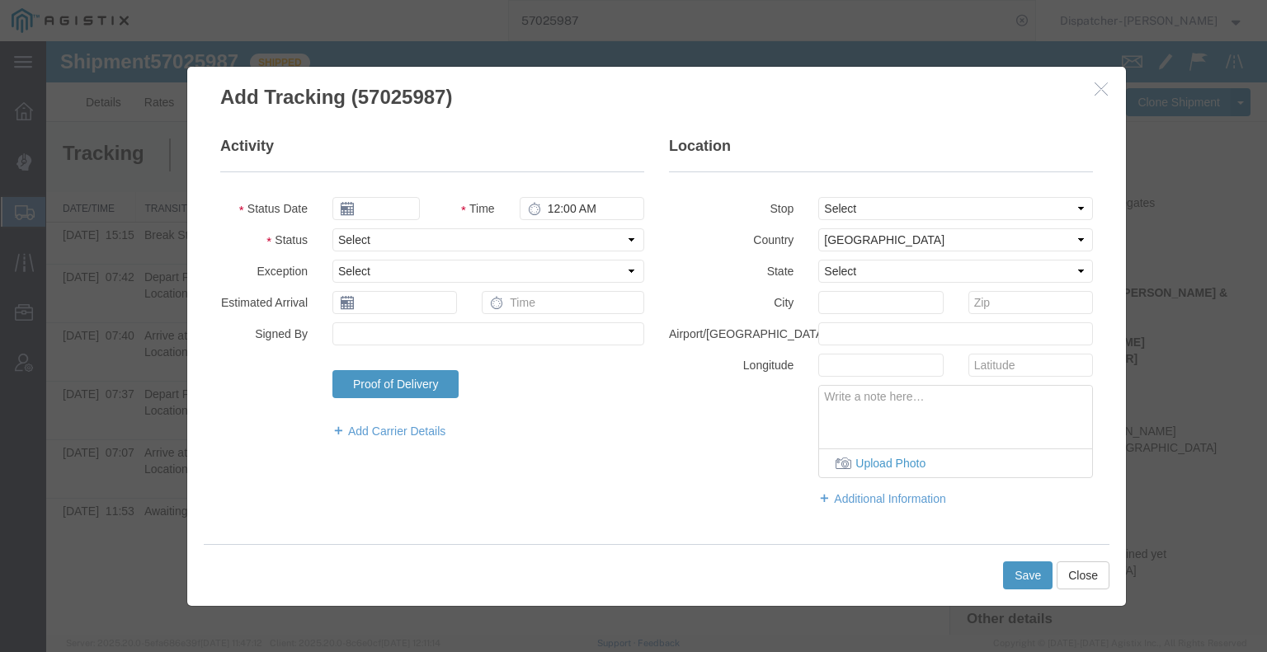
type input "[DATE]"
type input "6:00 AM"
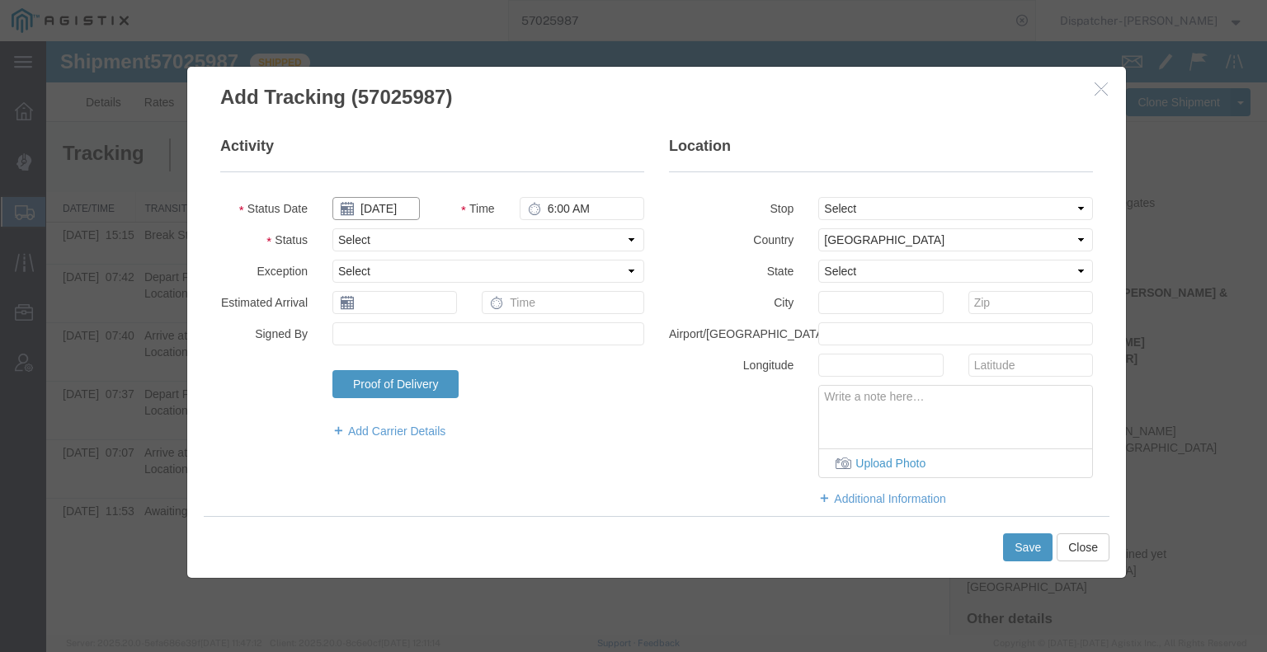
click at [388, 209] on input "[DATE]" at bounding box center [375, 208] width 87 height 23
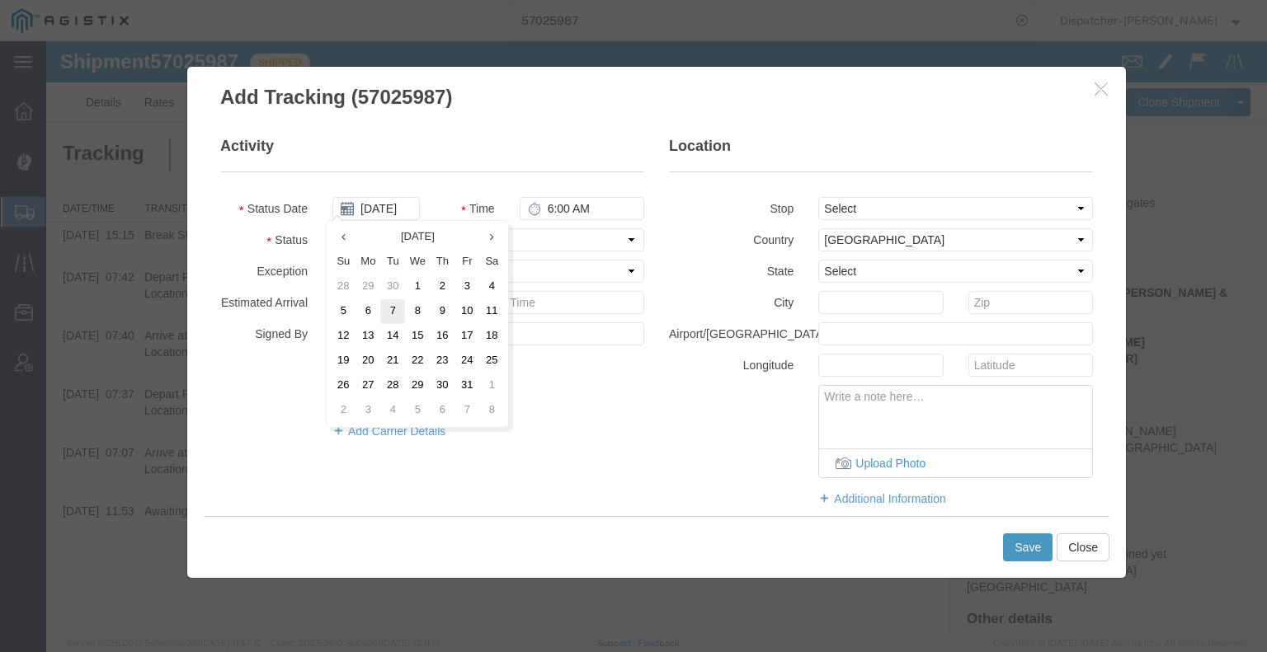
click at [385, 315] on td "7" at bounding box center [392, 311] width 25 height 25
type input "[DATE]"
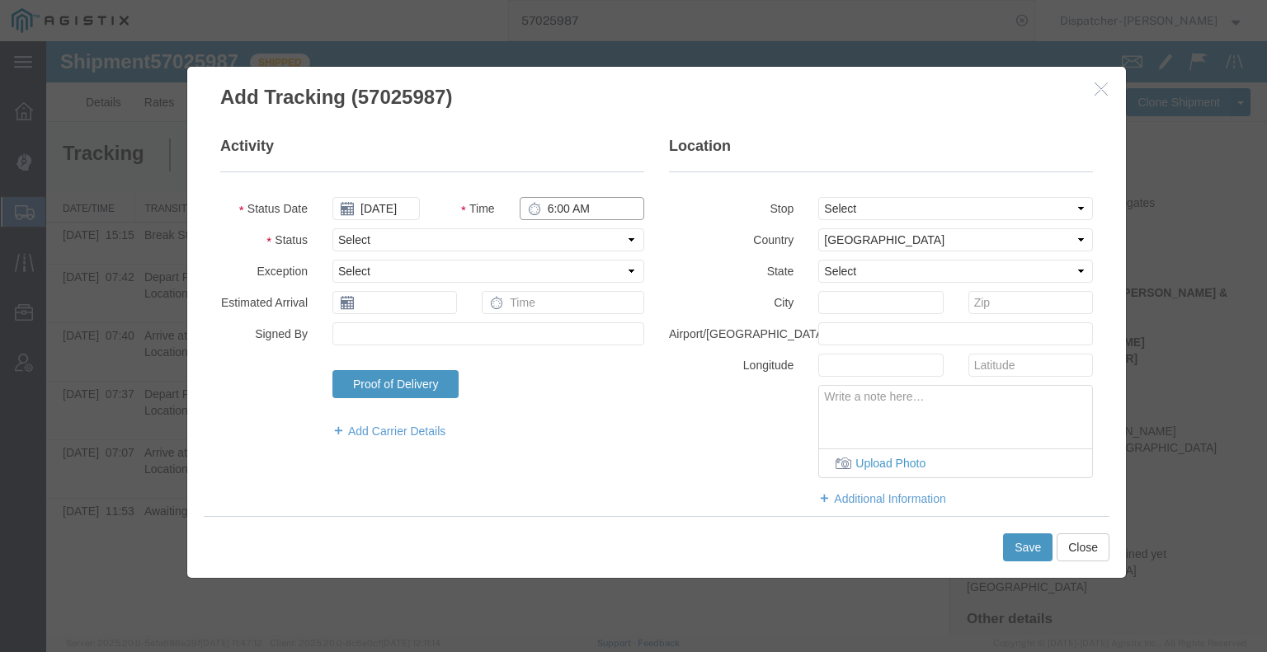
click at [577, 206] on input "6:00 AM" at bounding box center [582, 208] width 125 height 23
type input "3:45 PM"
click at [543, 242] on select "Select Arrival Notice Available Arrival Notice Imported Arrive at Delivery Loca…" at bounding box center [488, 239] width 312 height 23
select select "BREAKSTOP"
click at [332, 228] on select "Select Arrival Notice Available Arrival Notice Imported Arrive at Delivery Loca…" at bounding box center [488, 239] width 312 height 23
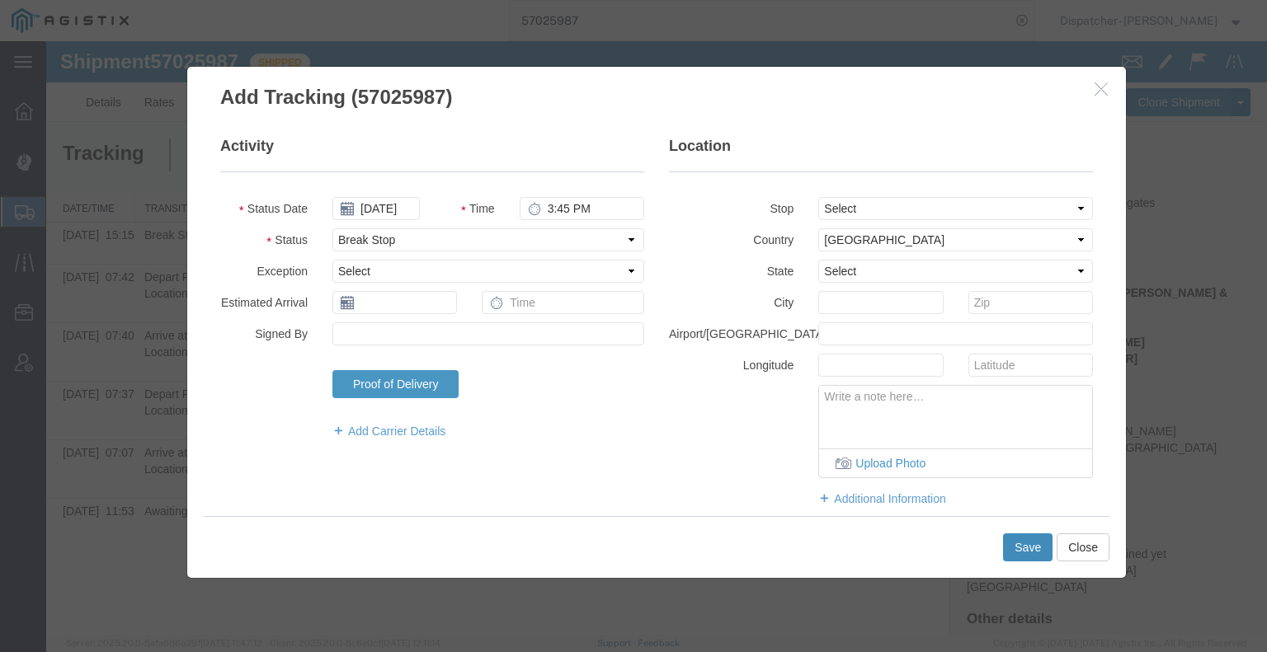
click at [1024, 548] on button "Save" at bounding box center [1027, 548] width 49 height 28
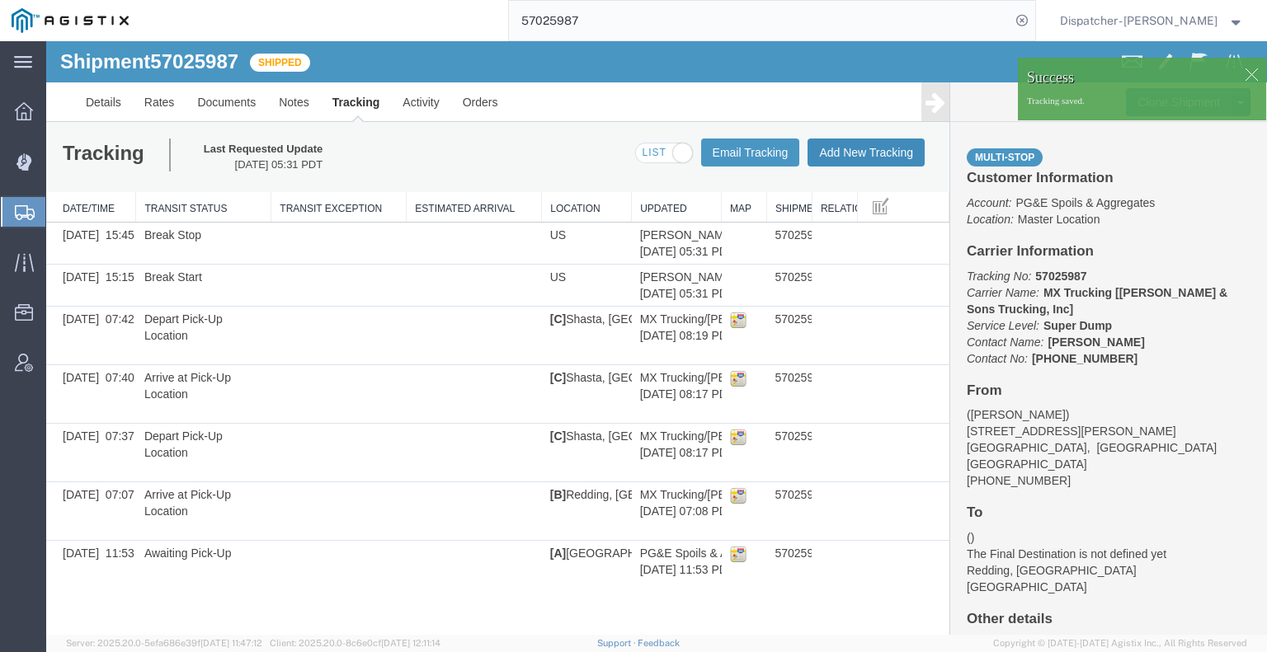
click at [892, 148] on button "Add New Tracking" at bounding box center [865, 153] width 117 height 28
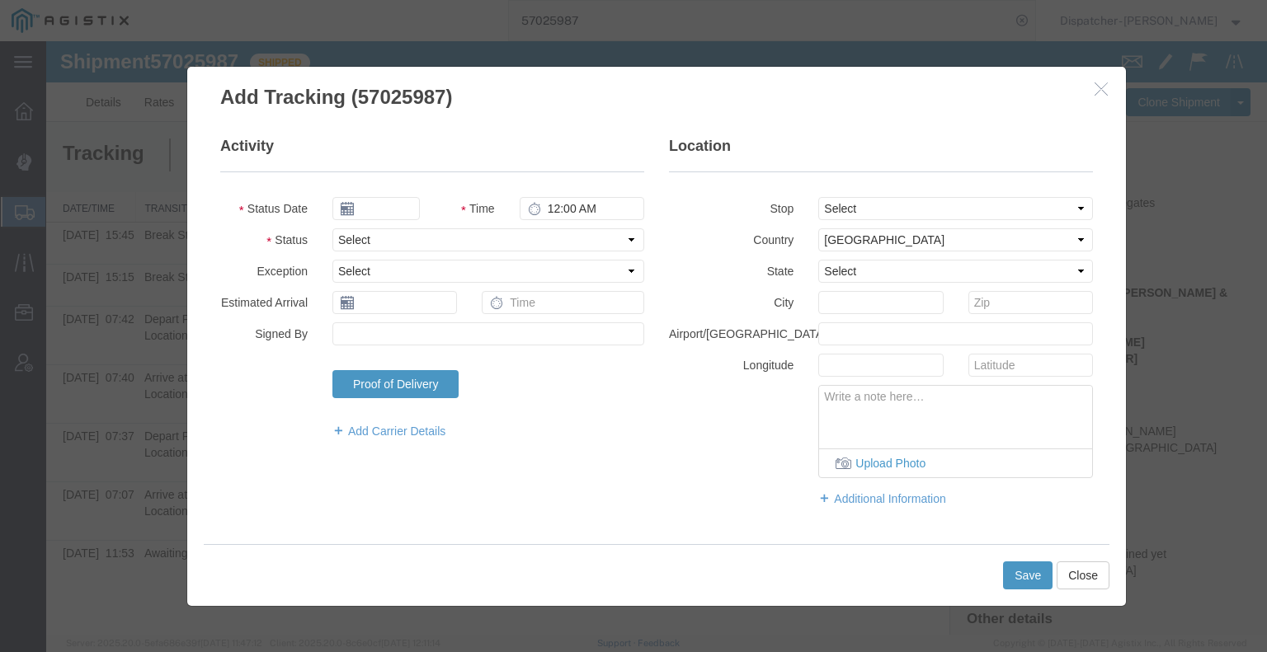
type input "[DATE]"
type input "6:00 AM"
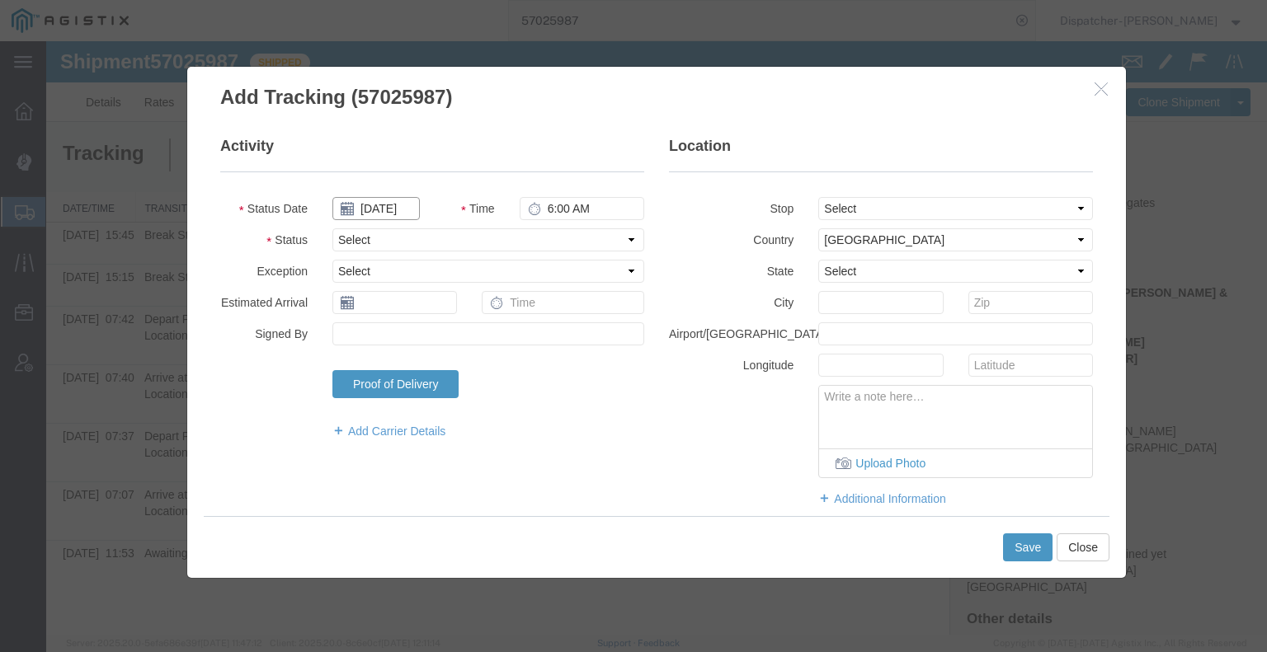
click at [393, 208] on input "[DATE]" at bounding box center [375, 208] width 87 height 23
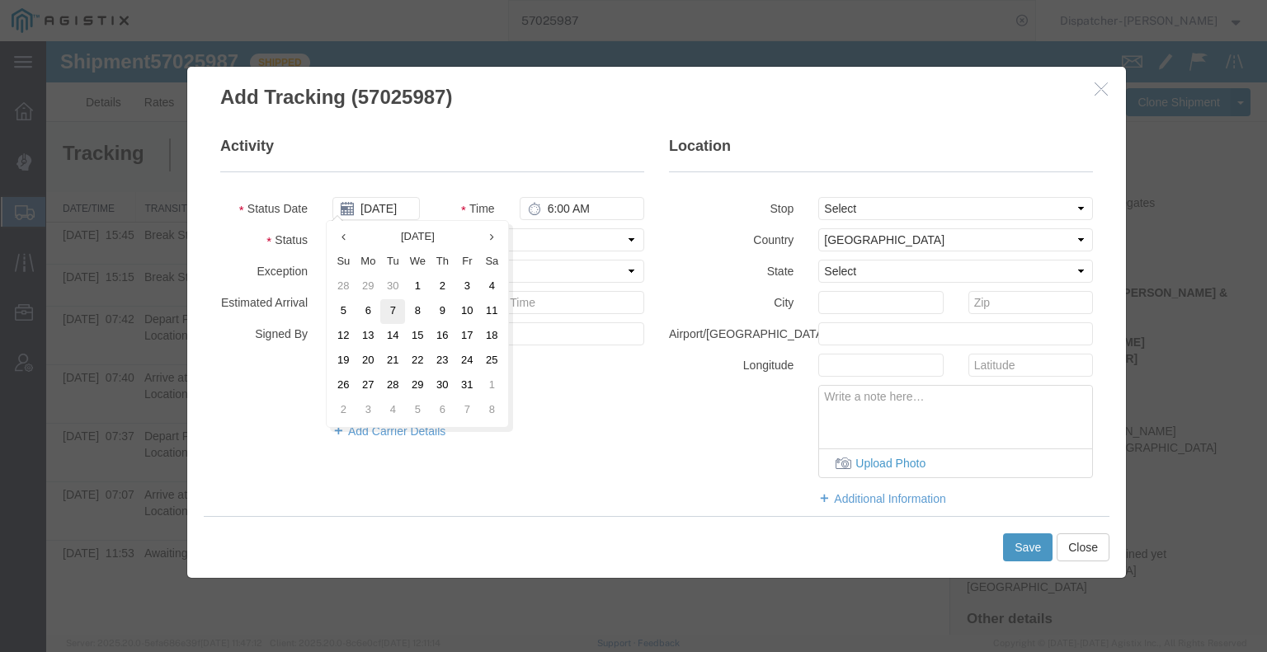
click at [390, 316] on td "7" at bounding box center [392, 311] width 25 height 25
type input "[DATE]"
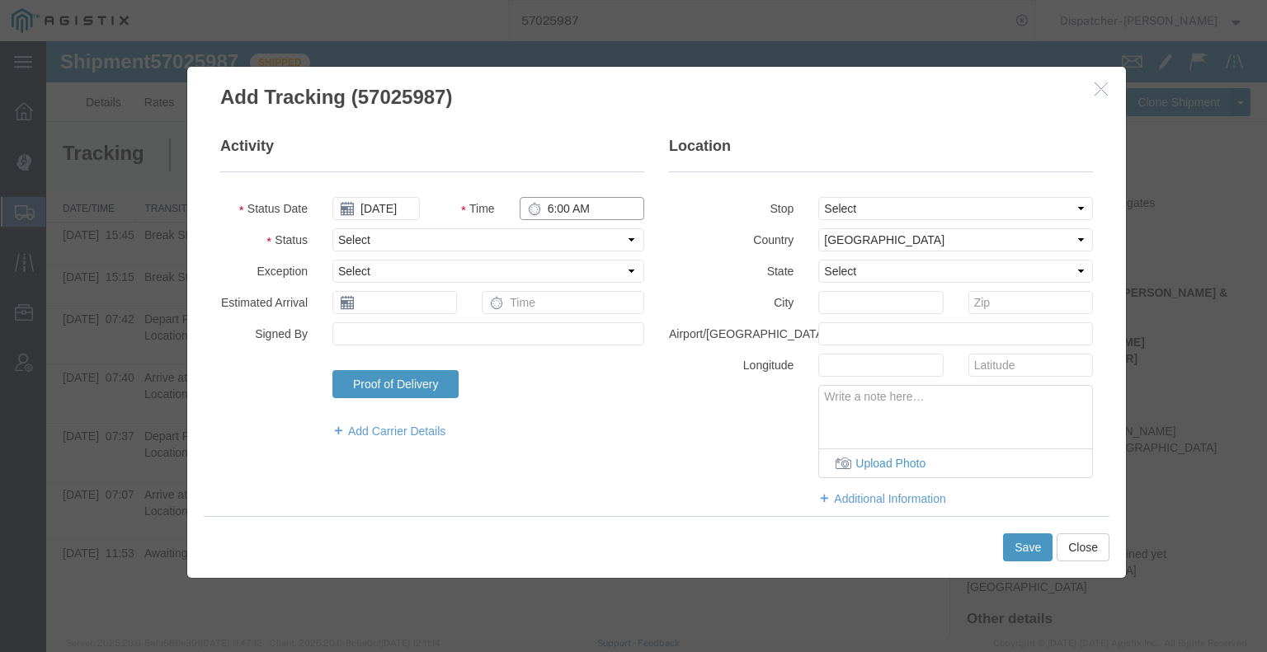
click at [553, 203] on input "6:00 AM" at bounding box center [582, 208] width 125 height 23
type input "7:00 PM"
drag, startPoint x: 560, startPoint y: 234, endPoint x: 552, endPoint y: 237, distance: 8.6
click at [560, 235] on select "Select Arrival Notice Available Arrival Notice Imported Arrive at Delivery Loca…" at bounding box center [488, 239] width 312 height 23
select select "DELIVRED"
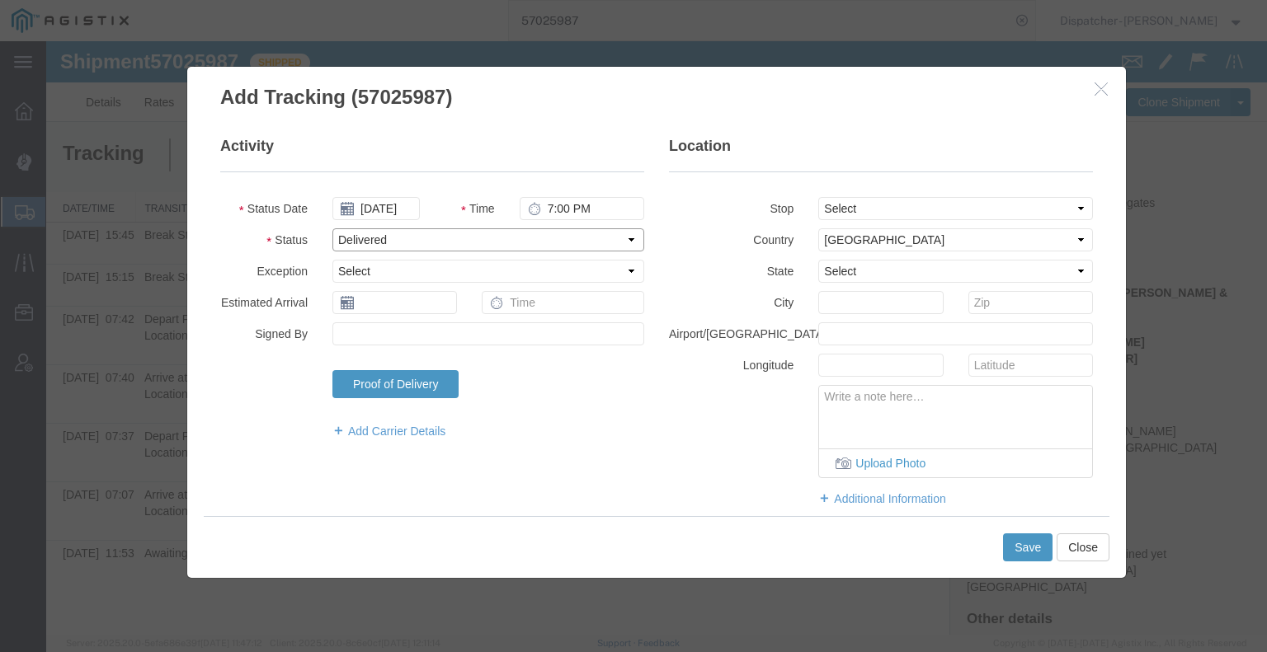
click at [332, 228] on select "Select Arrival Notice Available Arrival Notice Imported Arrive at Delivery Loca…" at bounding box center [488, 239] width 312 height 23
click at [1025, 555] on button "Save" at bounding box center [1027, 548] width 49 height 28
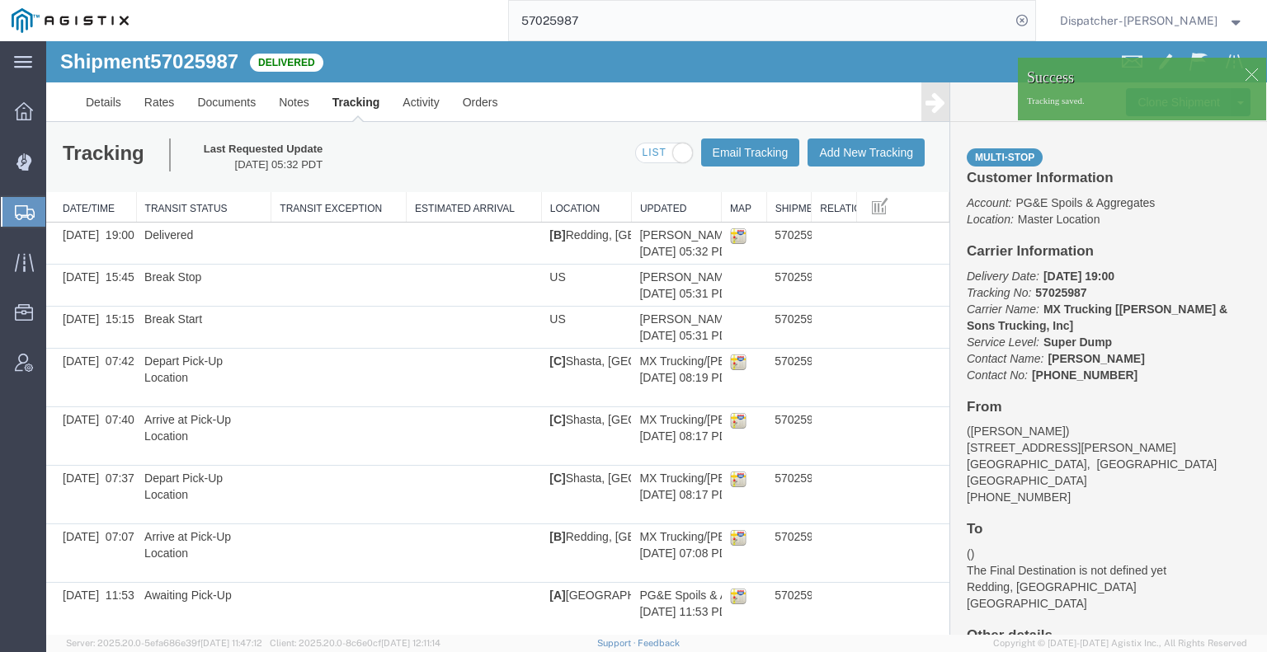
drag, startPoint x: 974, startPoint y: 149, endPoint x: 928, endPoint y: 108, distance: 61.9
click at [928, 108] on icon at bounding box center [935, 102] width 20 height 23
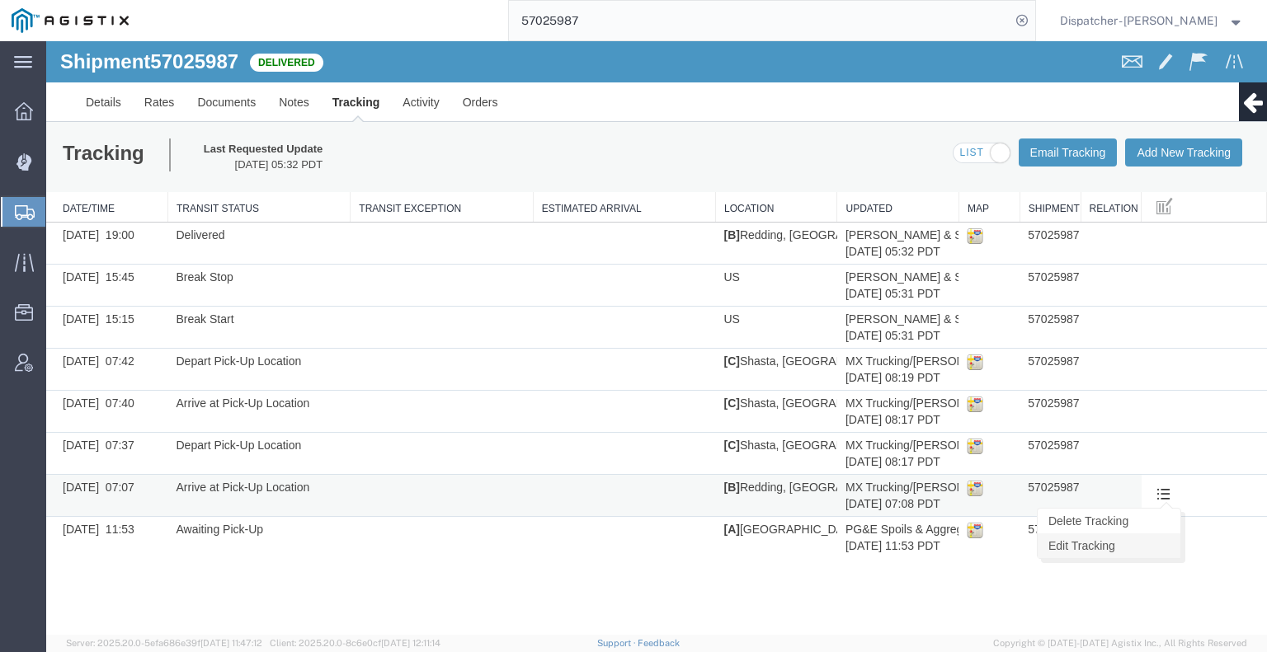
click at [1152, 544] on link "Edit Tracking" at bounding box center [1108, 546] width 143 height 25
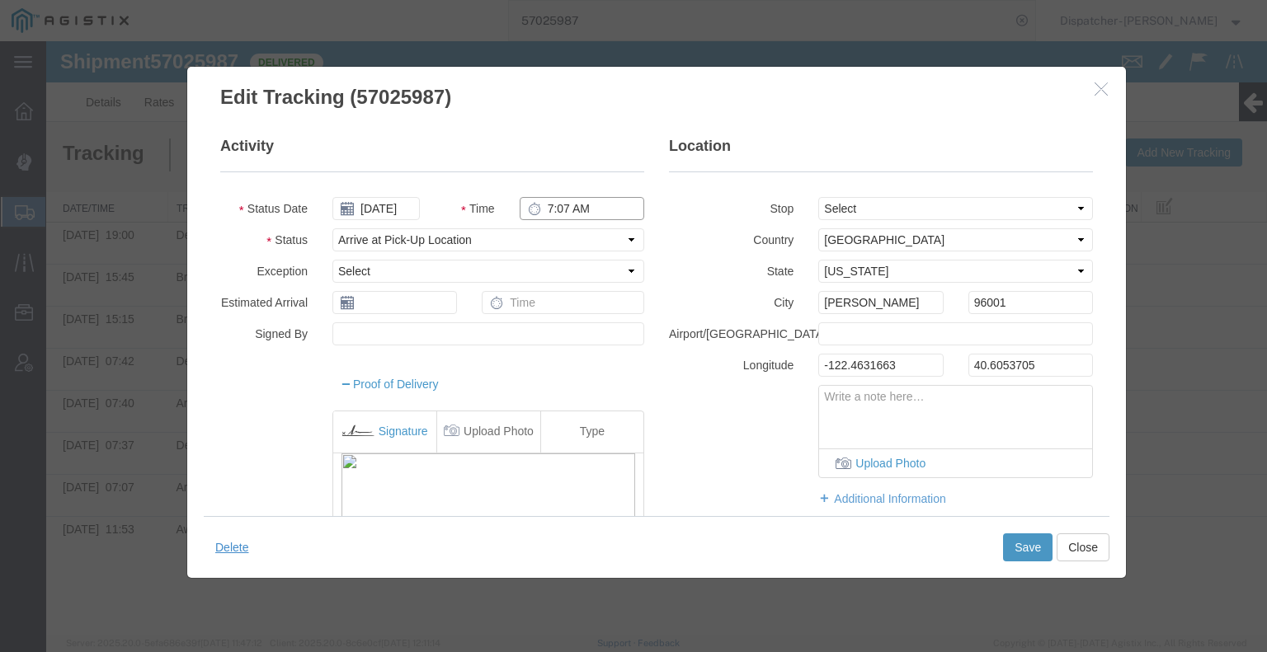
click at [561, 212] on input "7:07 AM" at bounding box center [582, 208] width 125 height 23
type input "4:15 AM"
click at [1019, 548] on button "Save" at bounding box center [1027, 548] width 49 height 28
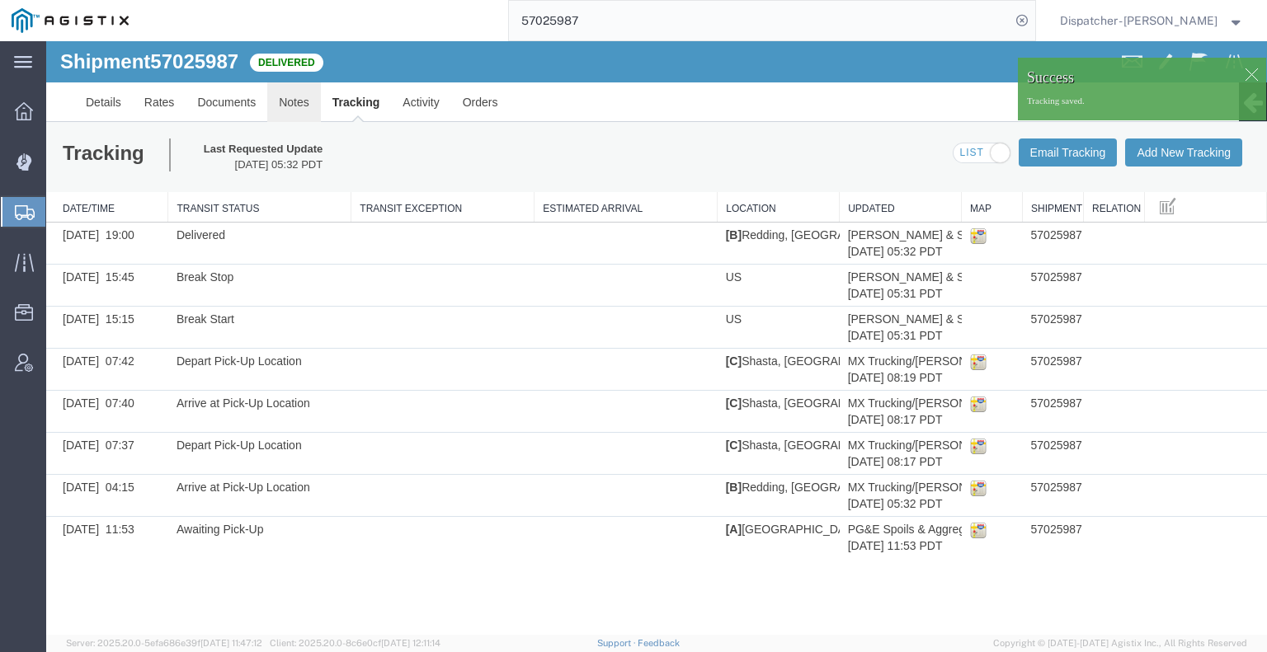
click at [294, 103] on link "Notes" at bounding box center [294, 102] width 54 height 40
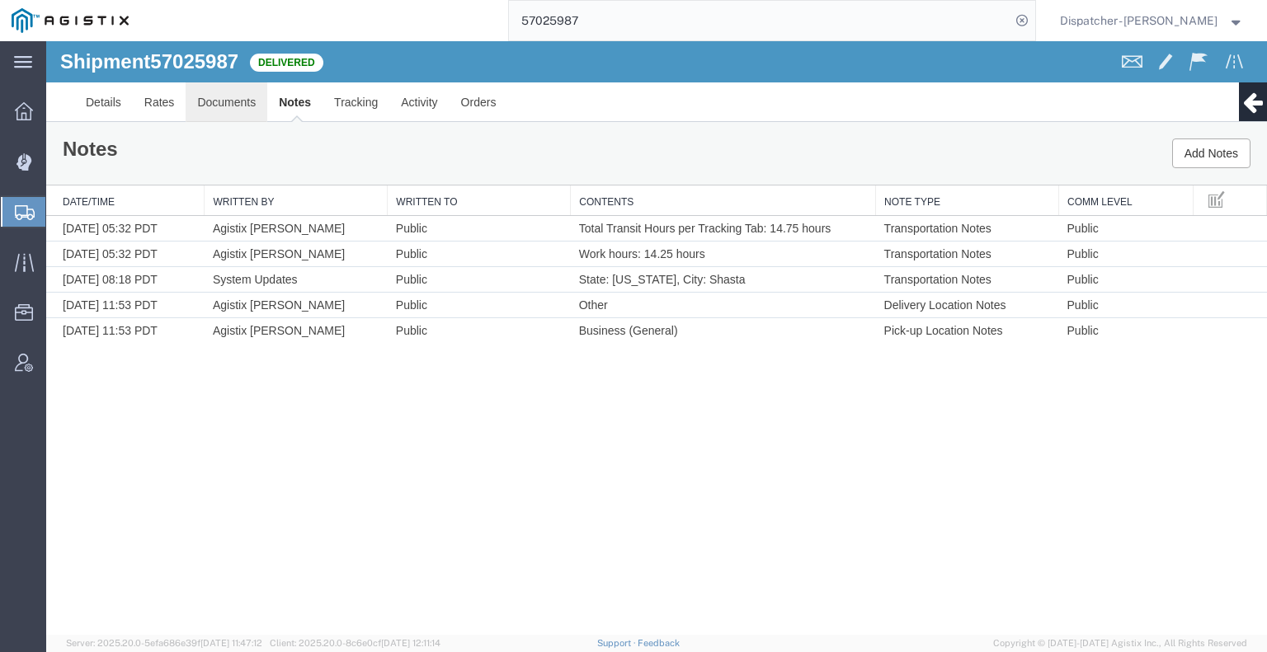
click at [229, 106] on link "Documents" at bounding box center [227, 102] width 82 height 40
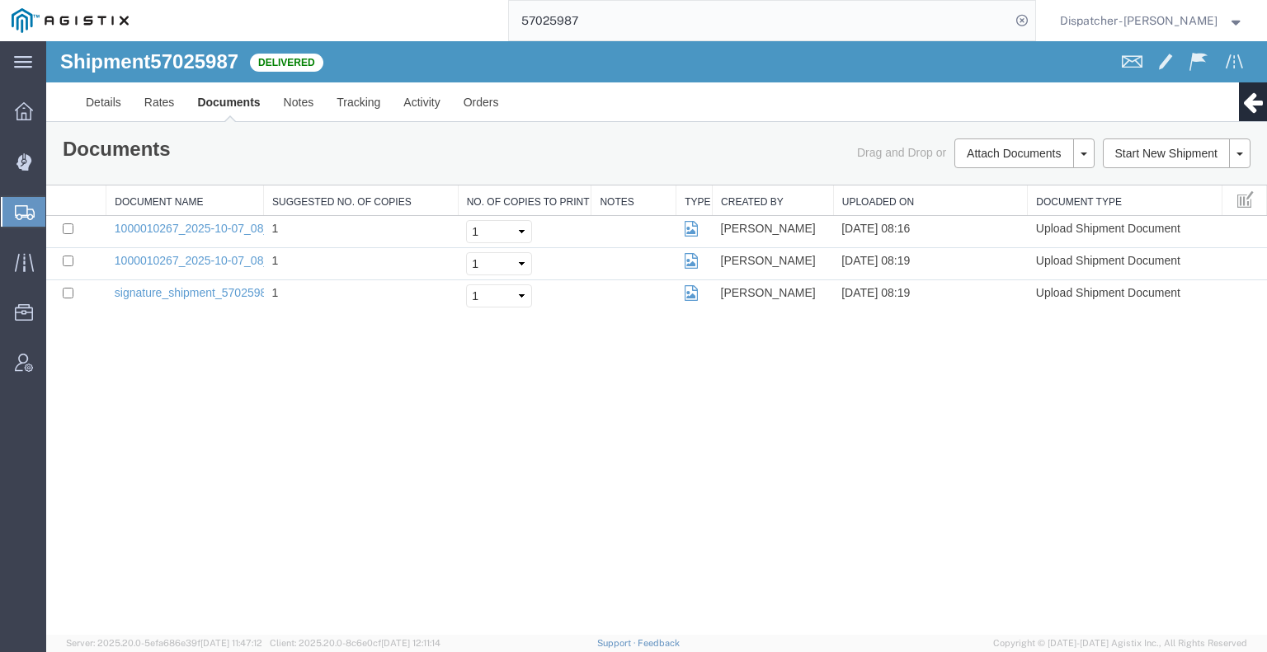
click at [188, 399] on div "Shipment 57025987 3 of 3 Delivered Details Rates Documents Notes Tracking Activ…" at bounding box center [656, 338] width 1221 height 594
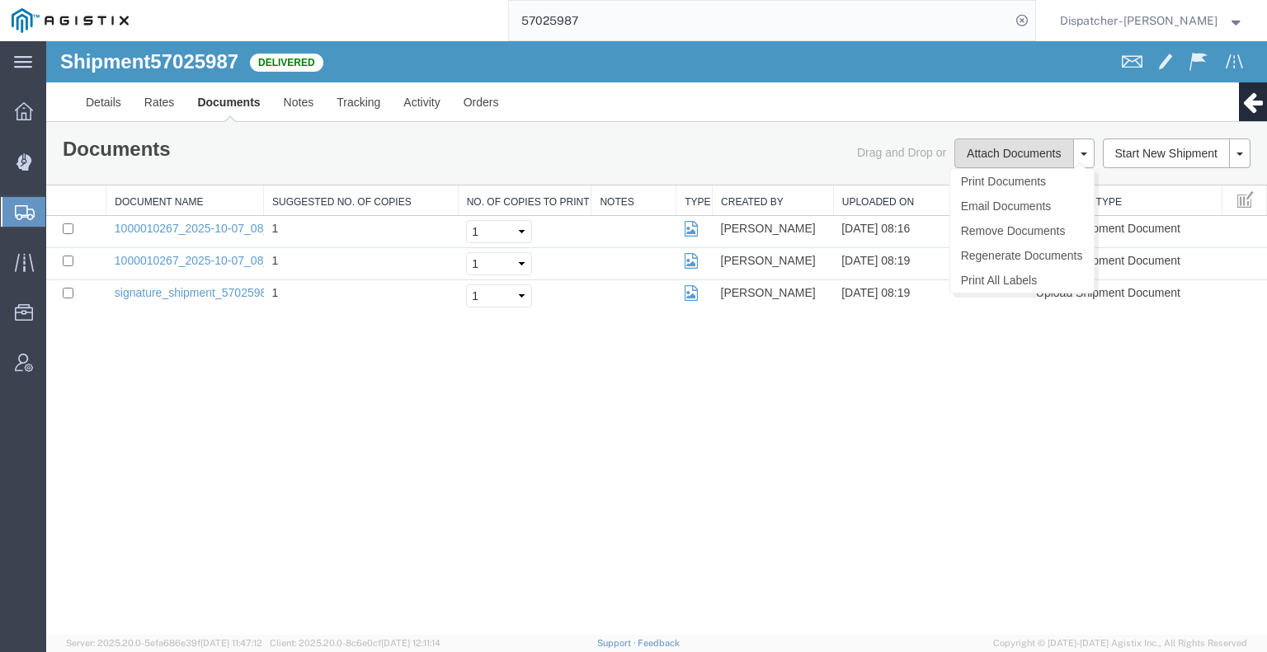
click at [987, 156] on button "Attach Documents" at bounding box center [1013, 154] width 119 height 30
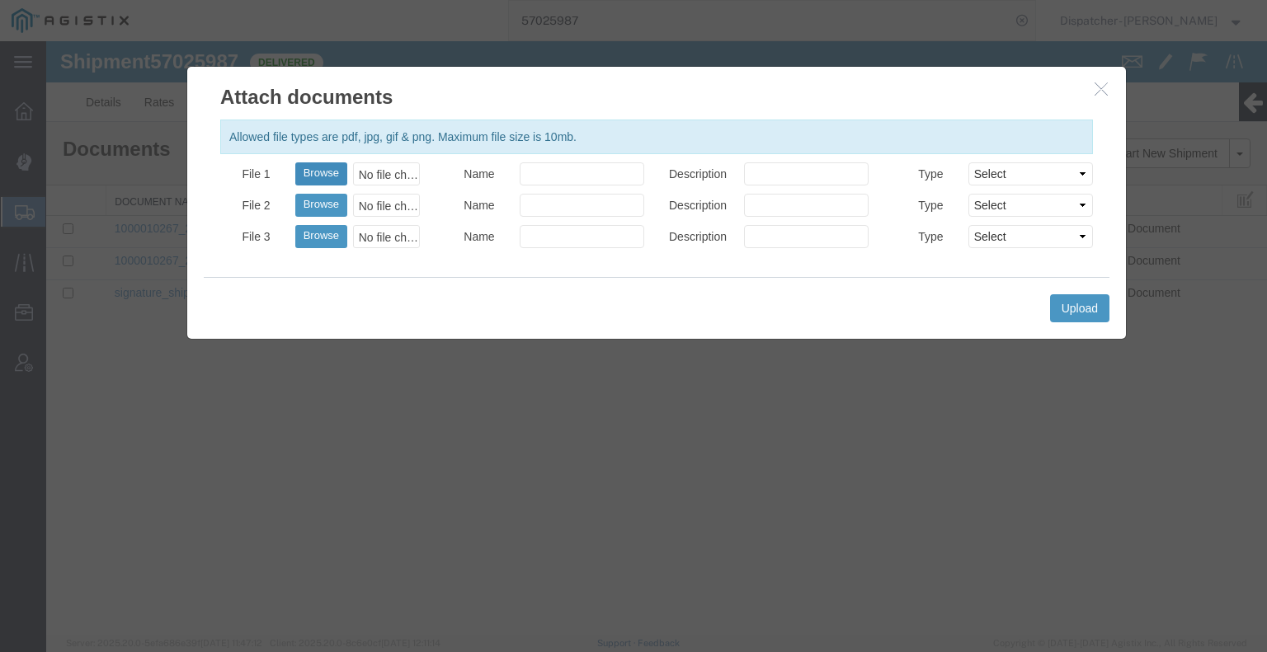
click at [332, 174] on button "Browse" at bounding box center [321, 173] width 52 height 23
type input "C:\fakepath\57025987trktag.pdf"
click at [1086, 304] on button "Upload" at bounding box center [1079, 308] width 59 height 28
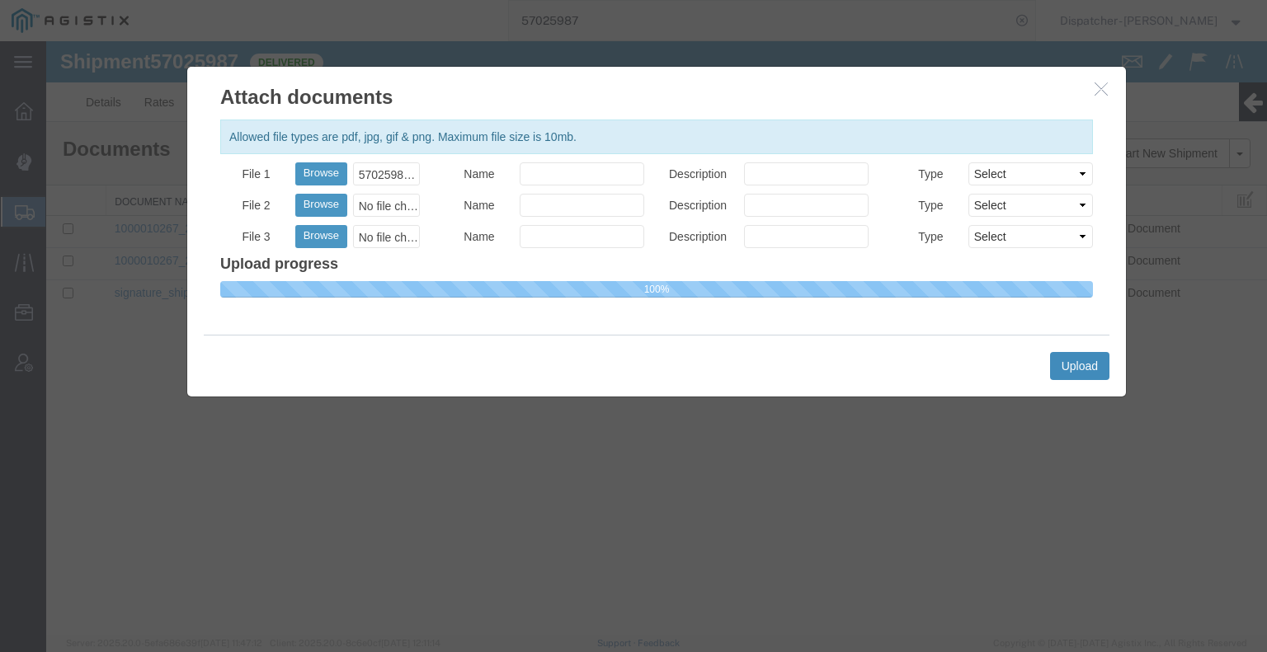
select select
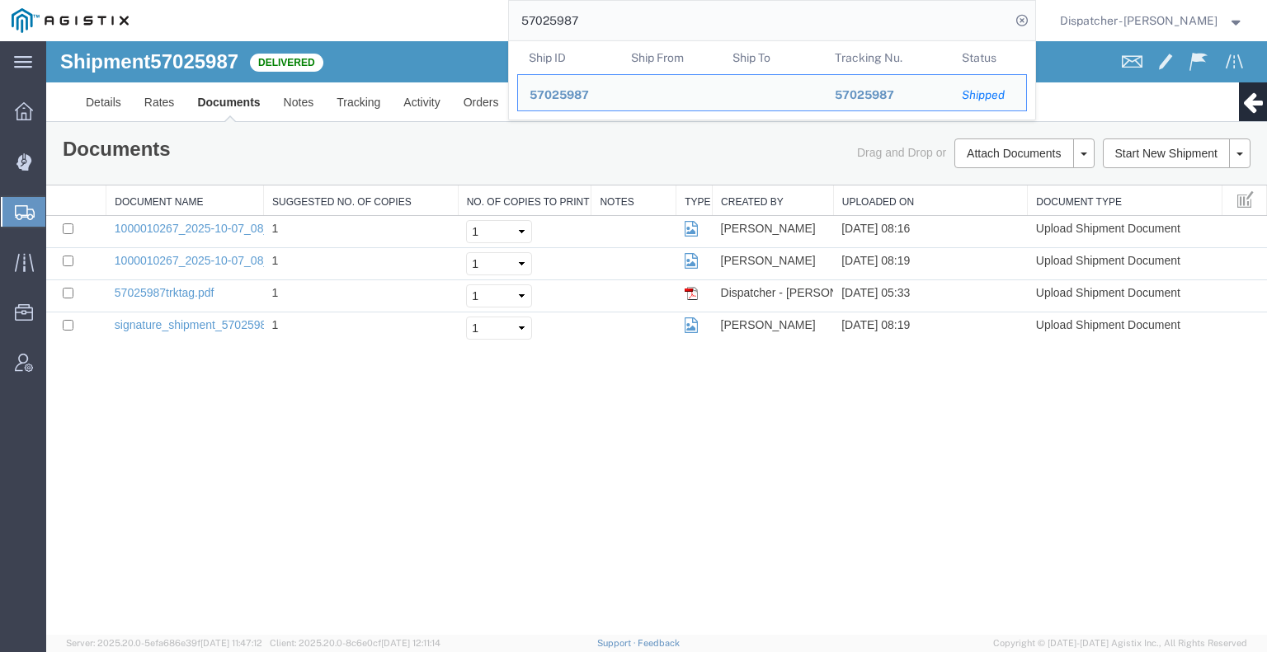
drag, startPoint x: 515, startPoint y: 4, endPoint x: 416, endPoint y: -12, distance: 100.3
click at [416, 0] on html "main_menu Created with Sketch. Collapse Menu Dashboard Dispatch Manager Shipmen…" at bounding box center [633, 326] width 1267 height 652
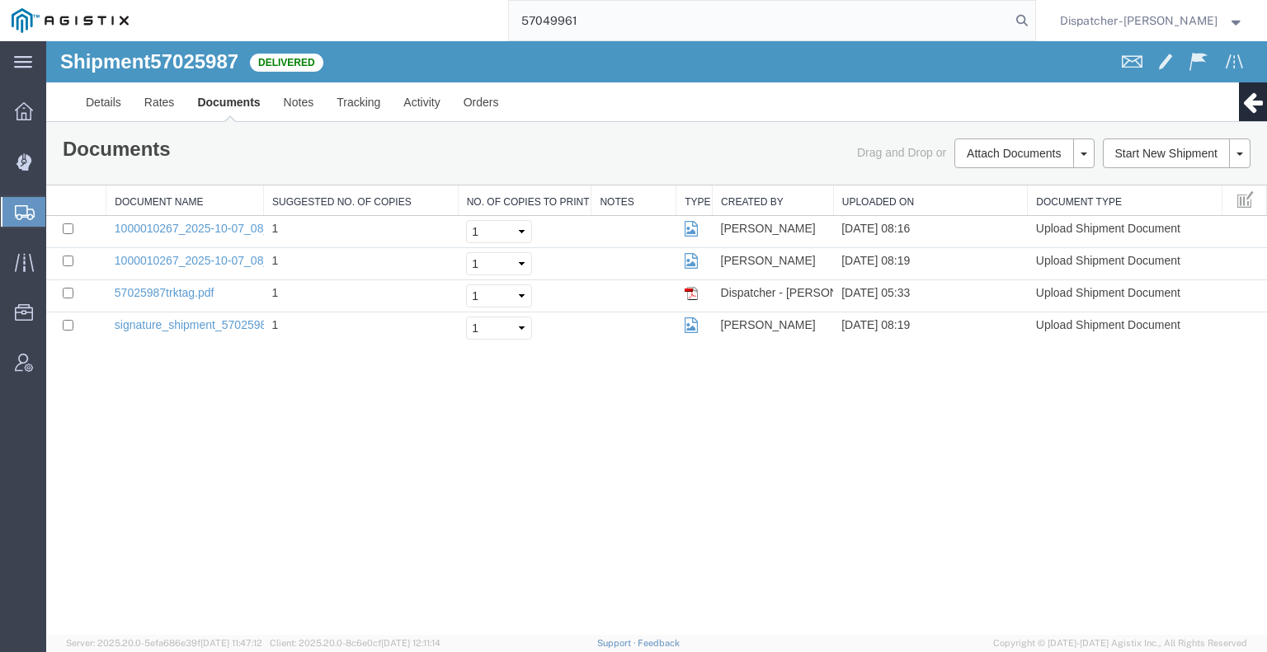
type input "57049961"
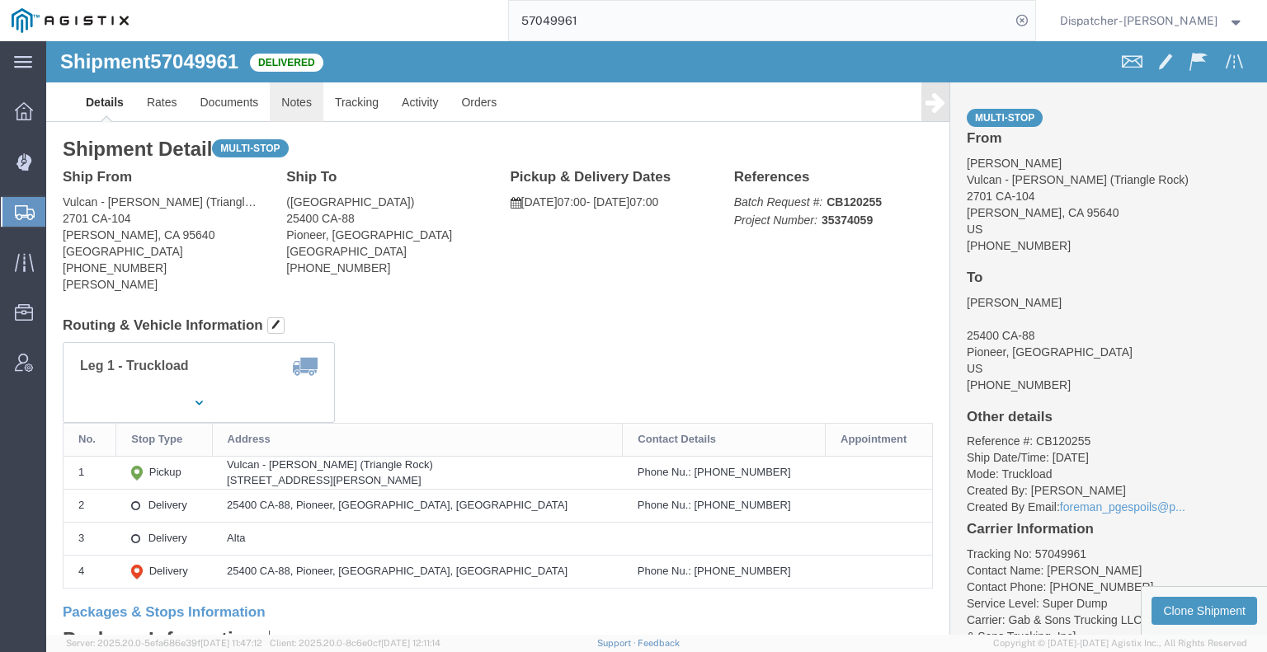
click link "Notes"
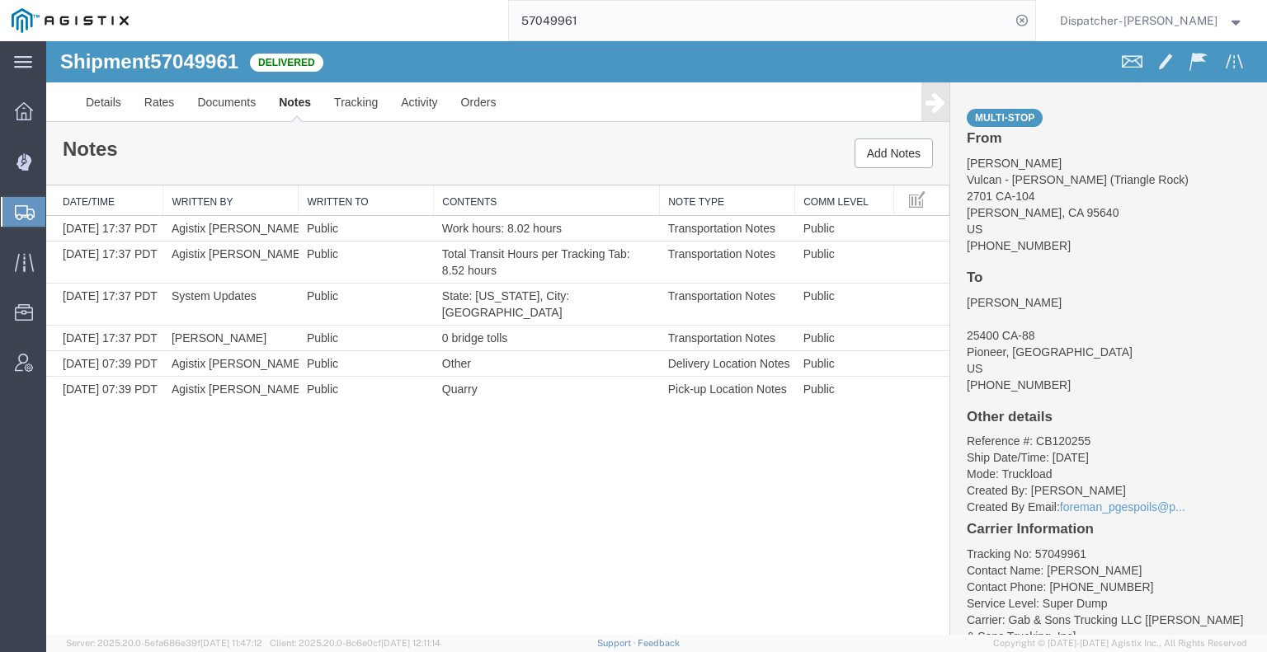
click at [267, 105] on link "Notes" at bounding box center [294, 102] width 55 height 40
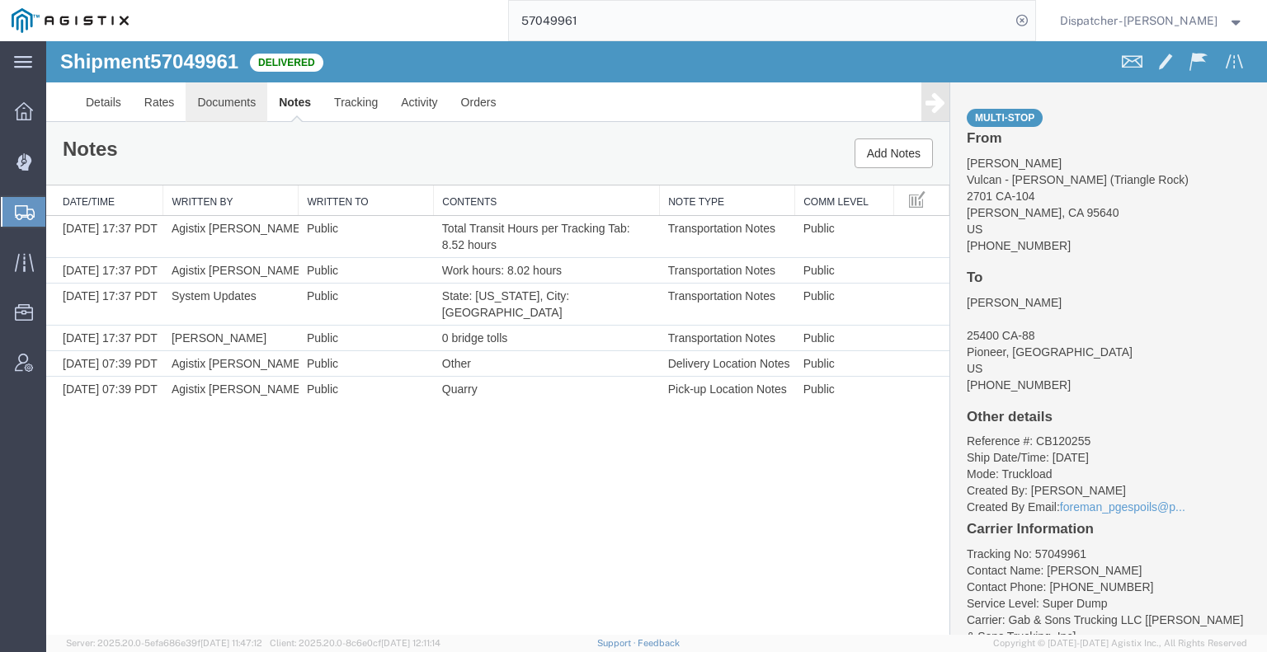
click at [224, 100] on link "Documents" at bounding box center [227, 102] width 82 height 40
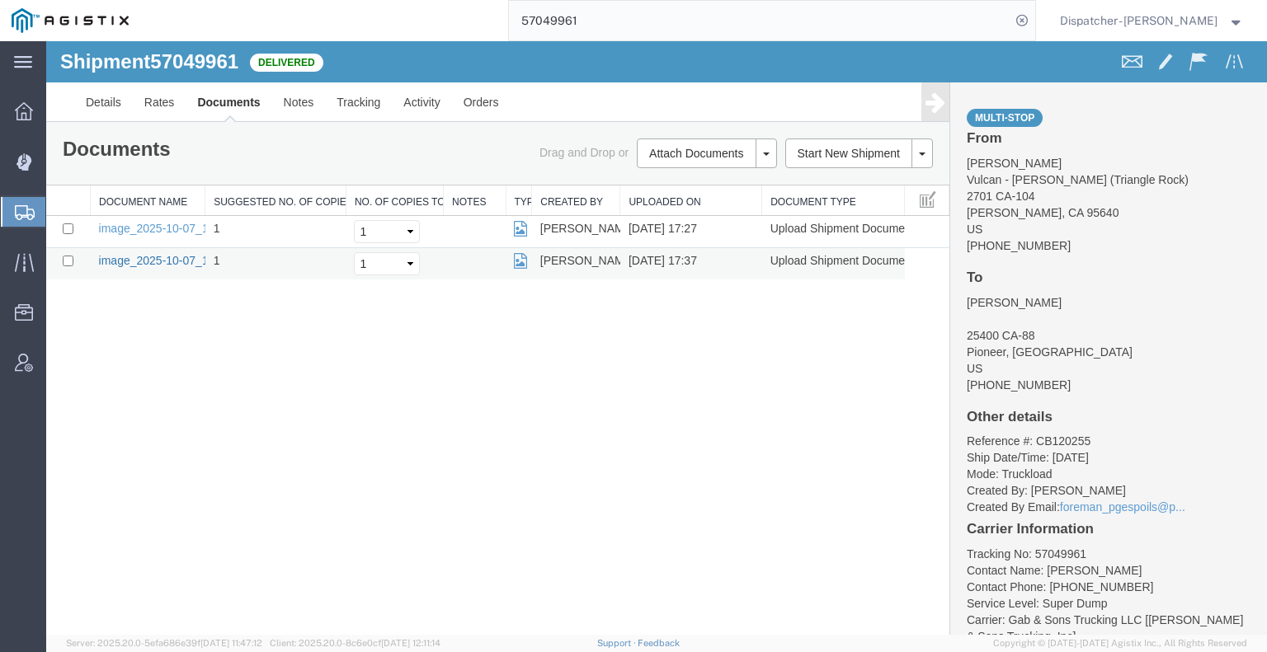
click at [146, 258] on link "image_2025-10-07_17_37_44.jpg" at bounding box center [185, 260] width 173 height 13
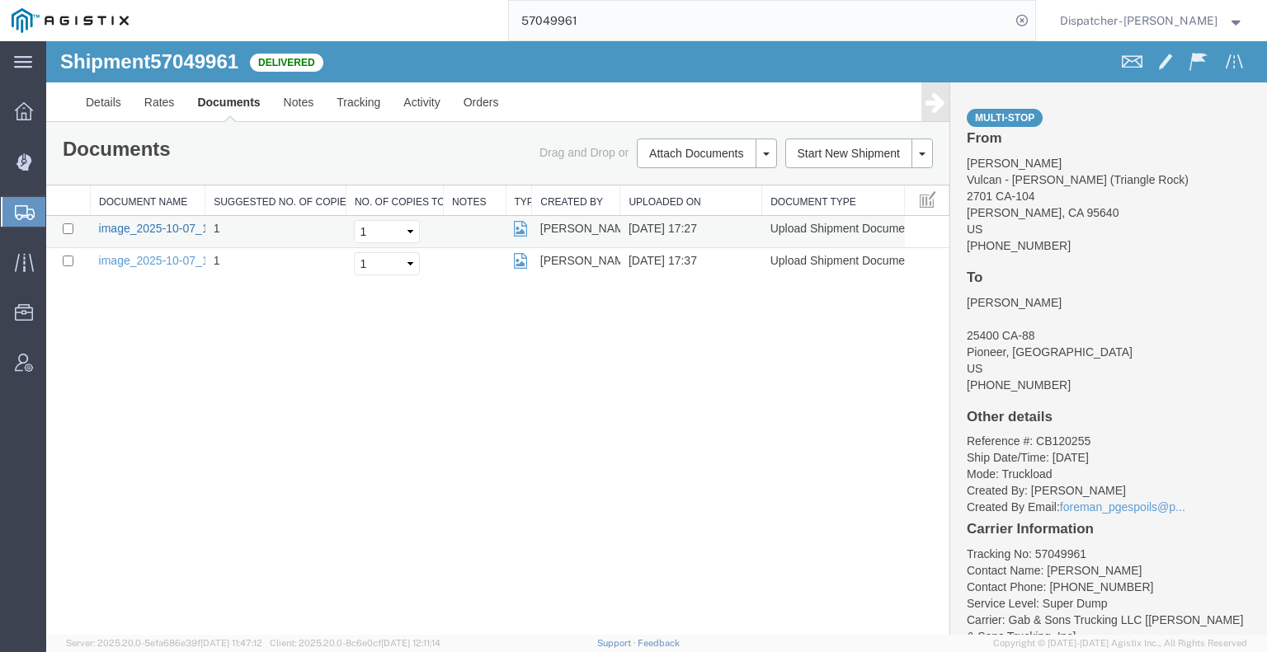
click at [109, 227] on link "image_2025-10-07_17_26_59.jpg" at bounding box center [185, 228] width 173 height 13
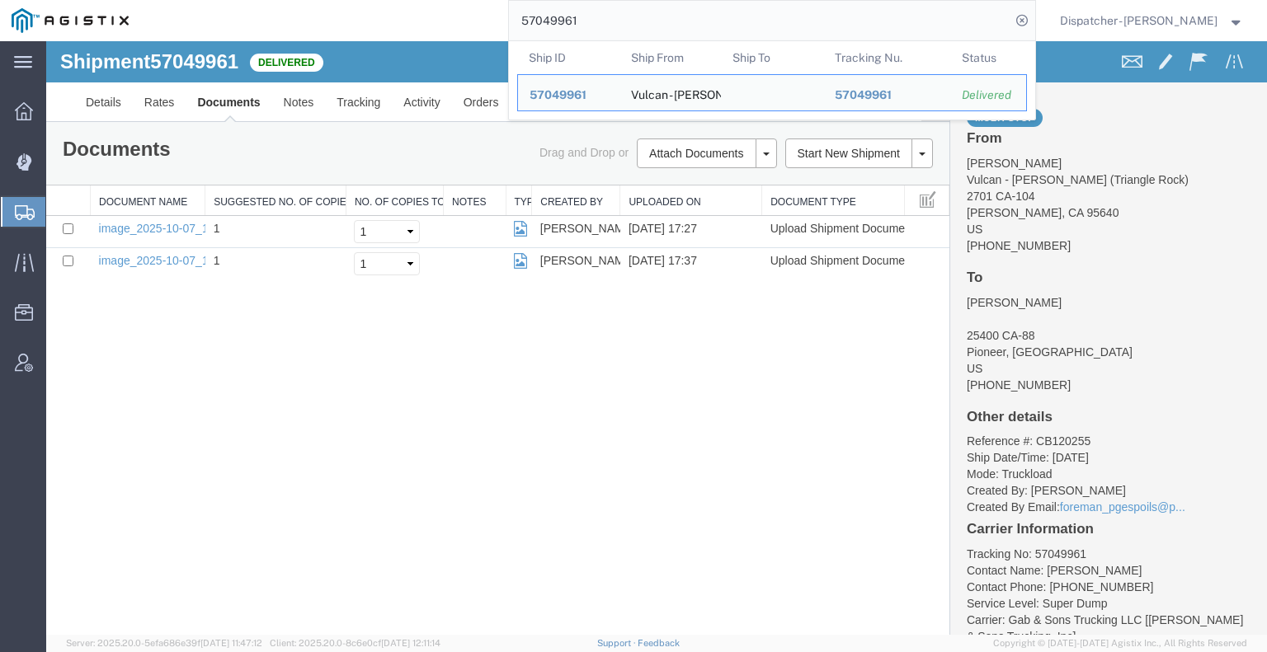
drag, startPoint x: 552, startPoint y: 24, endPoint x: 454, endPoint y: 21, distance: 97.3
click at [459, 21] on div "57049961 Ship ID Ship From Ship To Tracking Nu. Status Ship ID 57049961 Ship Fr…" at bounding box center [587, 20] width 895 height 41
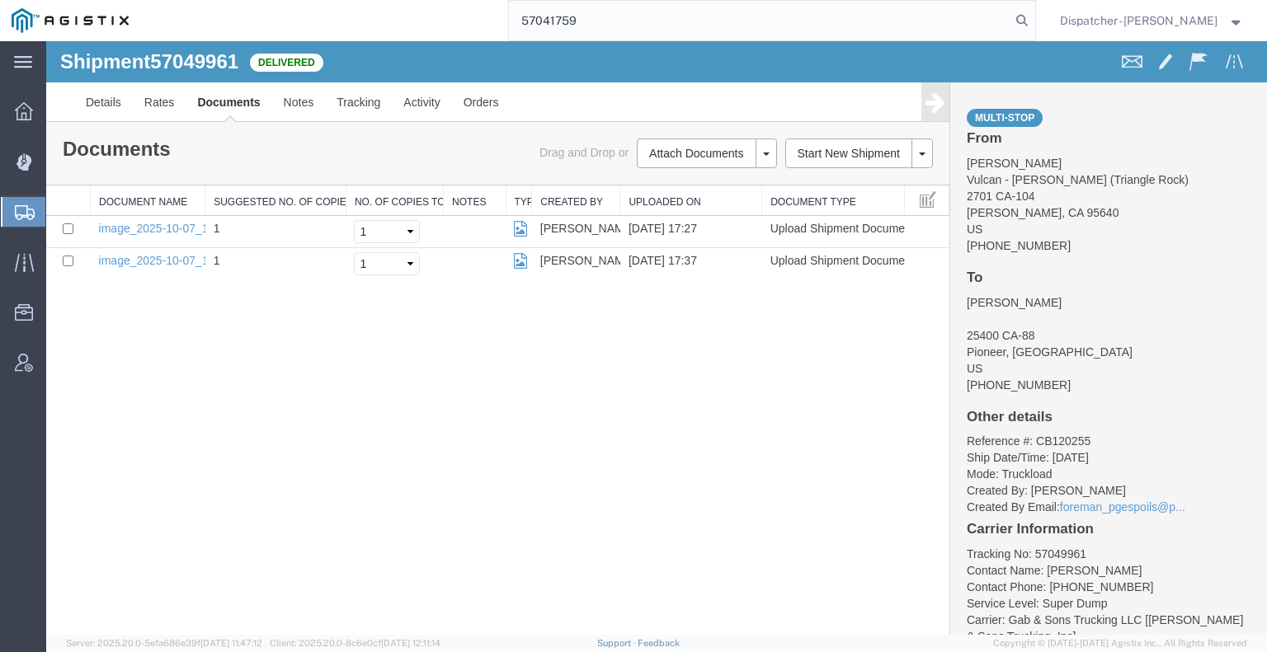
type input "57041759"
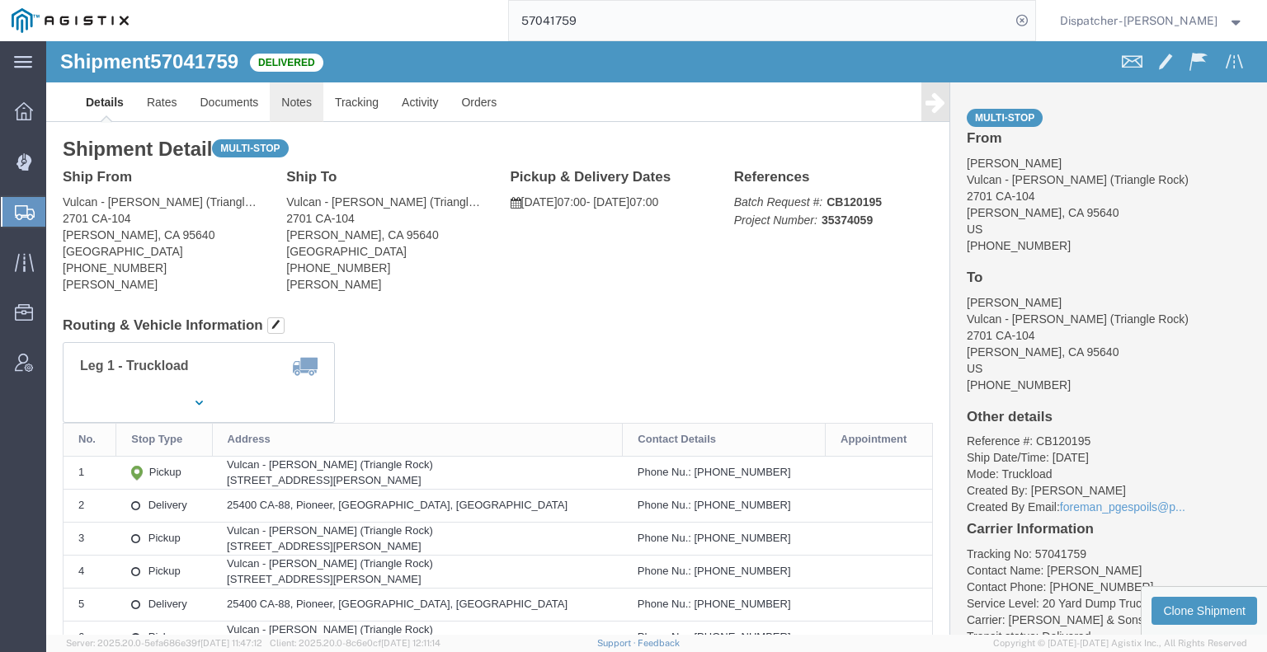
click link "Notes"
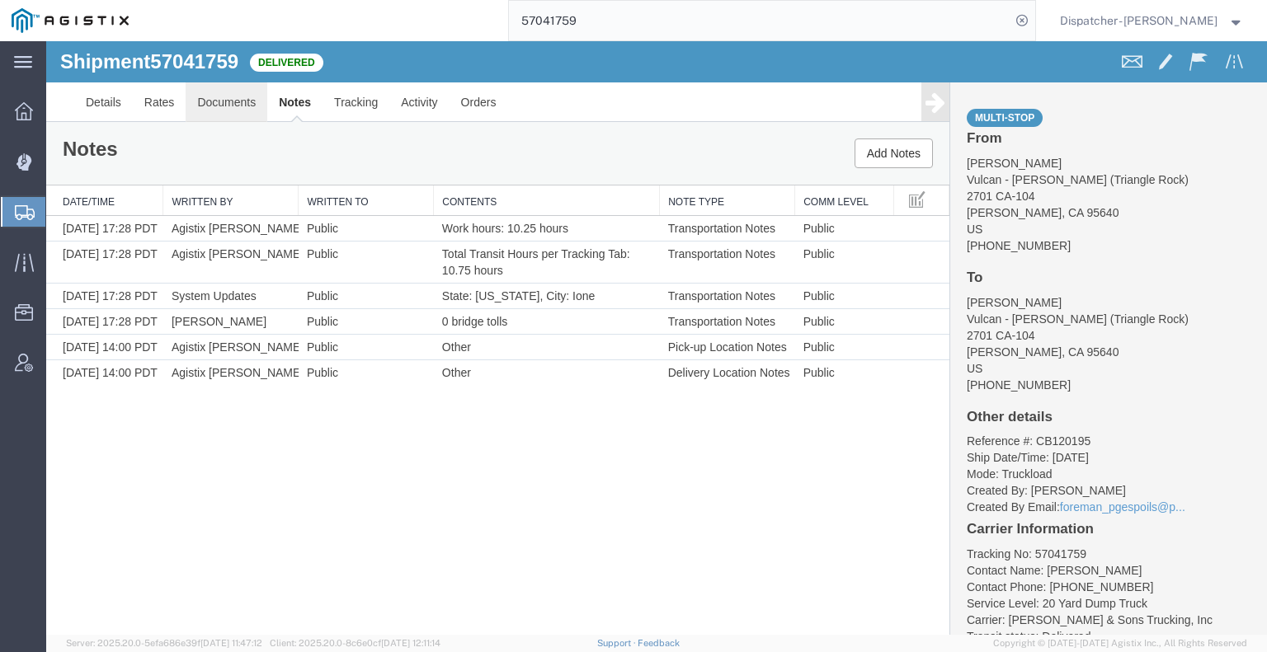
click at [218, 115] on link "Documents" at bounding box center [227, 102] width 82 height 40
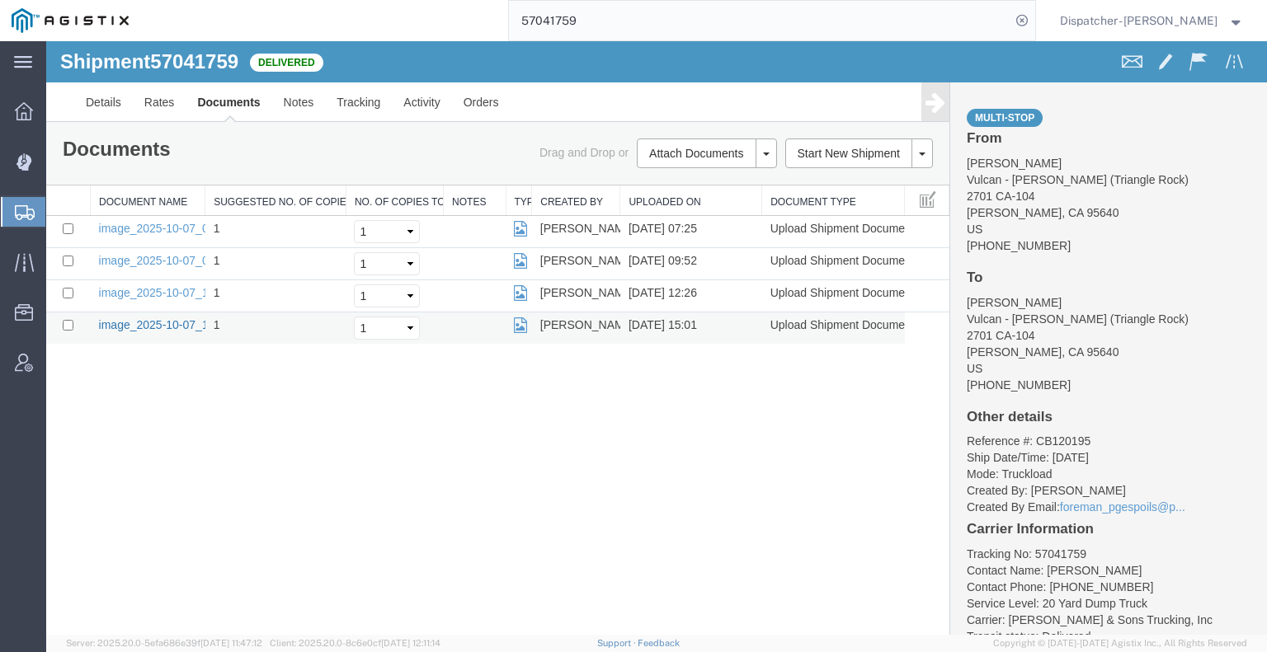
click at [155, 322] on link "image_2025-10-07_15_01_53.jpg" at bounding box center [185, 324] width 173 height 13
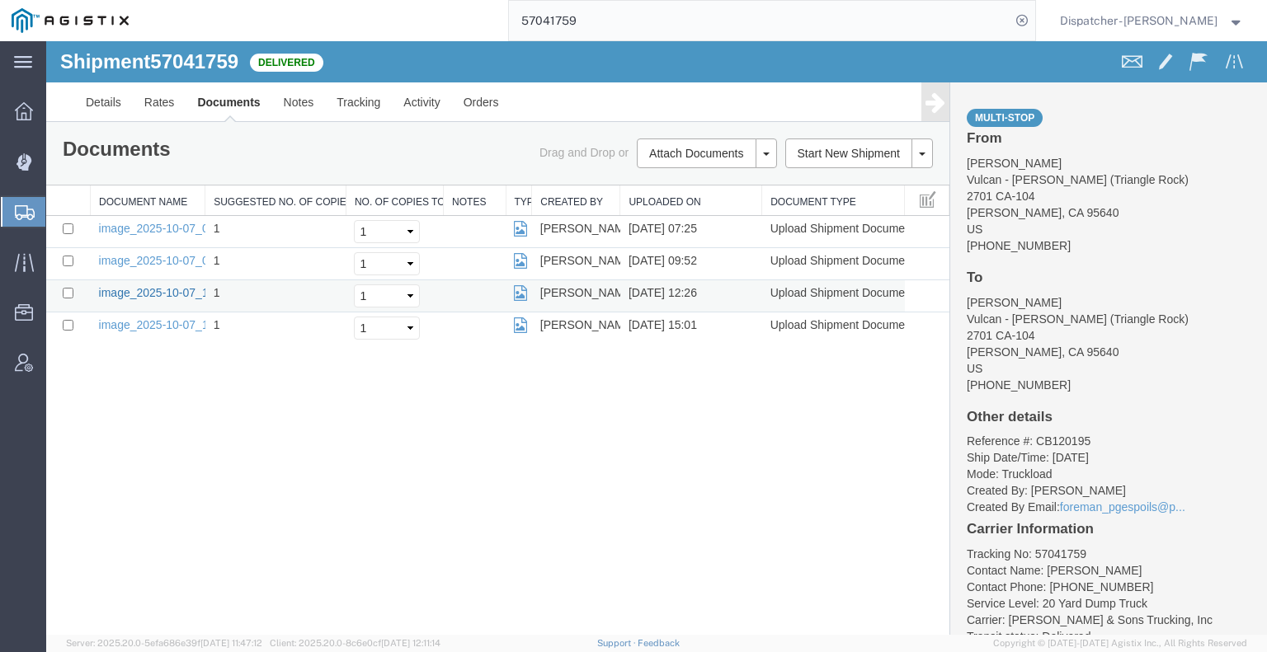
click at [167, 289] on link "image_2025-10-07_12_26_46.jpg" at bounding box center [185, 292] width 173 height 13
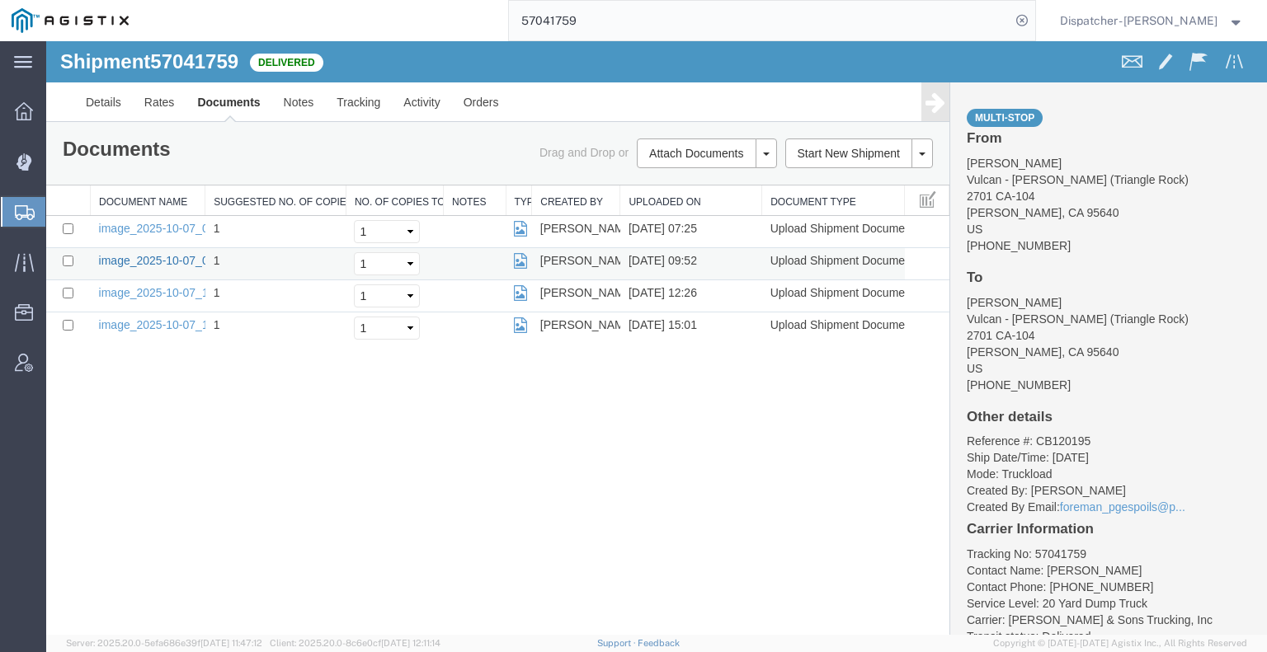
click at [165, 260] on link "image_2025-10-07_09_52_20.jpg" at bounding box center [185, 260] width 173 height 13
click at [148, 223] on link "image_2025-10-07_07_25_46.jpg" at bounding box center [185, 228] width 173 height 13
drag, startPoint x: 182, startPoint y: 440, endPoint x: 255, endPoint y: 382, distance: 93.2
click at [182, 440] on div "Shipment 57041759 4 of 4 Delivered Details Rates Documents Notes Tracking Activ…" at bounding box center [656, 338] width 1221 height 594
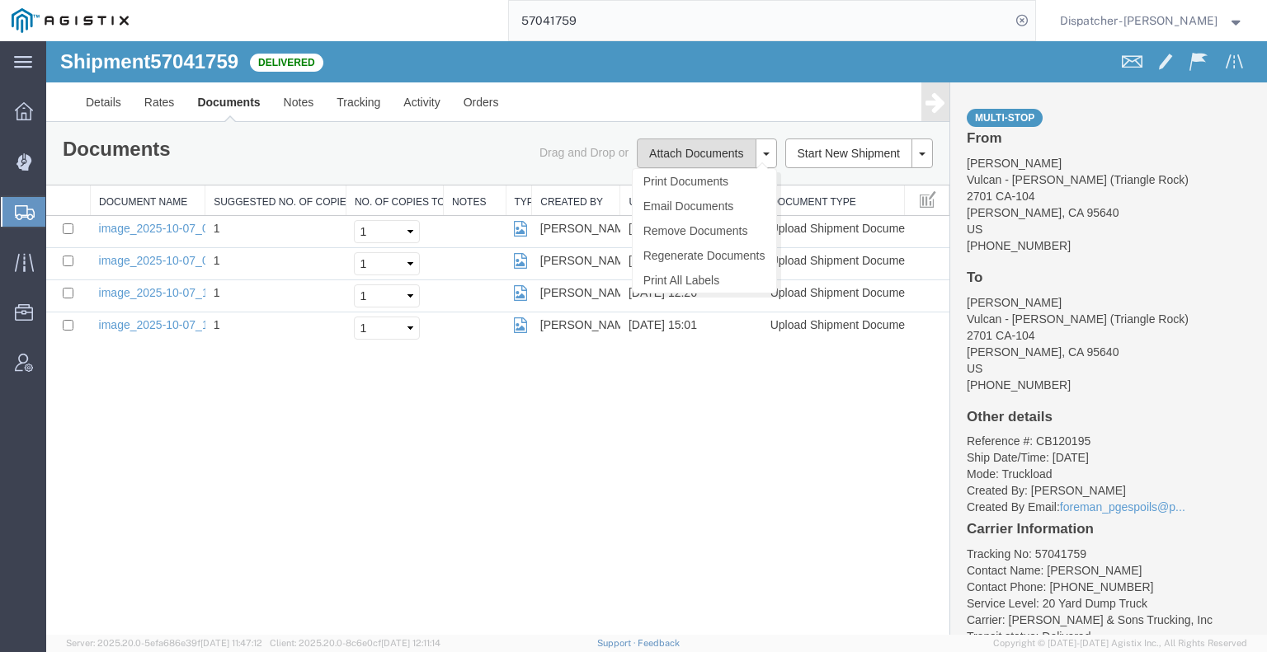
drag, startPoint x: 680, startPoint y: 158, endPoint x: 670, endPoint y: 158, distance: 9.9
click at [680, 158] on button "Attach Documents" at bounding box center [696, 154] width 119 height 30
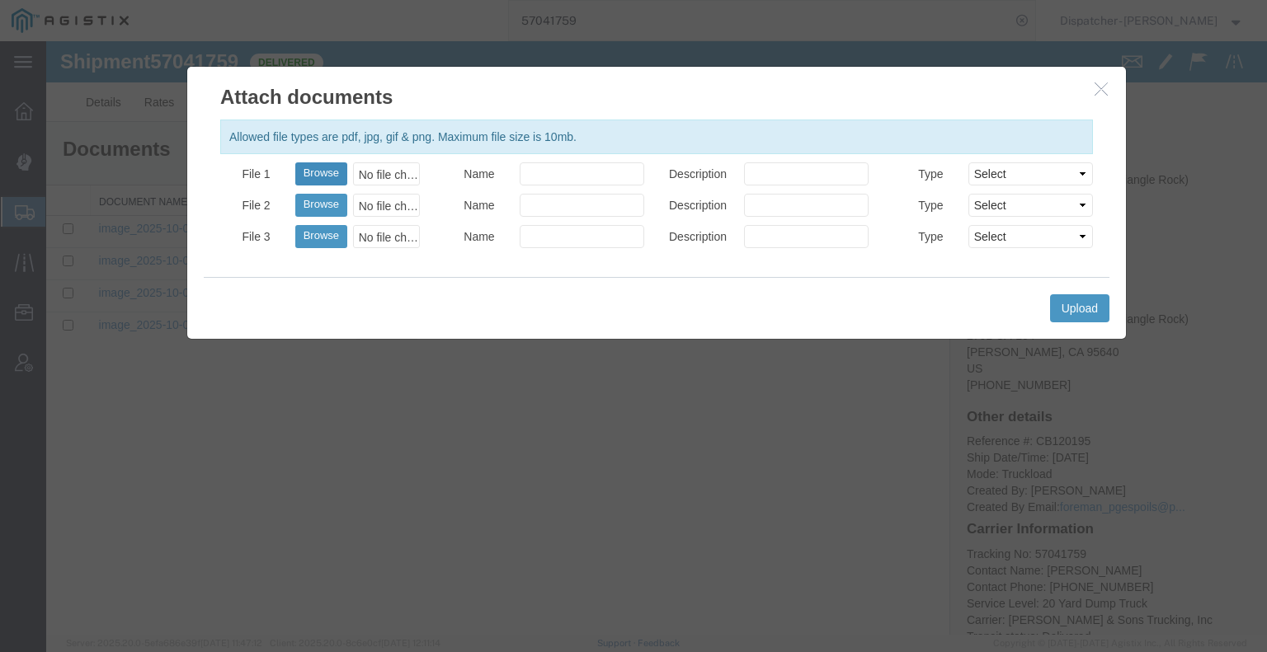
click at [330, 170] on button "Browse" at bounding box center [321, 173] width 52 height 23
type input "C:\fakepath\57041759trktag.pdf"
click at [1073, 301] on button "Upload" at bounding box center [1079, 308] width 59 height 28
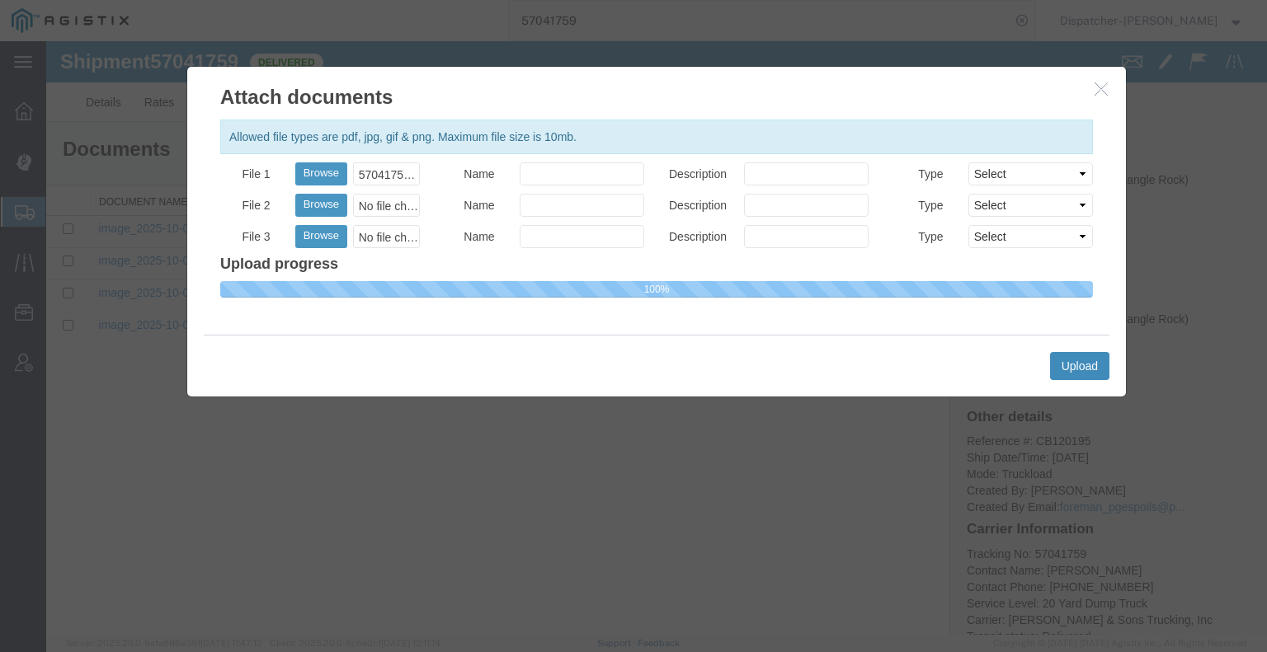
select select
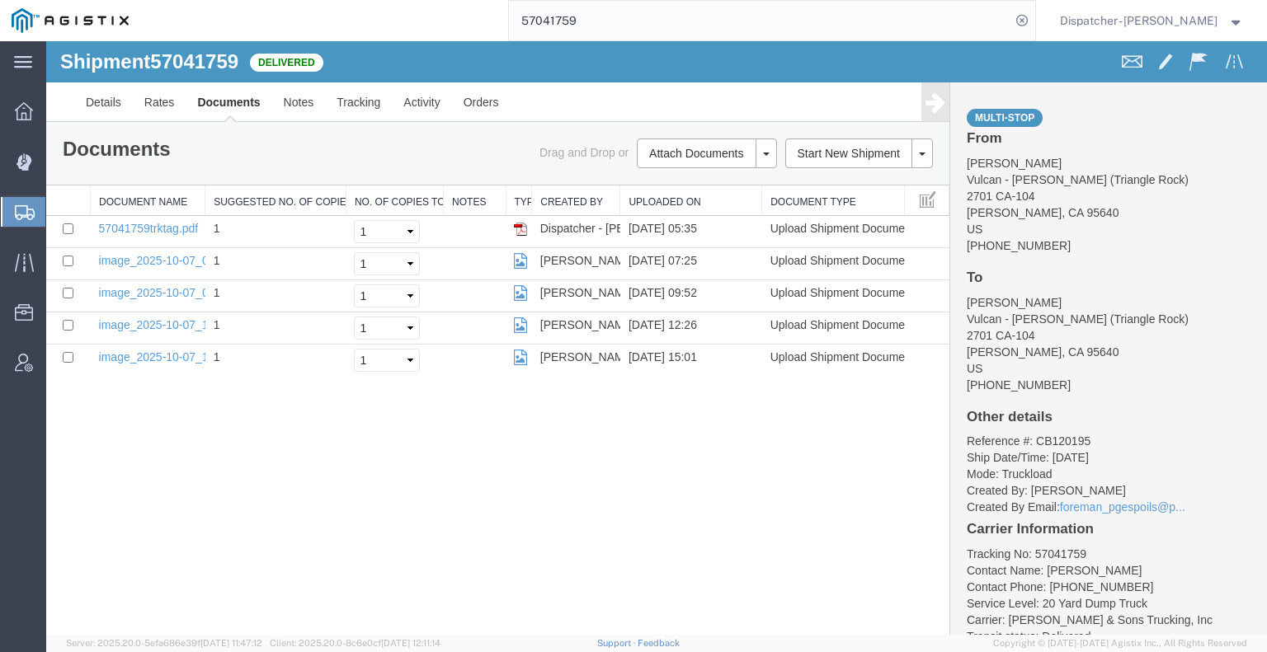
click at [509, 6] on input "57041759" at bounding box center [759, 21] width 501 height 40
type input "57028778"
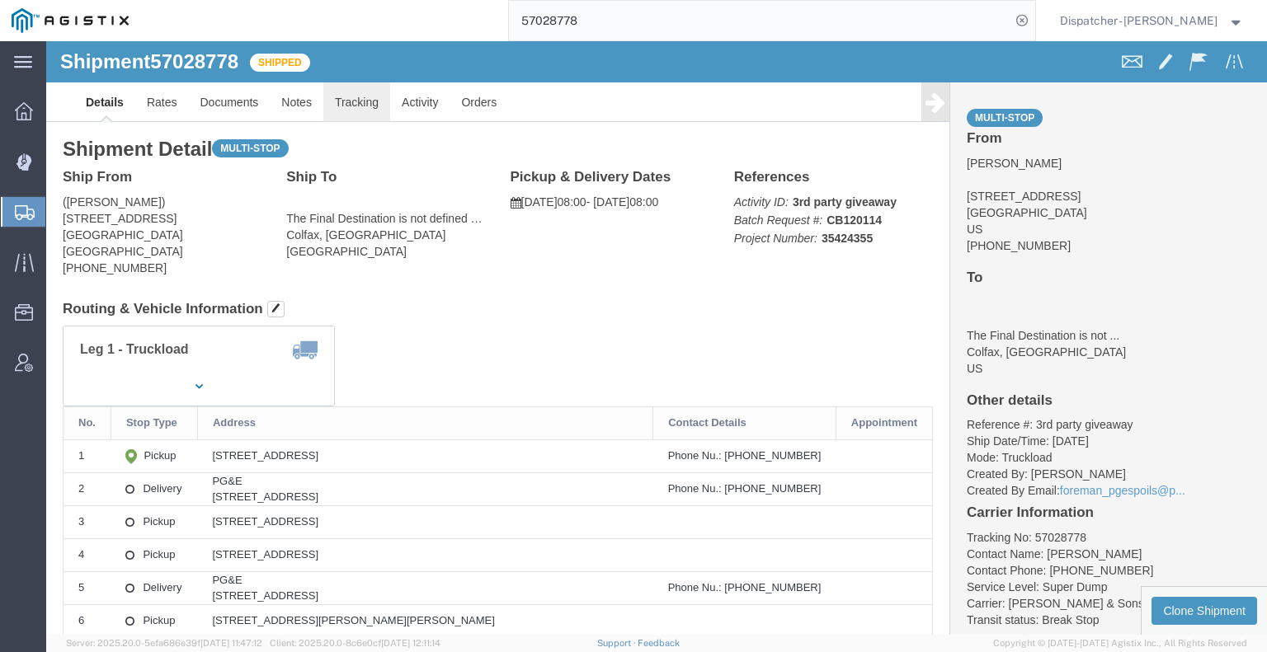
click link "Tracking"
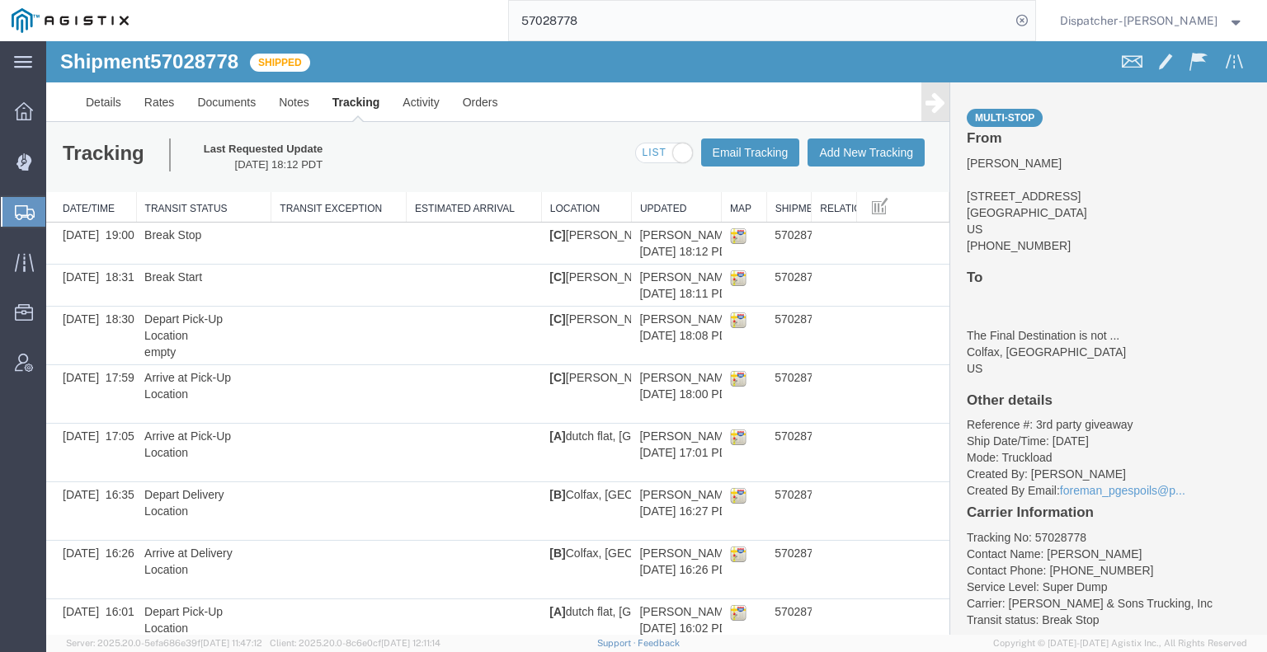
click at [925, 103] on icon at bounding box center [935, 102] width 20 height 23
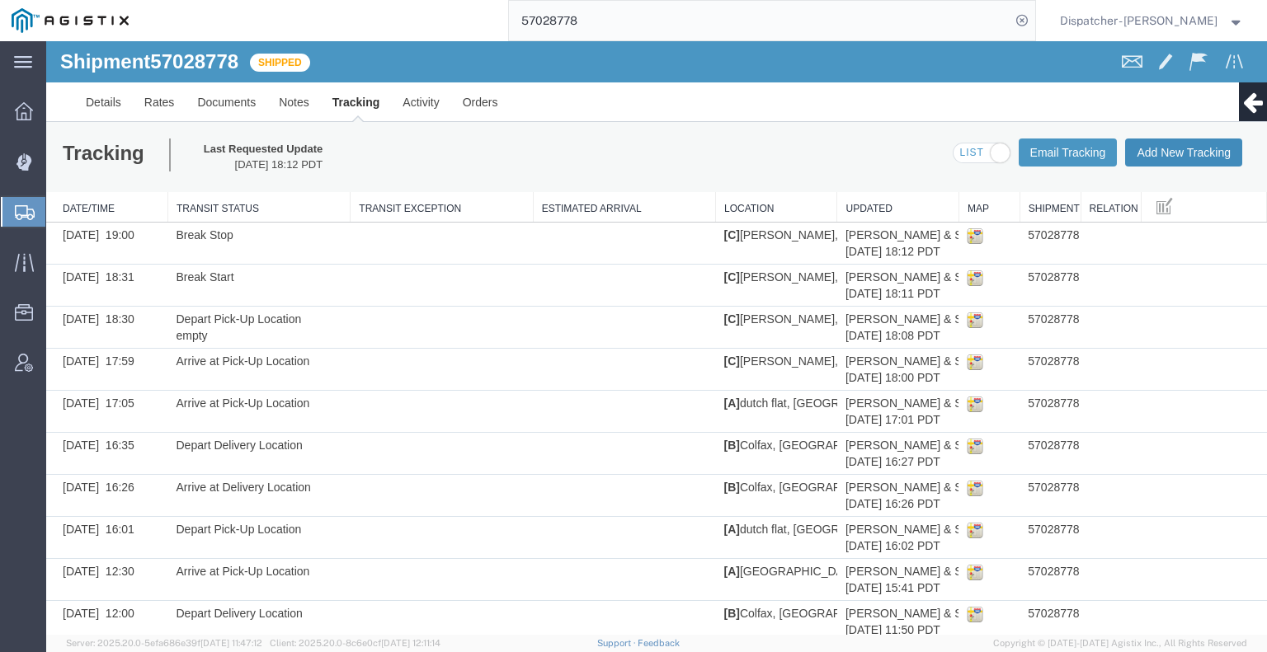
click at [1127, 150] on button "Add New Tracking" at bounding box center [1183, 153] width 117 height 28
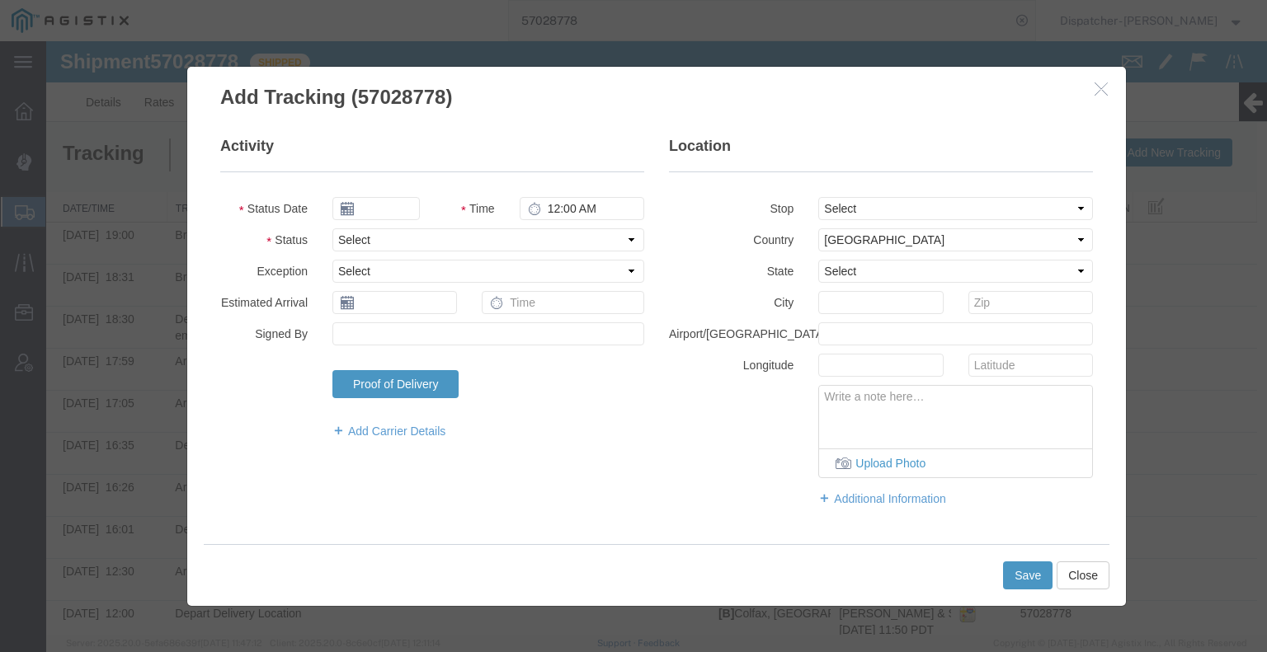
type input "[DATE]"
type input "6:00 AM"
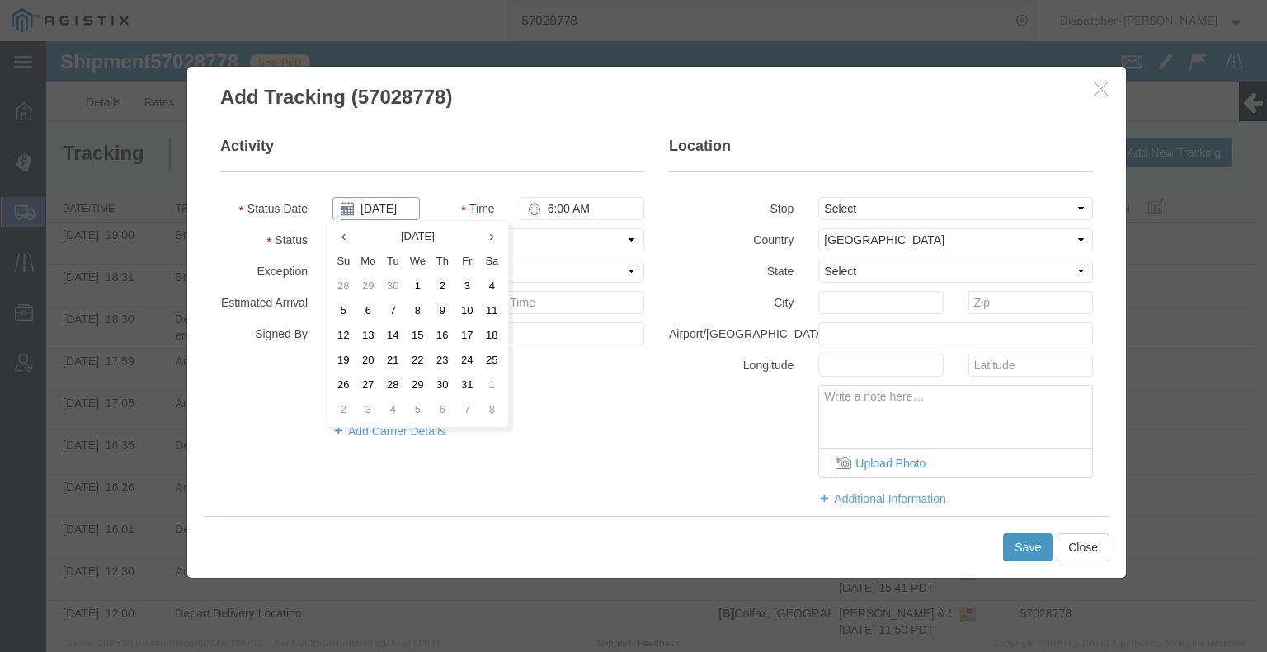
click at [379, 209] on input "[DATE]" at bounding box center [375, 208] width 87 height 23
click at [389, 304] on td "7" at bounding box center [392, 311] width 25 height 25
type input "[DATE]"
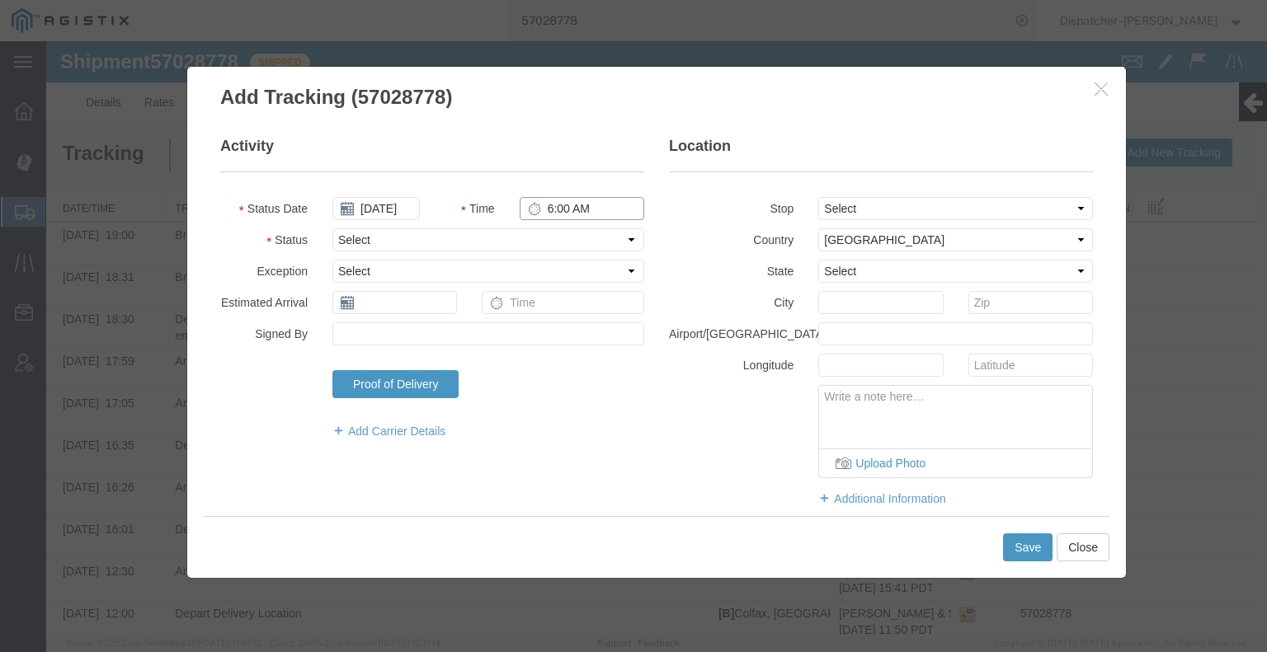
click at [581, 200] on input "6:00 AM" at bounding box center [582, 208] width 125 height 23
type input "7:30 PM"
click at [456, 240] on select "Select Arrival Notice Available Arrival Notice Imported Arrive at Delivery Loca…" at bounding box center [488, 239] width 312 height 23
click at [332, 228] on select "Select Arrival Notice Available Arrival Notice Imported Arrive at Delivery Loca…" at bounding box center [488, 239] width 312 height 23
click at [416, 239] on select "Select Arrival Notice Available Arrival Notice Imported Arrive at Delivery Loca…" at bounding box center [488, 239] width 312 height 23
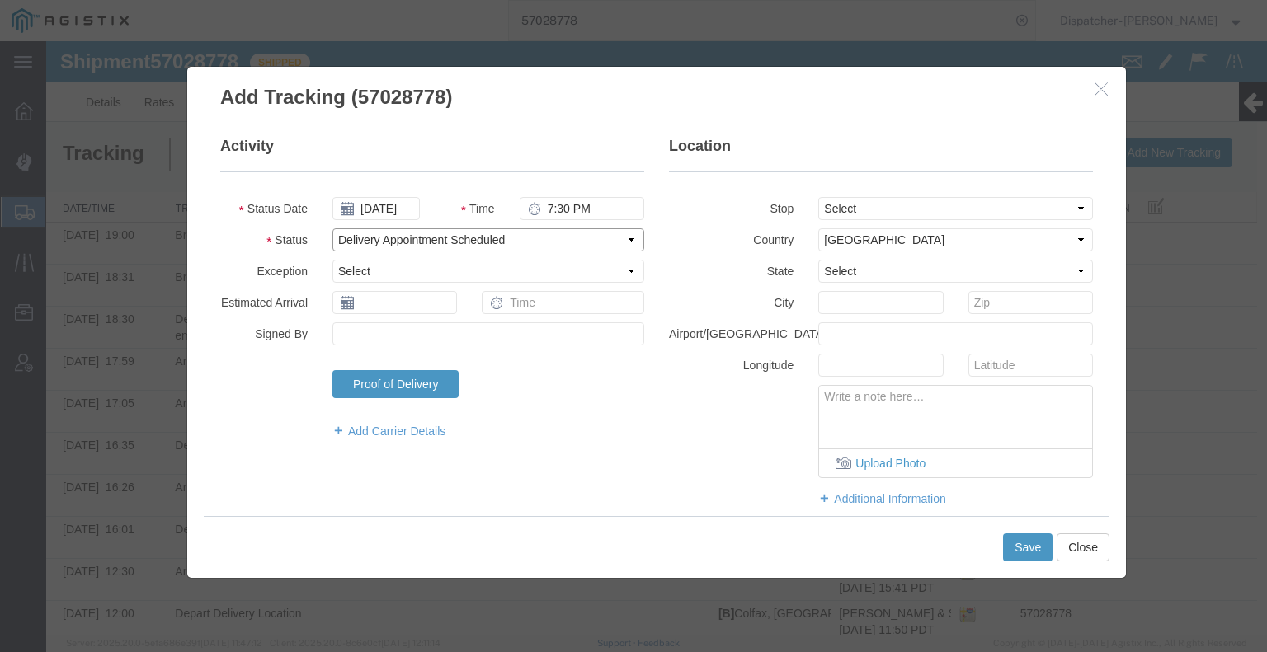
select select "DELIVRED"
click at [332, 228] on select "Select Arrival Notice Available Arrival Notice Imported Arrive at Delivery Loca…" at bounding box center [488, 239] width 312 height 23
click at [1013, 558] on button "Save" at bounding box center [1027, 548] width 49 height 28
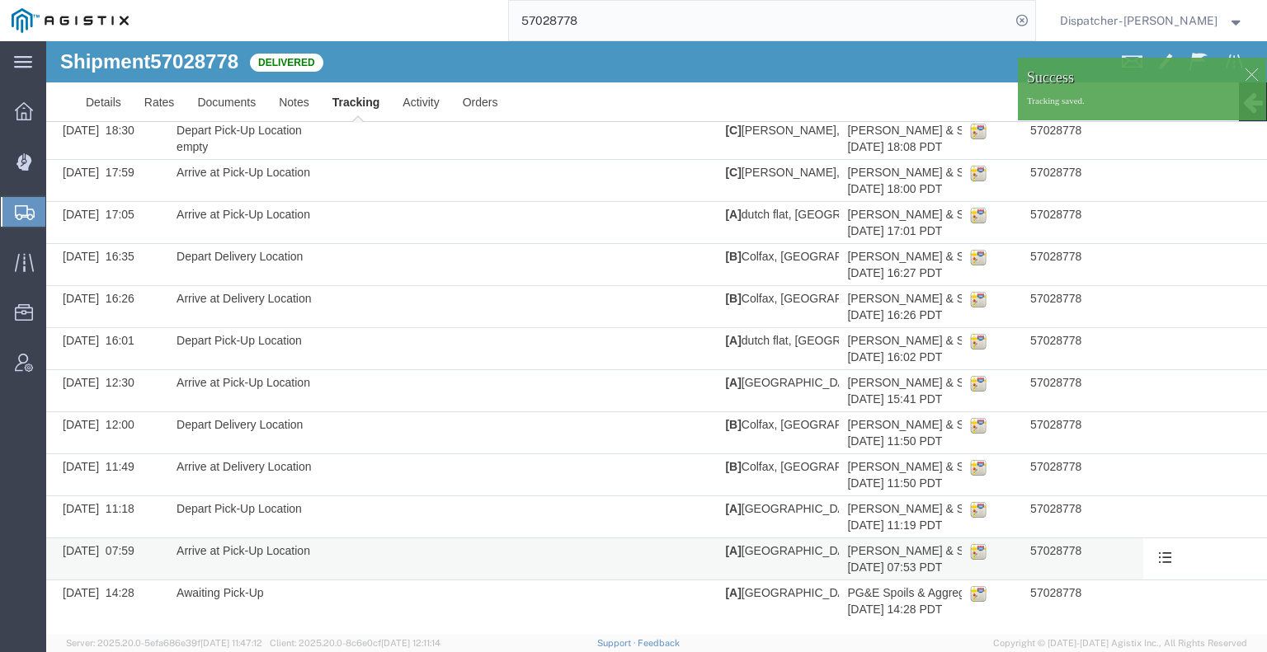
scroll to position [233, 0]
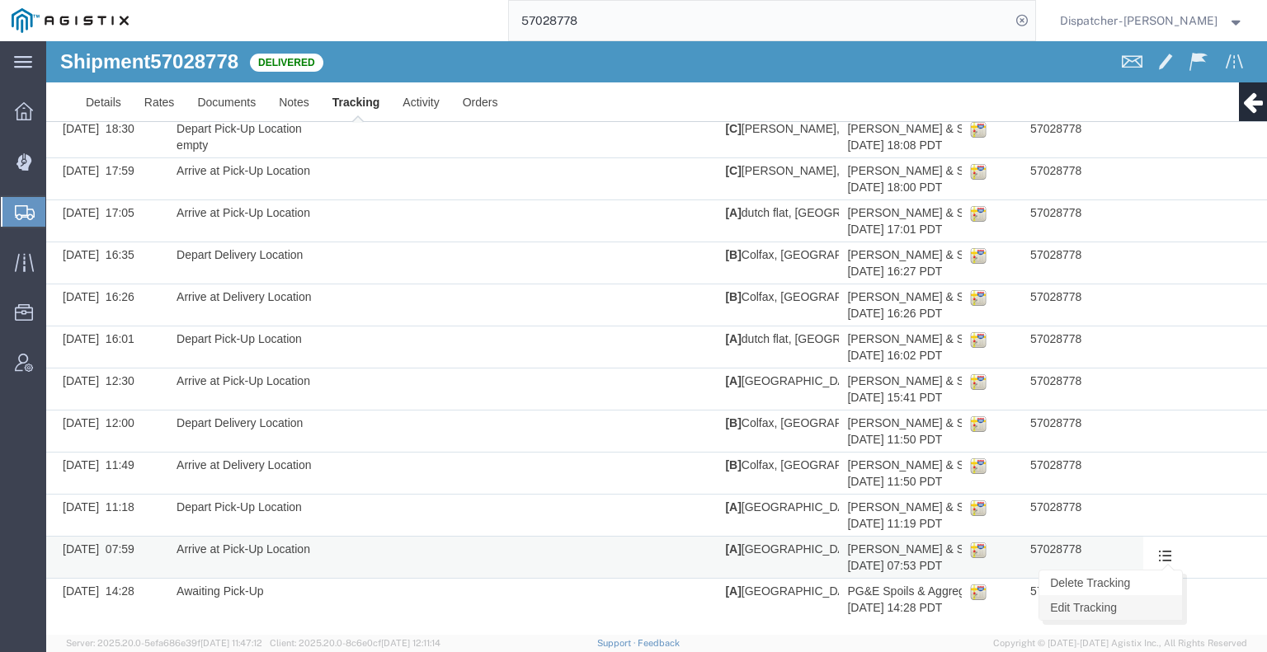
click at [1108, 606] on link "Edit Tracking" at bounding box center [1110, 607] width 143 height 25
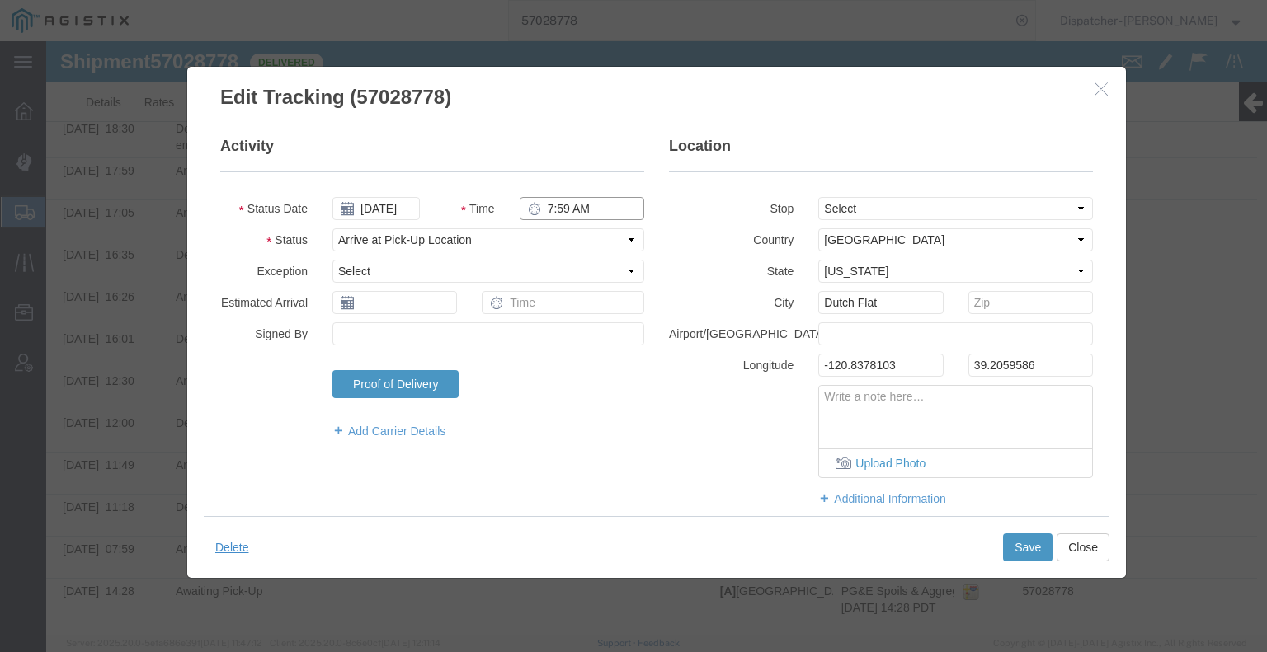
click at [553, 206] on input "7:59 AM" at bounding box center [582, 208] width 125 height 23
type input "7:00 AM"
click at [1022, 550] on button "Save" at bounding box center [1027, 548] width 49 height 28
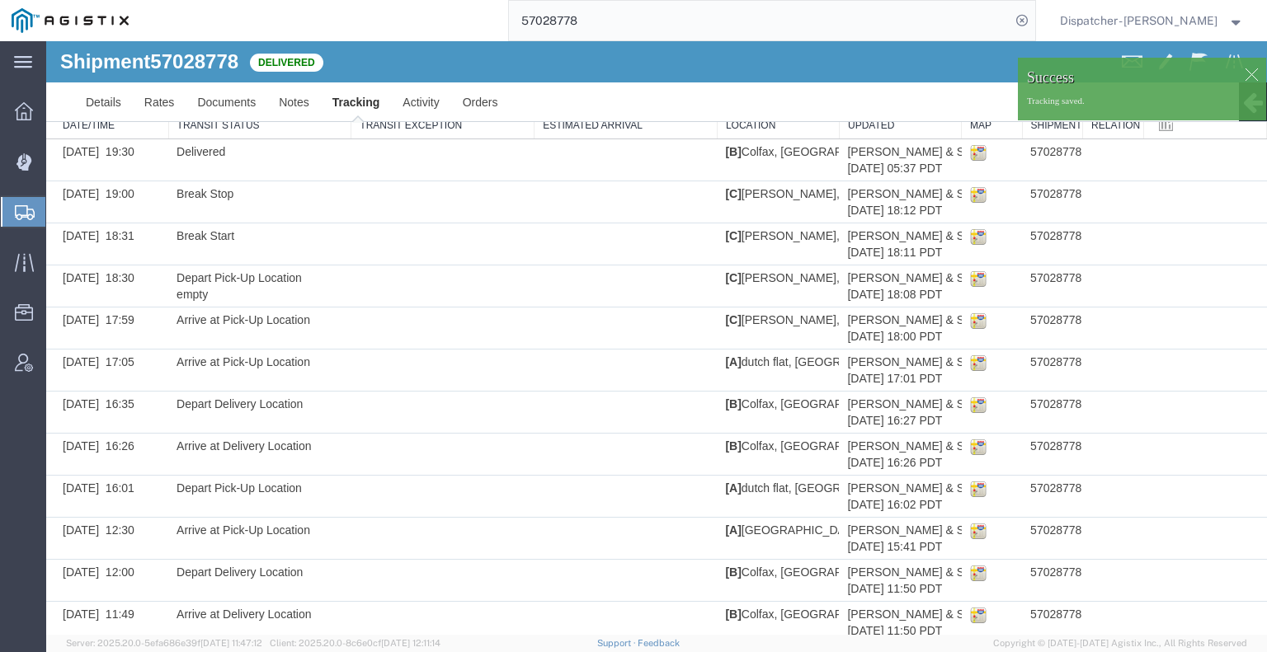
scroll to position [0, 0]
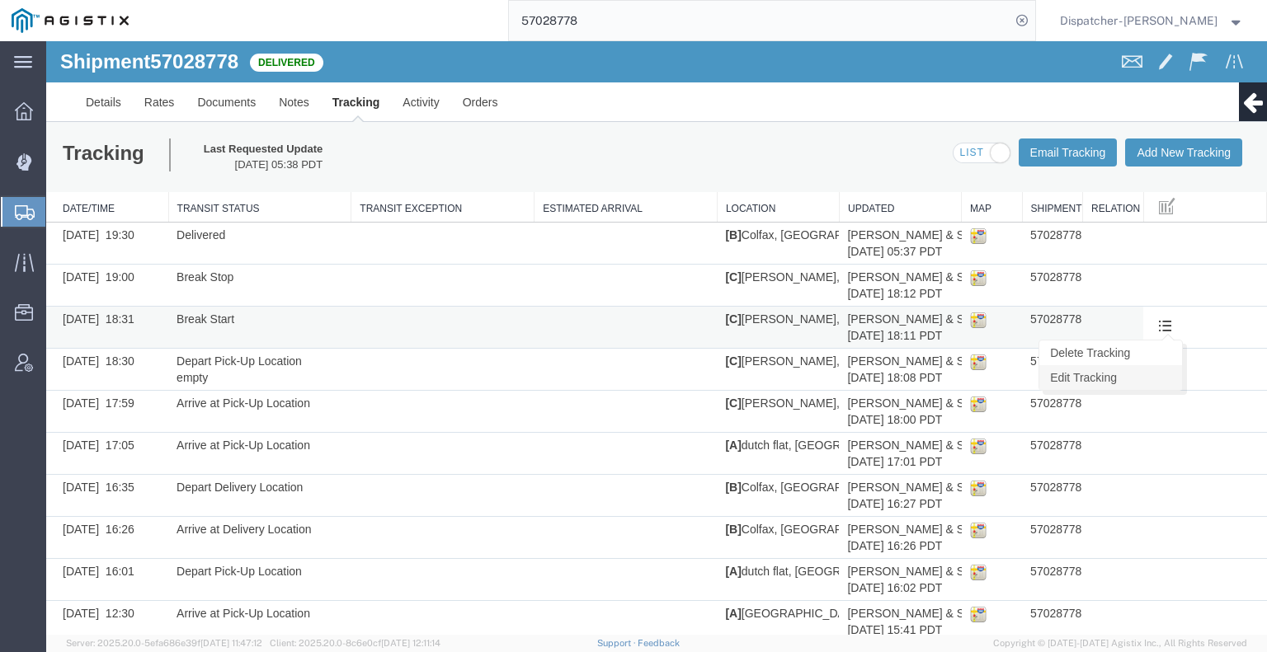
click at [1136, 376] on link "Edit Tracking" at bounding box center [1110, 377] width 143 height 25
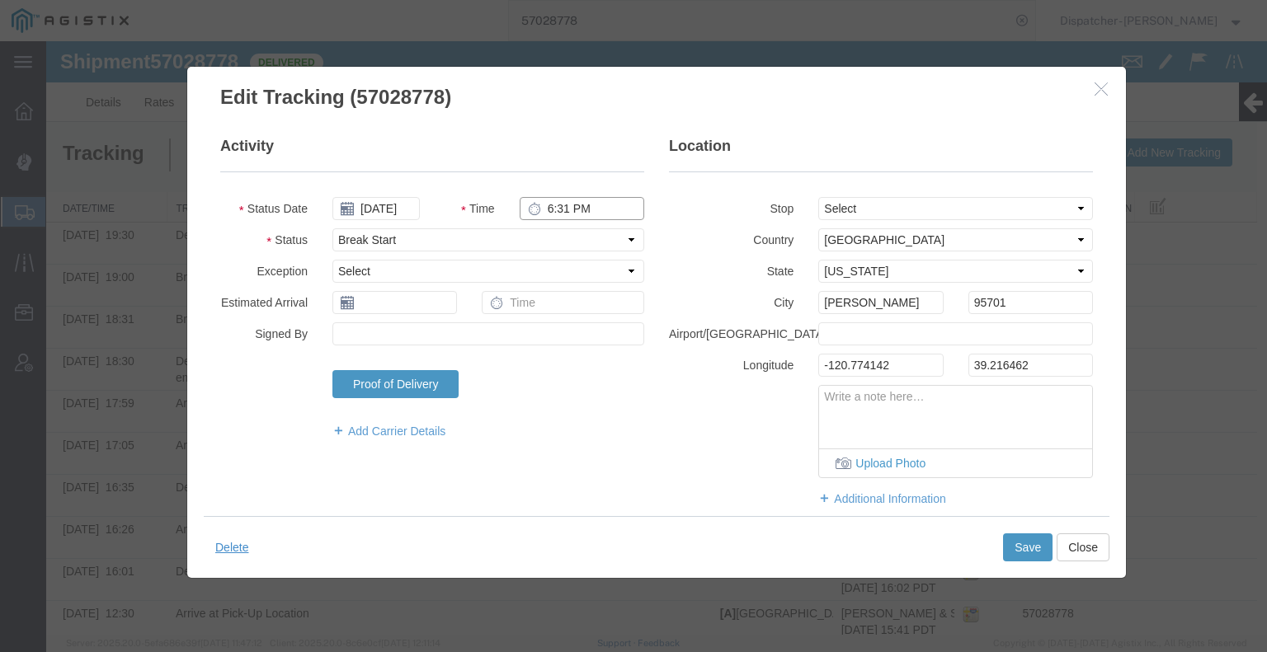
click at [544, 208] on input "6:31 PM" at bounding box center [582, 208] width 125 height 23
type input "6:30 PM"
click at [1019, 553] on button "Save" at bounding box center [1027, 548] width 49 height 28
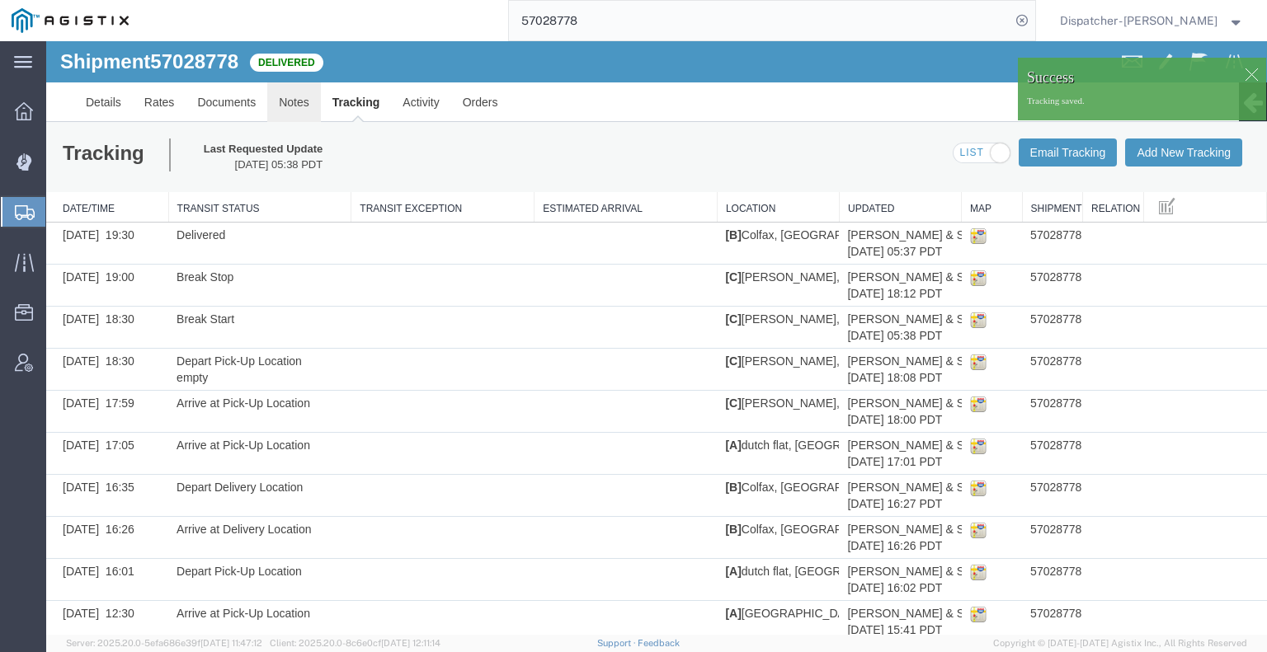
click at [287, 103] on link "Notes" at bounding box center [294, 102] width 54 height 40
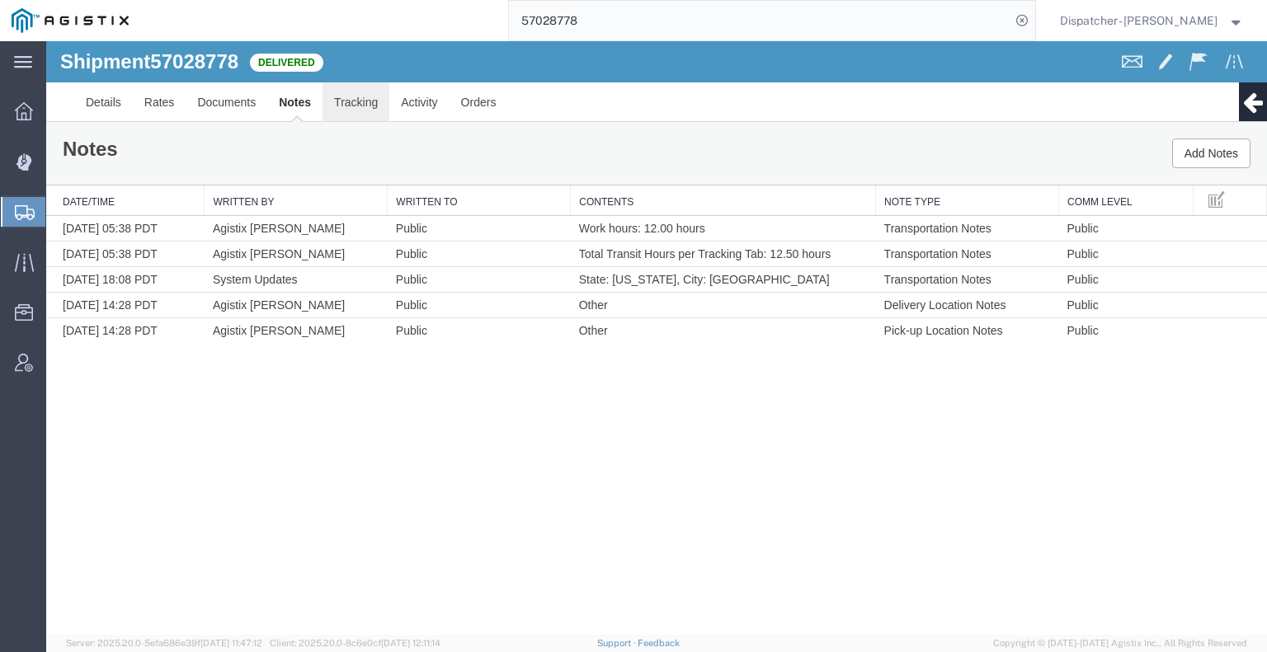
click at [346, 101] on link "Tracking" at bounding box center [355, 102] width 67 height 40
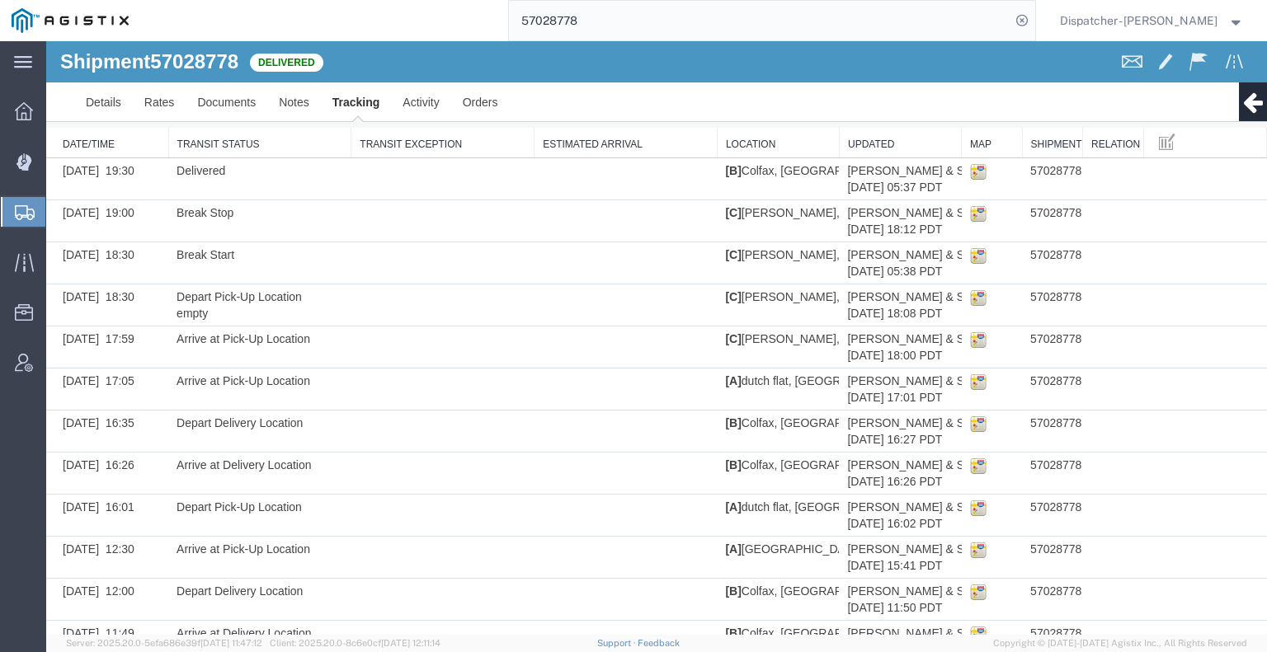
scroll to position [233, 0]
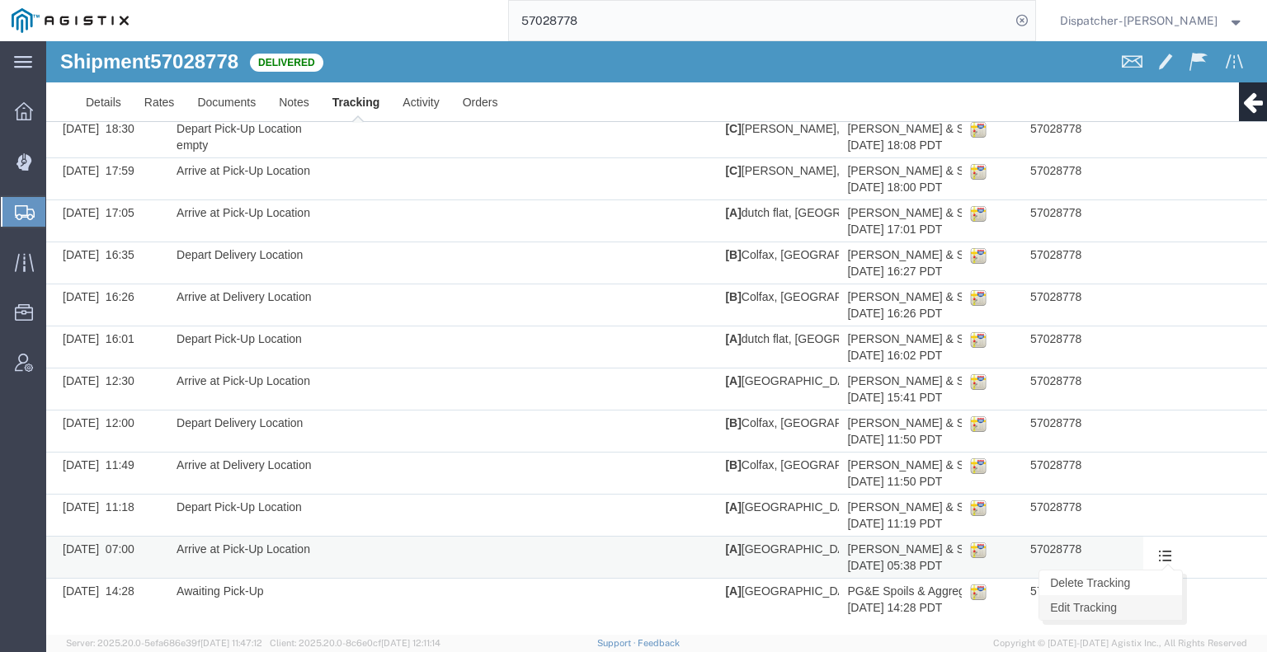
click at [1154, 606] on link "Edit Tracking" at bounding box center [1110, 607] width 143 height 25
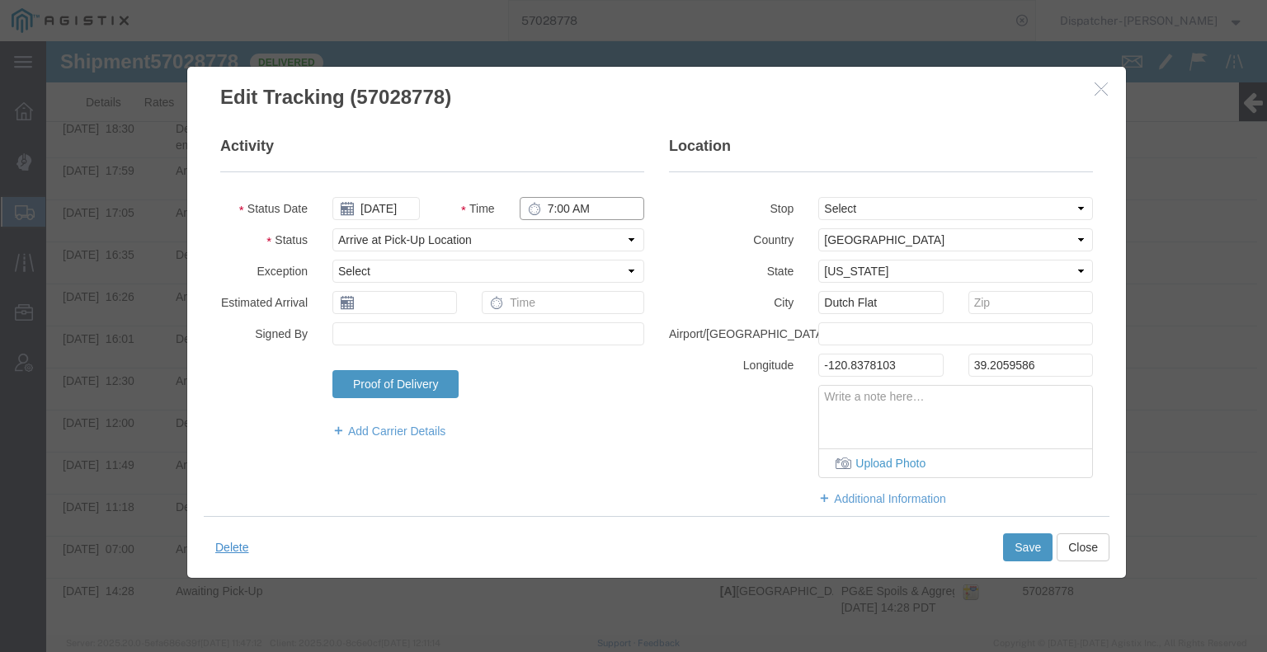
click at [557, 207] on input "7:00 AM" at bounding box center [582, 208] width 125 height 23
type input "8:00 AM"
click at [1029, 553] on button "Save" at bounding box center [1027, 548] width 49 height 28
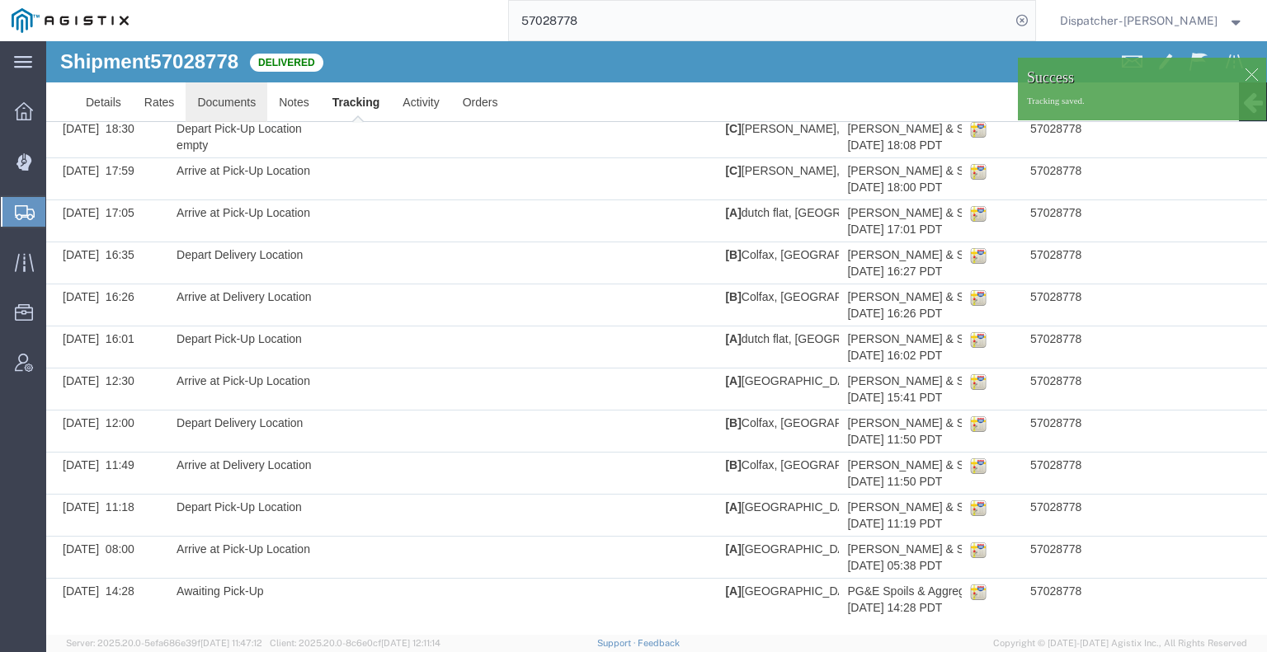
click at [253, 106] on link "Documents" at bounding box center [227, 102] width 82 height 40
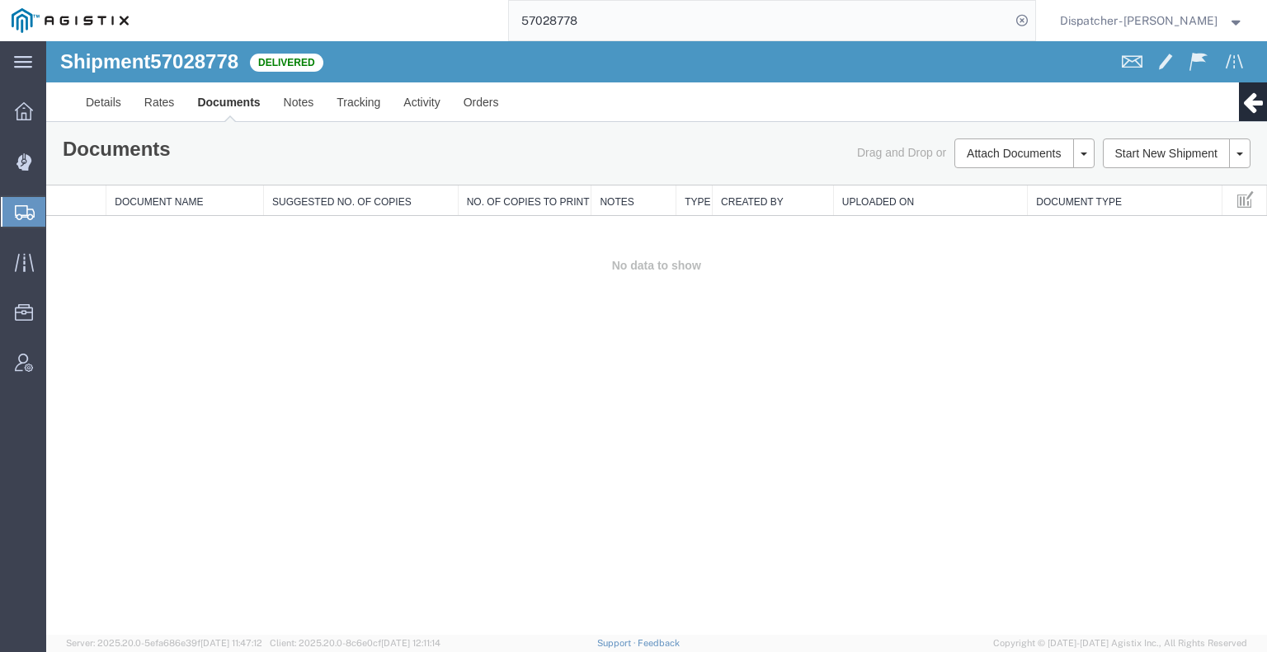
drag, startPoint x: 181, startPoint y: 425, endPoint x: 224, endPoint y: 404, distance: 48.3
click at [181, 425] on div "Shipment 57028778 0 of 0 Delivered Details Rates Documents Notes Tracking Activ…" at bounding box center [656, 338] width 1221 height 594
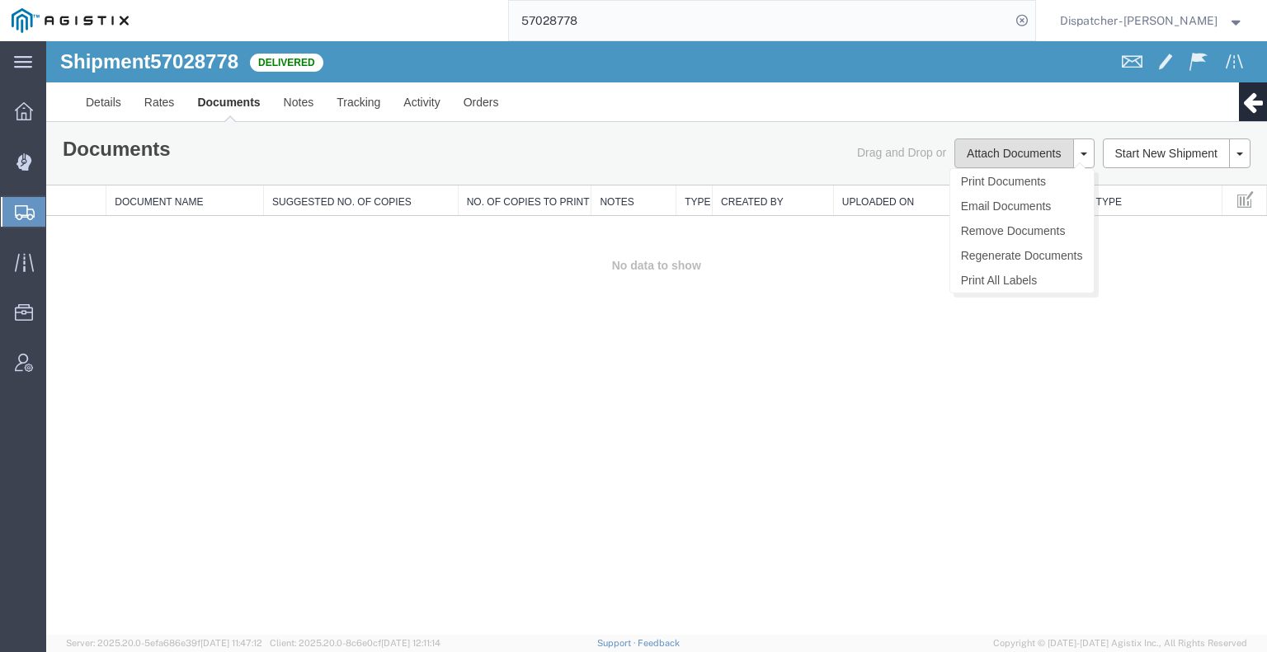
click at [976, 151] on button "Attach Documents" at bounding box center [1013, 154] width 119 height 30
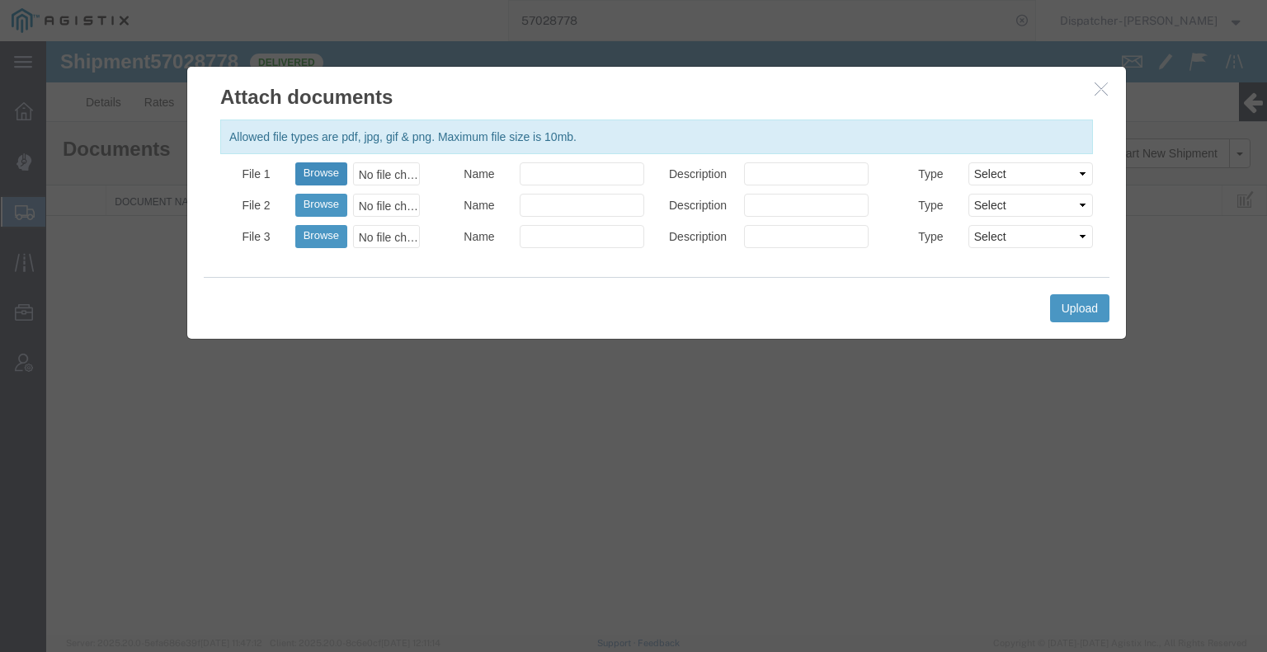
click at [331, 172] on button "Browse" at bounding box center [321, 173] width 52 height 23
type input "C:\fakepath\57028778trktag.pdf"
click at [1086, 316] on button "Upload" at bounding box center [1079, 308] width 59 height 28
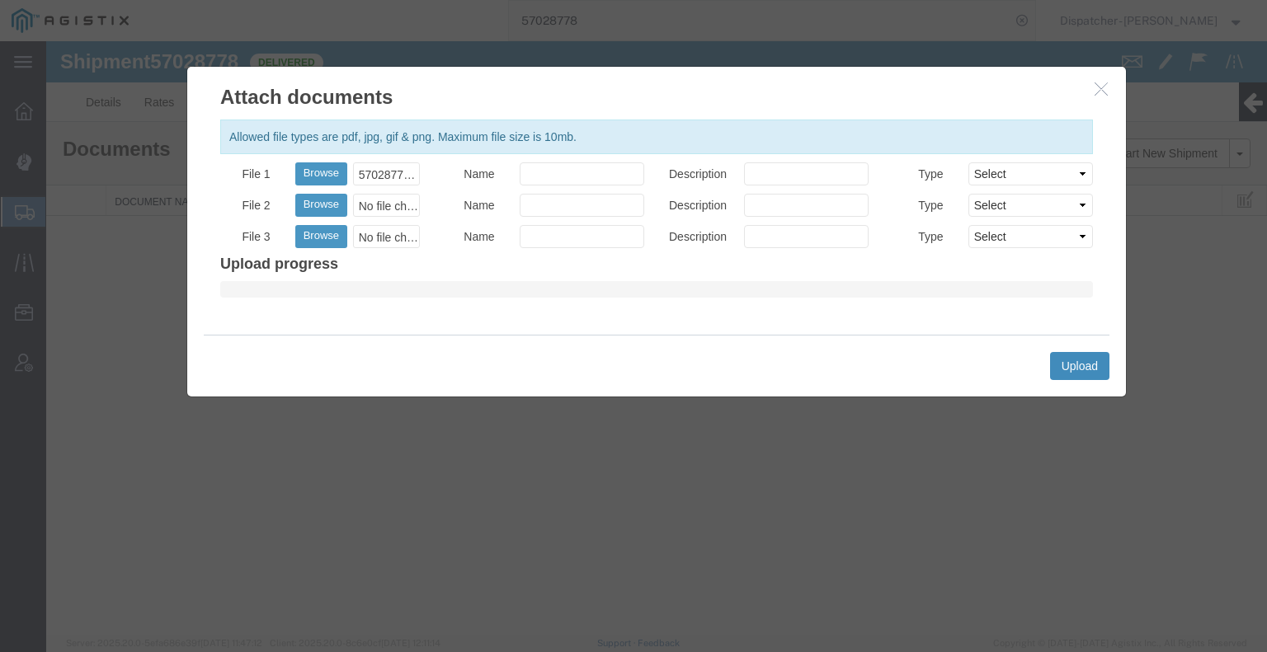
select select
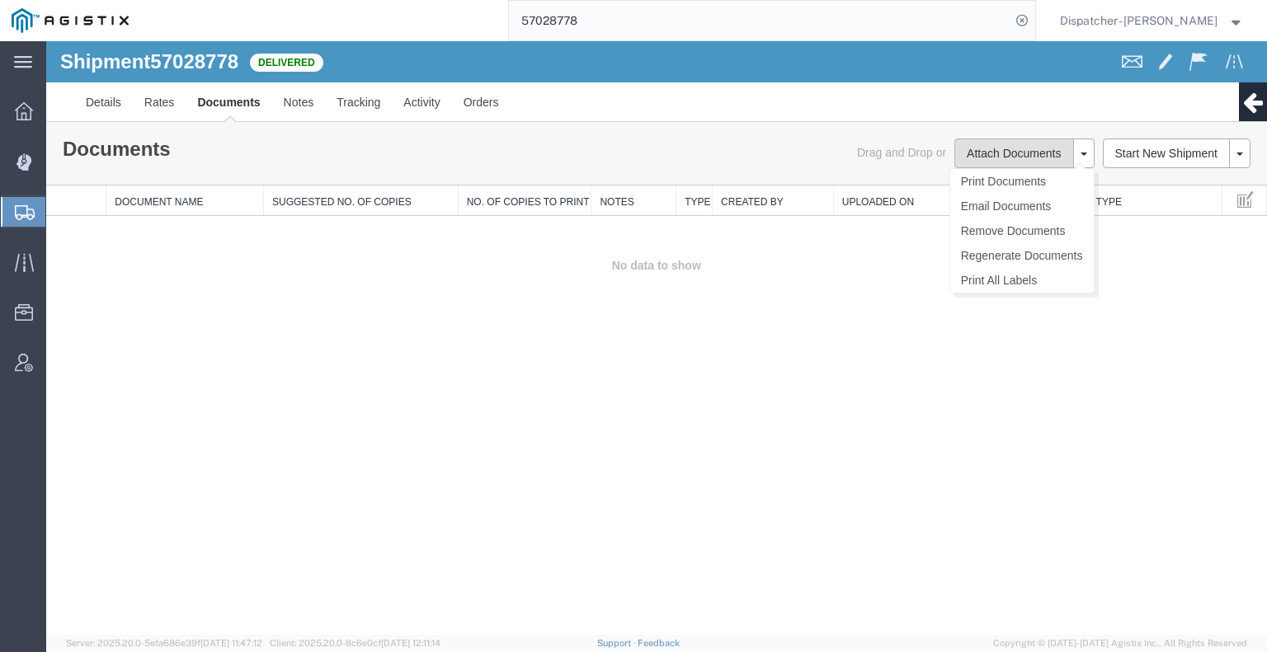
click at [1021, 147] on button "Attach Documents" at bounding box center [1013, 154] width 119 height 30
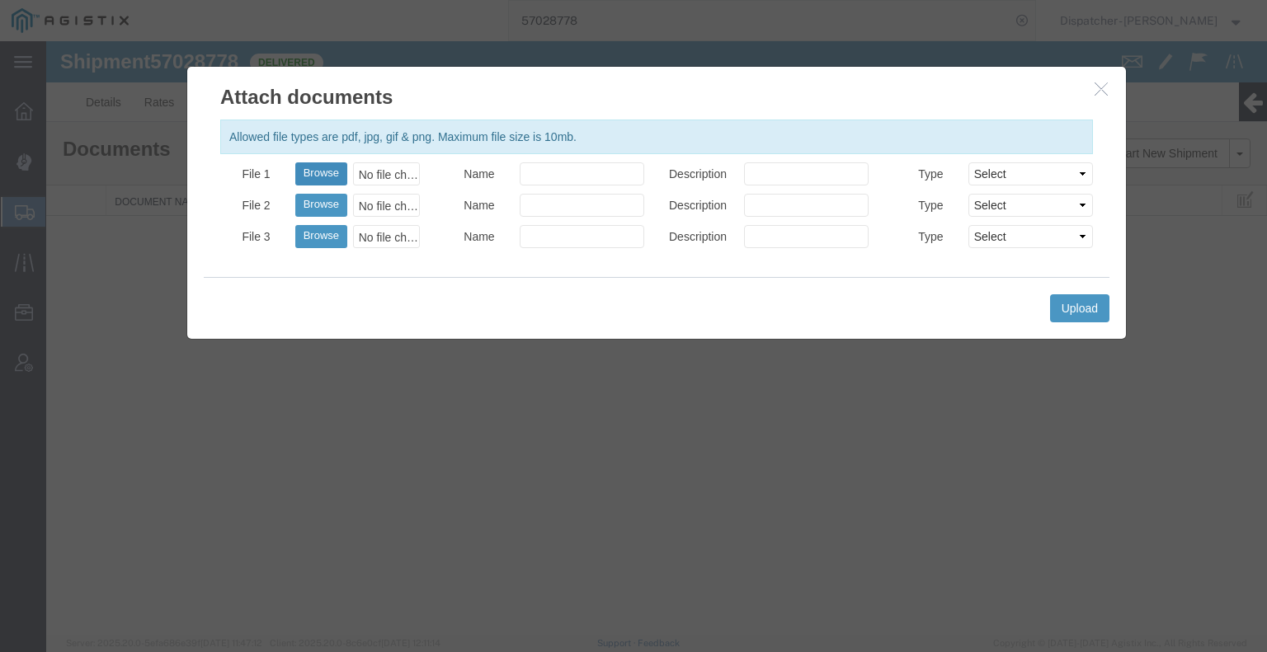
click at [307, 174] on button "Browse" at bounding box center [321, 173] width 52 height 23
type input "C:\fakepath\57028778trktag.pdf"
click at [1076, 302] on button "Upload" at bounding box center [1079, 308] width 59 height 28
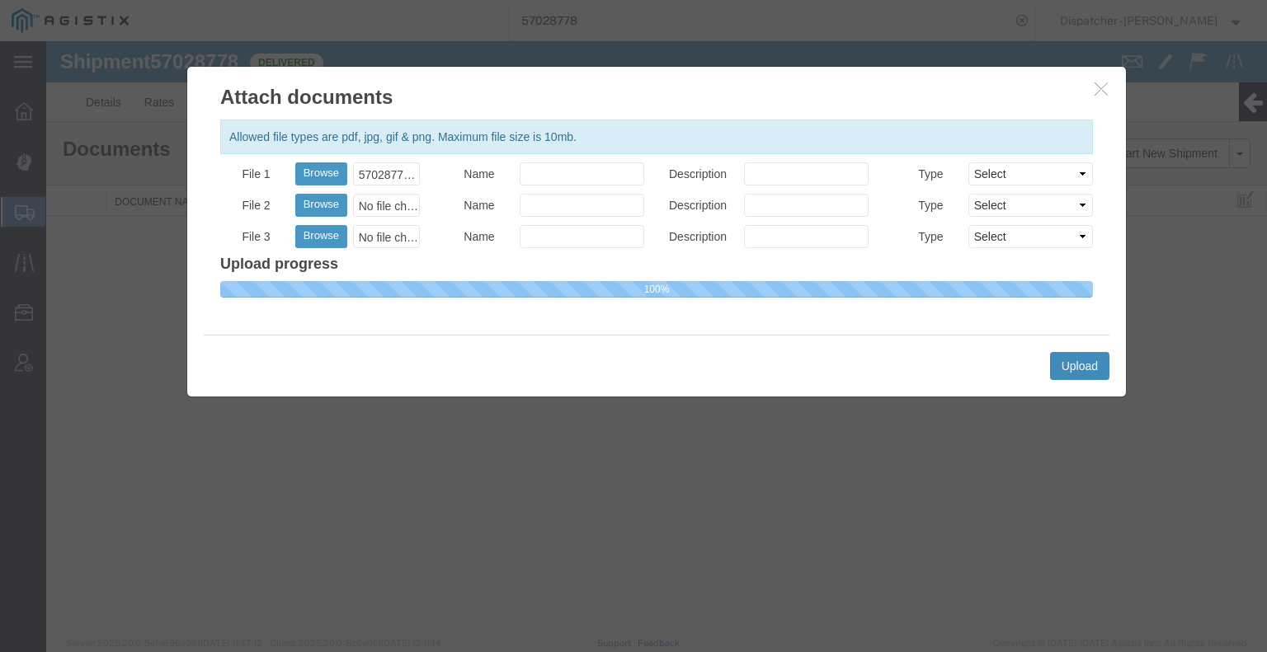
select select
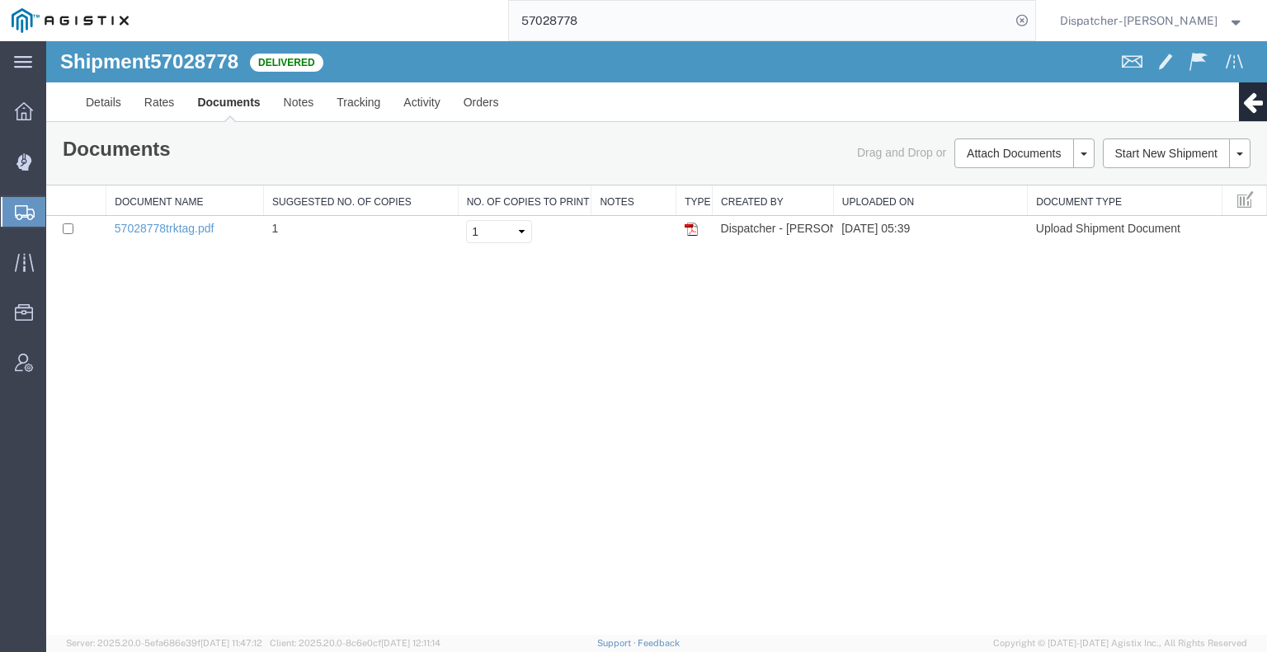
drag, startPoint x: 584, startPoint y: 27, endPoint x: 325, endPoint y: 21, distance: 259.0
click at [326, 21] on div "57028778" at bounding box center [587, 20] width 895 height 41
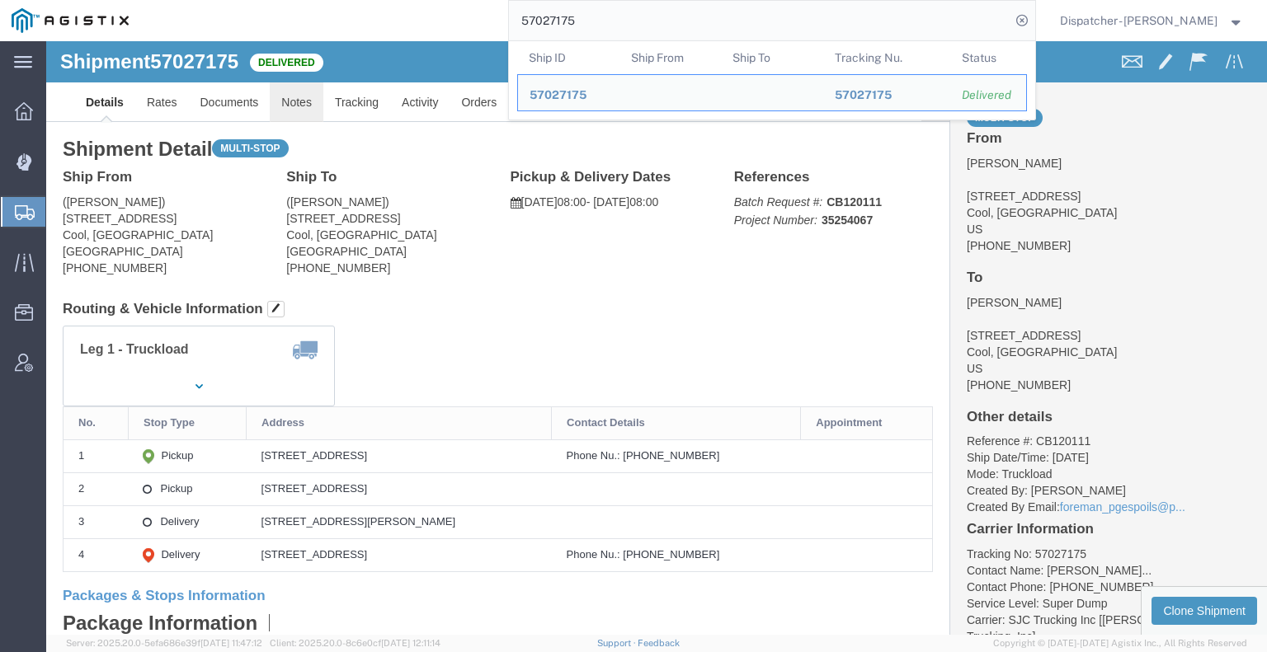
click link "Notes"
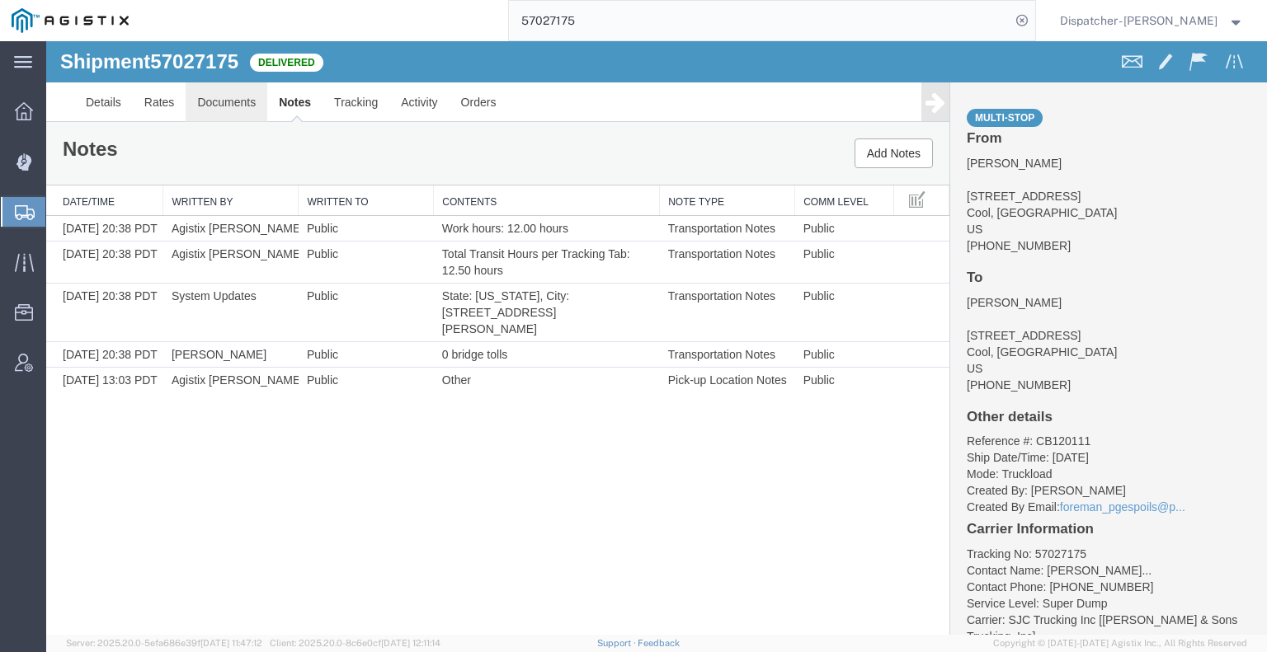
click at [223, 104] on link "Documents" at bounding box center [227, 102] width 82 height 40
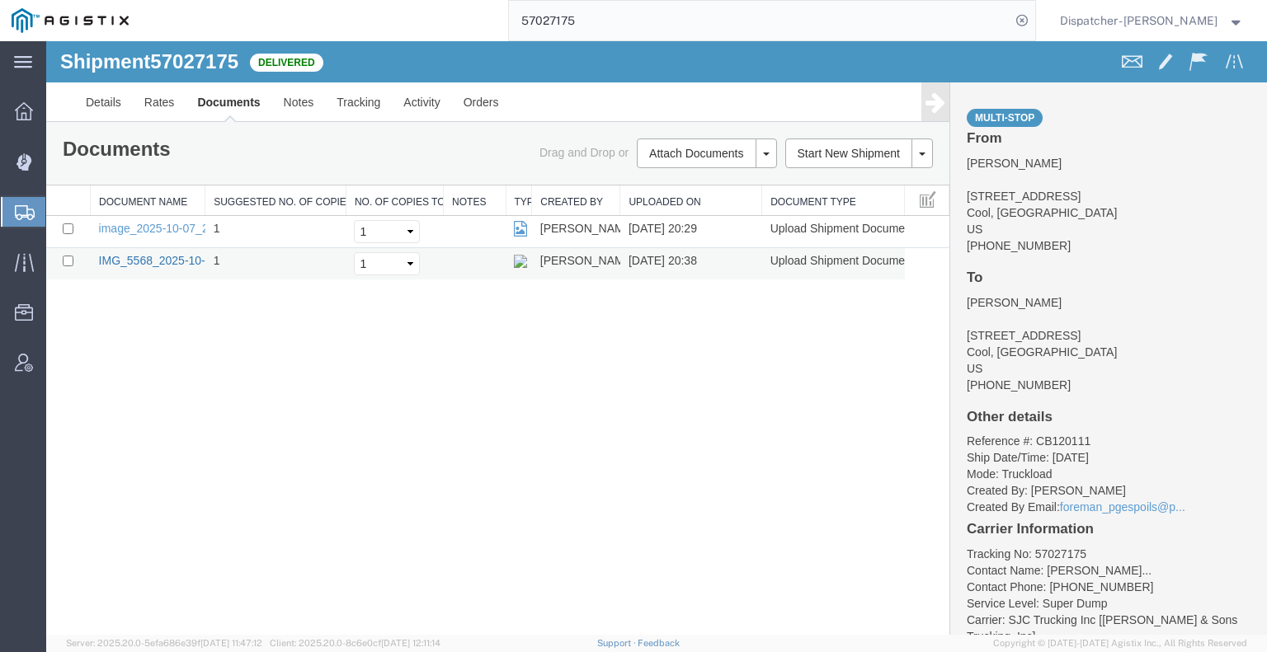
click at [188, 254] on link "IMG_5568_2025-10-07_20_38_22.jpeg" at bounding box center [200, 260] width 202 height 13
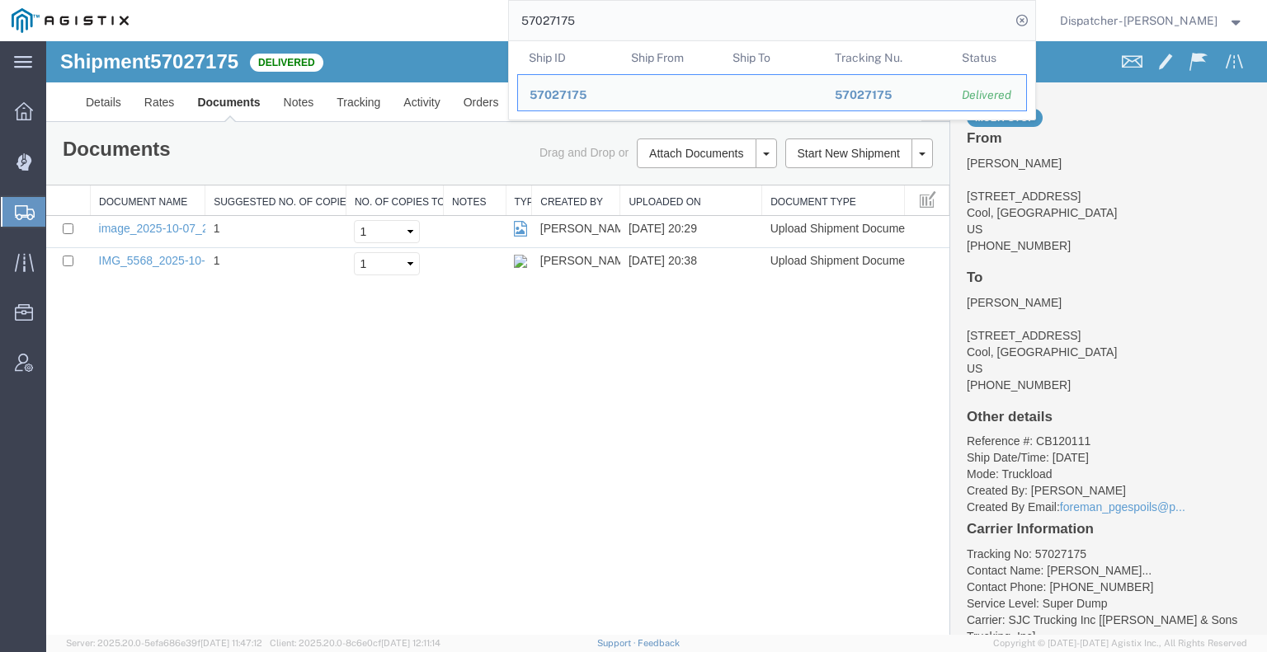
drag, startPoint x: 680, startPoint y: 27, endPoint x: 377, endPoint y: 26, distance: 302.7
click at [419, 26] on div "57027175 Ship ID Ship From Ship To Tracking Nu. Status Ship ID 57027175 Ship Fr…" at bounding box center [587, 20] width 895 height 41
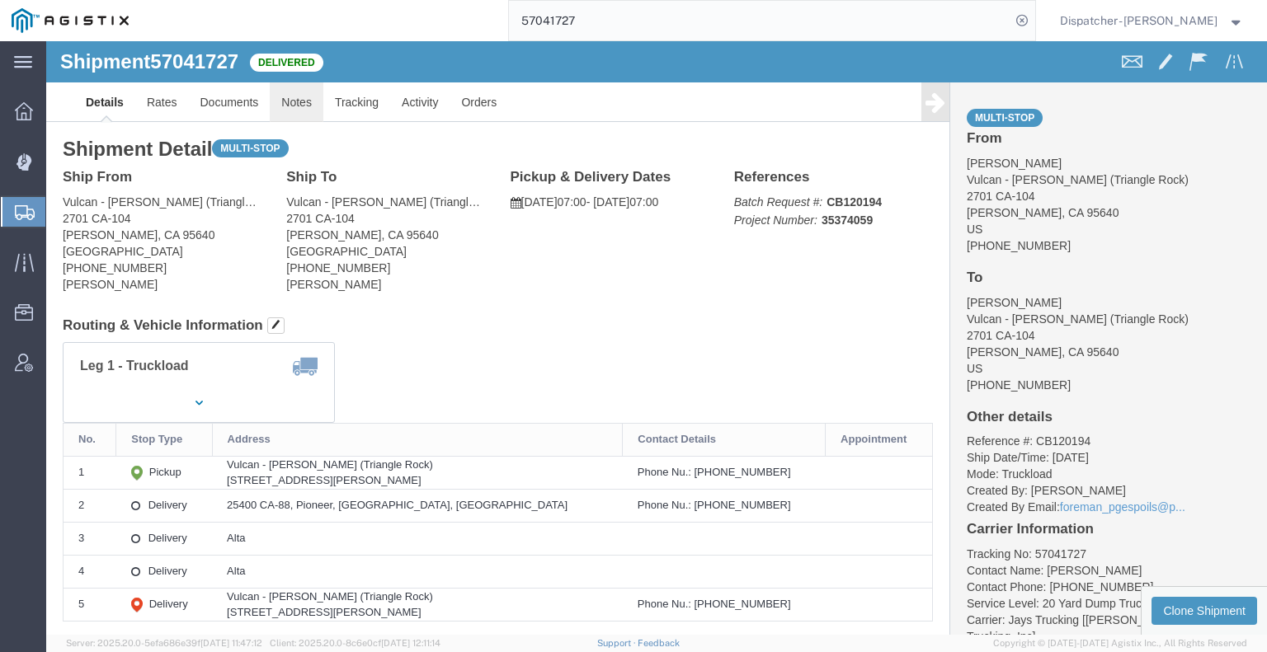
click link "Notes"
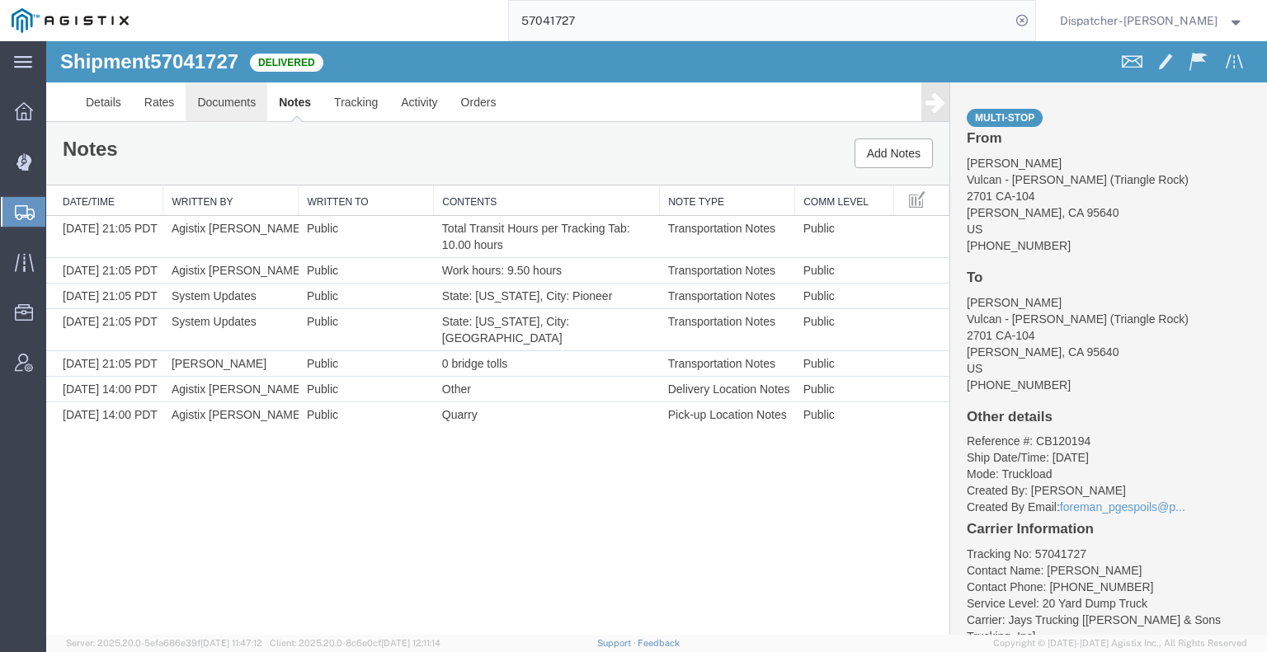
click at [213, 104] on link "Documents" at bounding box center [227, 102] width 82 height 40
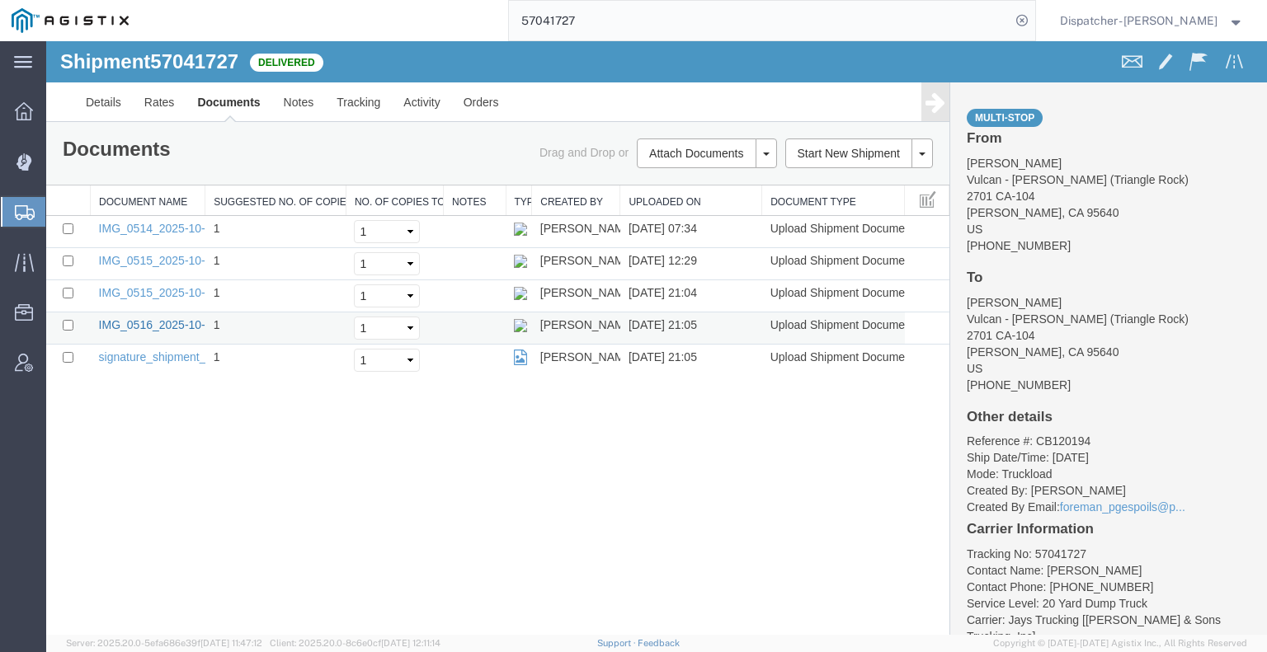
click at [167, 318] on link "IMG_0516_2025-10-07_21_05_12.jpeg" at bounding box center [200, 324] width 202 height 13
click at [129, 227] on link "IMG_0514_2025-10-07_07_34_16.jpeg" at bounding box center [200, 228] width 202 height 13
drag, startPoint x: 587, startPoint y: 25, endPoint x: 386, endPoint y: 34, distance: 201.4
click at [393, 33] on div "57041727" at bounding box center [587, 20] width 895 height 41
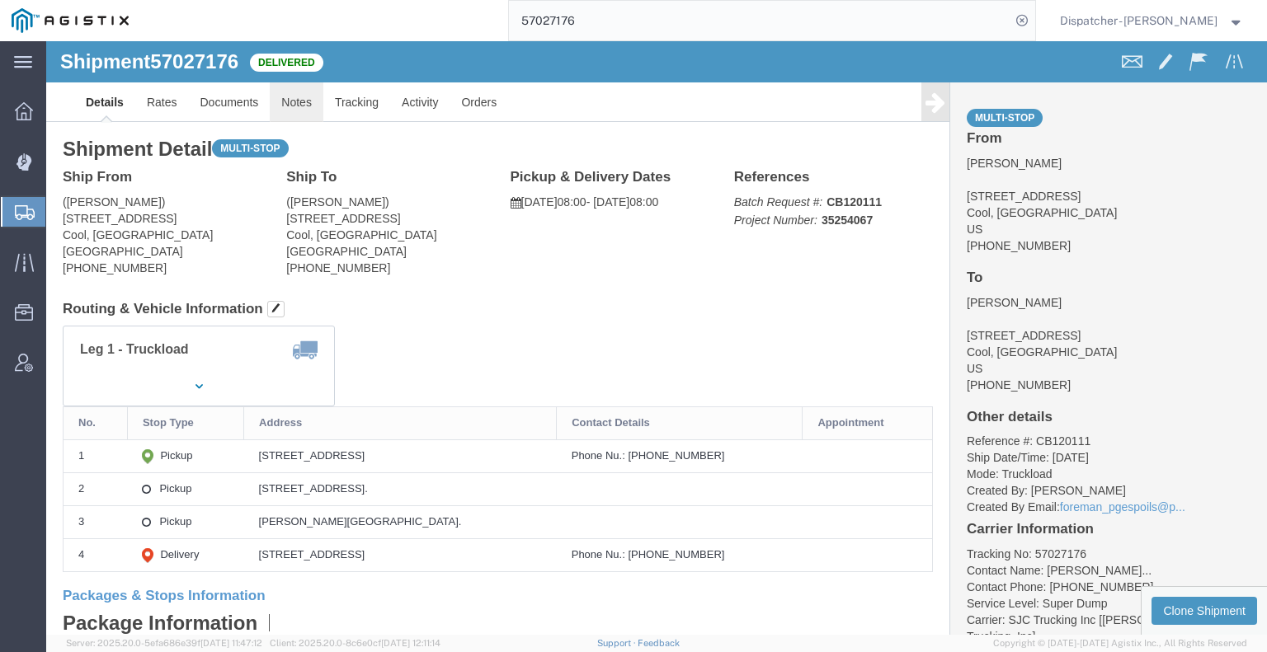
click link "Notes"
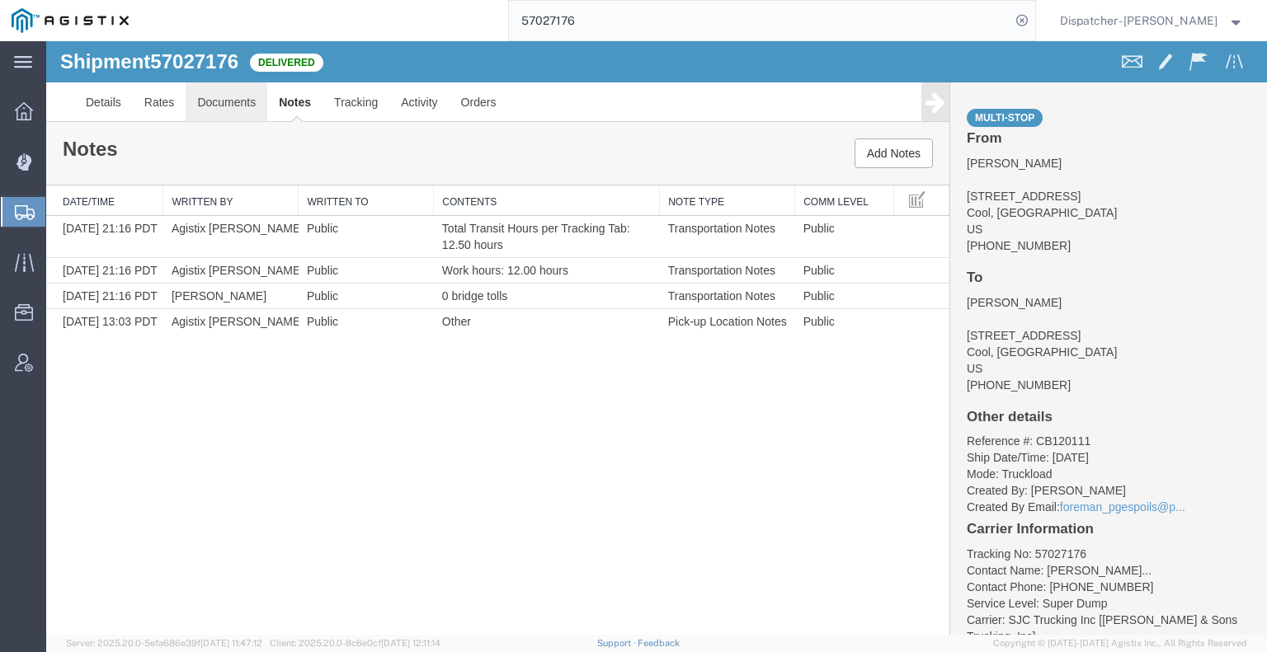
click at [238, 119] on link "Documents" at bounding box center [227, 102] width 82 height 40
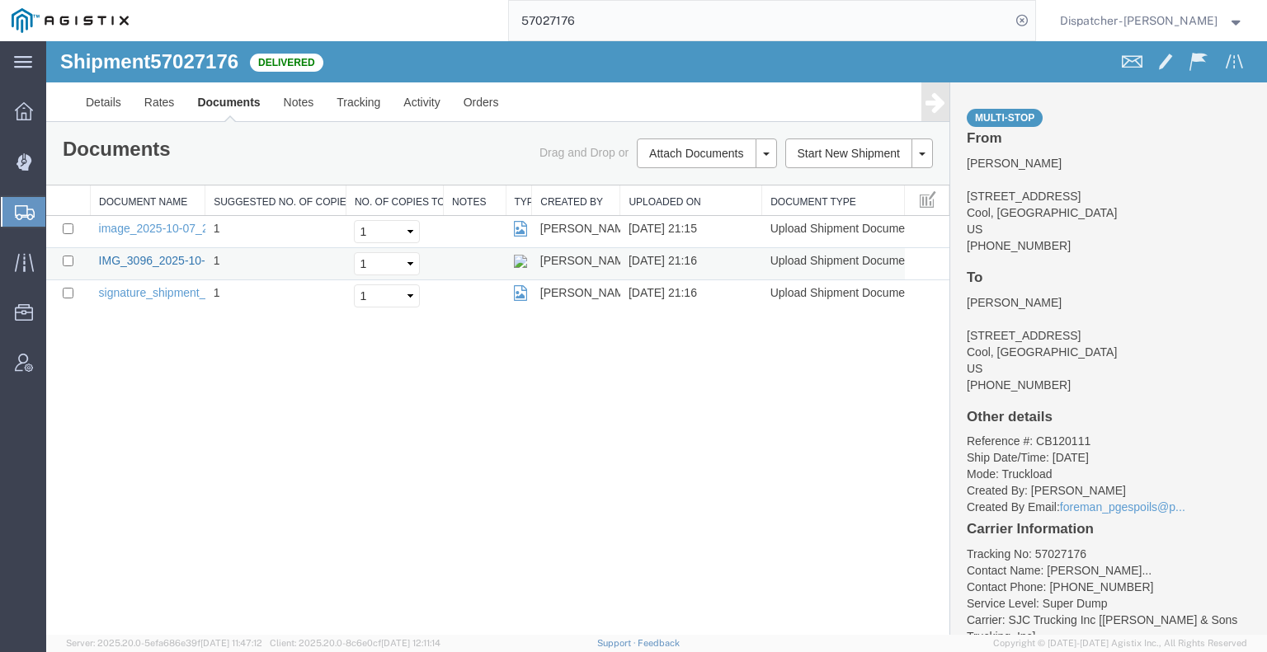
click at [178, 260] on link "IMG_3096_2025-10-07_21_16_06.jpeg" at bounding box center [200, 260] width 202 height 13
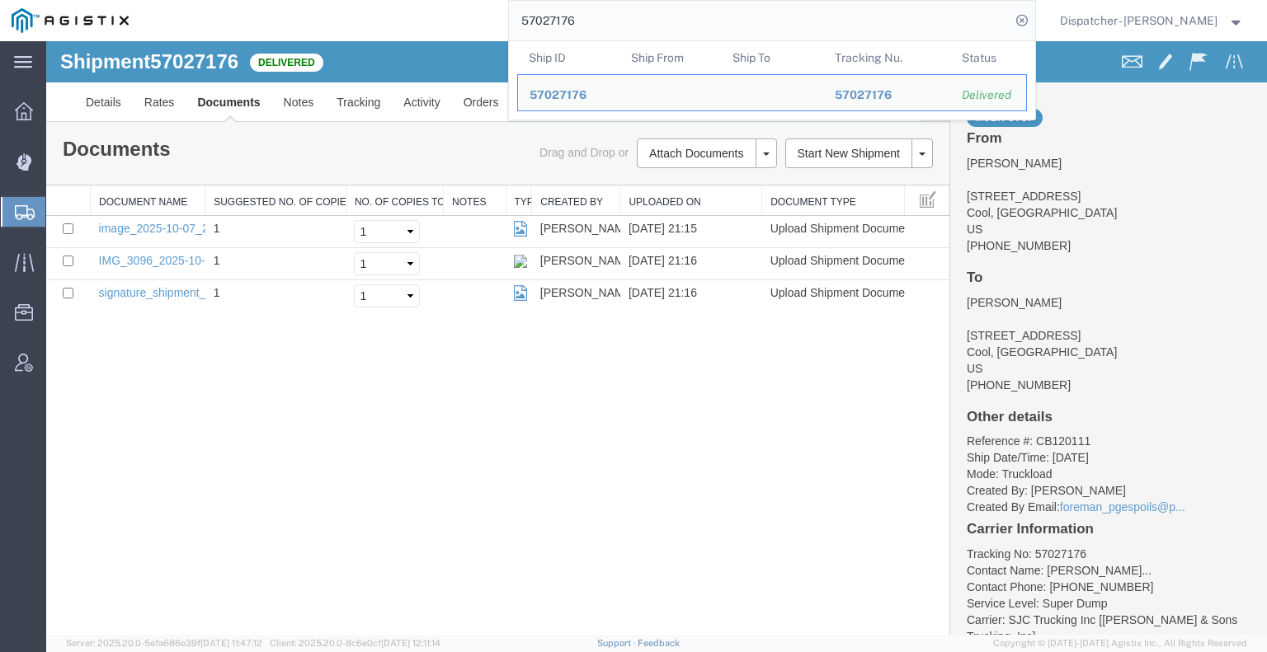
drag, startPoint x: 577, startPoint y: 19, endPoint x: 387, endPoint y: 26, distance: 190.6
click at [489, 26] on div "57027176 Ship ID Ship From Ship To Tracking Nu. Status Ship ID 57027176 Ship Fr…" at bounding box center [587, 20] width 895 height 41
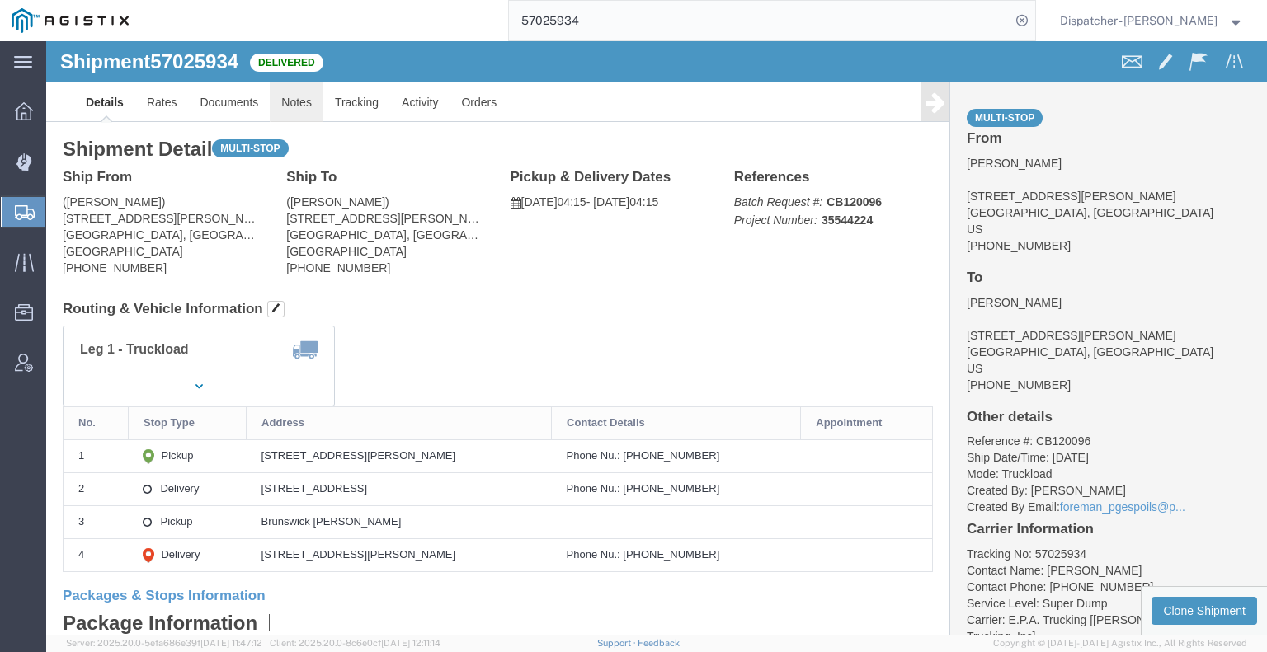
click link "Notes"
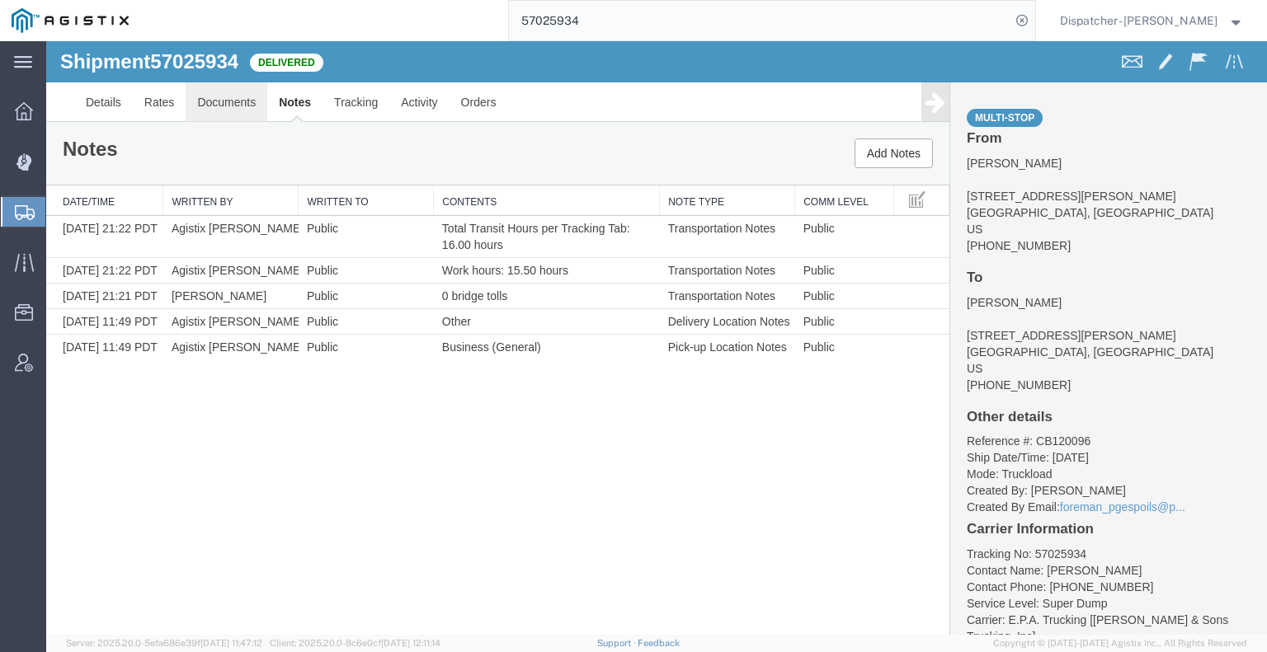
click at [217, 113] on link "Documents" at bounding box center [227, 102] width 82 height 40
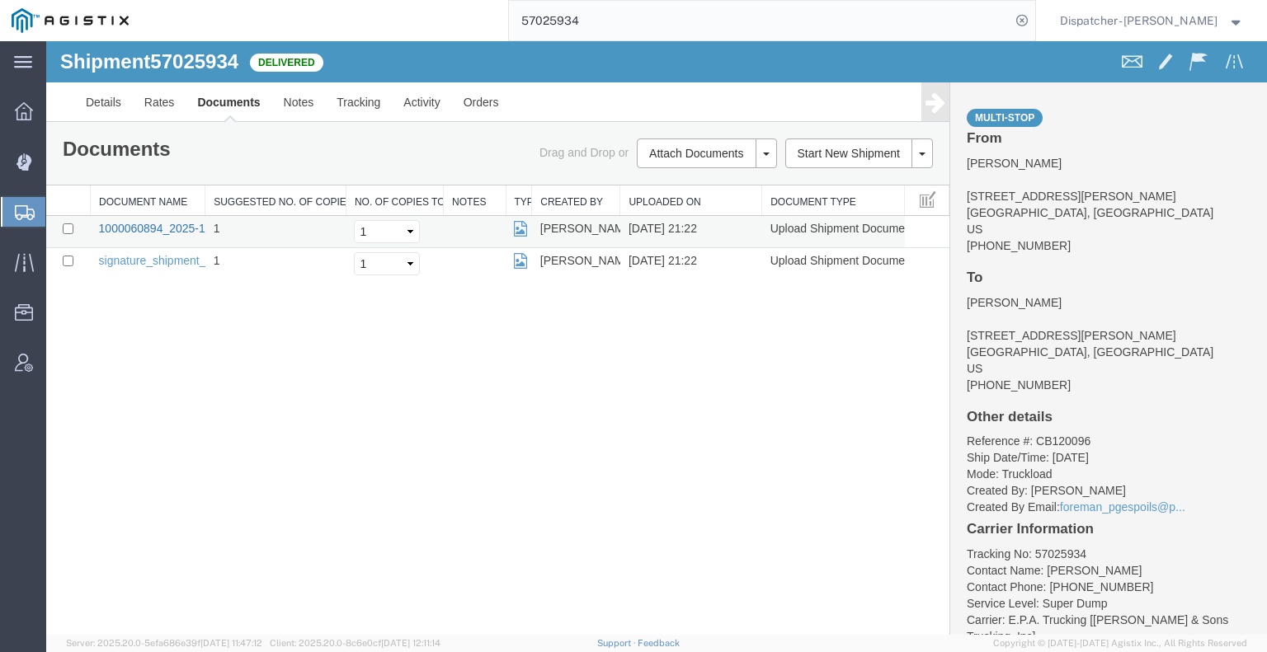
click at [165, 223] on link "1000060894_2025-10-07_21_22_37.jpg" at bounding box center [202, 228] width 206 height 13
